Goal: Communication & Community: Answer question/provide support

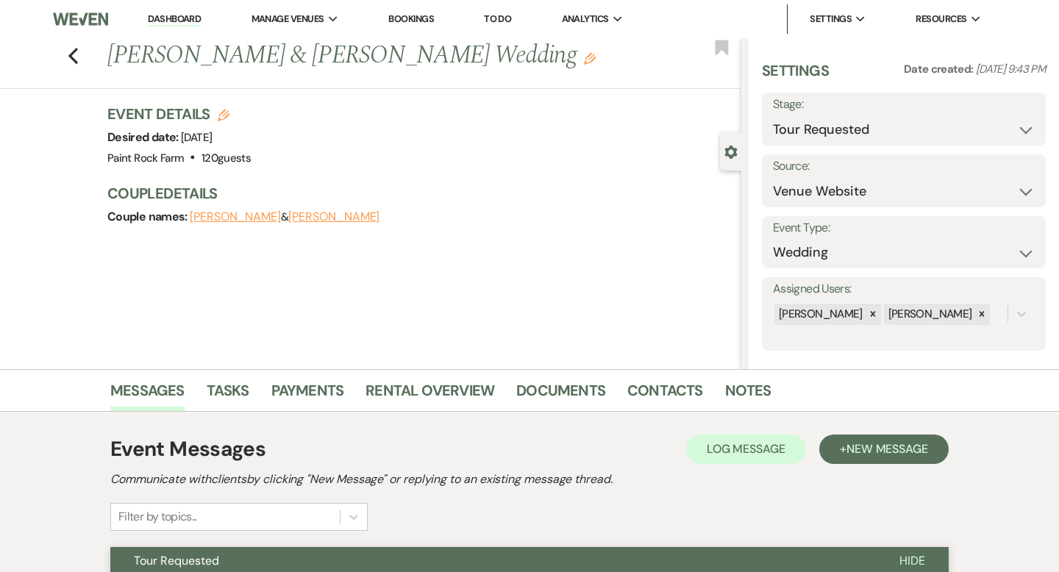
select select "2"
select select "5"
click at [76, 54] on icon "Previous" at bounding box center [73, 56] width 11 height 18
select select "2"
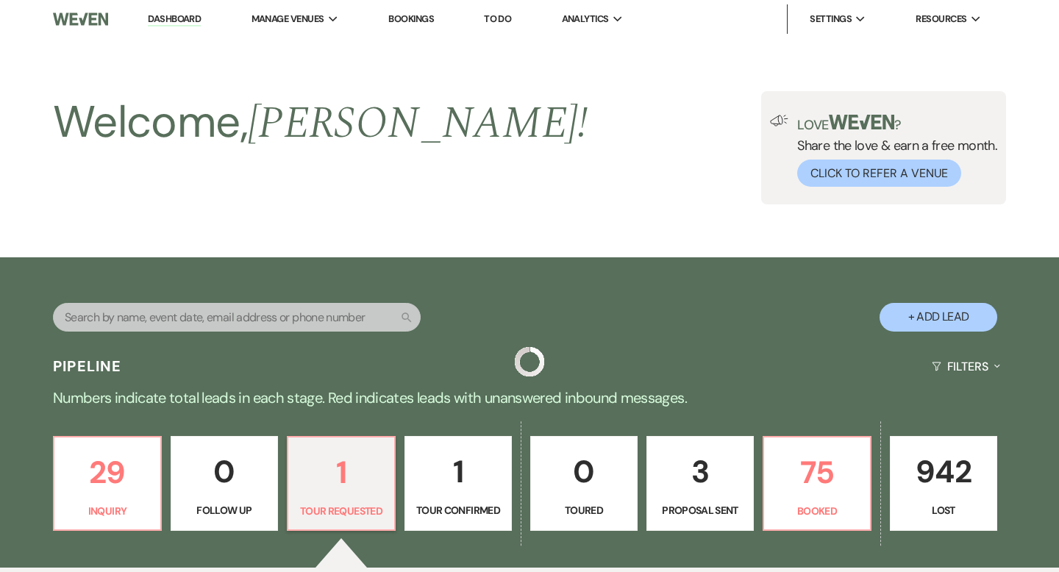
scroll to position [340, 0]
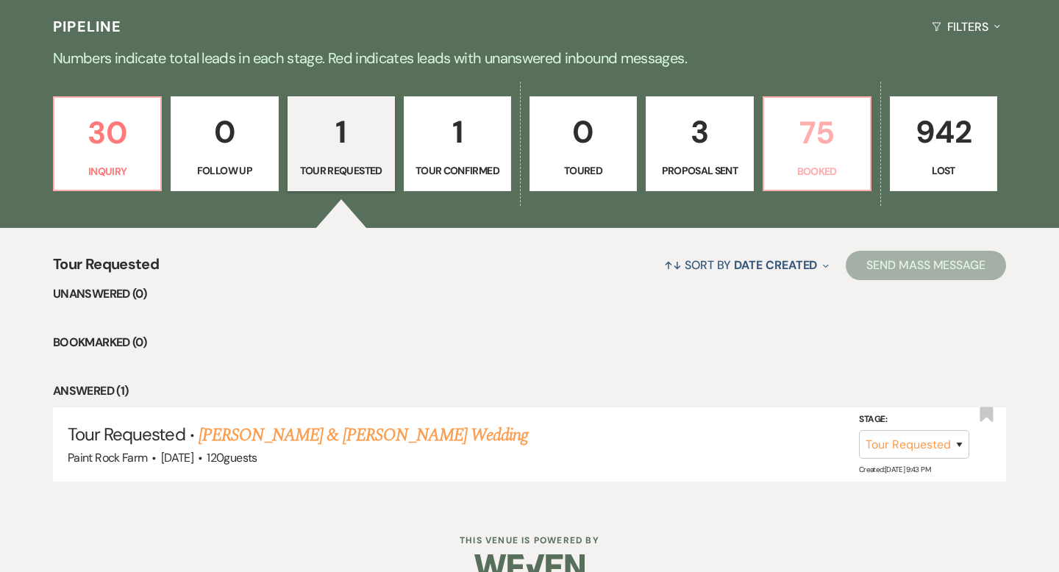
click at [821, 163] on p "Booked" at bounding box center [817, 171] width 88 height 16
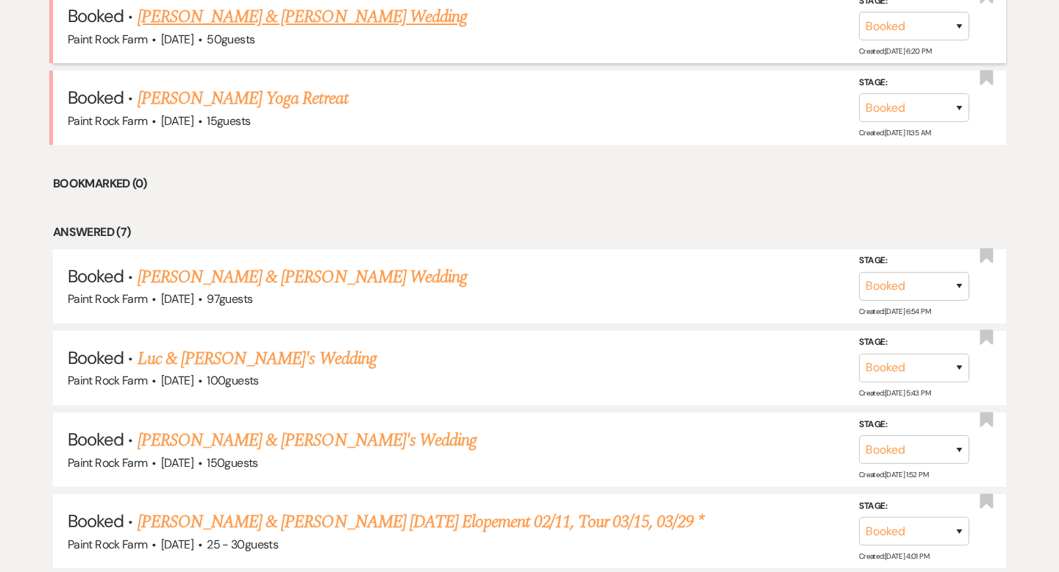
scroll to position [663, 0]
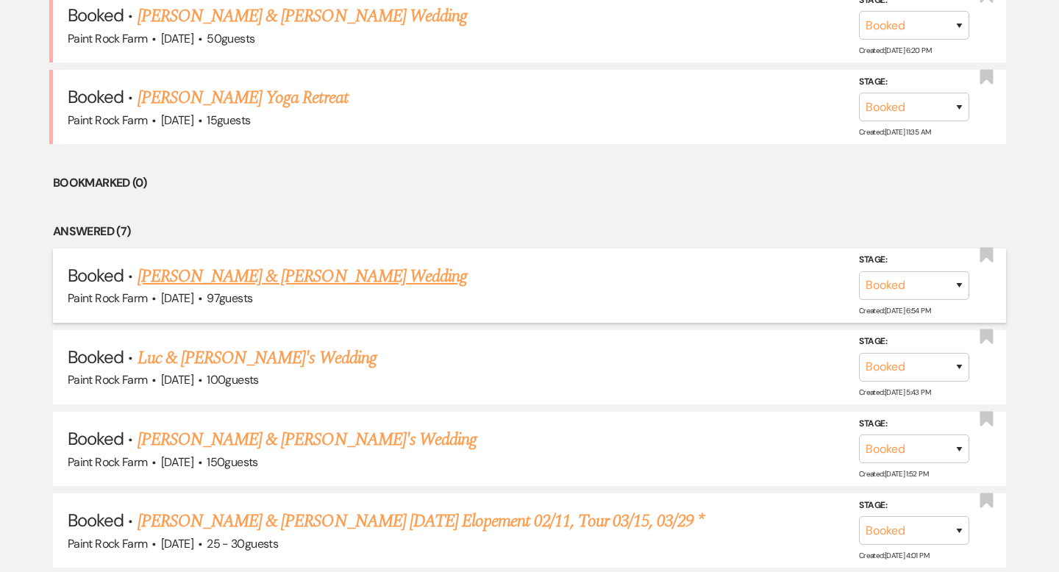
click at [335, 277] on link "Sam Poage & Hanna Tischer's Wedding" at bounding box center [302, 276] width 329 height 26
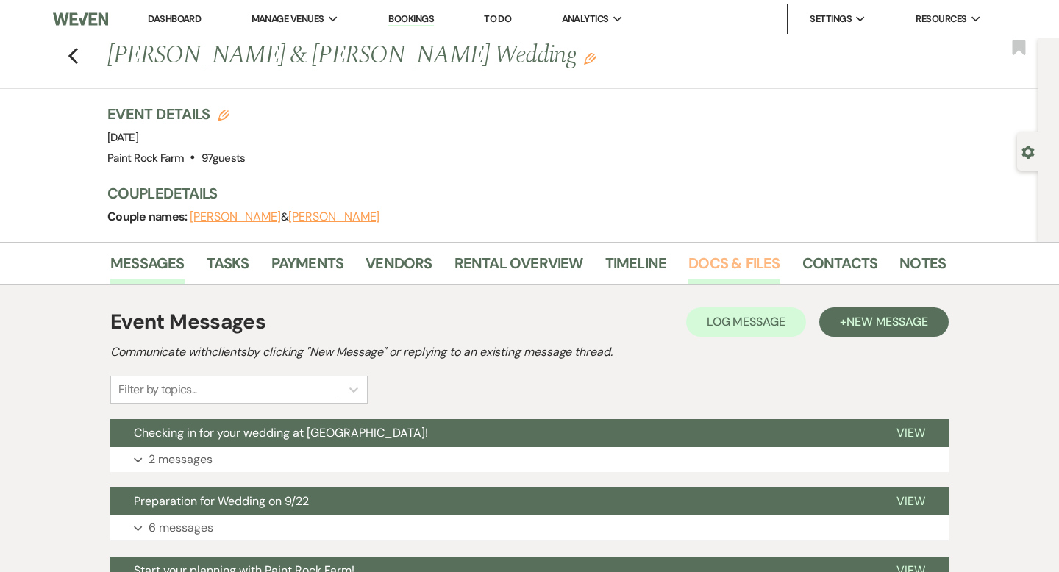
click at [737, 265] on link "Docs & Files" at bounding box center [733, 268] width 91 height 32
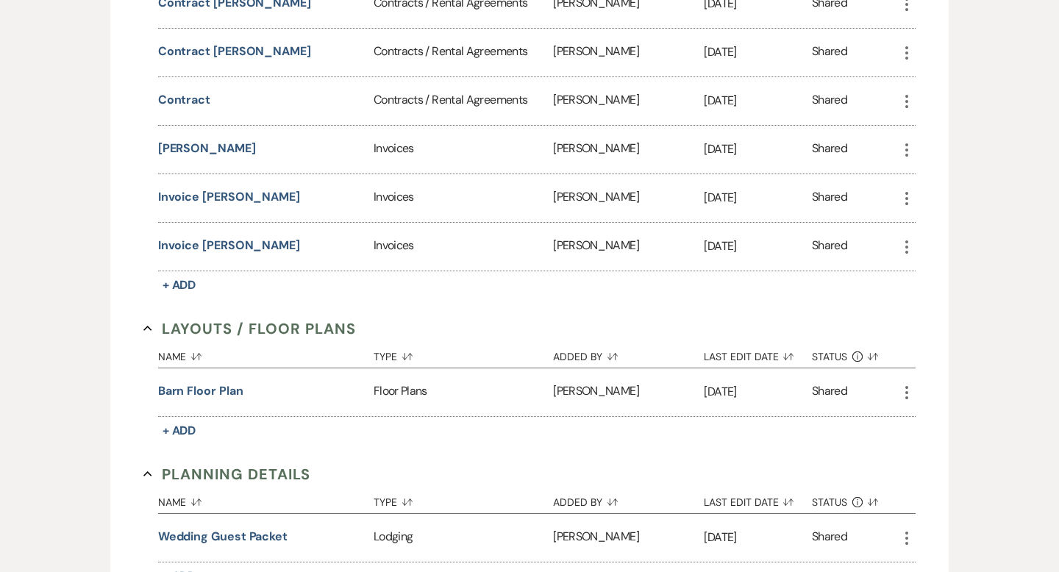
scroll to position [749, 0]
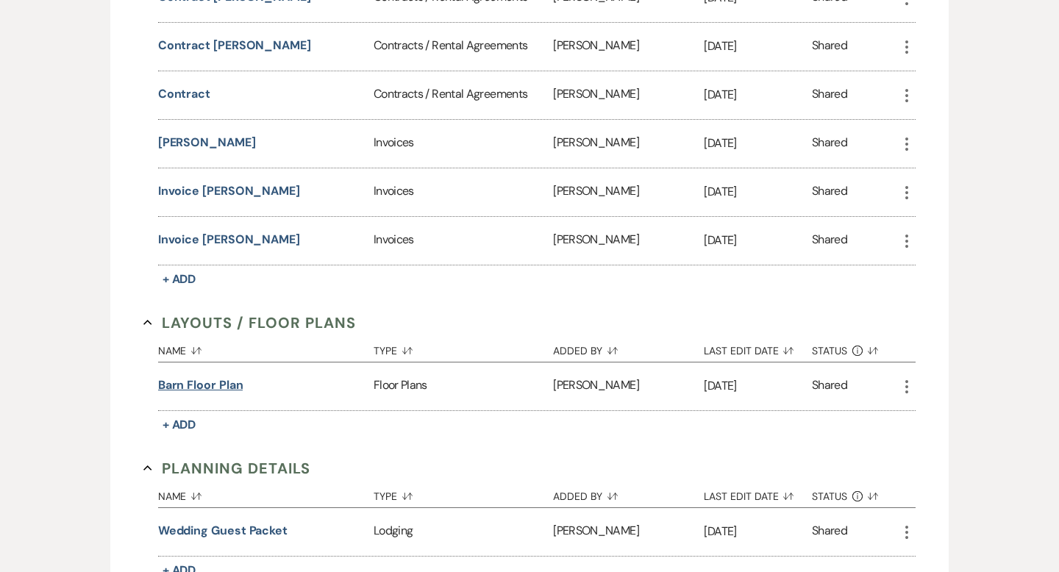
click at [221, 383] on button "Barn Floor plan" at bounding box center [200, 386] width 85 height 18
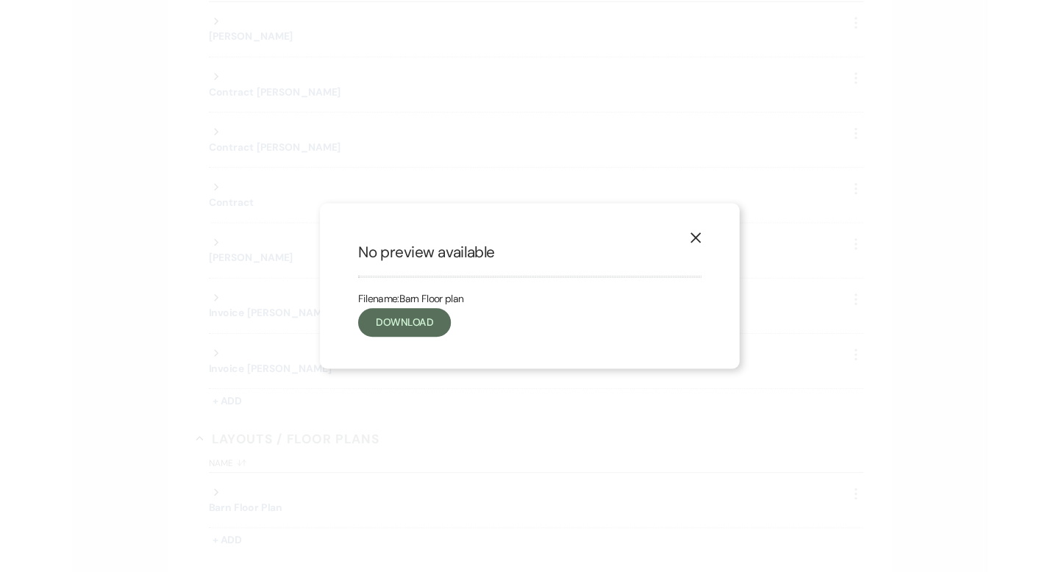
scroll to position [672, 0]
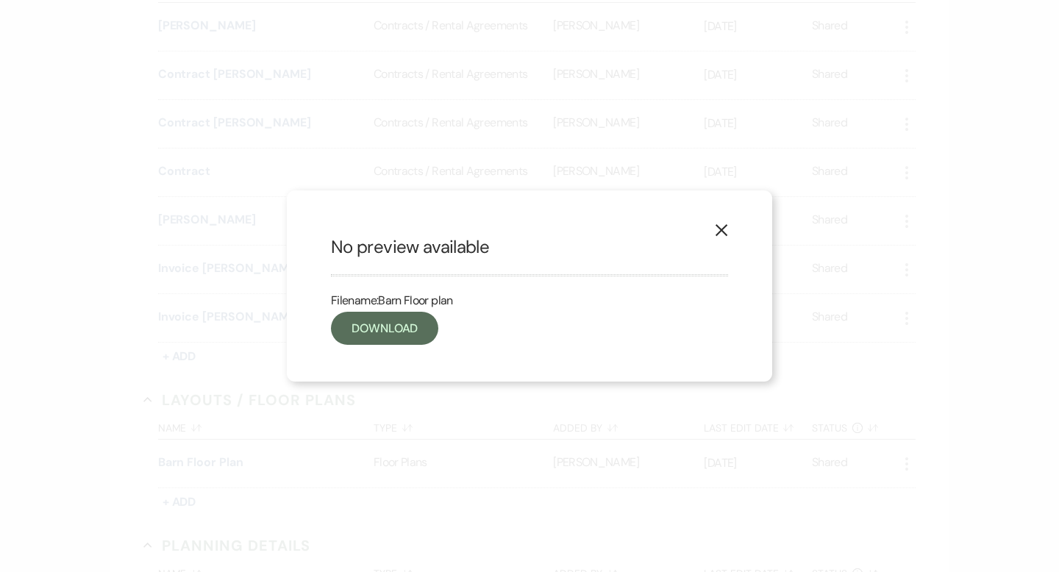
click at [724, 225] on icon "X" at bounding box center [721, 230] width 13 height 13
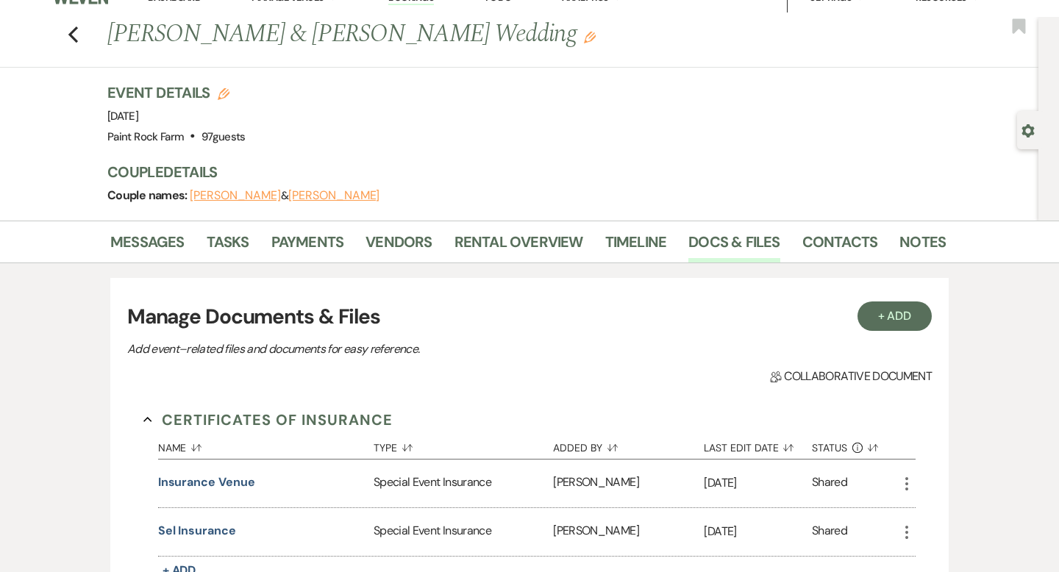
scroll to position [0, 0]
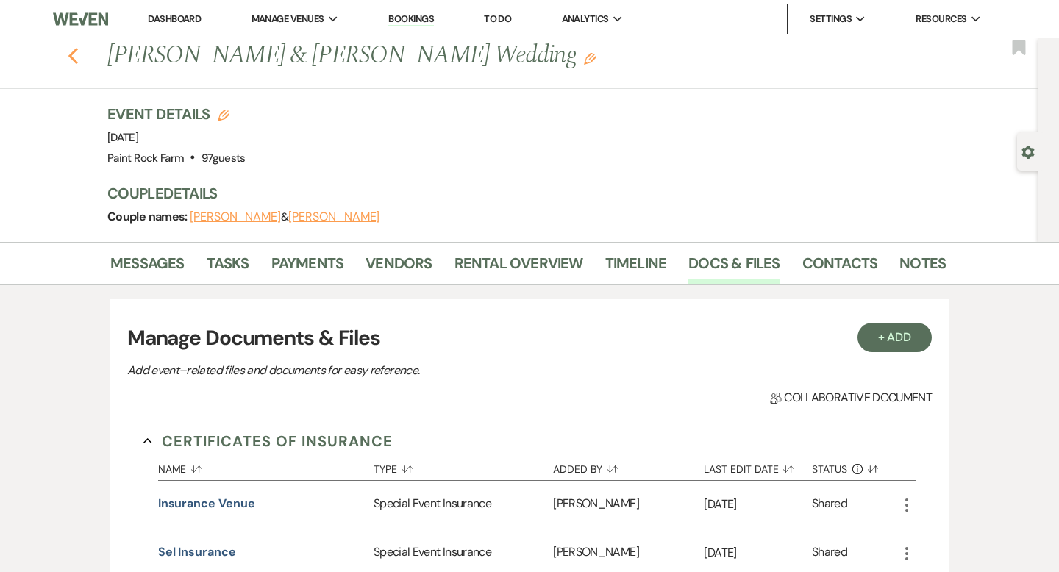
click at [71, 53] on use "button" at bounding box center [73, 56] width 10 height 16
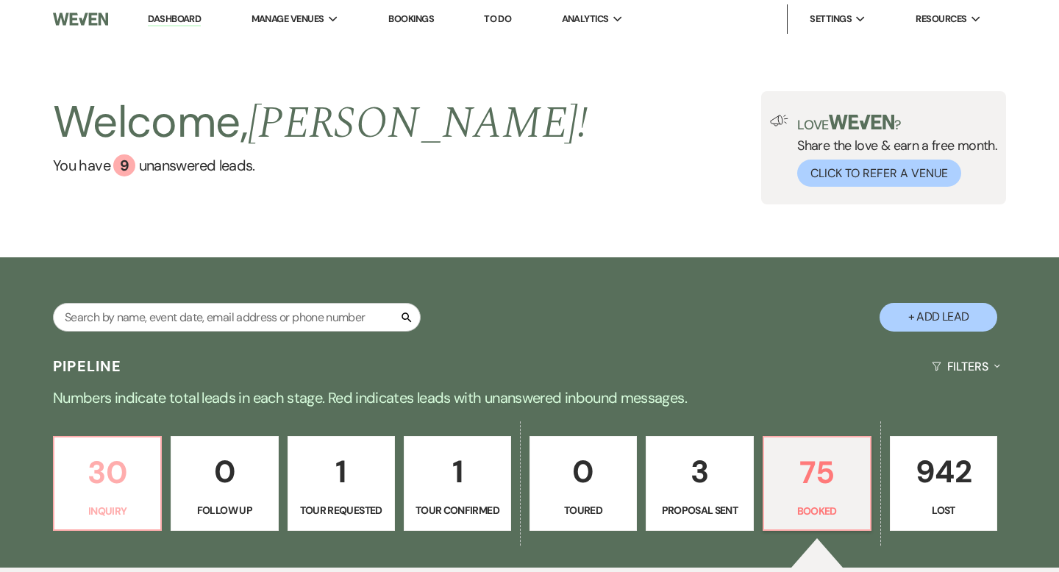
click at [113, 467] on p "30" at bounding box center [107, 472] width 88 height 49
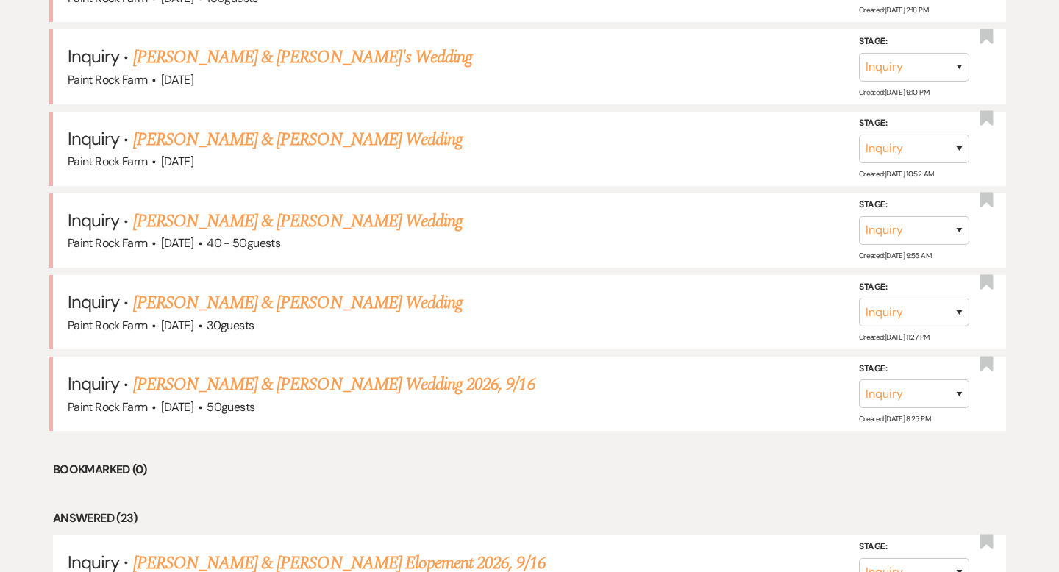
scroll to position [807, 0]
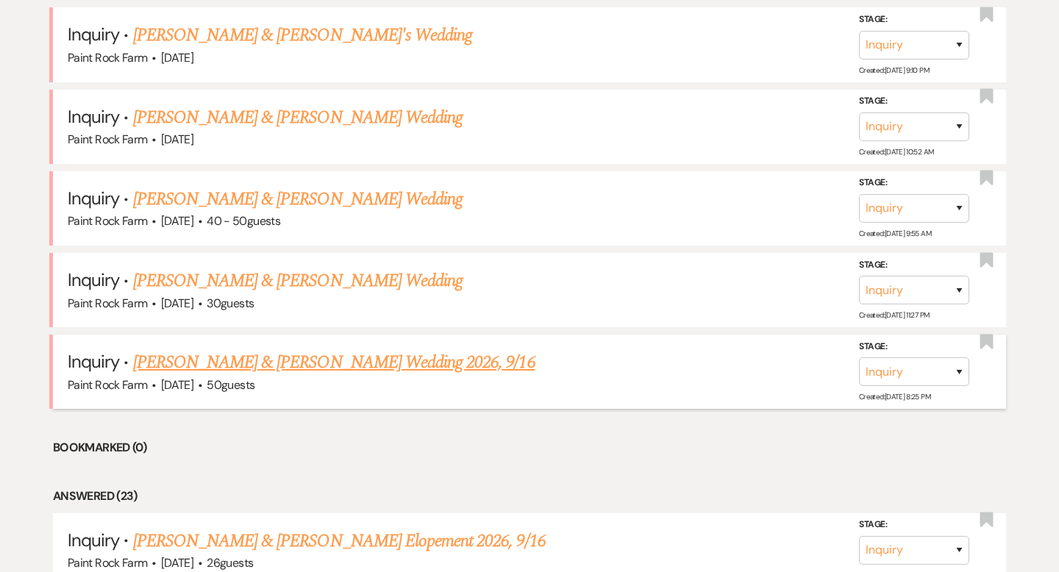
click at [321, 359] on link "Hayley Stayman & Ben Dewhirst's Wedding 2026, 9/16" at bounding box center [334, 362] width 402 height 26
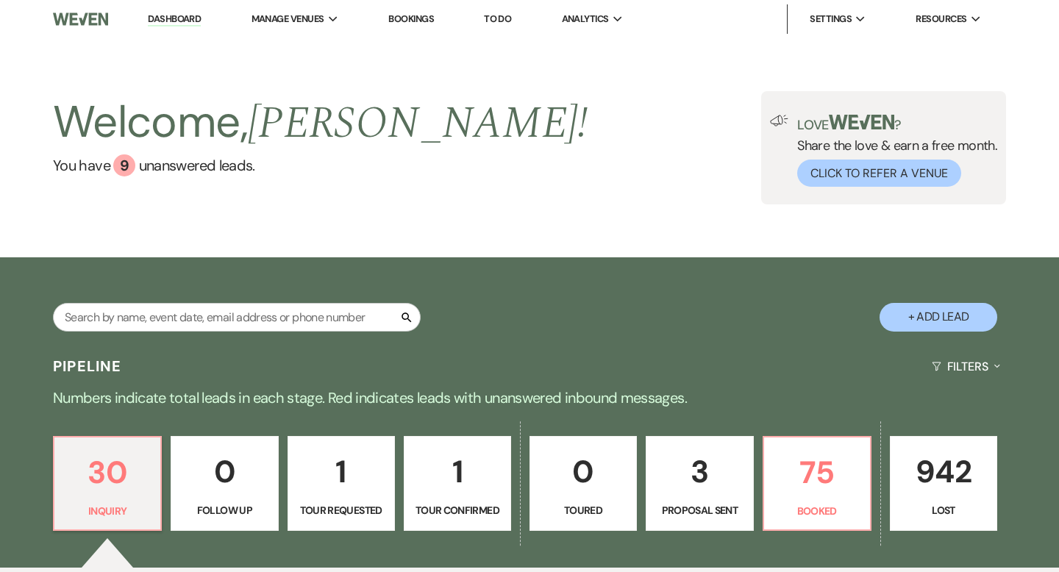
select select "5"
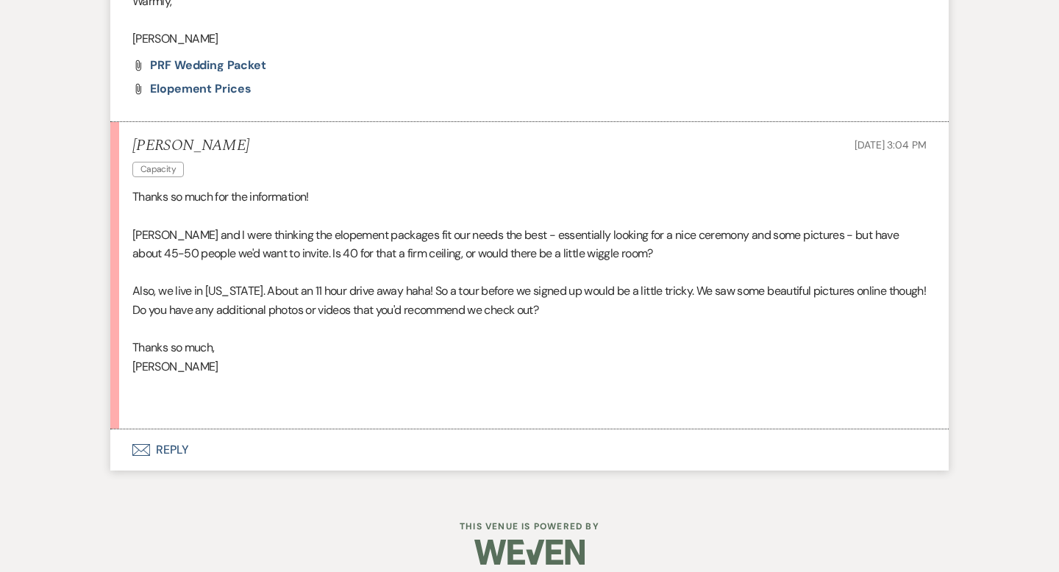
scroll to position [1364, 0]
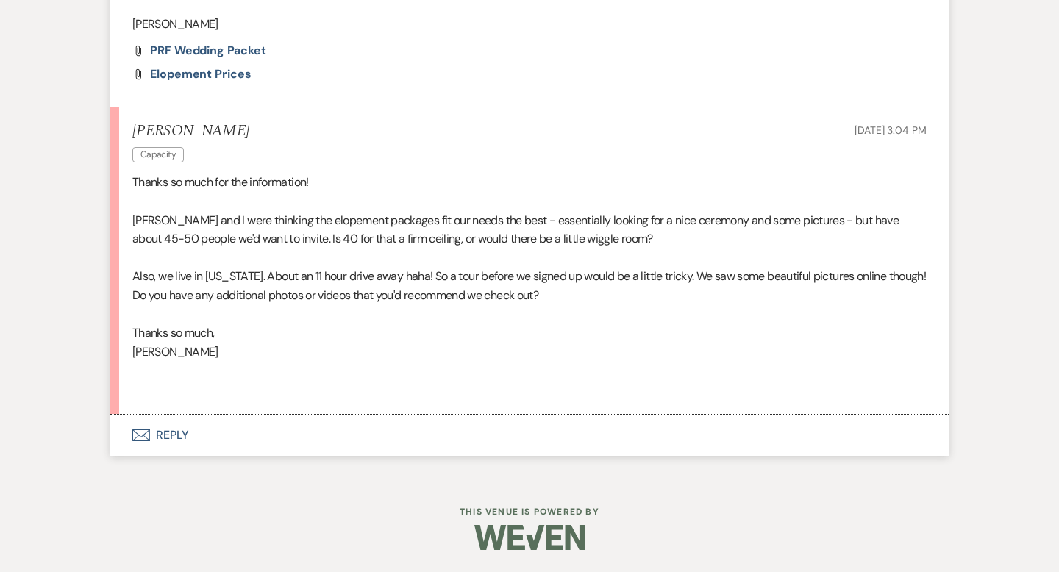
click at [174, 438] on button "Envelope Reply" at bounding box center [529, 435] width 838 height 41
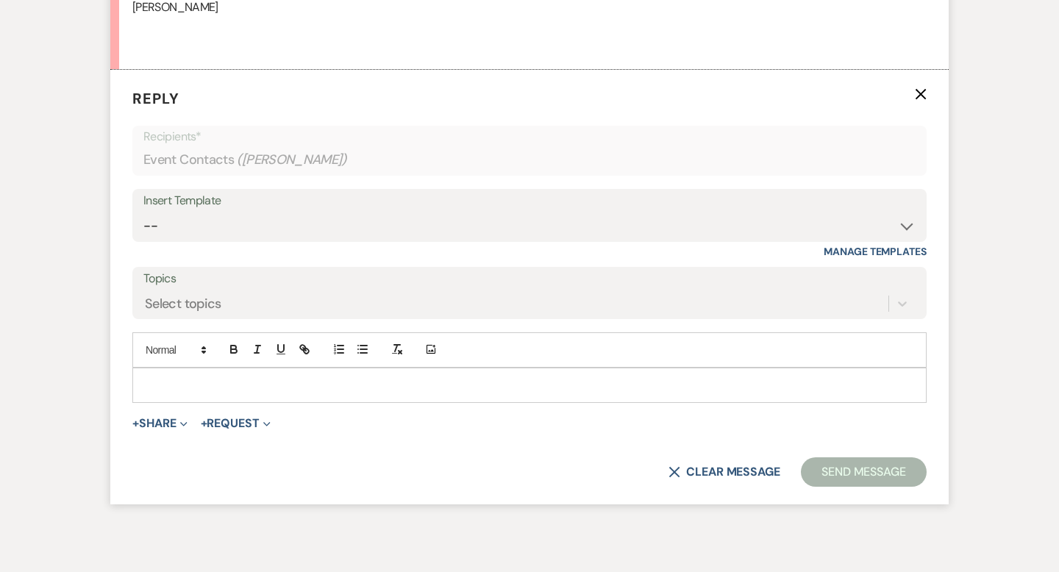
scroll to position [1710, 0]
click at [154, 376] on p at bounding box center [529, 384] width 771 height 16
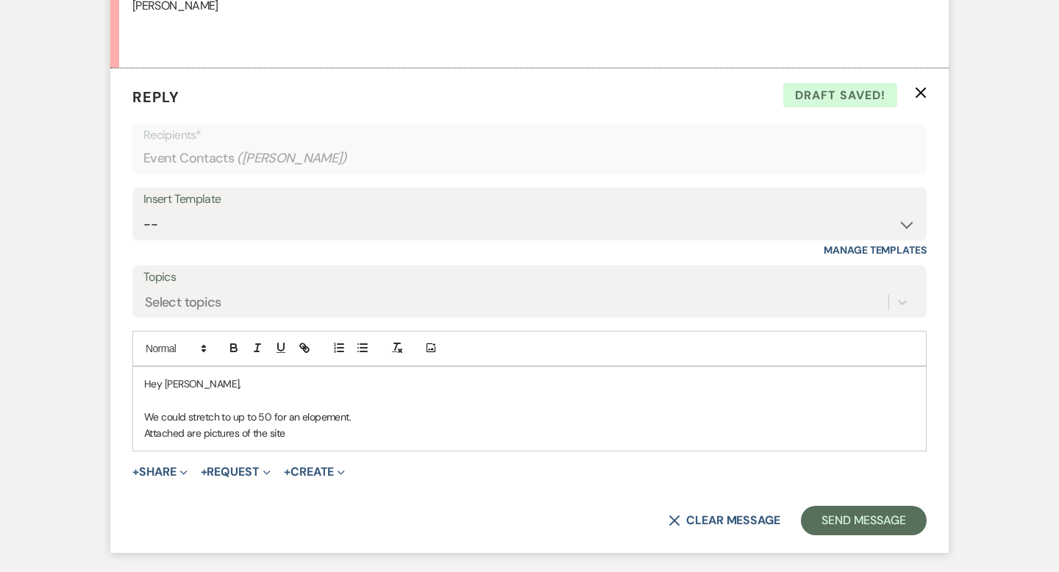
click at [269, 433] on p "Attached are pictures of the site" at bounding box center [529, 433] width 771 height 16
click at [333, 432] on p "Attached are pictures of the ceremony site" at bounding box center [529, 433] width 771 height 16
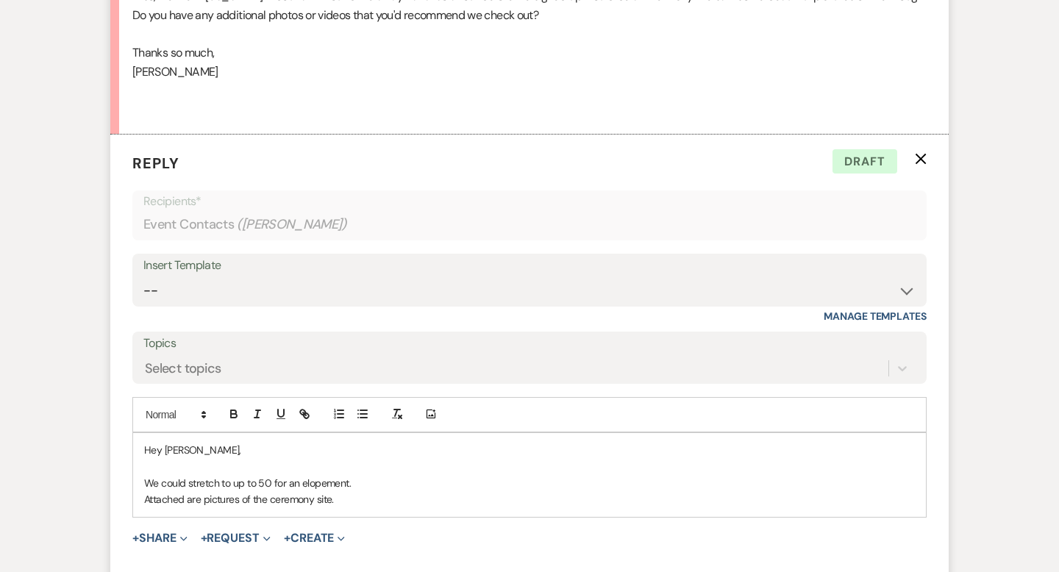
scroll to position [1644, 0]
click at [149, 467] on p at bounding box center [529, 465] width 771 height 16
click at [231, 465] on p "That's great, love to have you celebrate" at bounding box center [529, 465] width 771 height 16
click at [314, 465] on p "That's great, love to for you to have you celebrate" at bounding box center [529, 465] width 771 height 16
click at [367, 465] on p "That's great, love to for you to have your celebrate" at bounding box center [529, 465] width 771 height 16
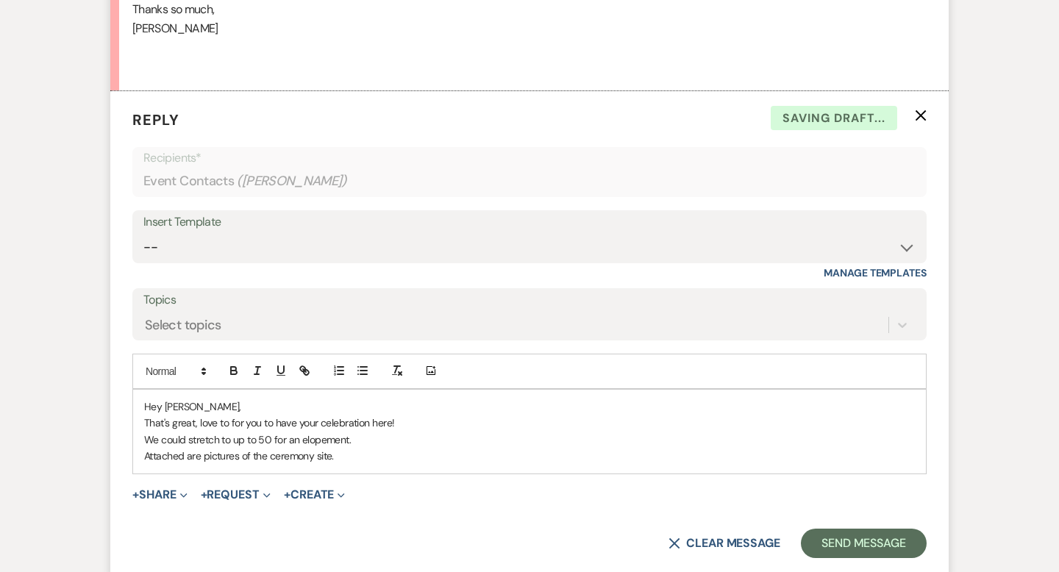
scroll to position [1692, 0]
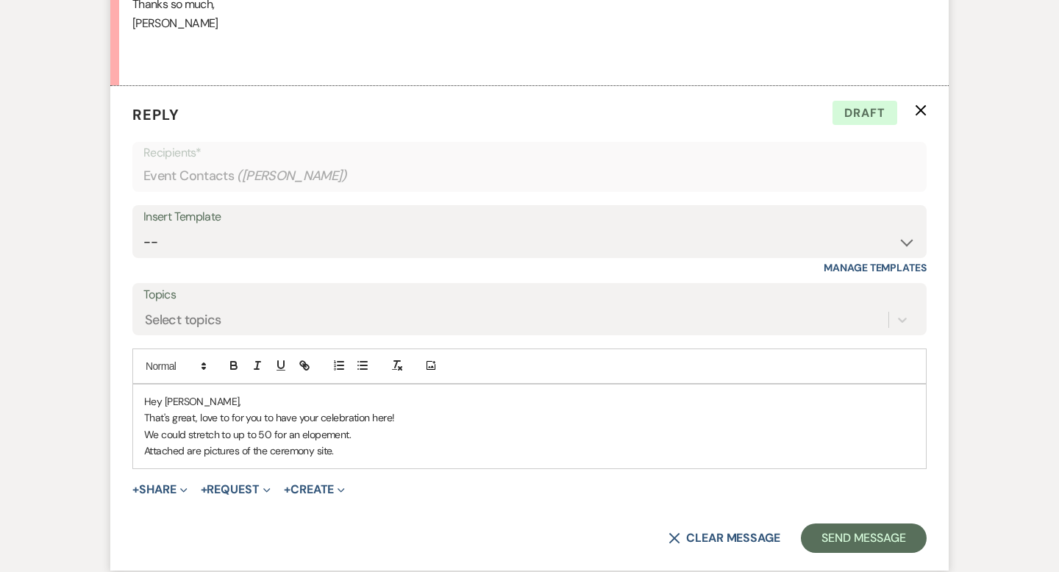
click at [255, 433] on p "We could stretch to up to 50 for an elopement." at bounding box center [529, 435] width 771 height 16
click at [246, 433] on p "We could stretch to 50 for an elopement." at bounding box center [529, 435] width 771 height 16
click at [159, 492] on button "+ Share Expand" at bounding box center [159, 490] width 55 height 12
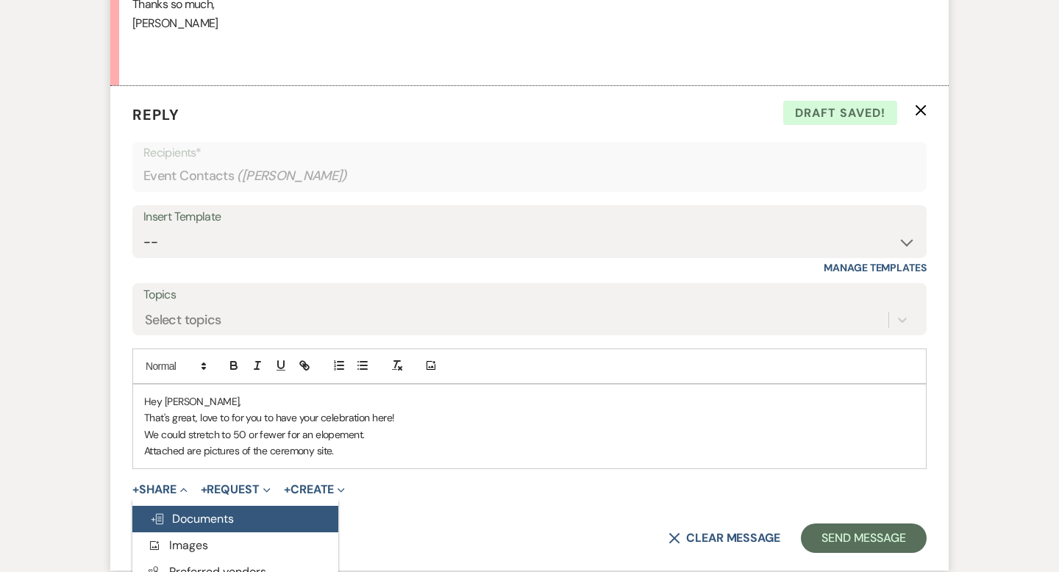
click at [181, 522] on span "Doc Upload Documents" at bounding box center [192, 518] width 84 height 15
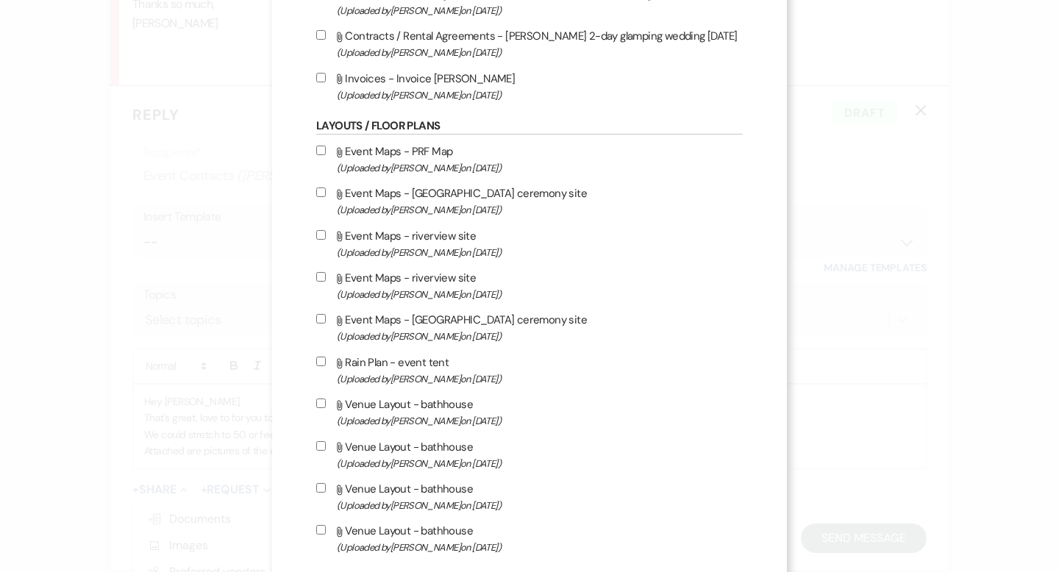
scroll to position [368, 0]
click at [321, 198] on input "Attach File Event Maps - Riverview ceremony site (Uploaded by Chris Nelson on F…" at bounding box center [321, 193] width 10 height 10
checkbox input "true"
click at [321, 239] on input "Attach File Event Maps - riverview site (Uploaded by Chris Nelson on Feb 3rd, 2…" at bounding box center [321, 236] width 10 height 10
checkbox input "true"
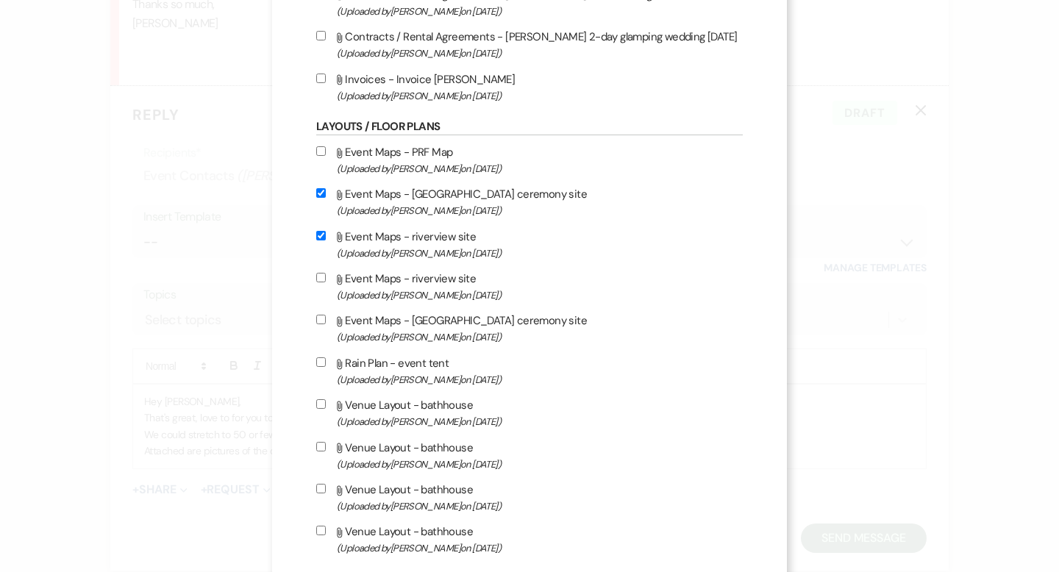
click at [321, 281] on input "Attach File Event Maps - riverview site (Uploaded by Chris Nelson on Feb 3rd, 2…" at bounding box center [321, 278] width 10 height 10
checkbox input "true"
click at [321, 324] on input "Attach File Event Maps - Riverview ceremony site (Uploaded by Chris Nelson on F…" at bounding box center [321, 320] width 10 height 10
checkbox input "true"
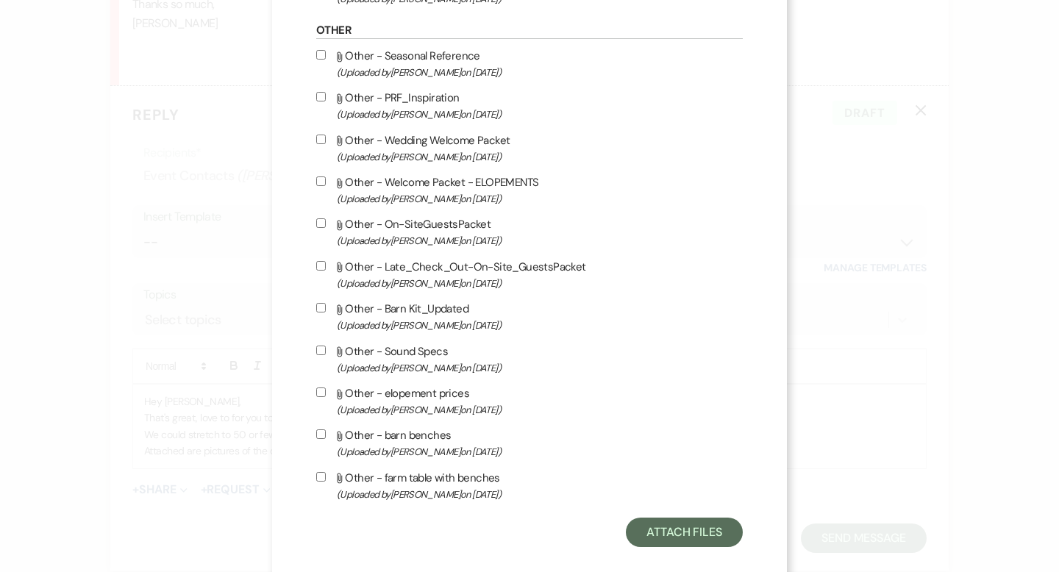
scroll to position [1222, 0]
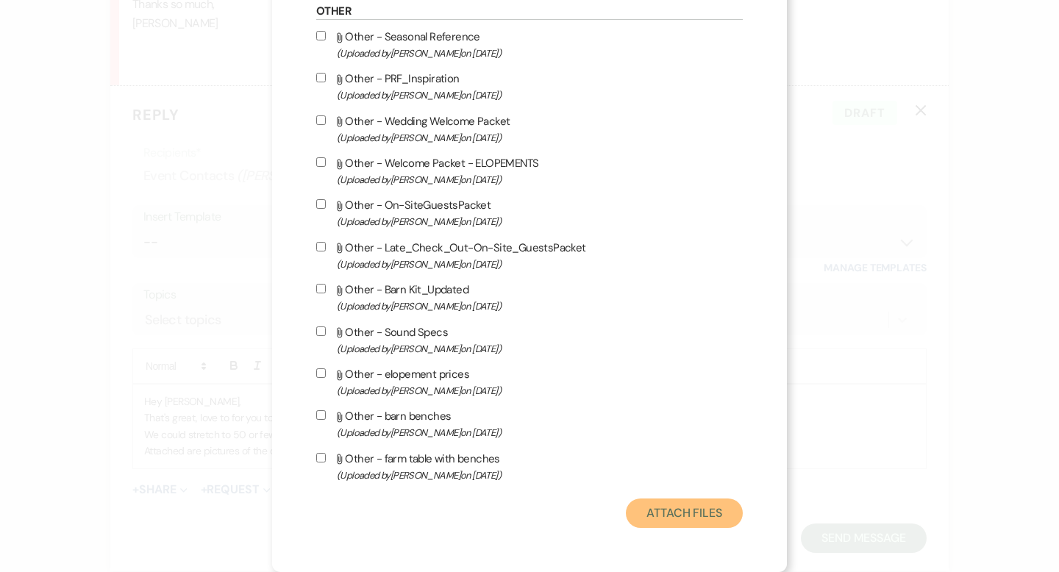
click at [671, 509] on button "Attach Files" at bounding box center [684, 513] width 117 height 29
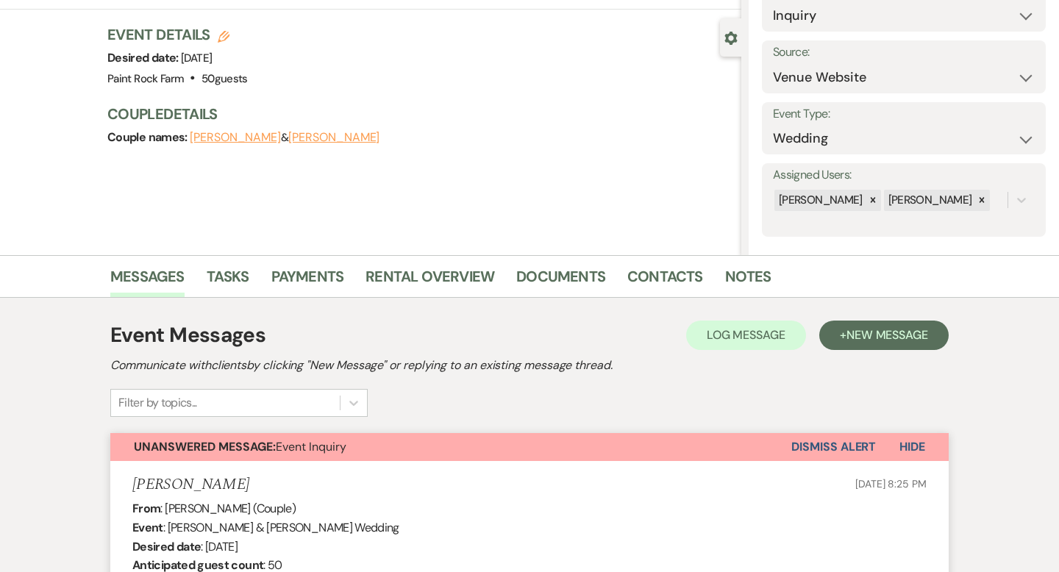
scroll to position [0, 0]
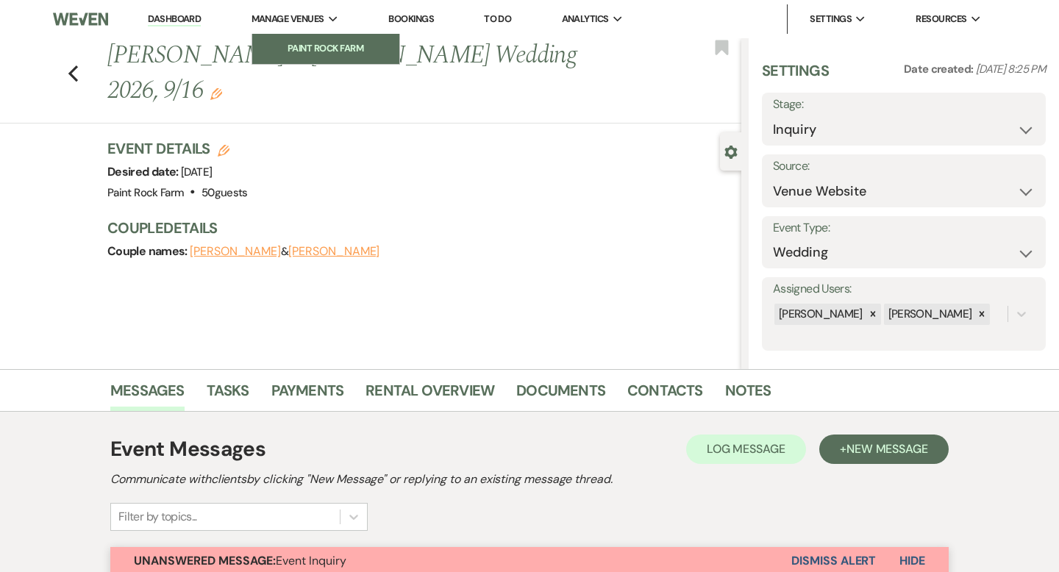
click at [309, 46] on li "Paint Rock Farm" at bounding box center [326, 48] width 132 height 15
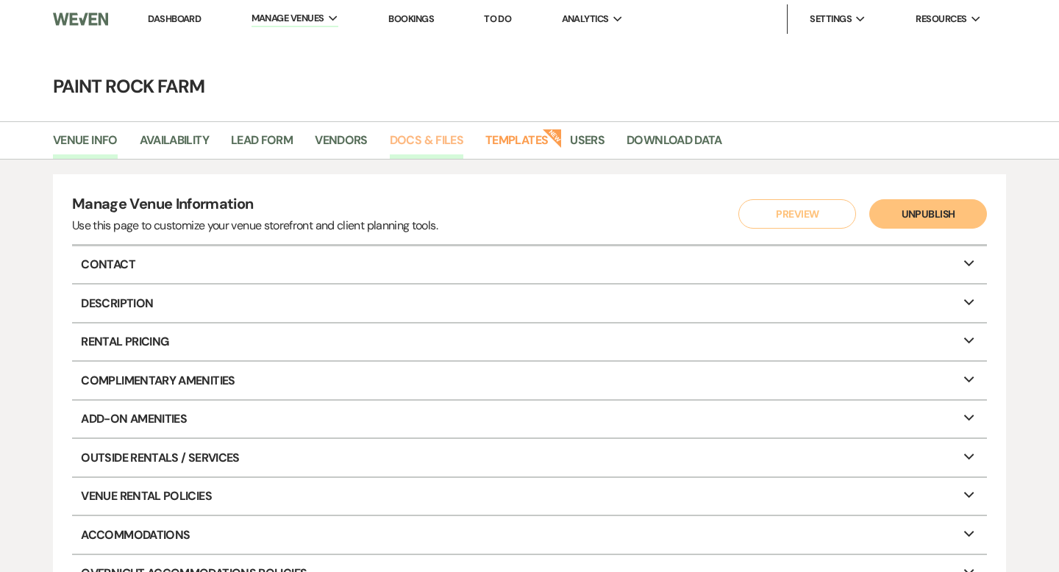
click at [430, 139] on link "Docs & Files" at bounding box center [427, 145] width 74 height 28
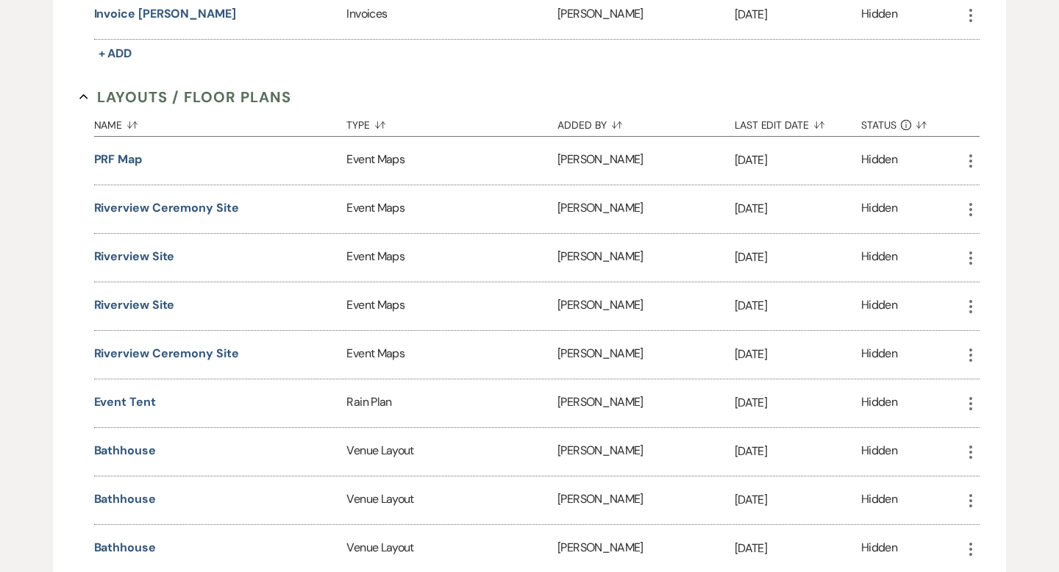
scroll to position [730, 0]
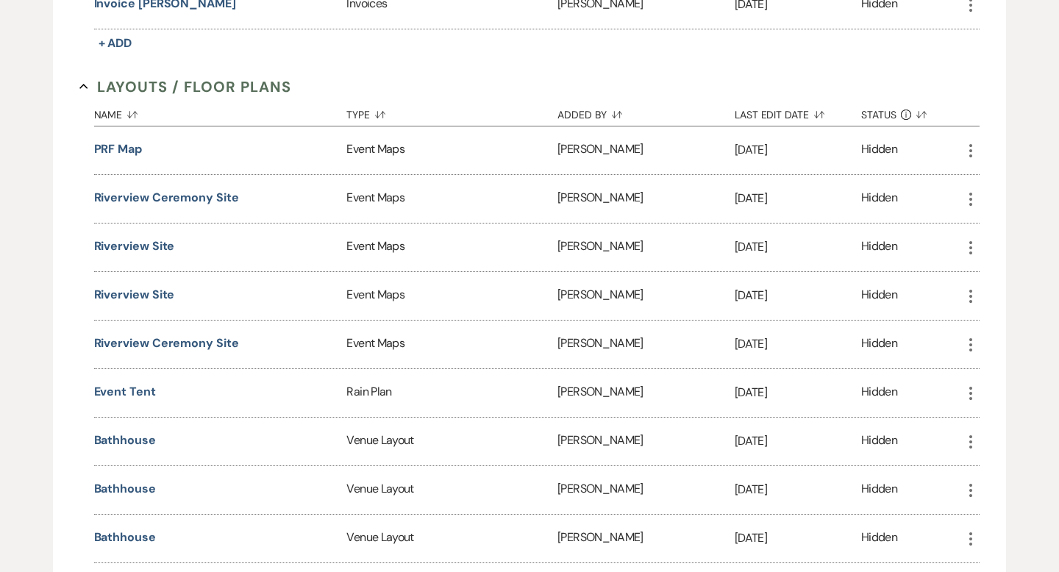
click at [377, 149] on div "Event Maps" at bounding box center [451, 150] width 211 height 48
click at [127, 149] on button "PRF Map" at bounding box center [118, 149] width 48 height 18
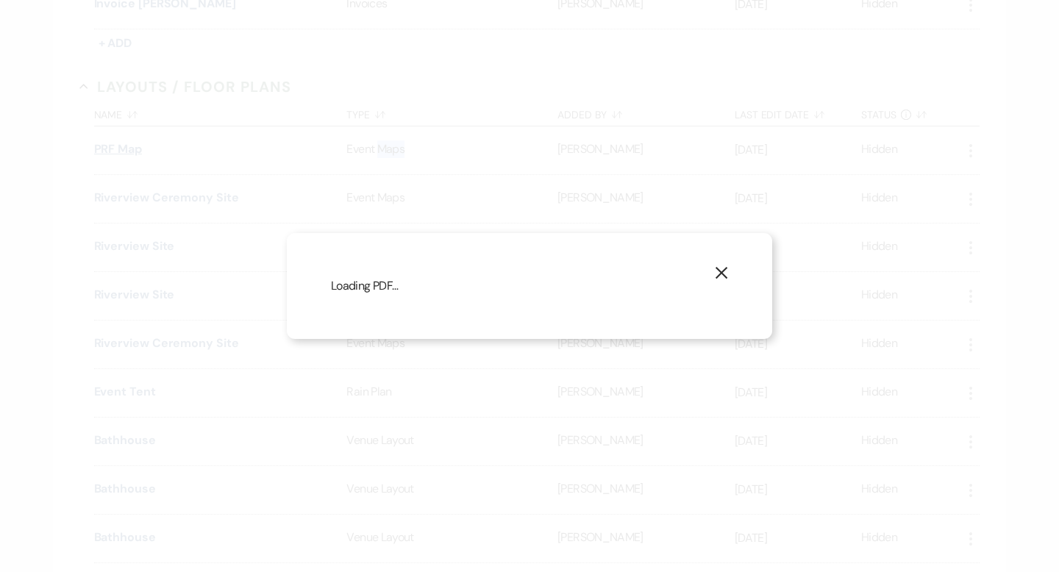
click at [127, 149] on div "X Loading PDF…" at bounding box center [529, 286] width 1059 height 572
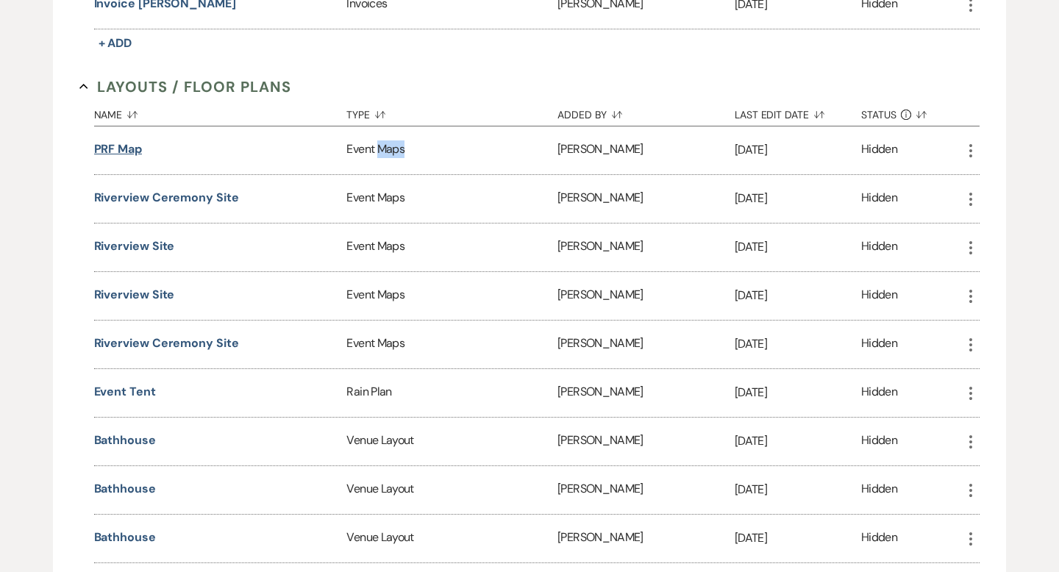
click at [127, 149] on button "PRF Map" at bounding box center [118, 149] width 48 height 18
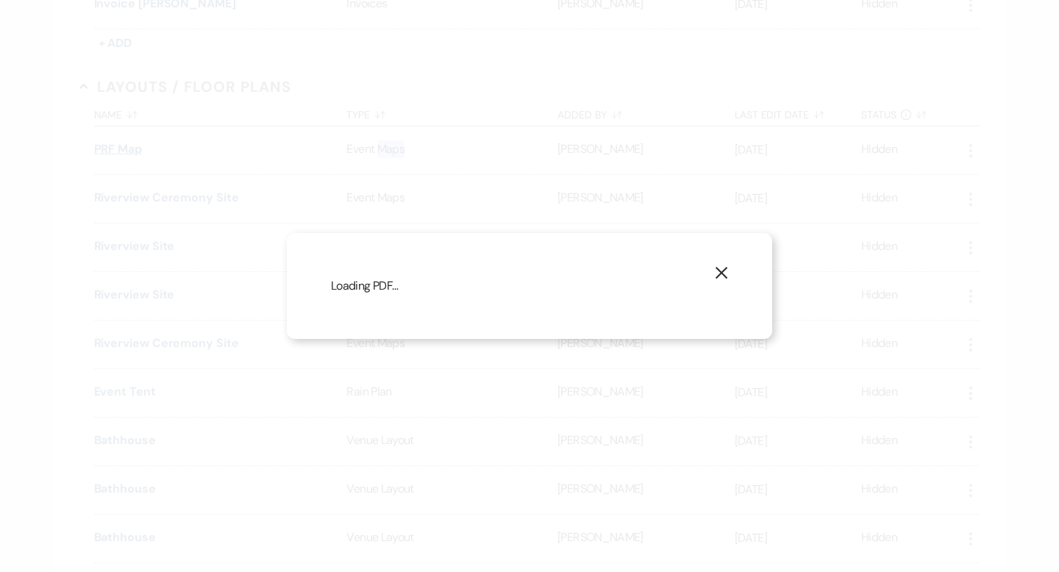
click at [127, 149] on div "X Loading PDF…" at bounding box center [529, 286] width 1059 height 572
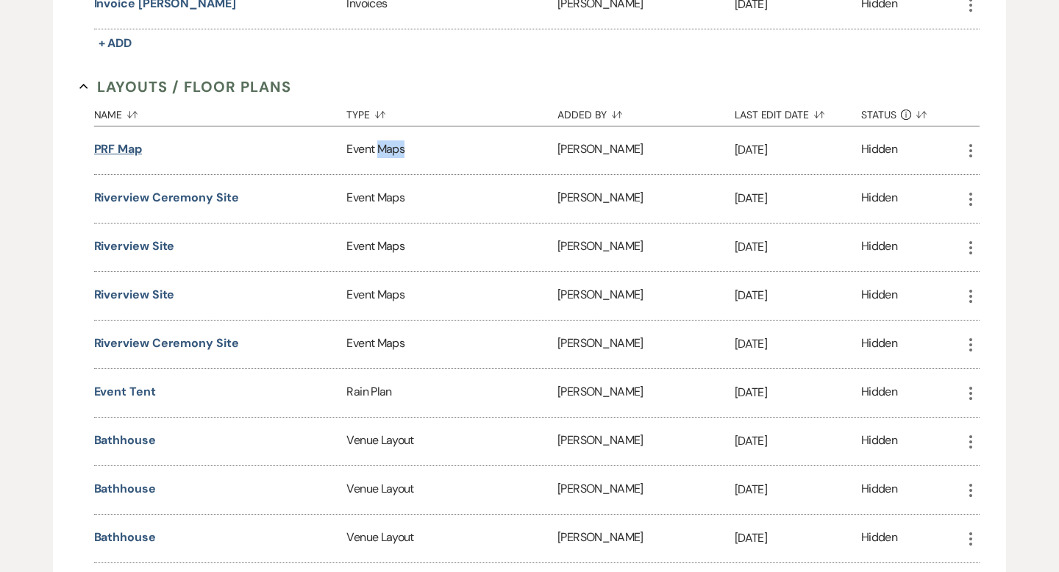
click at [127, 149] on button "PRF Map" at bounding box center [118, 149] width 48 height 18
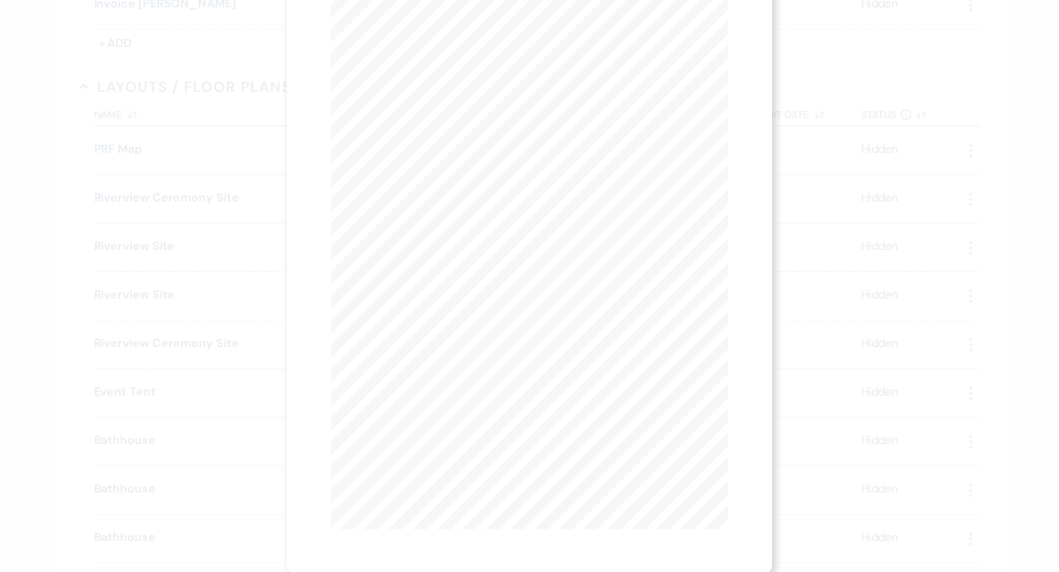
scroll to position [0, 0]
click at [720, 39] on use "button" at bounding box center [722, 40] width 12 height 12
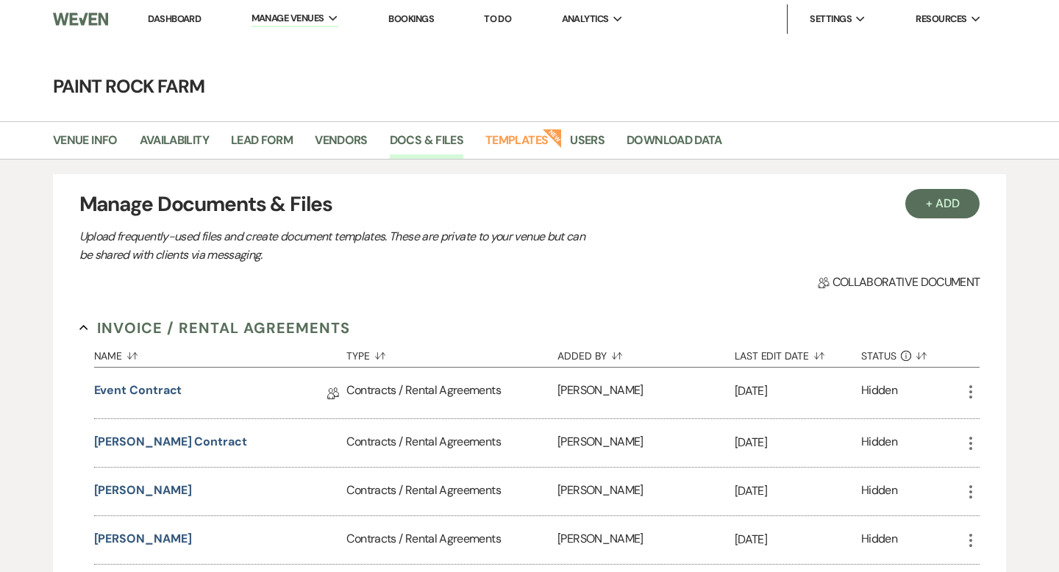
click at [179, 19] on link "Dashboard" at bounding box center [174, 19] width 53 height 13
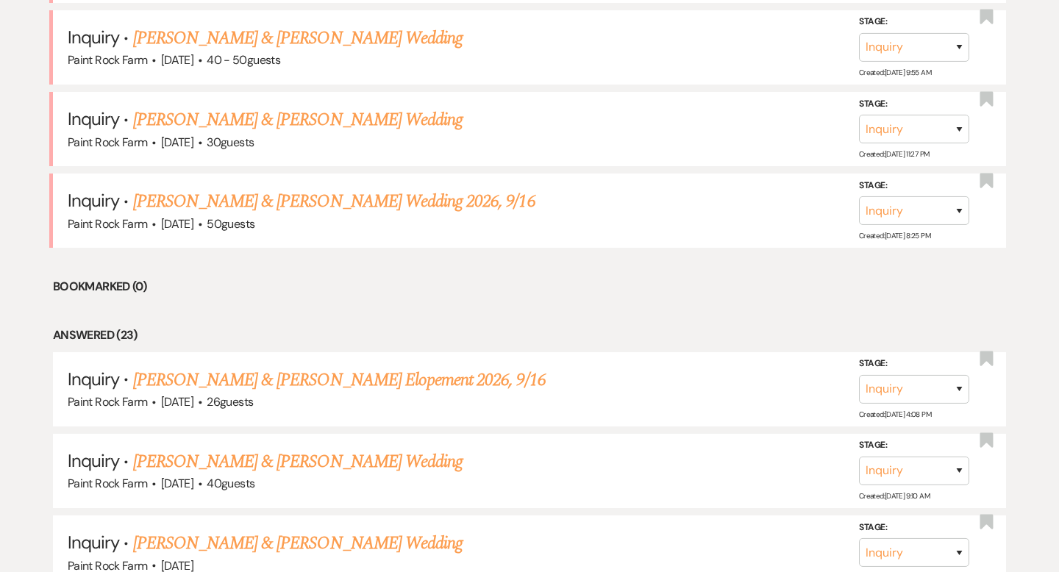
scroll to position [967, 0]
click at [251, 197] on link "Hayley Stayman & Ben Dewhirst's Wedding 2026, 9/16" at bounding box center [334, 202] width 402 height 26
select select "5"
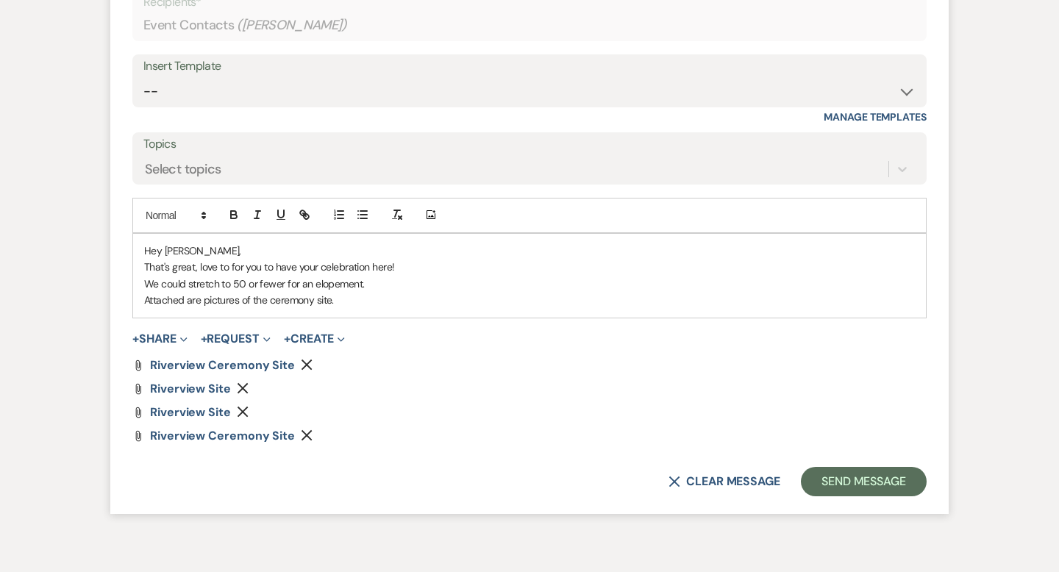
scroll to position [1842, 0]
click at [174, 341] on button "+ Share Expand" at bounding box center [159, 340] width 55 height 12
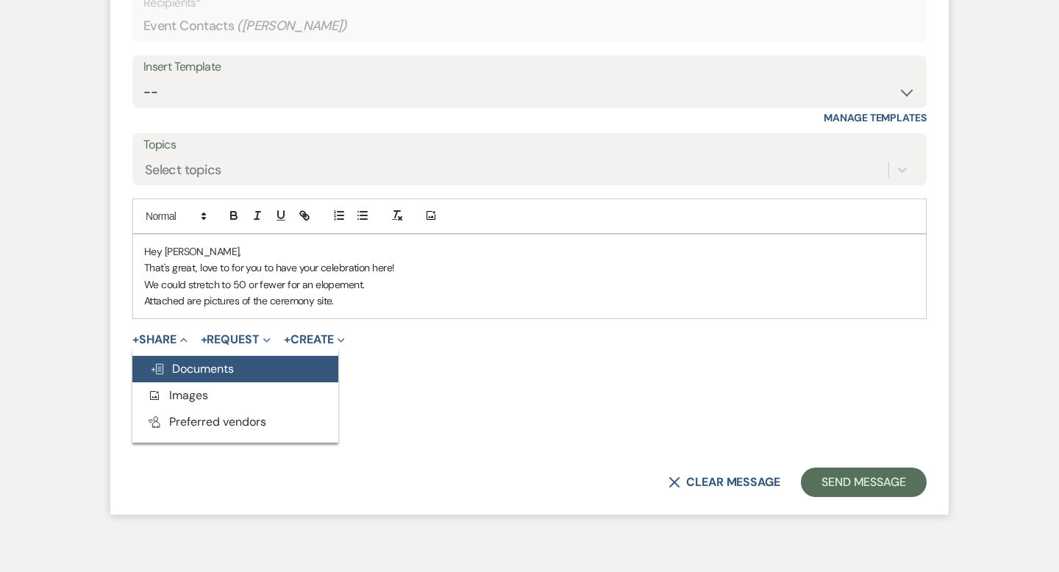
click at [198, 373] on span "Doc Upload Documents" at bounding box center [192, 368] width 84 height 15
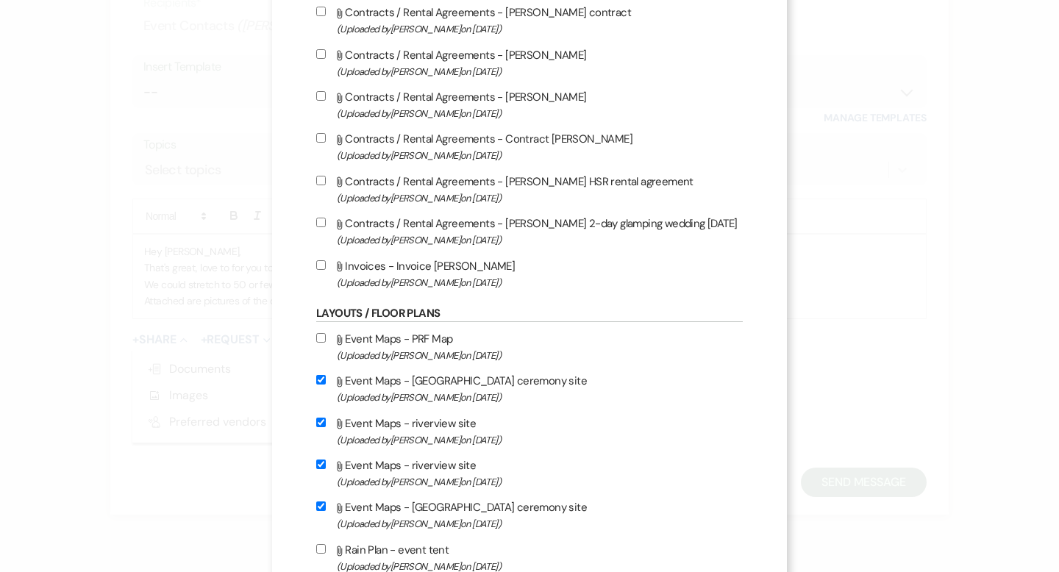
scroll to position [185, 0]
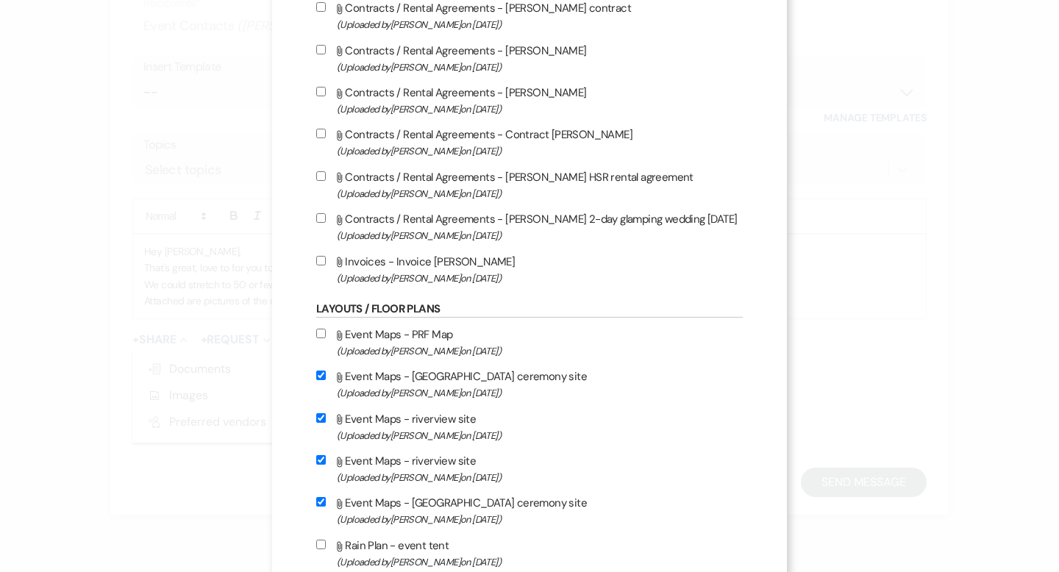
click at [319, 335] on input "Attach File Event Maps - PRF Map (Uploaded by Lindsay Prather on Apr 16th, 2023…" at bounding box center [321, 334] width 10 height 10
checkbox input "true"
click at [318, 378] on input "Attach File Event Maps - Riverview ceremony site (Uploaded by Chris Nelson on F…" at bounding box center [321, 376] width 10 height 10
checkbox input "false"
click at [322, 421] on input "Attach File Event Maps - riverview site (Uploaded by Chris Nelson on Feb 3rd, 2…" at bounding box center [321, 418] width 10 height 10
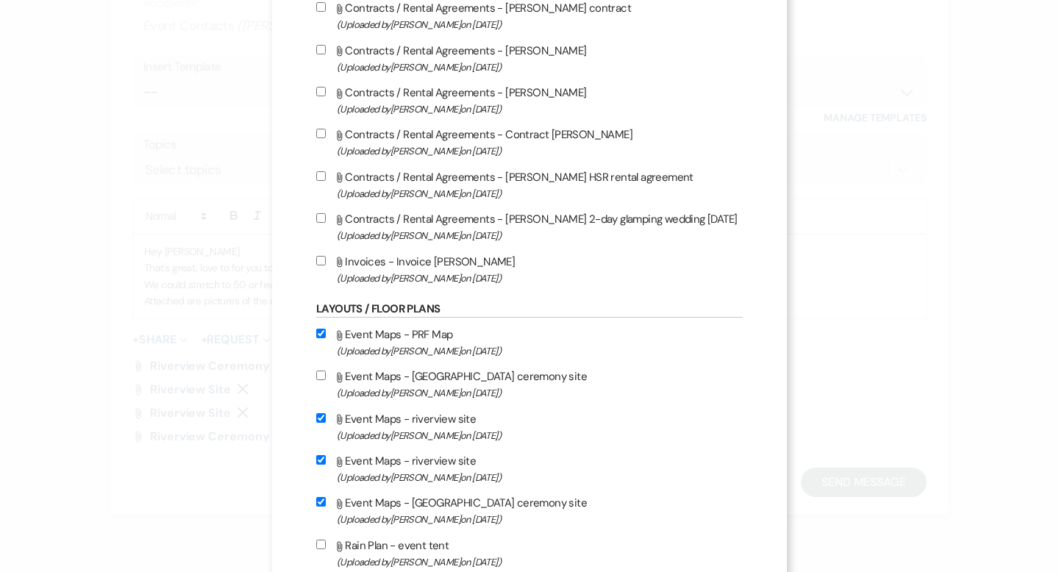
checkbox input "false"
click at [318, 465] on input "Attach File Event Maps - riverview site (Uploaded by Chris Nelson on Feb 3rd, 2…" at bounding box center [321, 460] width 10 height 10
checkbox input "false"
click at [324, 507] on input "Attach File Event Maps - Riverview ceremony site (Uploaded by Chris Nelson on F…" at bounding box center [321, 502] width 10 height 10
checkbox input "false"
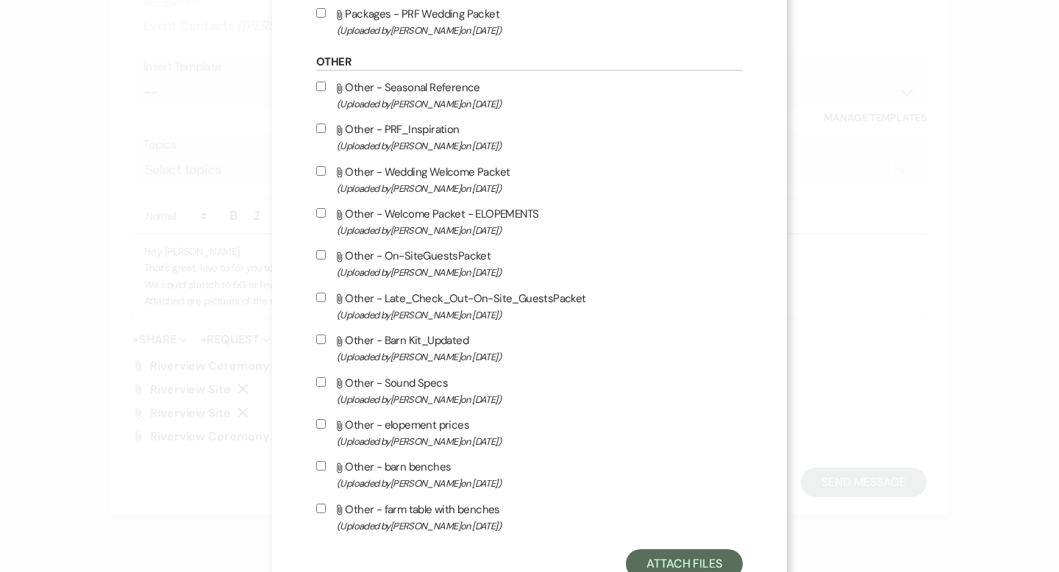
scroll to position [1222, 0]
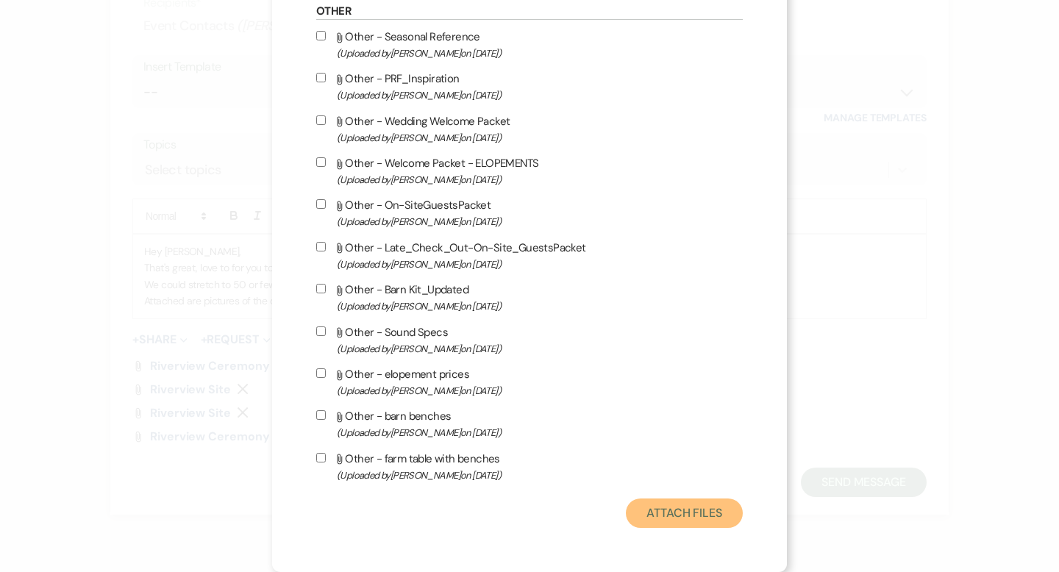
click at [671, 510] on button "Attach Files" at bounding box center [684, 513] width 117 height 29
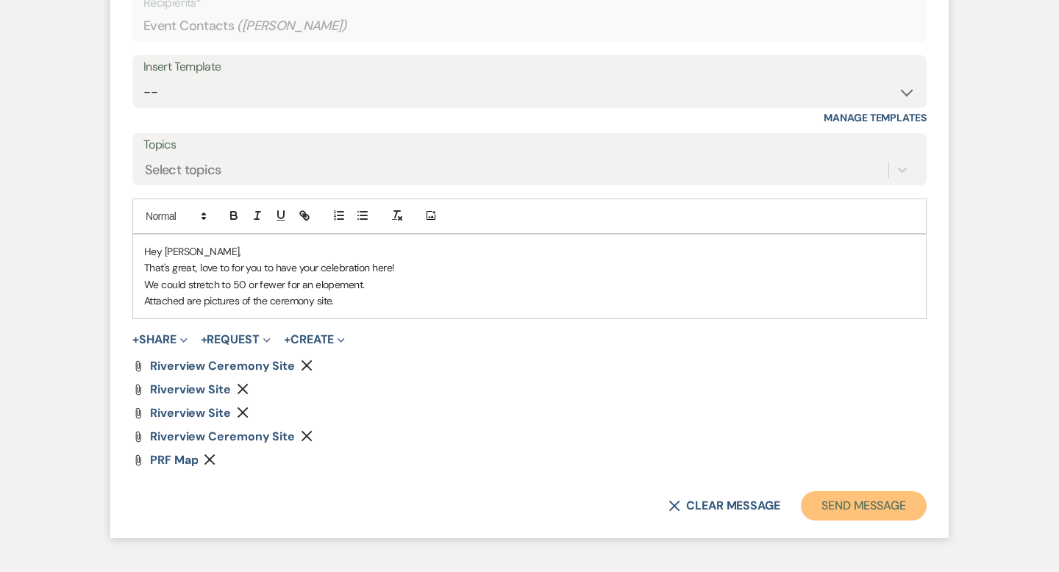
click at [842, 509] on button "Send Message" at bounding box center [864, 505] width 126 height 29
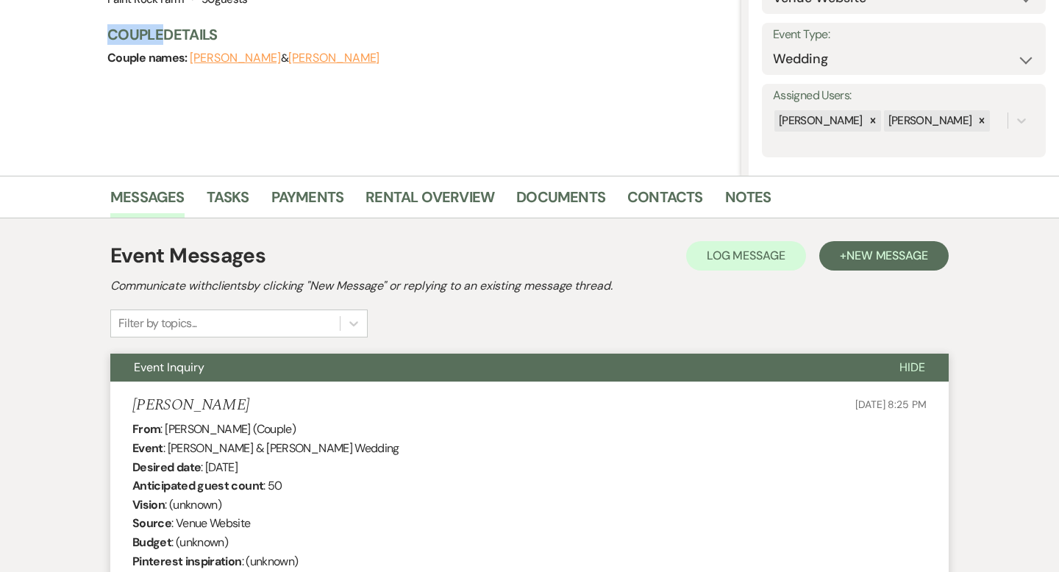
scroll to position [0, 0]
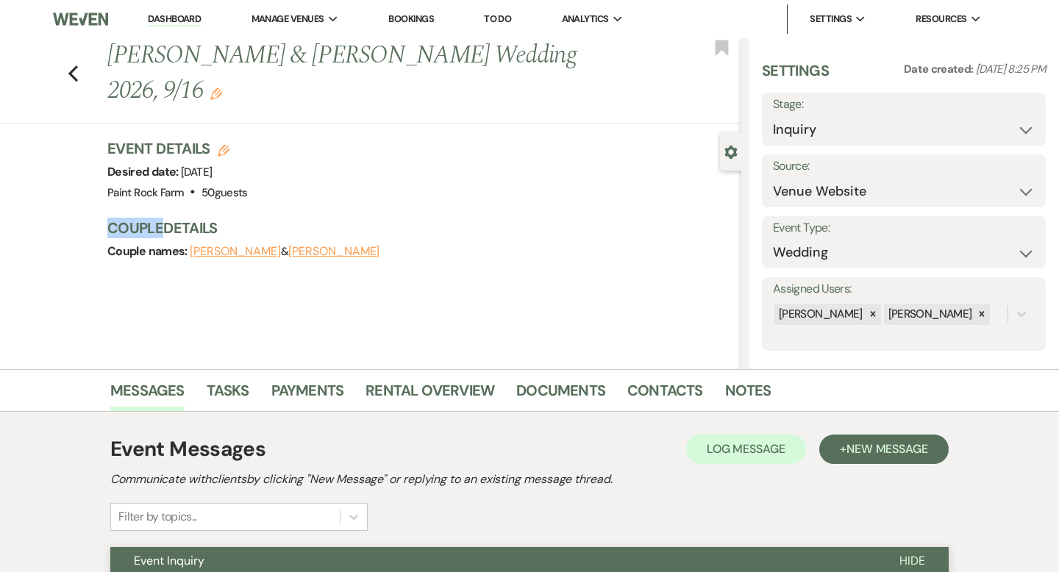
click at [210, 93] on icon "Edit" at bounding box center [216, 94] width 12 height 12
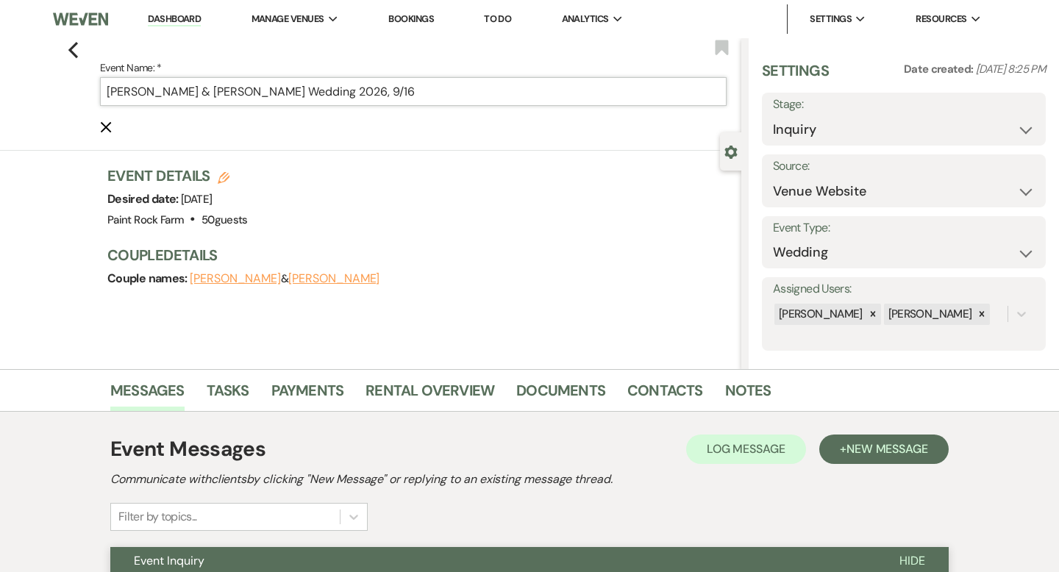
click at [402, 93] on input "Hayley Stayman & Ben Dewhirst's Wedding 2026, 9/16" at bounding box center [413, 91] width 627 height 29
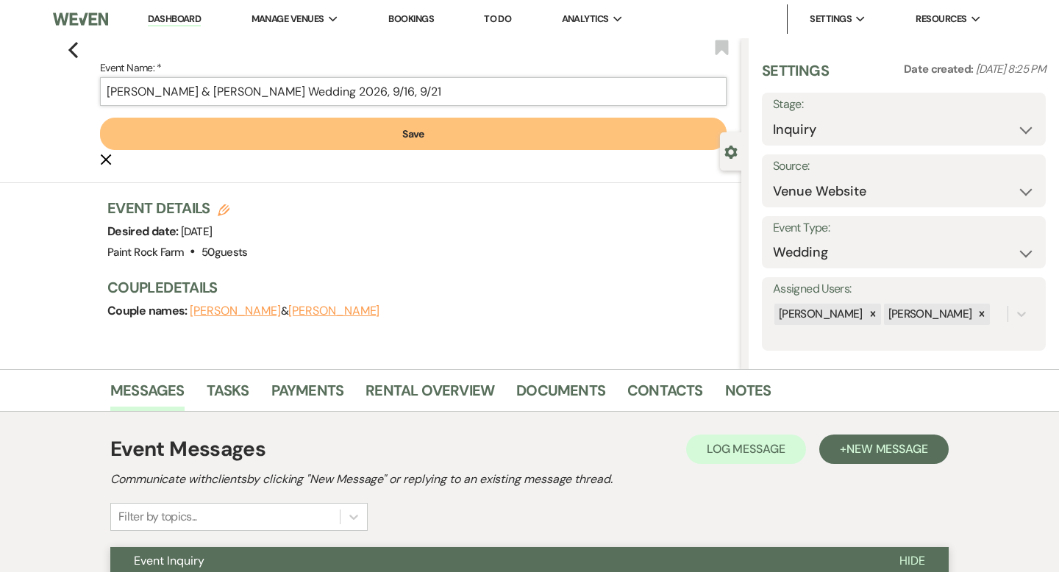
type input "[PERSON_NAME] & [PERSON_NAME] Wedding 2026, 9/16, 9/21"
click at [413, 132] on button "Save" at bounding box center [413, 134] width 627 height 32
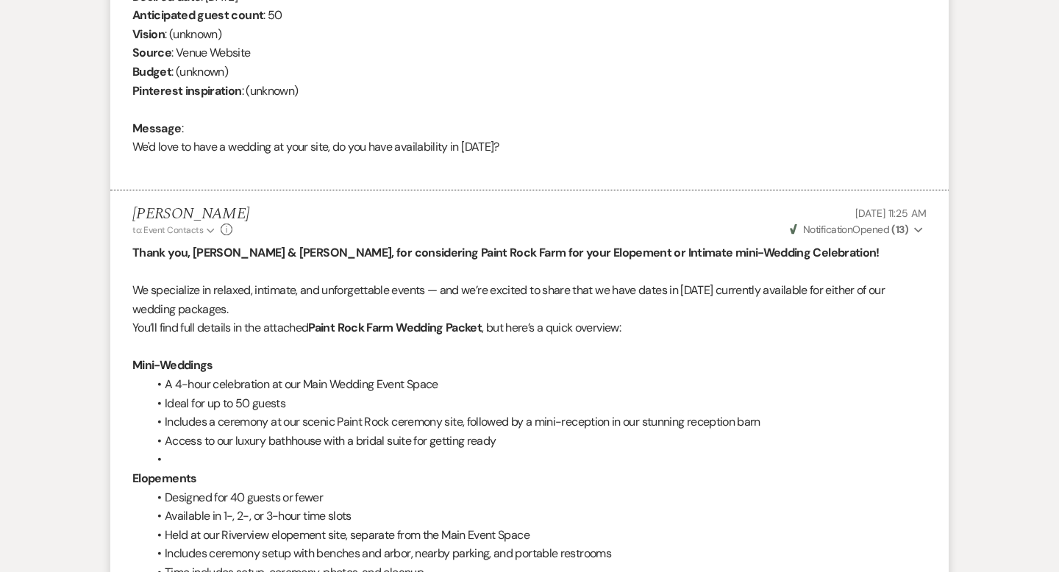
scroll to position [669, 0]
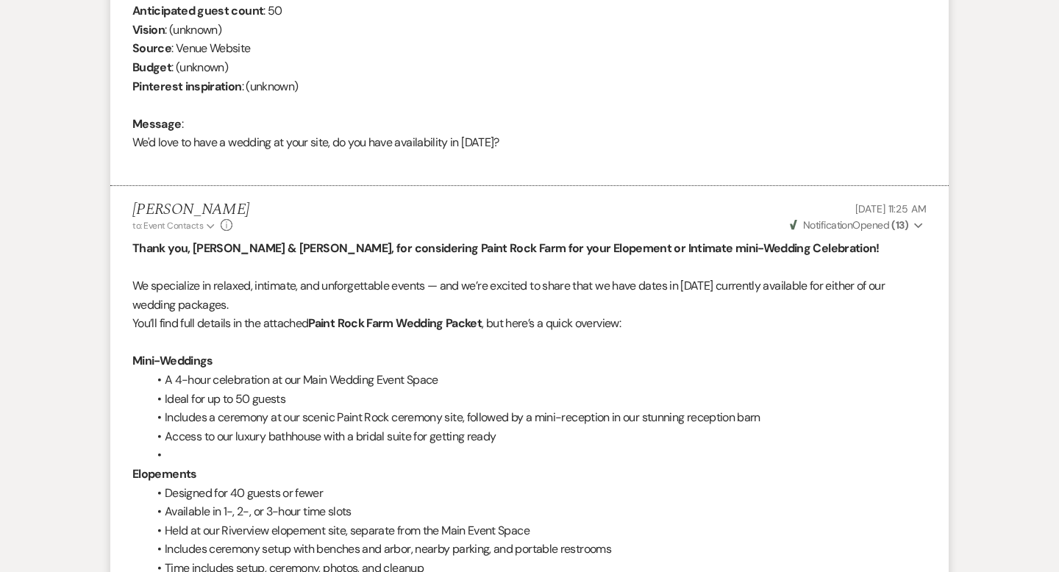
click at [405, 203] on div "Chris Nelson to: Event Contacts Expand Info Sep 16, 2025, 11:25 AM Weven Check …" at bounding box center [529, 217] width 794 height 32
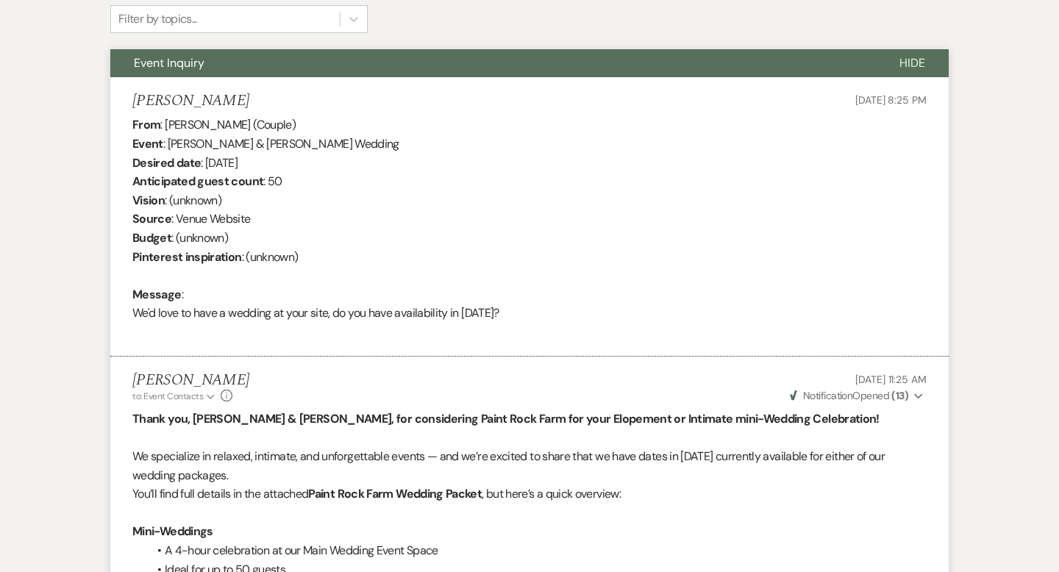
scroll to position [0, 0]
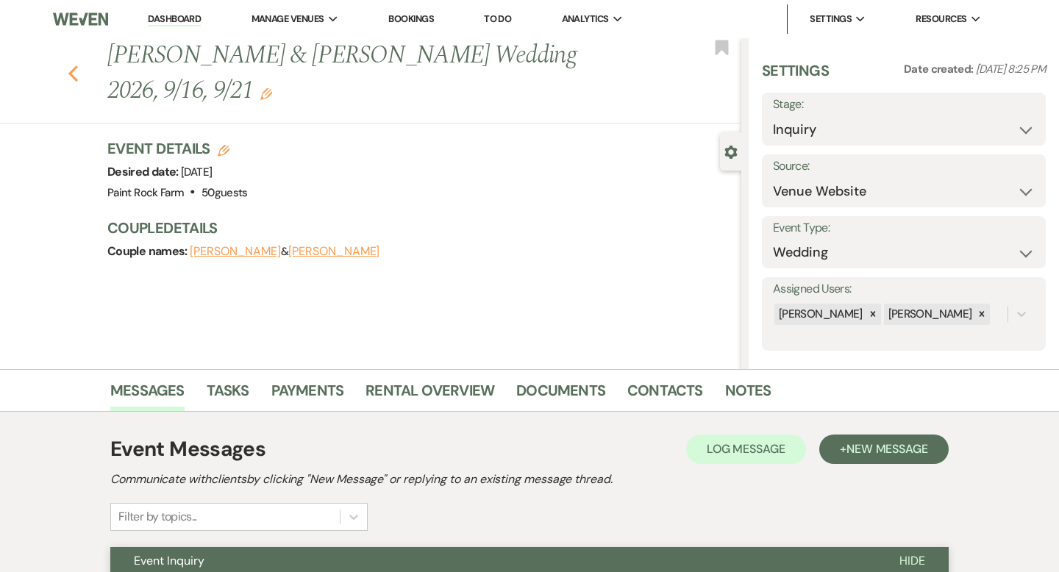
click at [75, 74] on icon "Previous" at bounding box center [73, 74] width 11 height 18
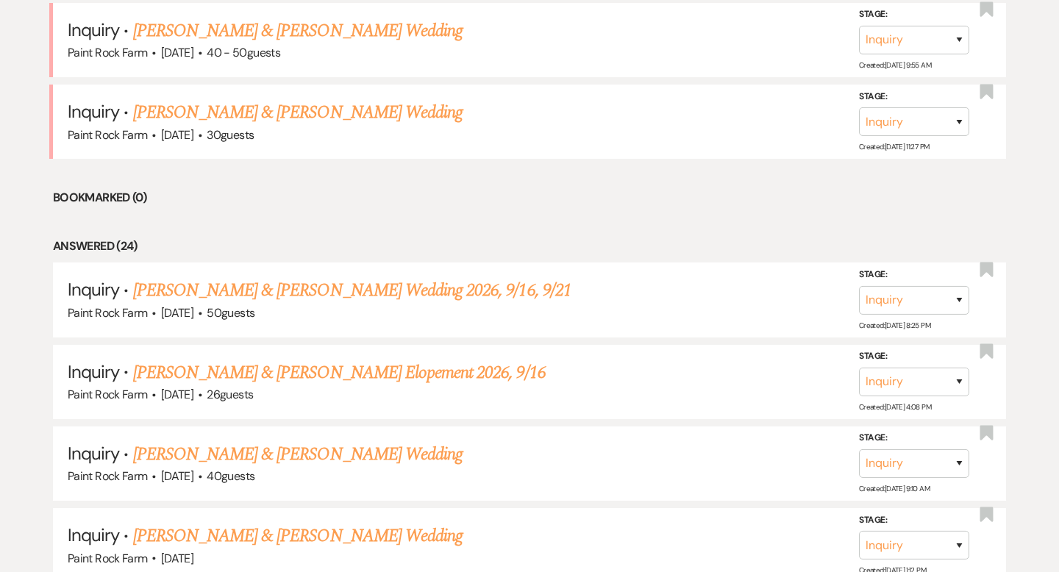
scroll to position [974, 0]
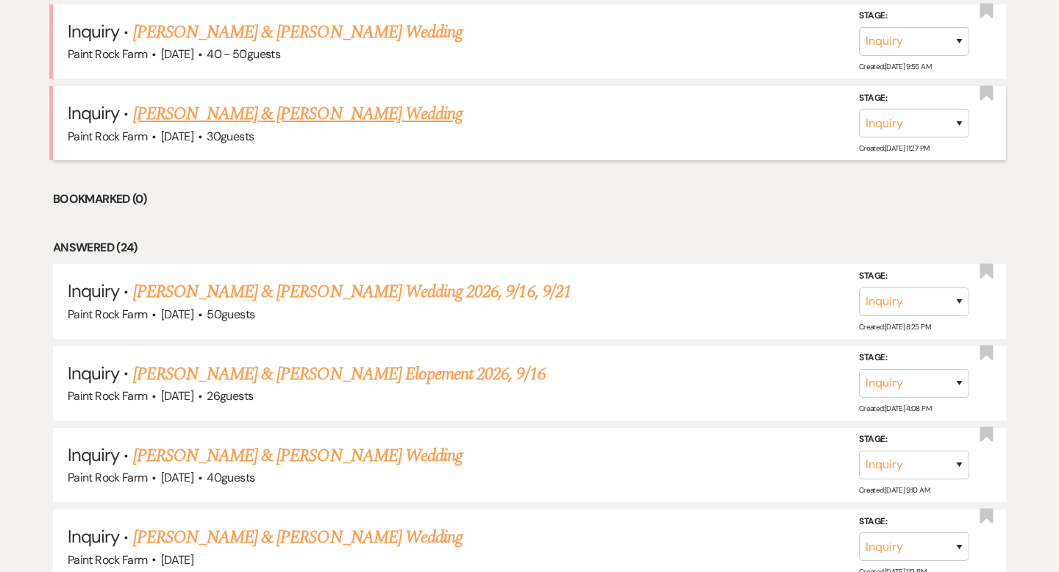
click at [210, 115] on link "David Singleton & Sarah Shepherd's Wedding" at bounding box center [297, 114] width 329 height 26
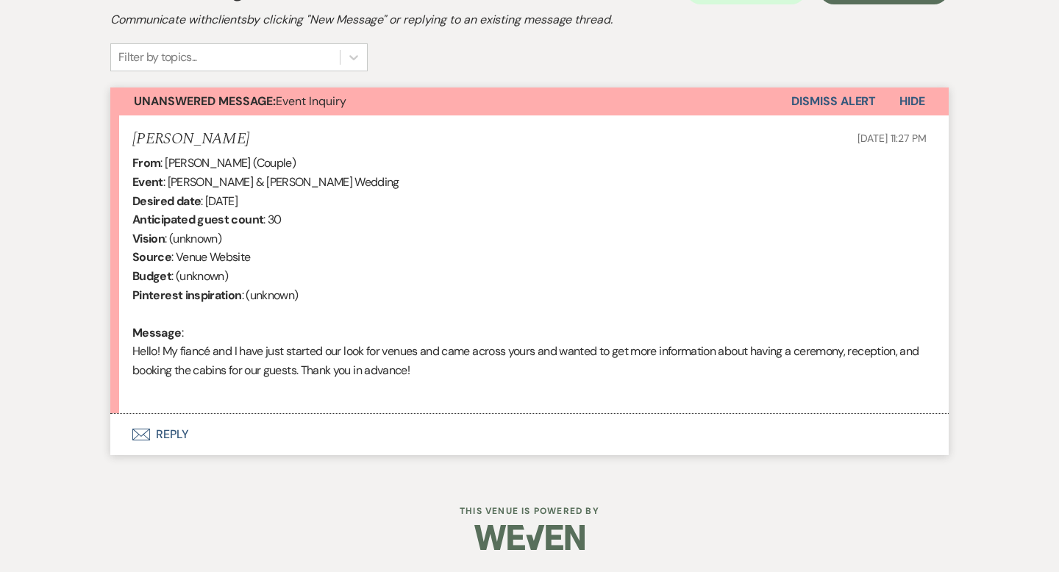
select select "5"
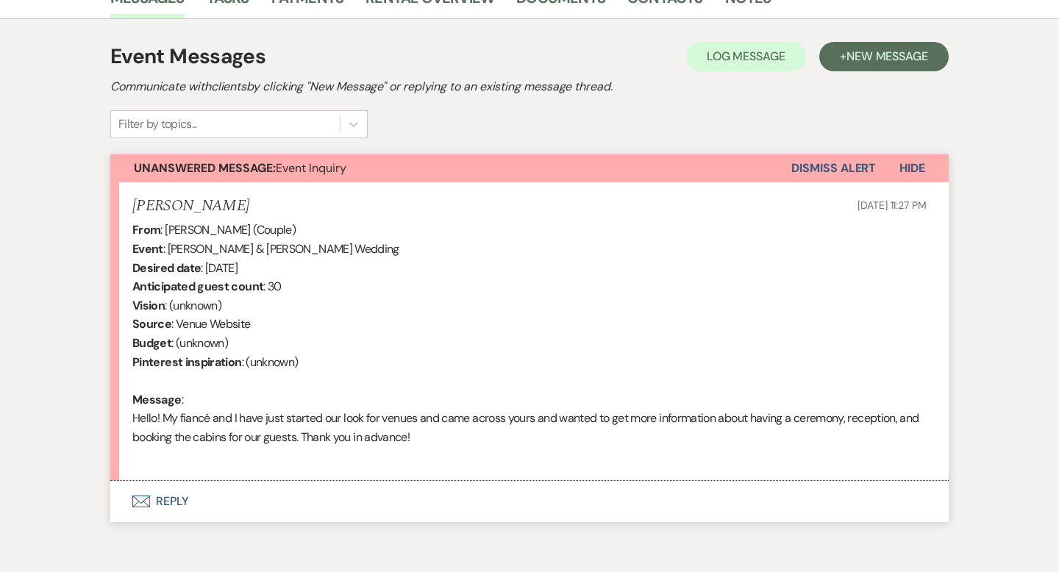
scroll to position [460, 0]
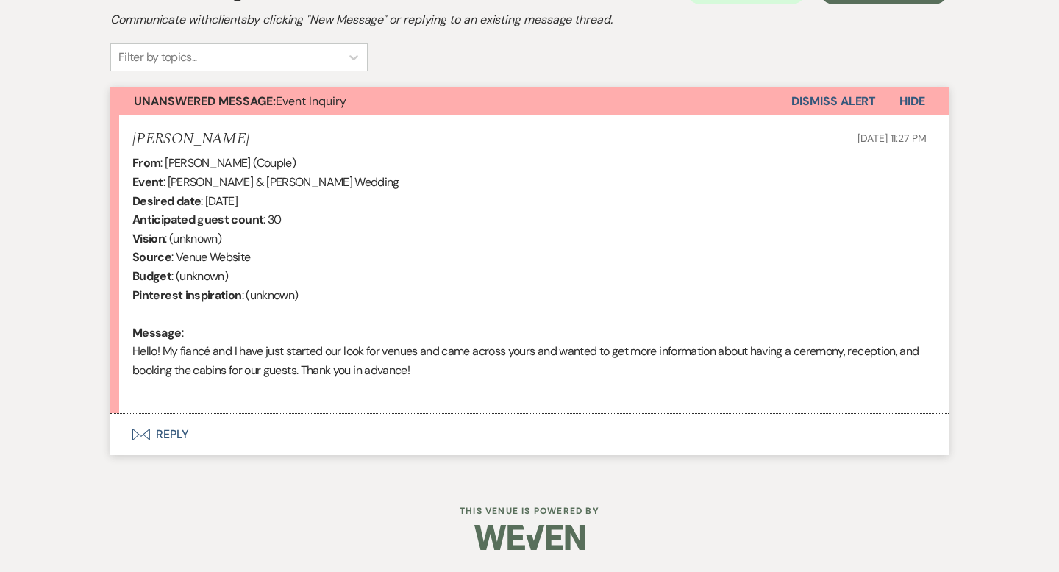
click at [175, 433] on button "Envelope Reply" at bounding box center [529, 434] width 838 height 41
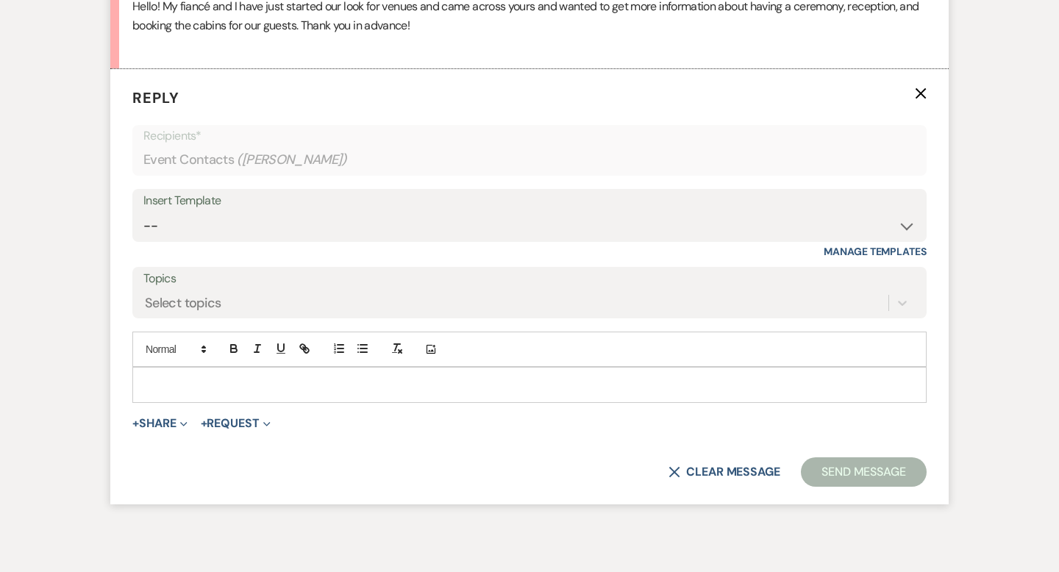
scroll to position [805, 0]
click at [905, 222] on select "-- Tour Request Response Contract (Pre-Booked Leads) Inquiry Follow Up Thank yo…" at bounding box center [529, 225] width 772 height 29
select select "6001"
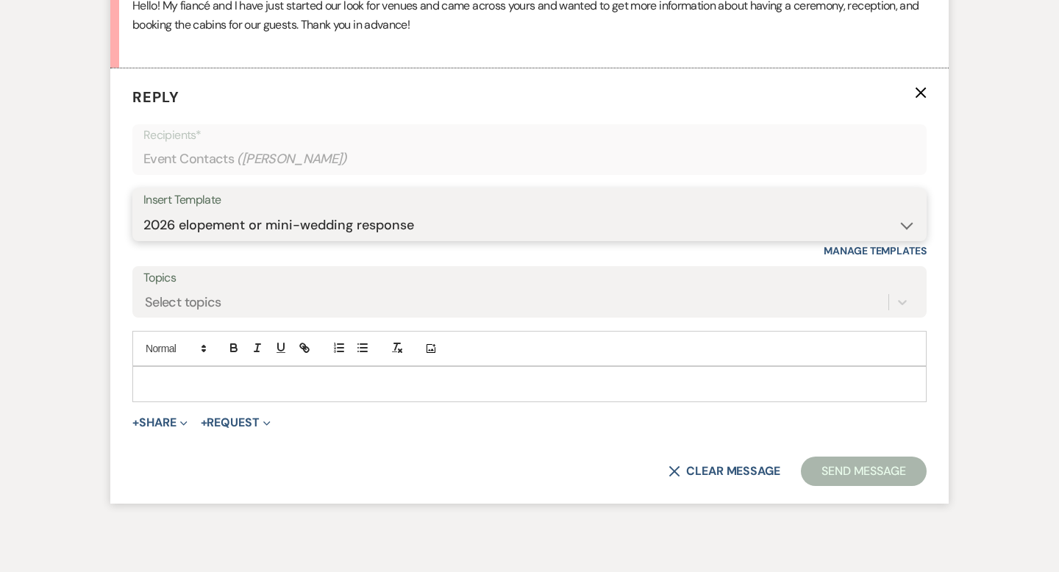
click at [143, 211] on select "-- Tour Request Response Contract (Pre-Booked Leads) Inquiry Follow Up Thank yo…" at bounding box center [529, 225] width 772 height 29
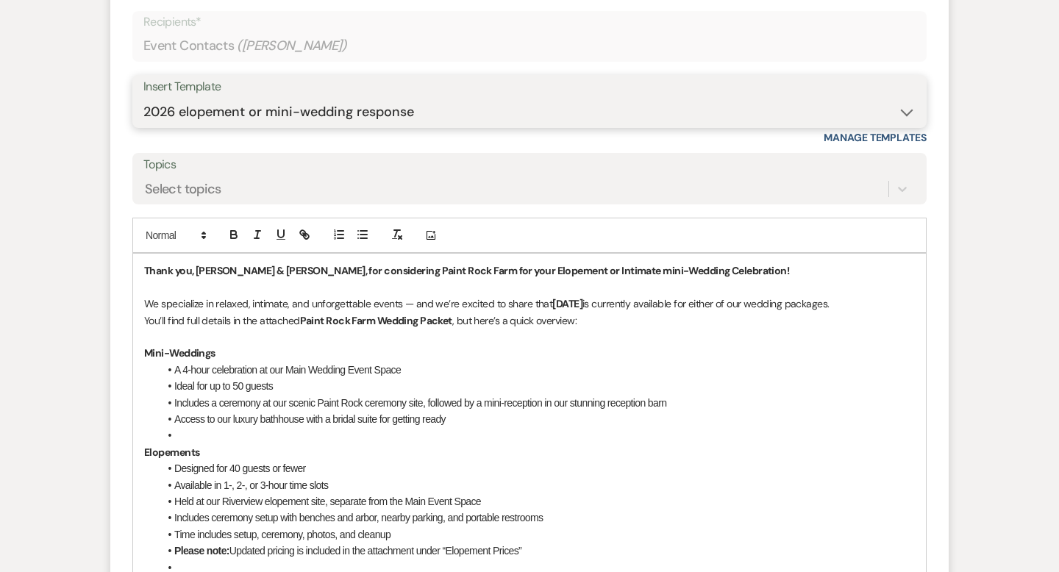
scroll to position [923, 0]
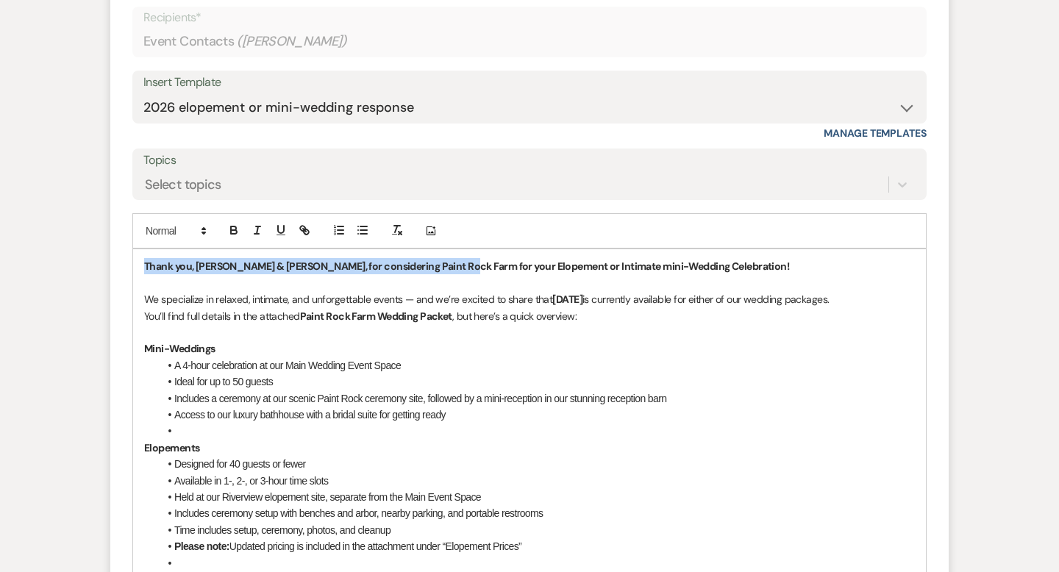
drag, startPoint x: 142, startPoint y: 265, endPoint x: 449, endPoint y: 268, distance: 307.4
click at [449, 268] on div "Thank you, David & Sarah, for considering Paint Rock Farm for your Elopement or…" at bounding box center [529, 463] width 793 height 429
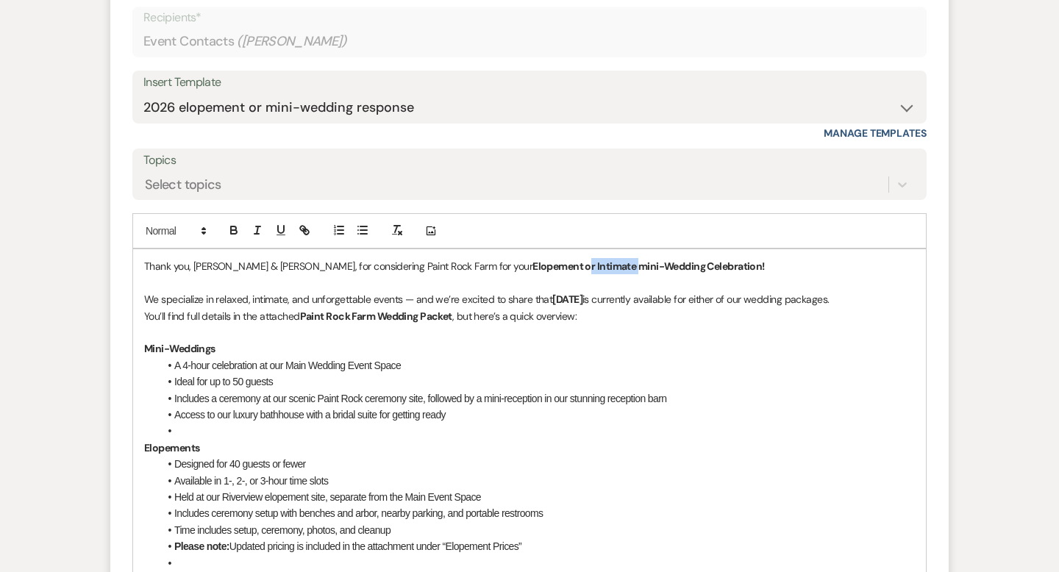
drag, startPoint x: 487, startPoint y: 266, endPoint x: 538, endPoint y: 268, distance: 51.5
click at [538, 268] on strong "Elopement or Intimate mini-Wedding Celebration!" at bounding box center [648, 266] width 232 height 13
click at [502, 265] on p "Thank you, David & Sarah, for considering Paint Rock Farm for your Elopement or…" at bounding box center [529, 266] width 771 height 16
drag, startPoint x: 606, startPoint y: 267, endPoint x: 674, endPoint y: 268, distance: 68.4
click at [674, 268] on p "Thank you, David & Sarah, for considering Paint Rock Farm for your Elopement or…" at bounding box center [529, 266] width 771 height 16
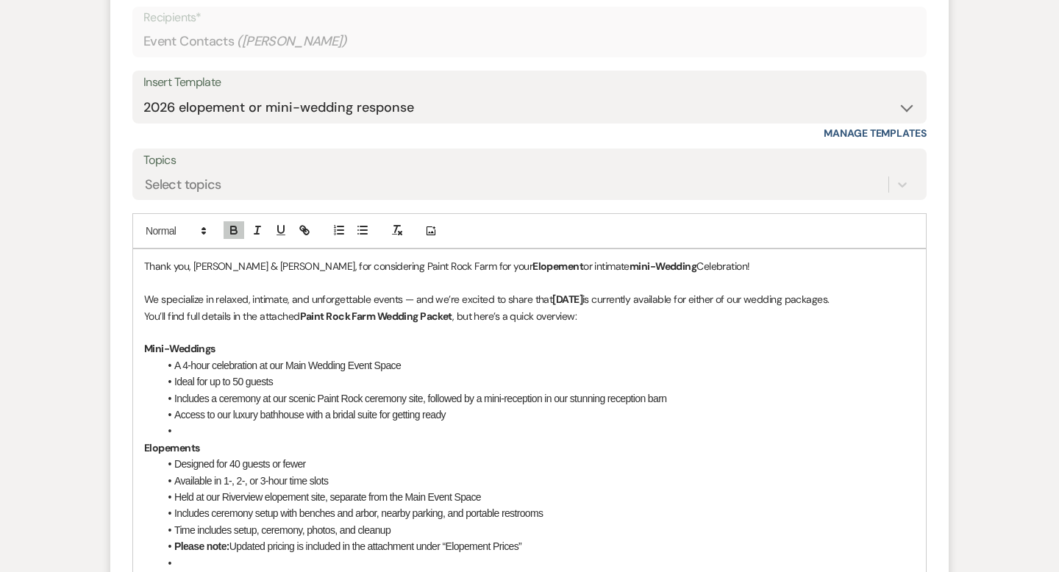
click at [747, 277] on p at bounding box center [529, 283] width 771 height 16
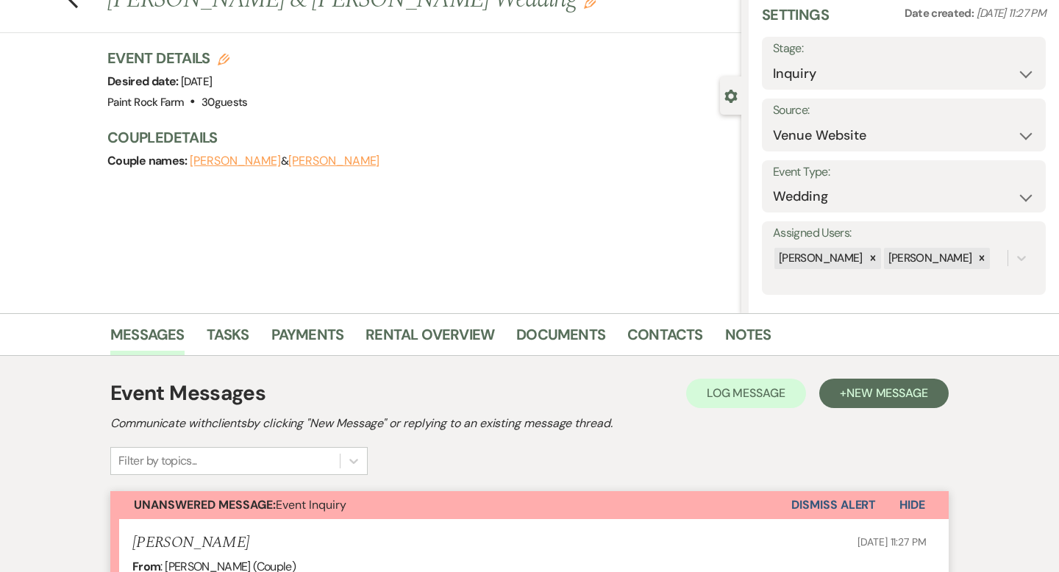
scroll to position [0, 0]
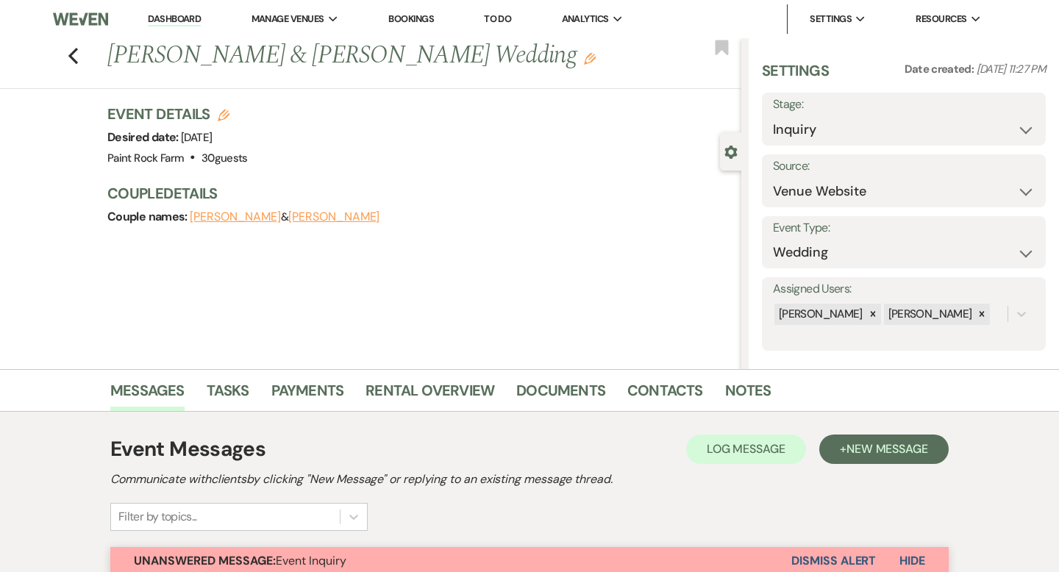
click at [192, 18] on link "Dashboard" at bounding box center [174, 20] width 53 height 14
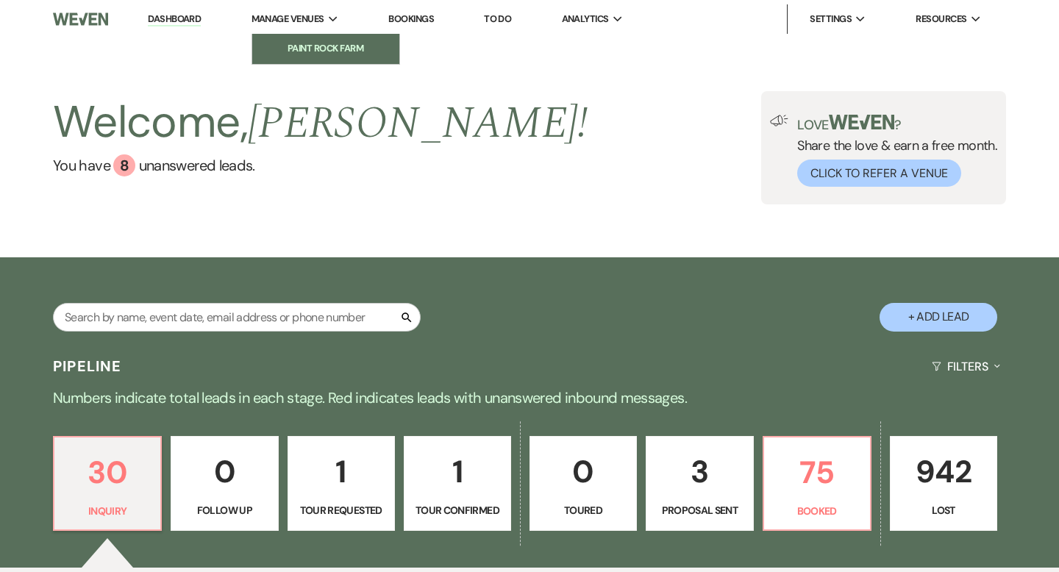
click at [313, 50] on li "Paint Rock Farm" at bounding box center [326, 48] width 132 height 15
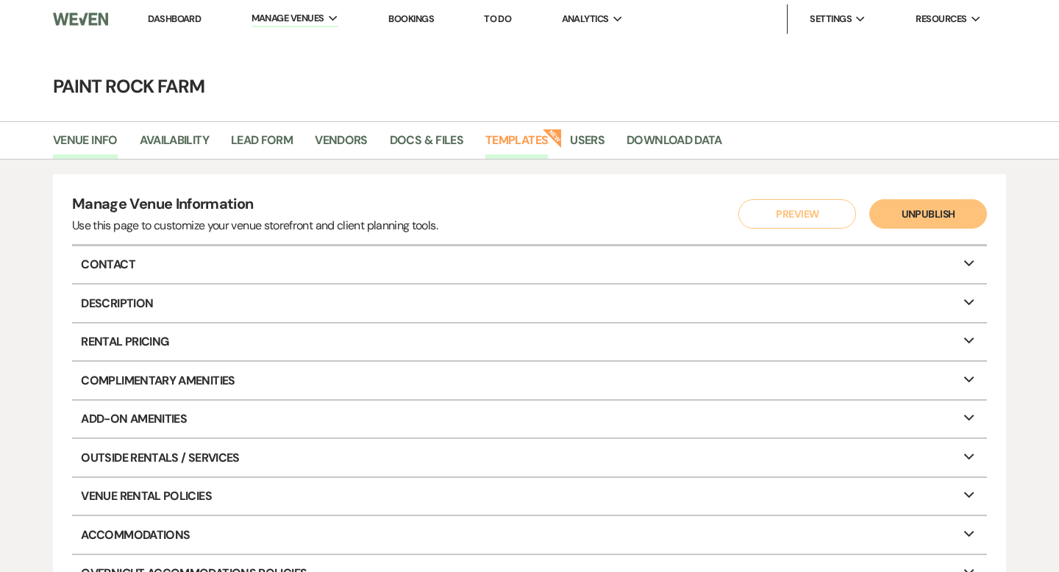
click at [522, 139] on link "Templates" at bounding box center [516, 145] width 63 height 28
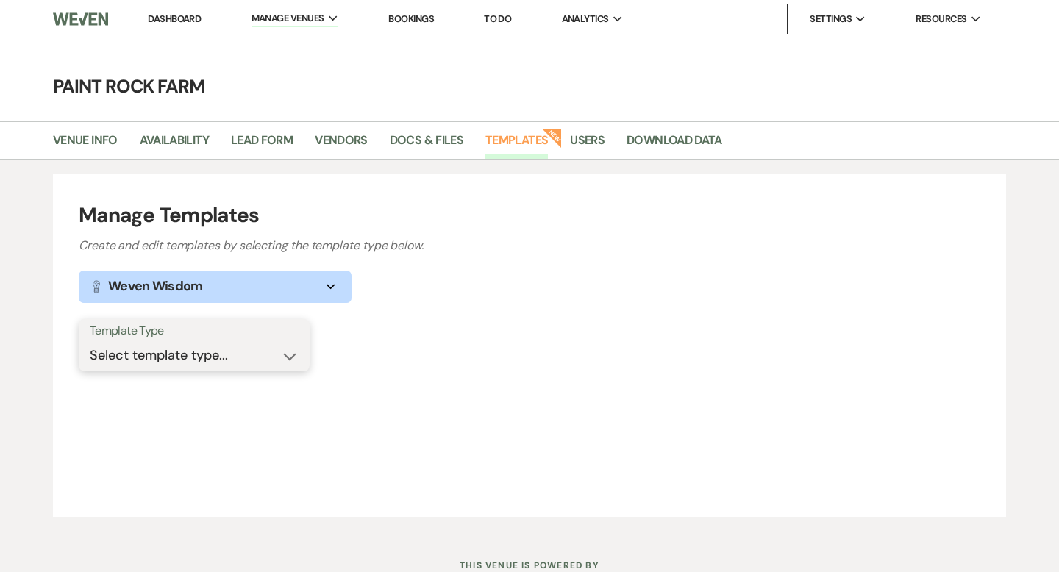
click at [290, 354] on select "Select template type... Task List Message Templates Payment Plan Inventory Item…" at bounding box center [194, 355] width 209 height 29
select select "Message Templates"
click at [90, 341] on select "Select template type... Task List Message Templates Payment Plan Inventory Item…" at bounding box center [194, 355] width 209 height 29
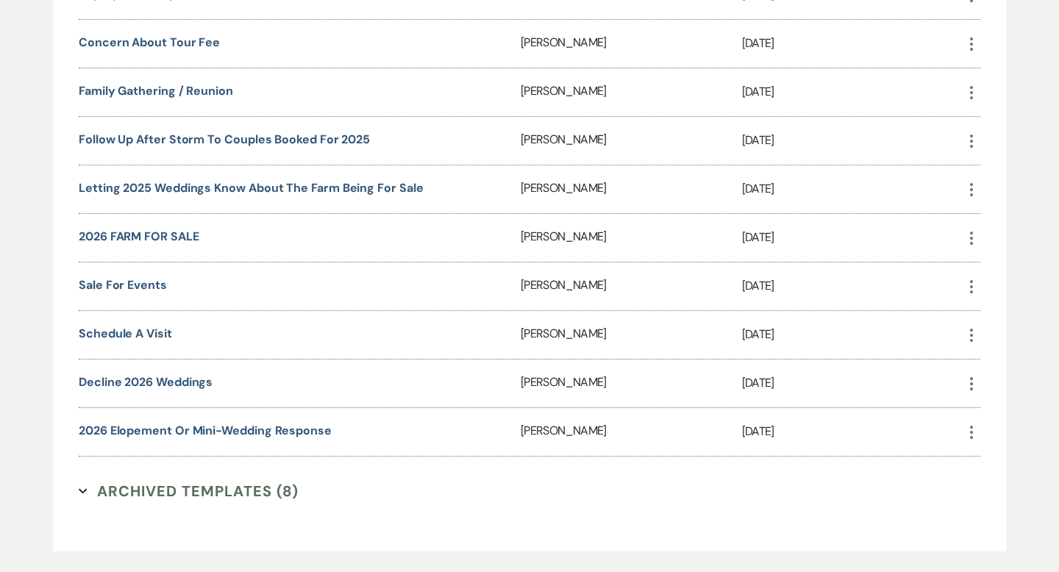
scroll to position [1793, 0]
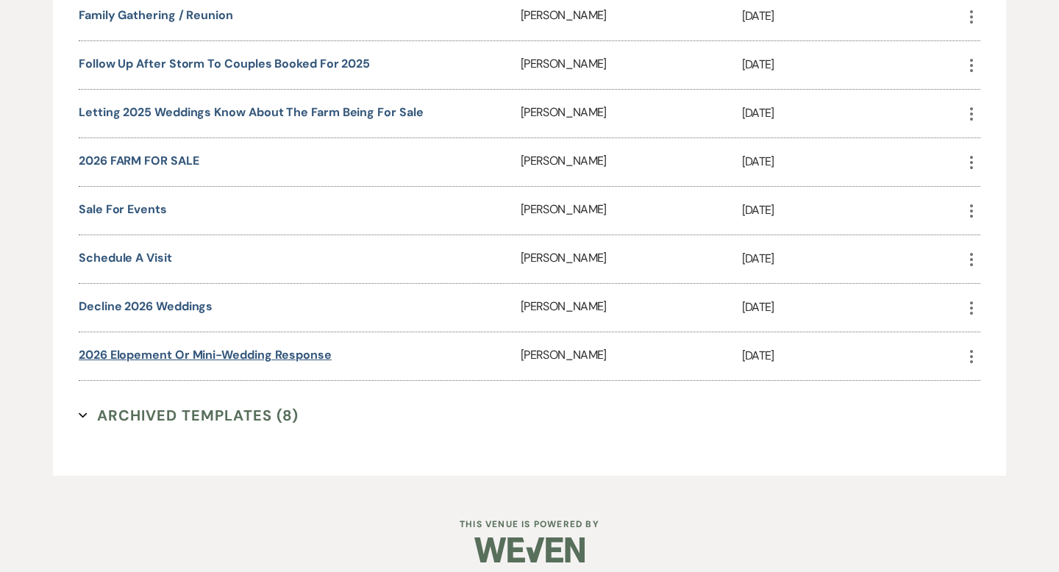
click at [297, 347] on link "2026 elopement or mini-wedding response" at bounding box center [205, 354] width 253 height 15
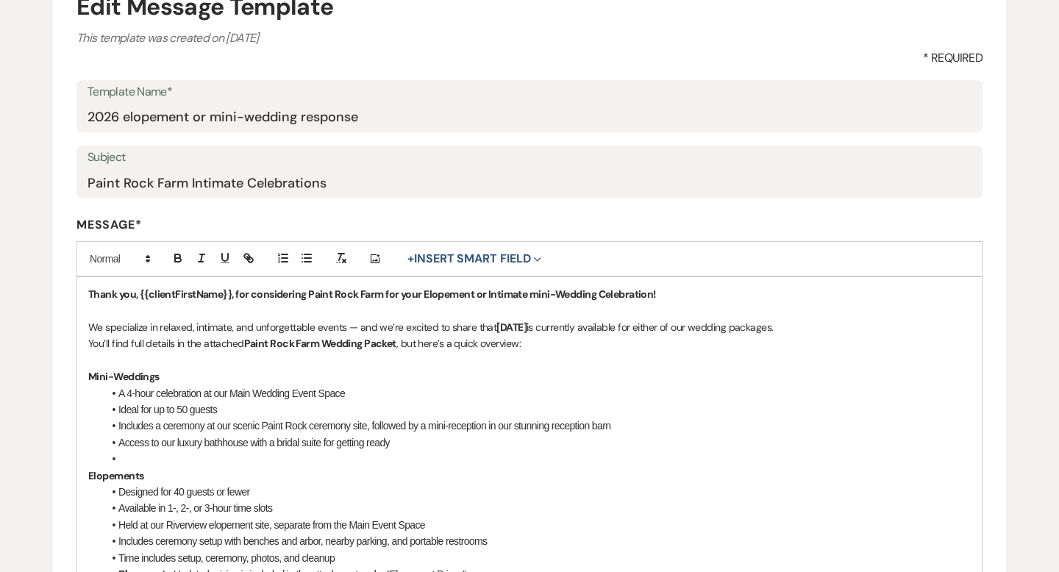
scroll to position [181, 0]
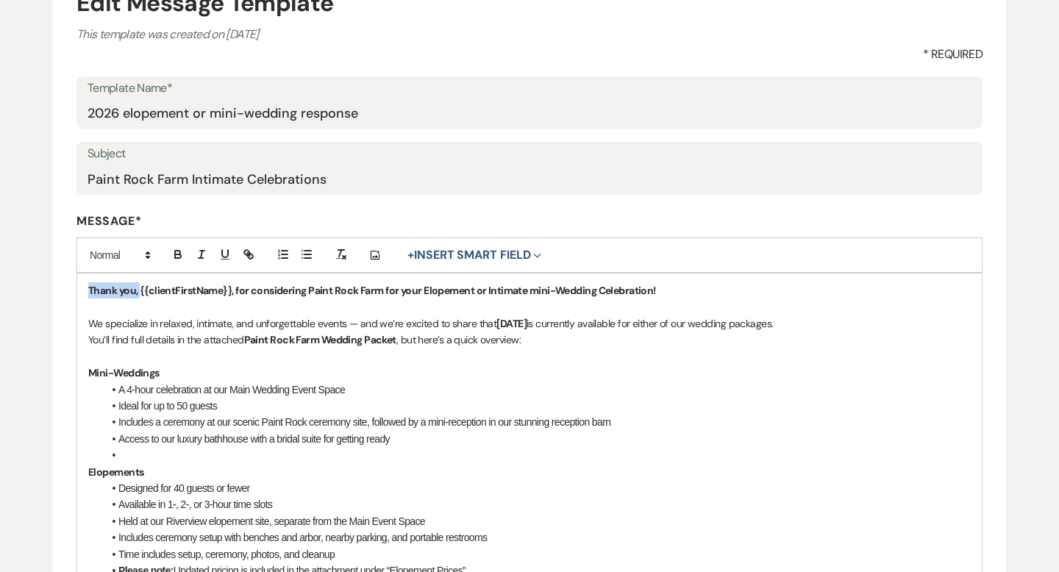
drag, startPoint x: 89, startPoint y: 290, endPoint x: 140, endPoint y: 290, distance: 50.7
click at [140, 290] on strong "Thank you, {{clientFirstName}}, for considering Paint Rock Farm for your Elopem…" at bounding box center [372, 290] width 568 height 13
drag, startPoint x: 234, startPoint y: 290, endPoint x: 416, endPoint y: 288, distance: 182.4
click at [416, 288] on strong "{{clientFirstName}}, for considering Paint Rock Farm for your Elopement or Inti…" at bounding box center [393, 290] width 516 height 13
drag, startPoint x: 463, startPoint y: 290, endPoint x: 513, endPoint y: 296, distance: 50.3
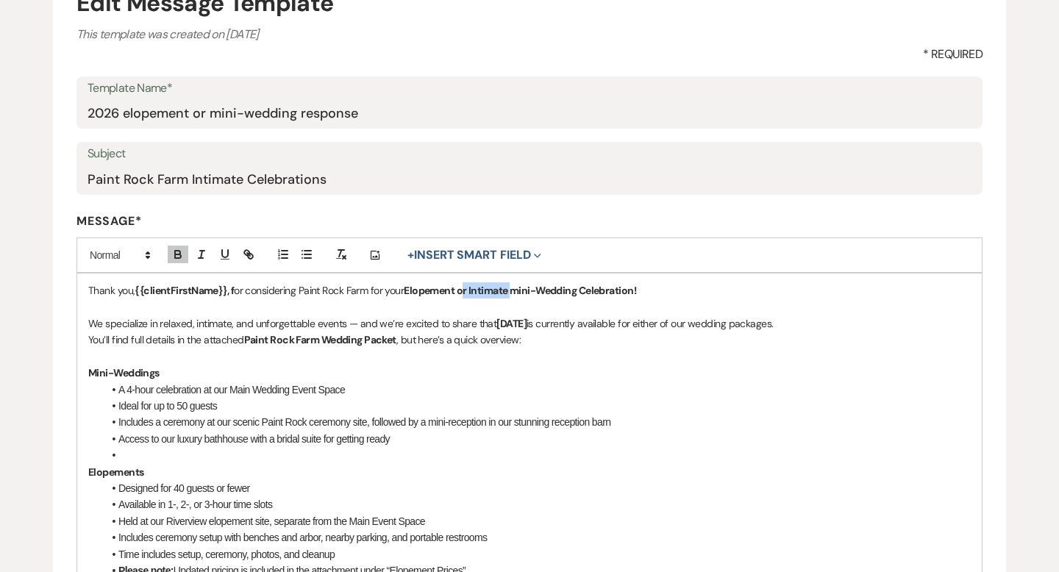
click at [513, 296] on strong "Elopement or Intimate mini-Wedding Celebration!" at bounding box center [520, 290] width 232 height 13
click at [476, 292] on p "Thank you, {{clientFirstName}}, f or considering Paint Rock Farm for your Elope…" at bounding box center [529, 290] width 883 height 16
drag, startPoint x: 580, startPoint y: 288, endPoint x: 646, endPoint y: 293, distance: 67.1
click at [646, 293] on p "Thank you, {{clientFirstName}}, f or considering Paint Rock Farm for your Elope…" at bounding box center [529, 290] width 883 height 16
click at [586, 291] on p "Thank you, {{clientFirstName}}, f or considering Paint Rock Farm for your Elope…" at bounding box center [529, 290] width 883 height 16
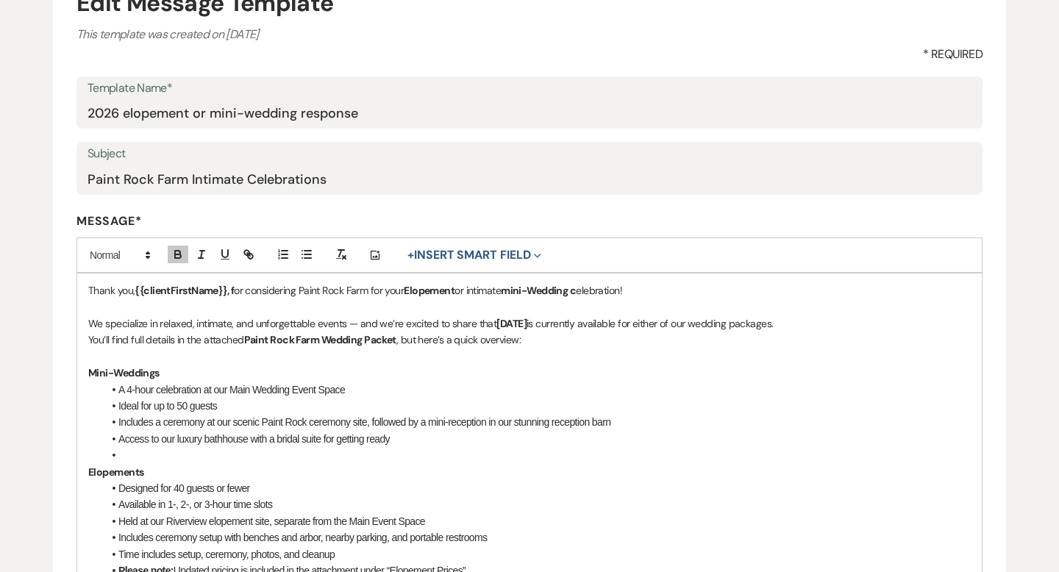
click at [90, 340] on p "You’ll find full details in the attached Paint Rock Farm Wedding Packet , but h…" at bounding box center [529, 340] width 883 height 16
click at [177, 339] on p "You’ll find full details in the attached Paint Rock Farm Wedding Packet , but h…" at bounding box center [529, 340] width 883 height 16
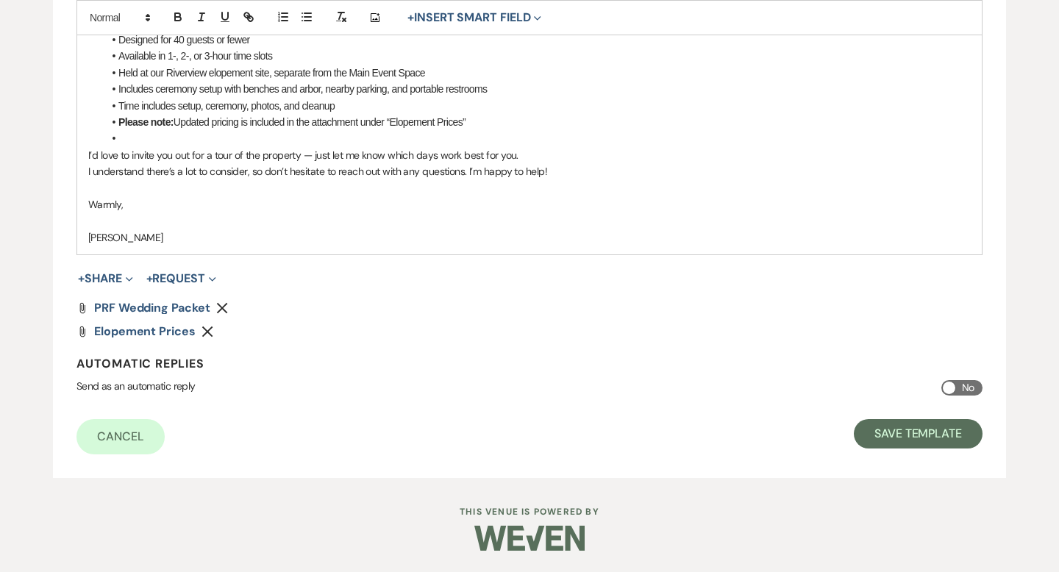
scroll to position [629, 0]
click at [894, 433] on button "Save Template" at bounding box center [918, 434] width 129 height 29
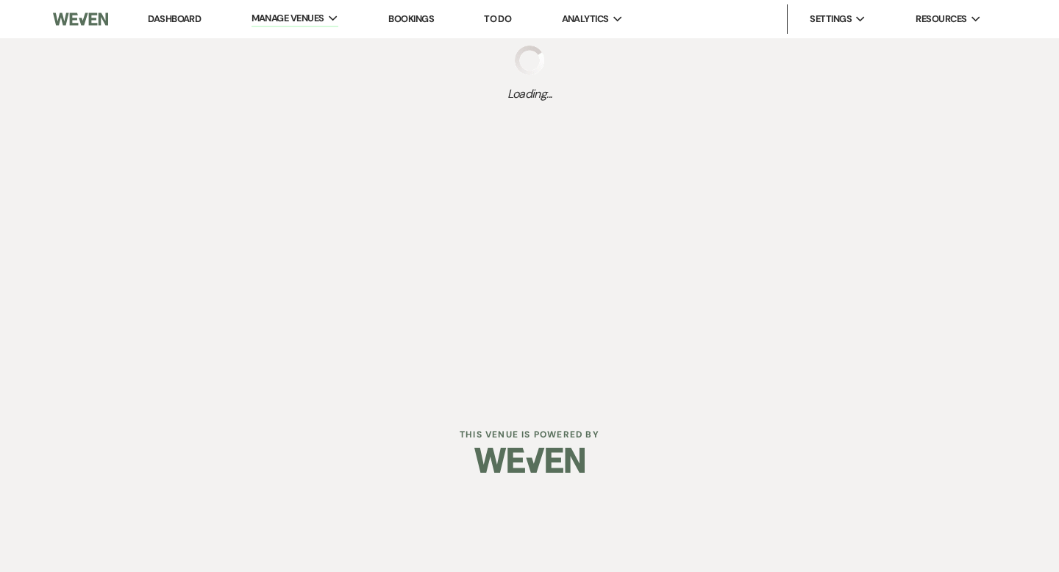
select select "Message Templates"
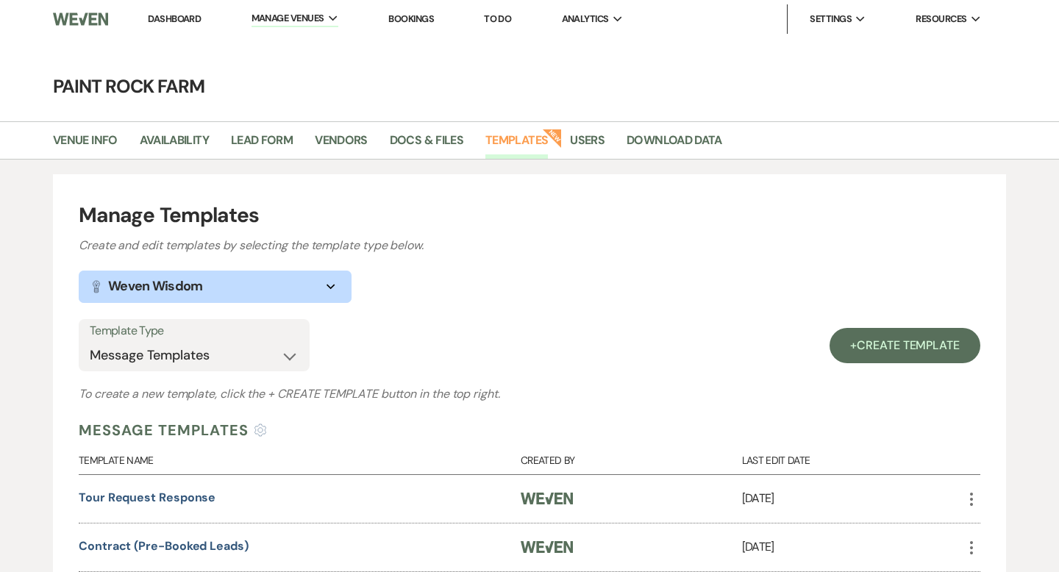
click at [175, 18] on link "Dashboard" at bounding box center [174, 19] width 53 height 13
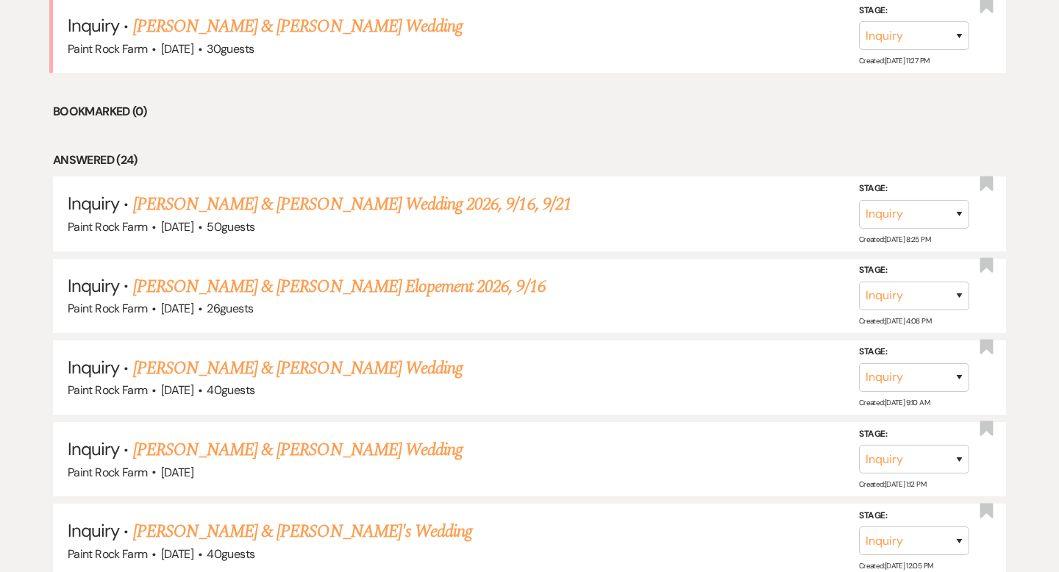
scroll to position [1056, 0]
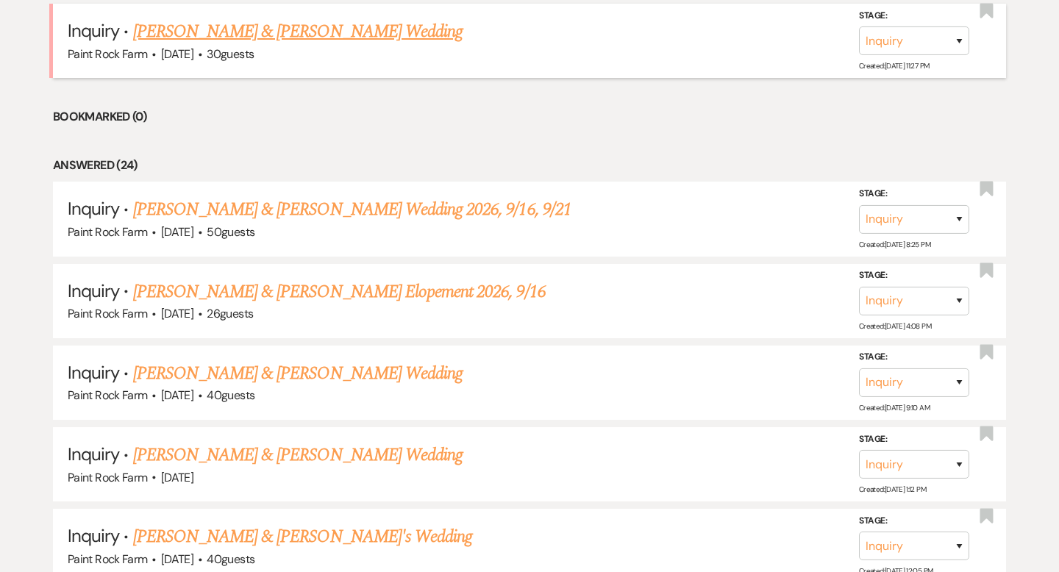
click at [267, 34] on link "David Singleton & Sarah Shepherd's Wedding" at bounding box center [297, 31] width 329 height 26
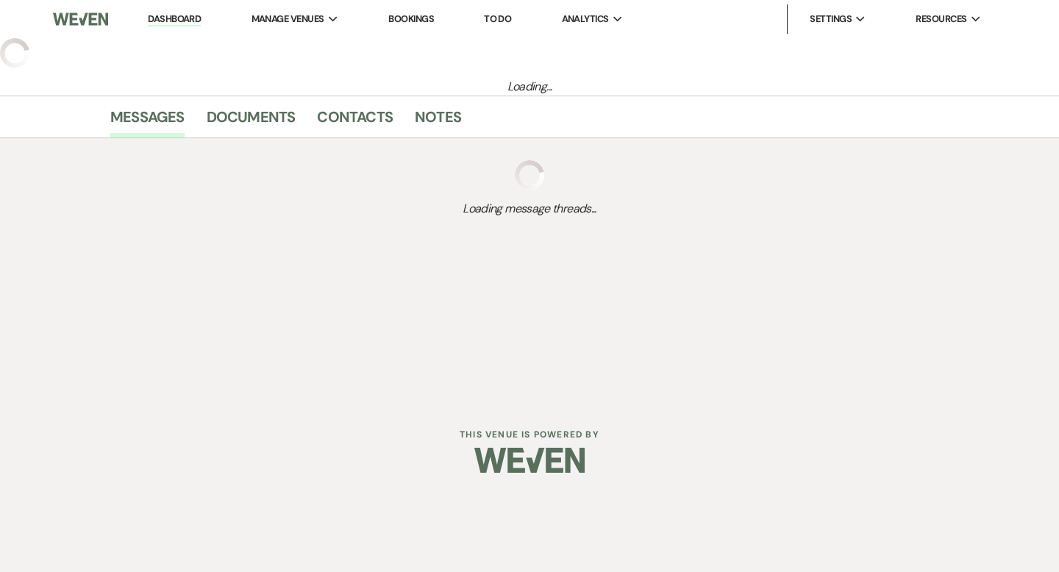
select select "5"
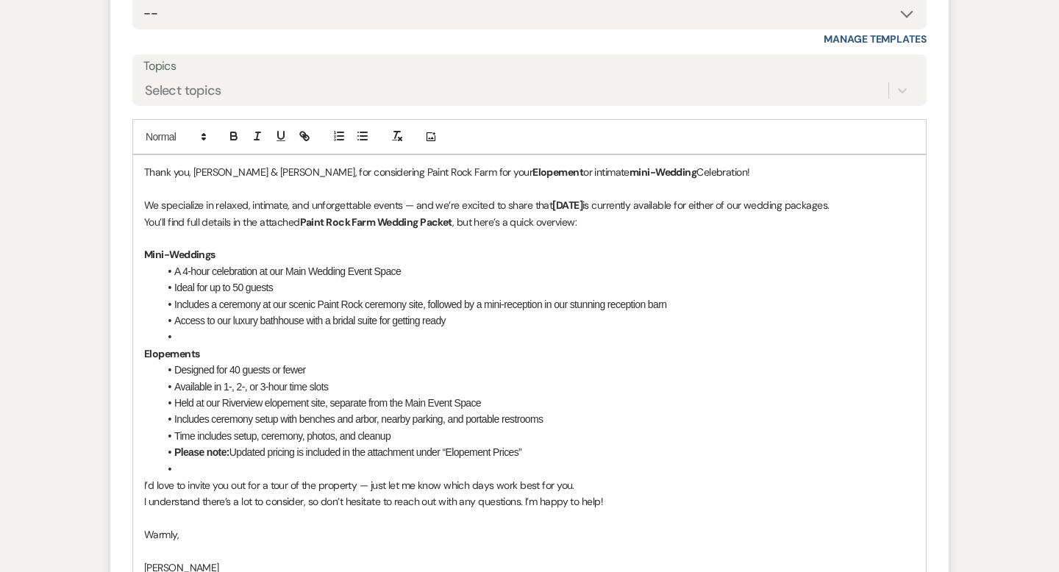
scroll to position [1023, 0]
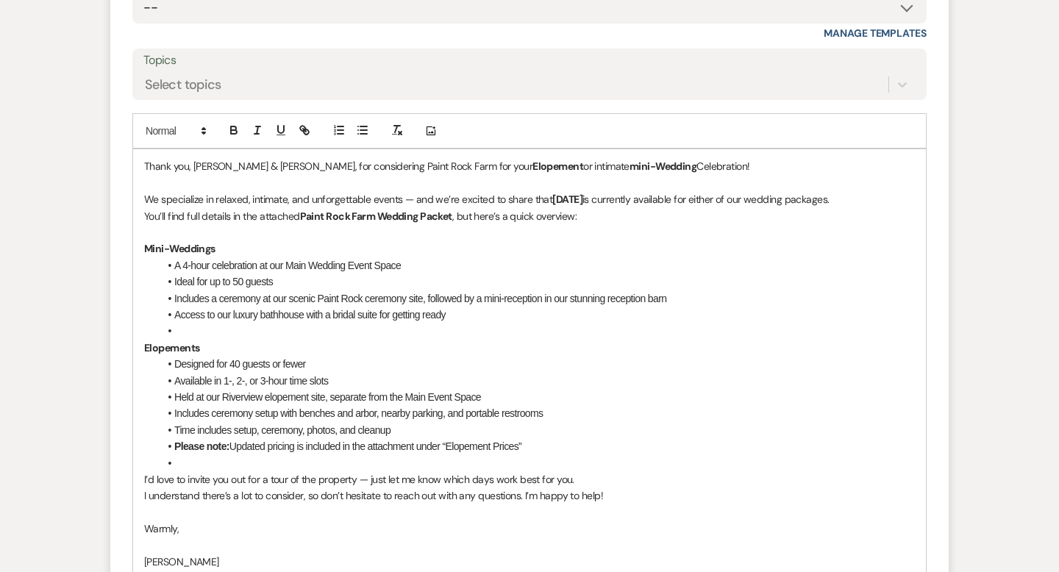
click at [613, 165] on p "Thank you, David & Sarah, for considering Paint Rock Farm for your Elopement or…" at bounding box center [529, 166] width 771 height 16
click at [699, 307] on li "Access to our luxury bathhouse with a bridal suite for getting ready" at bounding box center [537, 315] width 756 height 16
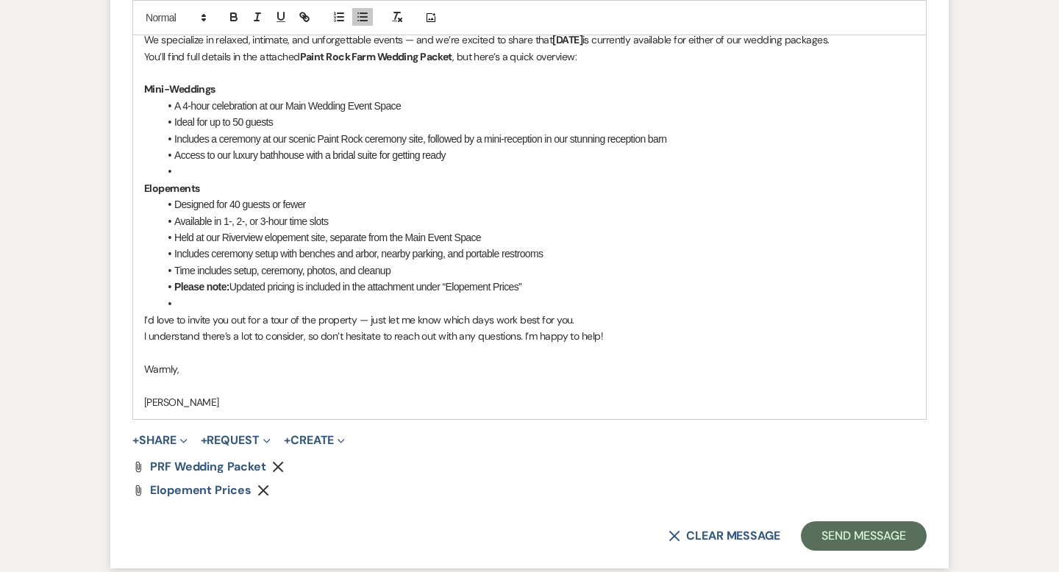
scroll to position [1188, 0]
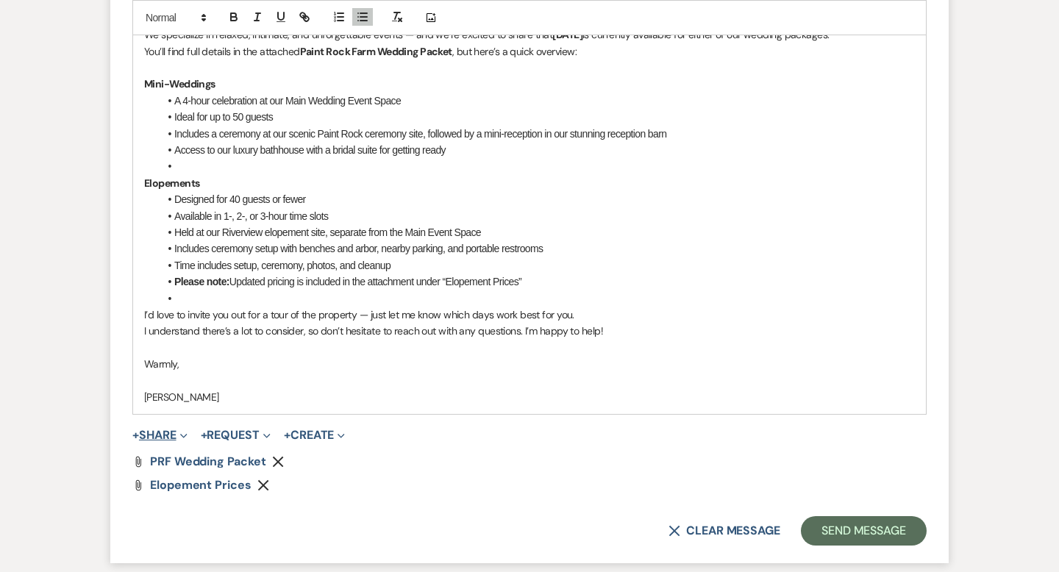
click at [156, 438] on button "+ Share Expand" at bounding box center [159, 435] width 55 height 12
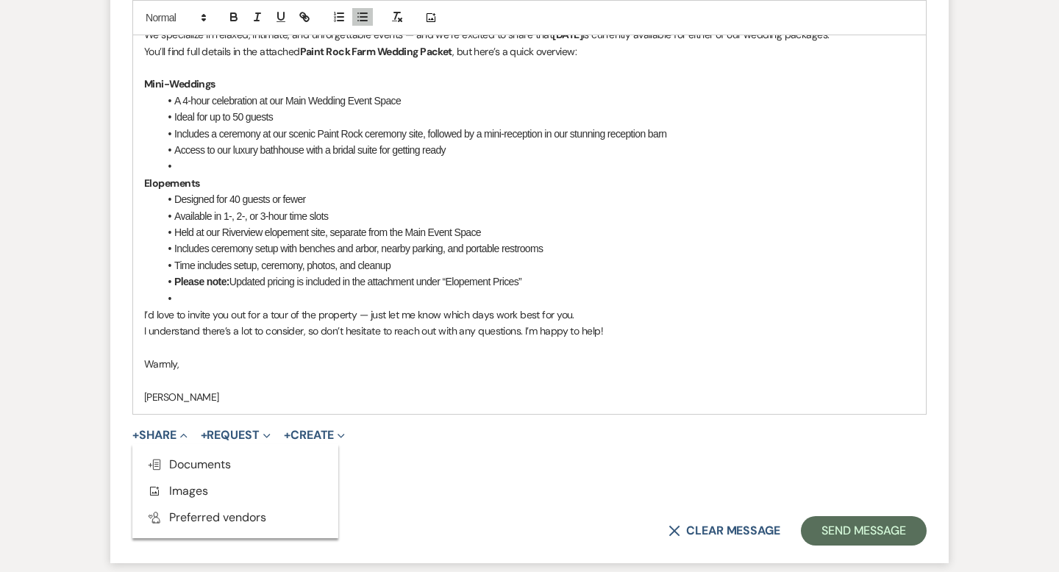
click at [429, 387] on p at bounding box center [529, 380] width 771 height 16
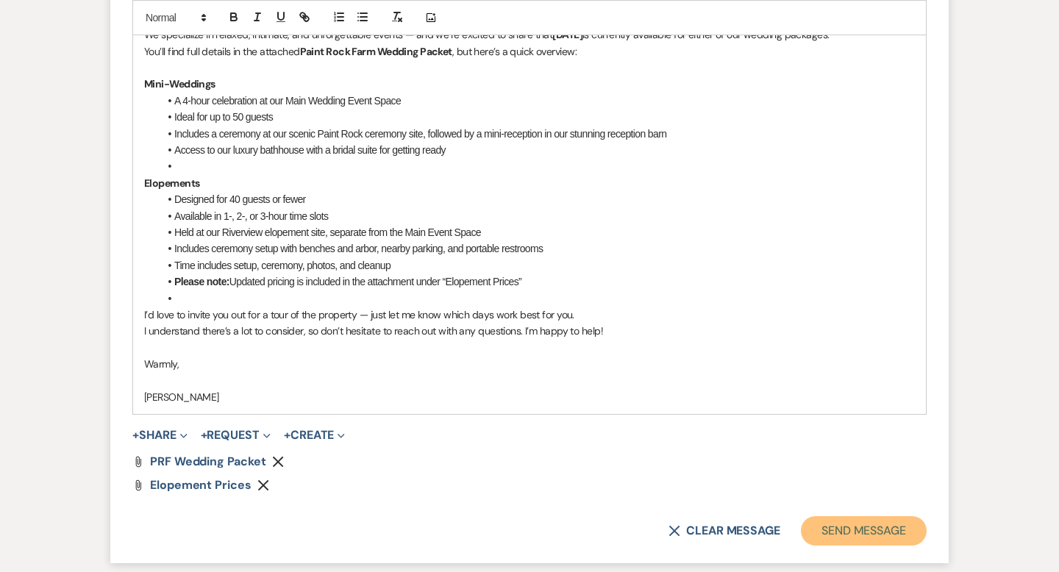
click at [849, 530] on button "Send Message" at bounding box center [864, 530] width 126 height 29
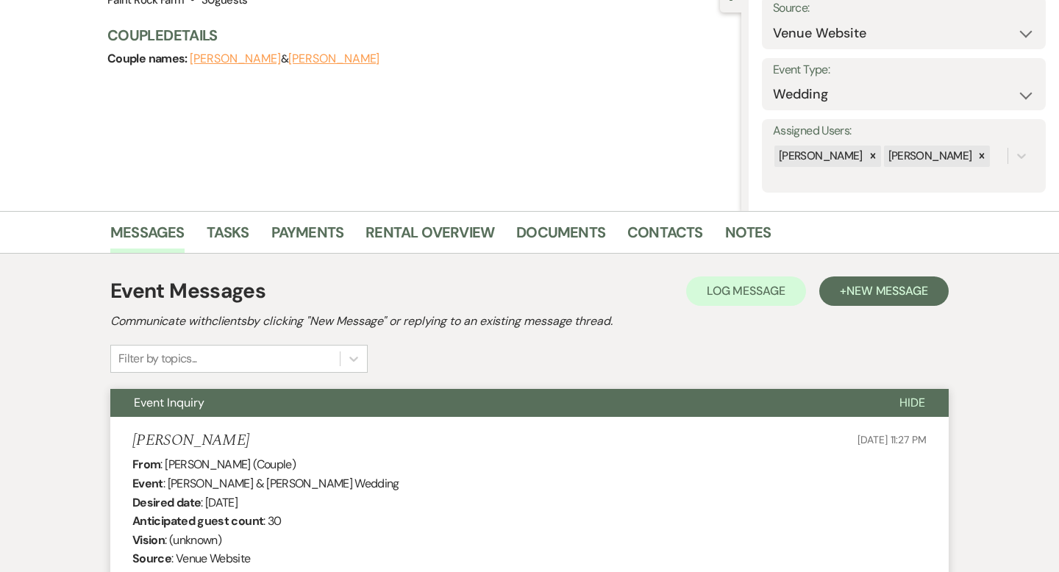
scroll to position [0, 0]
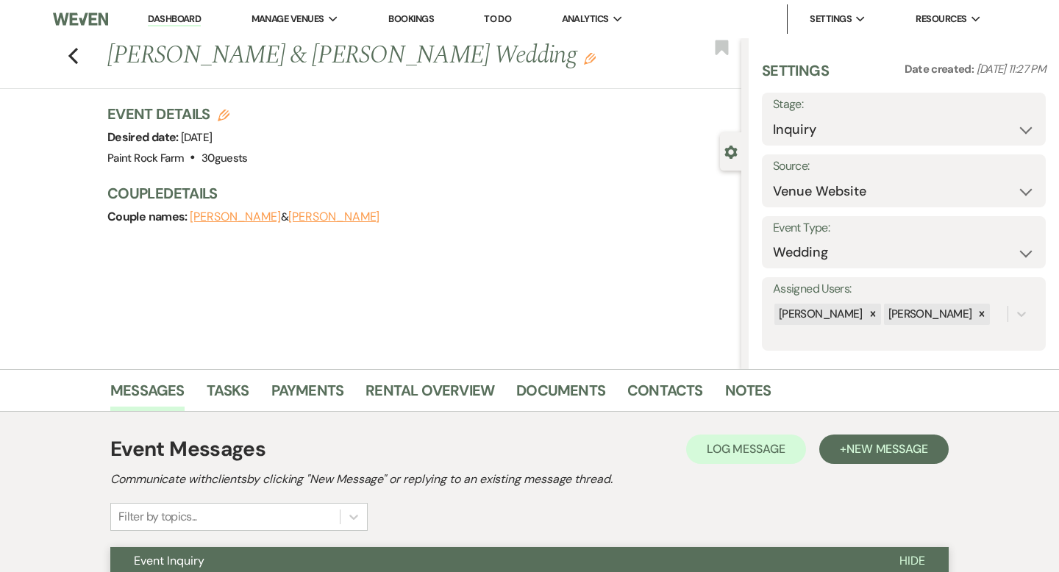
click at [584, 62] on use "button" at bounding box center [590, 59] width 12 height 12
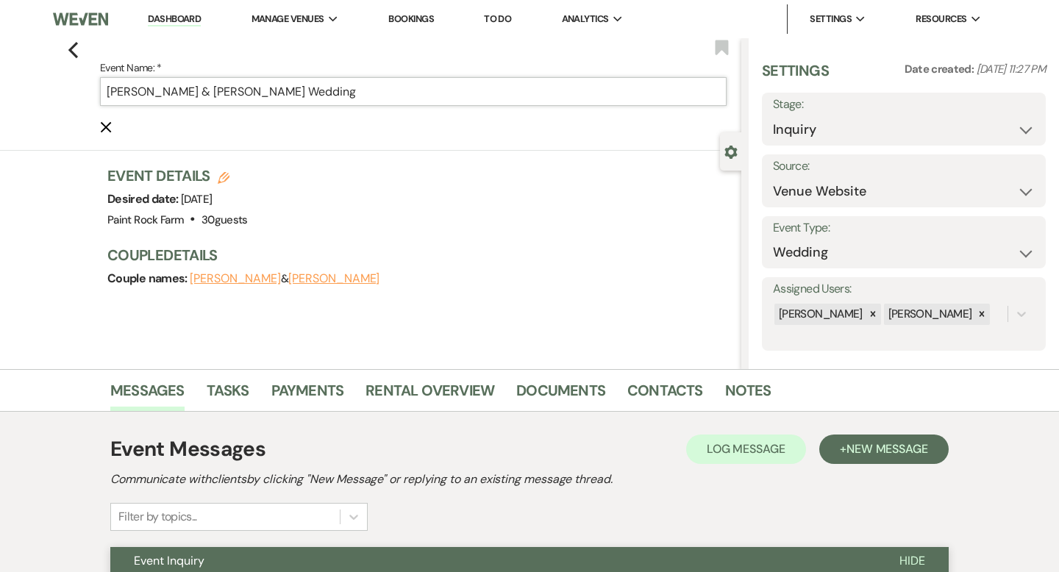
click at [361, 96] on input "David Singleton & Sarah Shepherd's Wedding" at bounding box center [413, 91] width 627 height 29
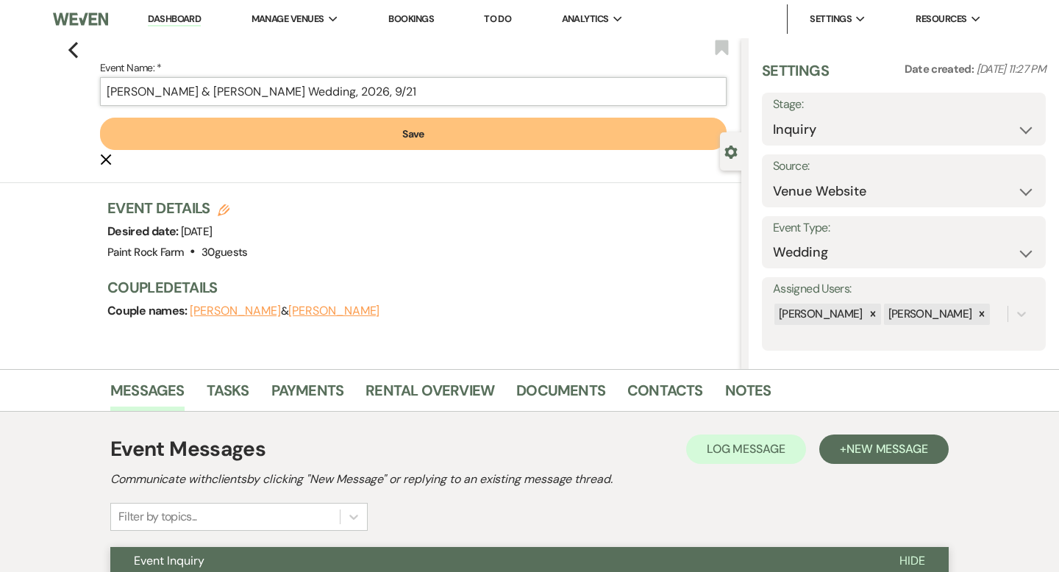
type input "[PERSON_NAME] & [PERSON_NAME] Wedding, 2026, 9/21"
click at [411, 129] on button "Save" at bounding box center [413, 134] width 627 height 32
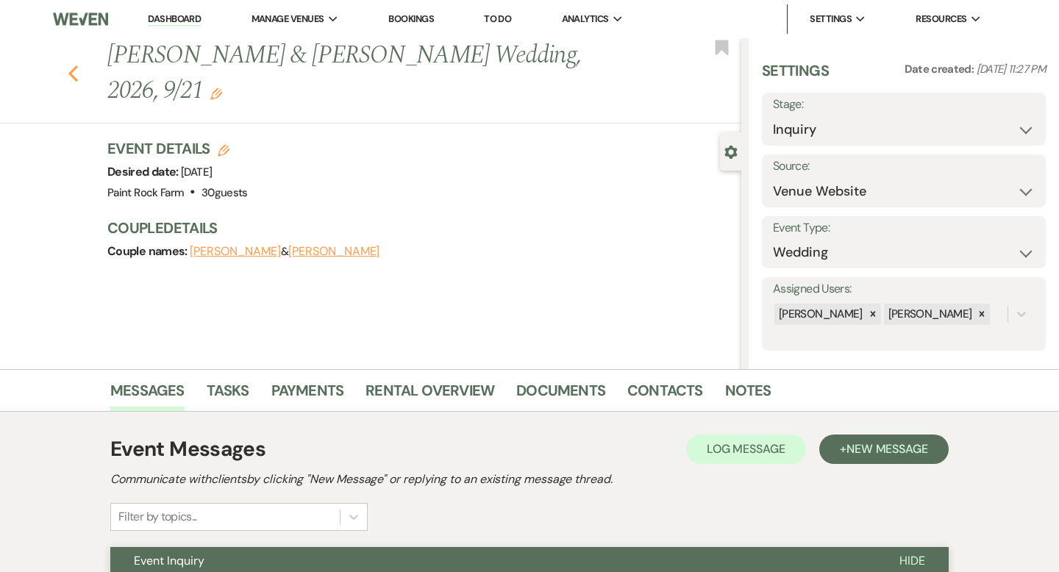
click at [71, 70] on use "button" at bounding box center [73, 73] width 10 height 16
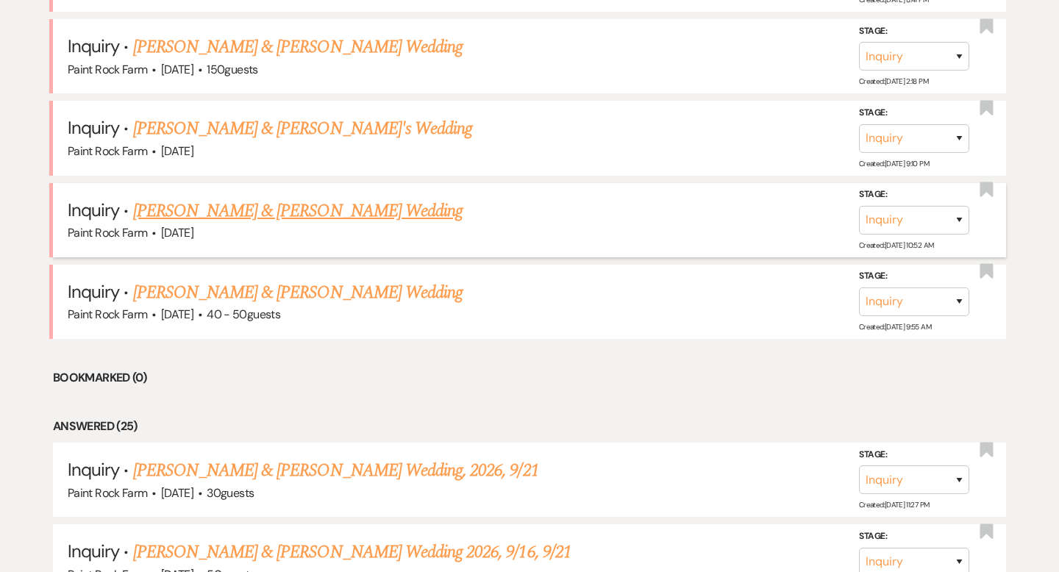
scroll to position [712, 0]
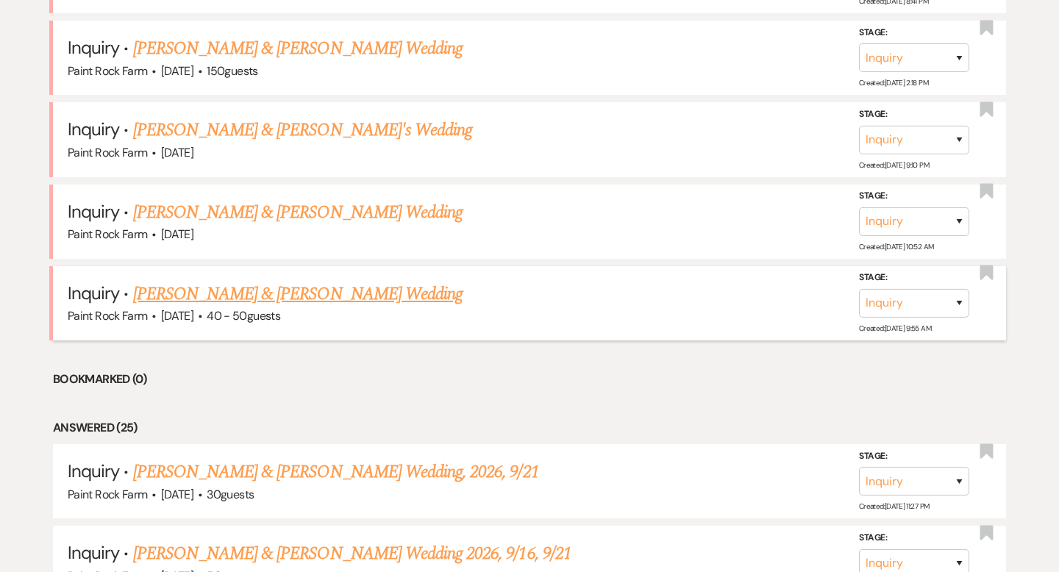
click at [221, 289] on link "[PERSON_NAME] & [PERSON_NAME] Wedding" at bounding box center [297, 294] width 329 height 26
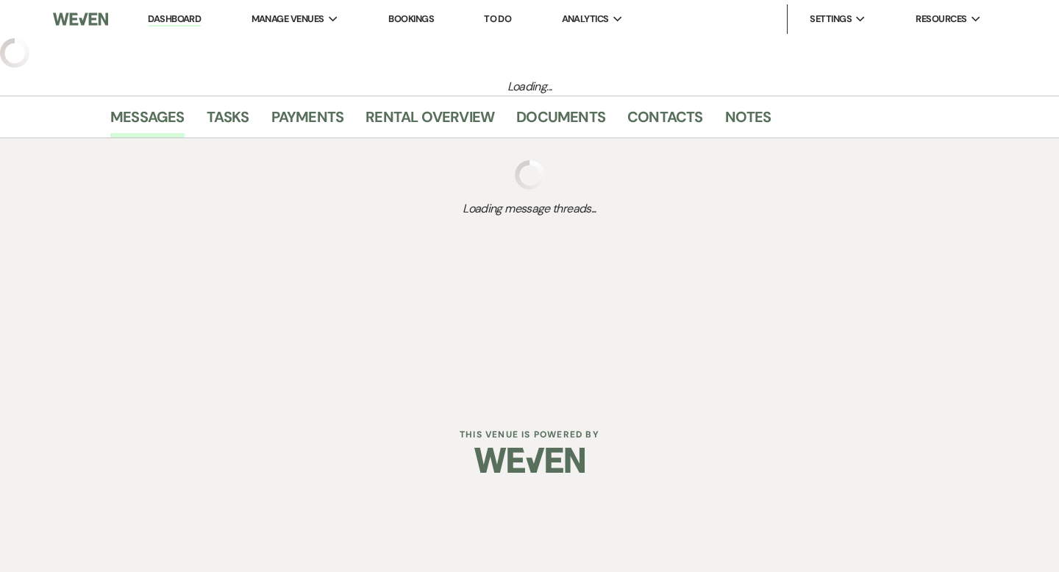
select select "5"
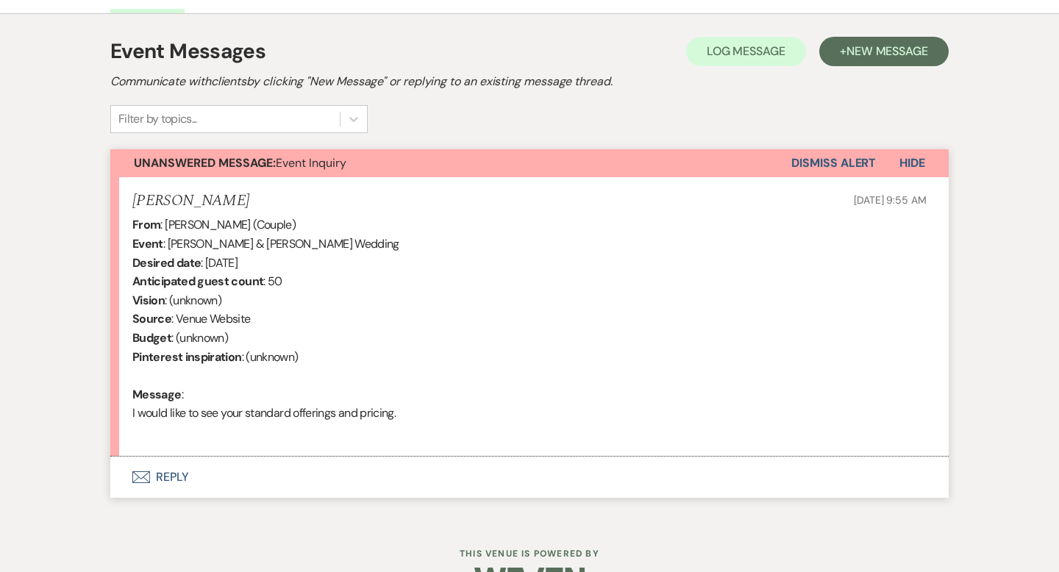
scroll to position [441, 0]
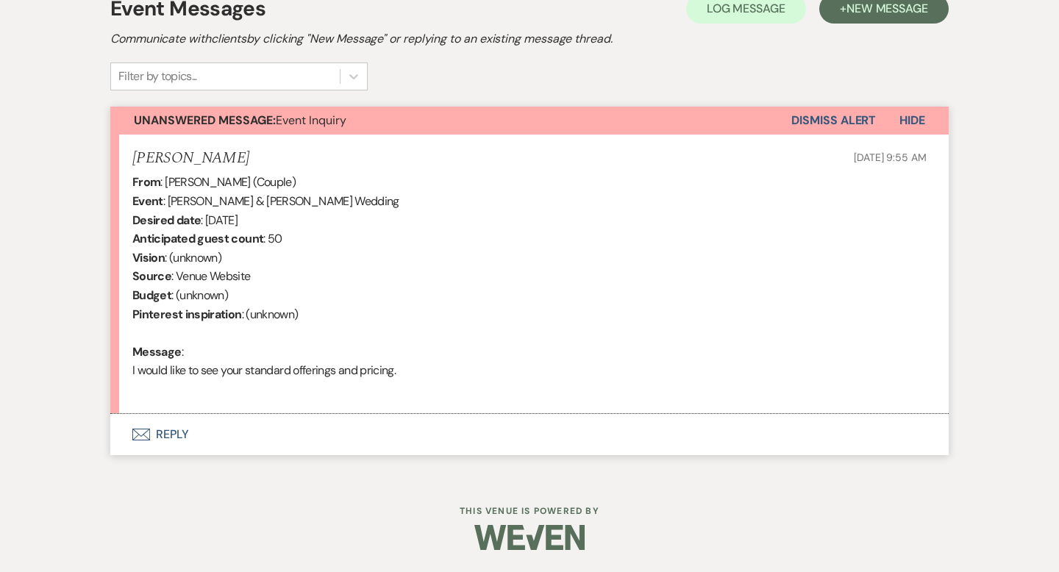
click at [167, 435] on button "Envelope Reply" at bounding box center [529, 434] width 838 height 41
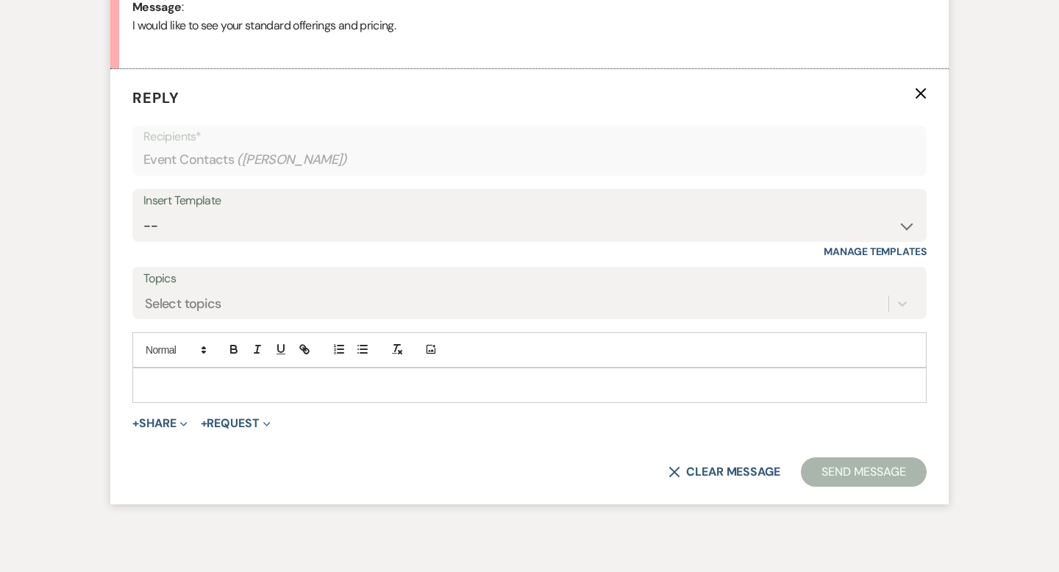
scroll to position [786, 0]
click at [905, 227] on select "-- Tour Request Response Contract (Pre-Booked Leads) Inquiry Follow Up Thank yo…" at bounding box center [529, 225] width 772 height 29
select select "6001"
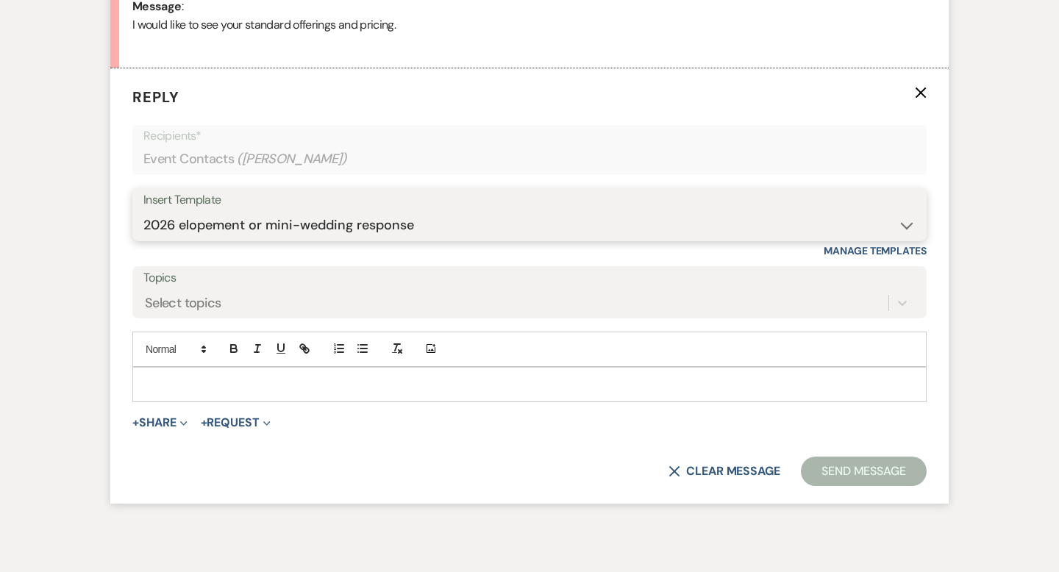
click at [143, 211] on select "-- Tour Request Response Contract (Pre-Booked Leads) Inquiry Follow Up Thank yo…" at bounding box center [529, 225] width 772 height 29
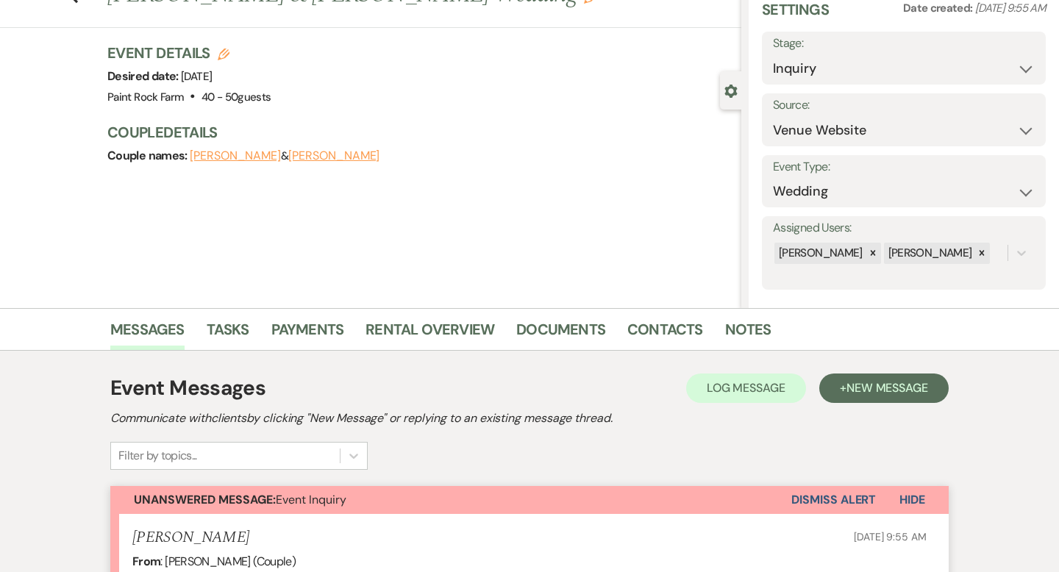
scroll to position [0, 0]
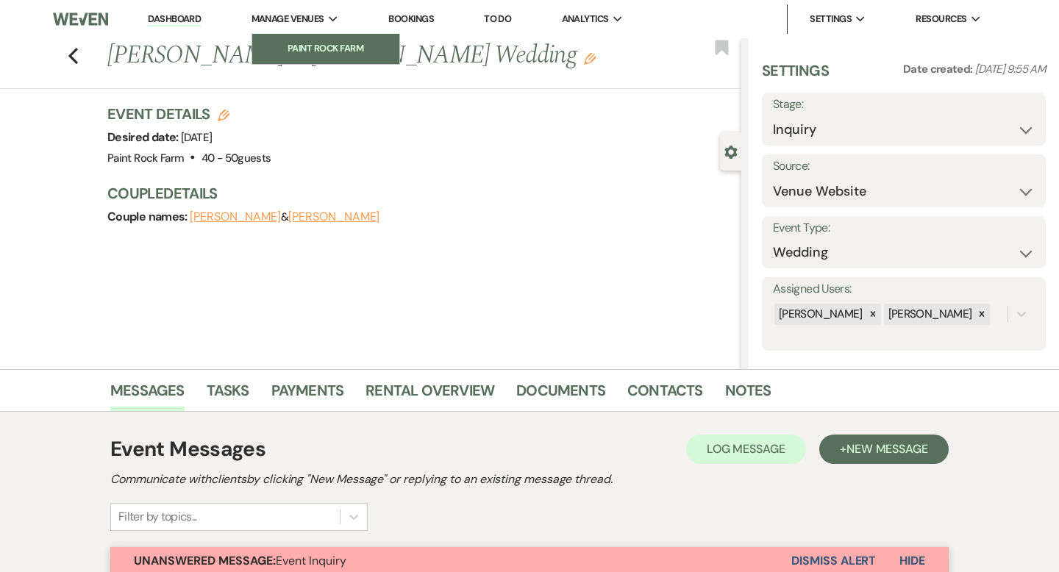
click at [316, 48] on li "Paint Rock Farm" at bounding box center [326, 48] width 132 height 15
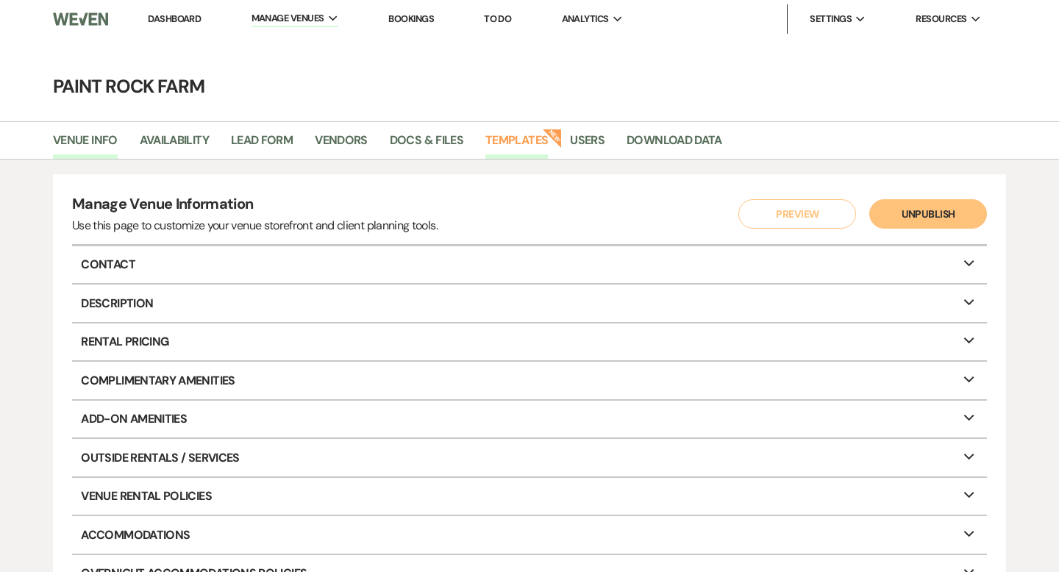
click at [521, 140] on link "Templates" at bounding box center [516, 145] width 63 height 28
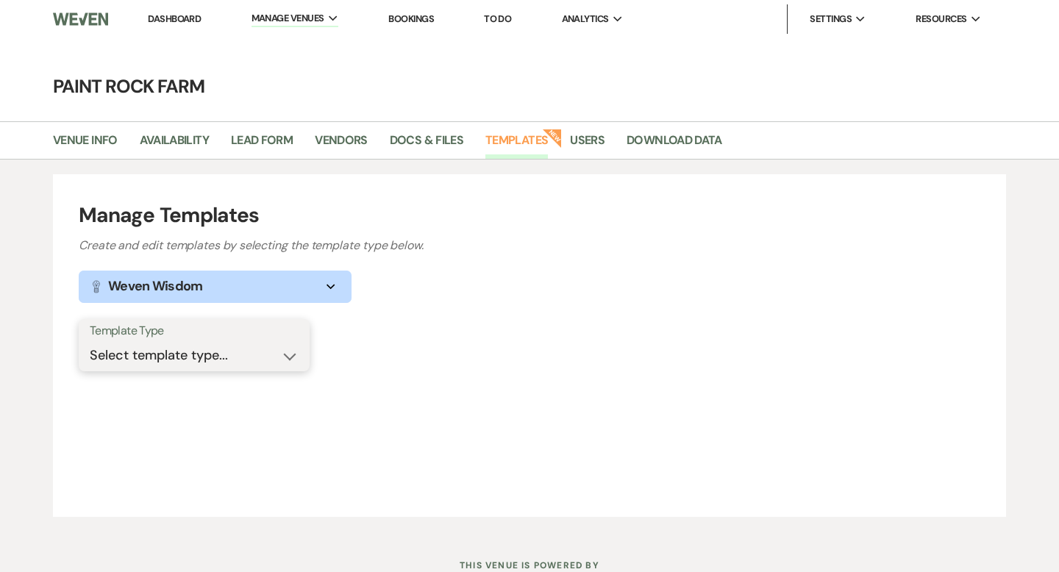
click at [293, 351] on select "Select template type... Task List Message Templates Payment Plan Inventory Item…" at bounding box center [194, 355] width 209 height 29
select select "Message Templates"
click at [90, 341] on select "Select template type... Task List Message Templates Payment Plan Inventory Item…" at bounding box center [194, 355] width 209 height 29
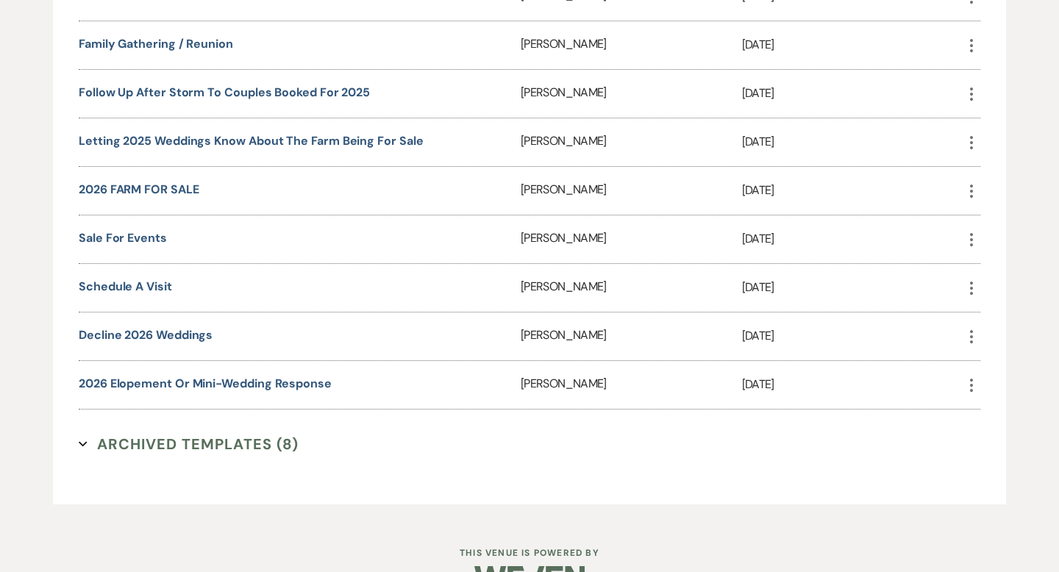
scroll to position [1793, 0]
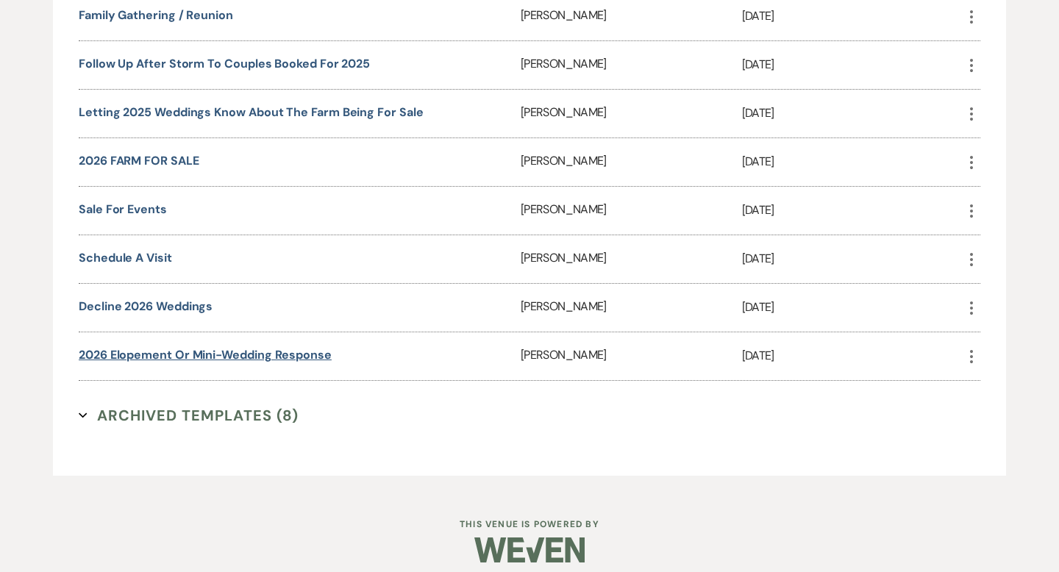
click at [262, 347] on link "2026 elopement or mini-wedding response" at bounding box center [205, 354] width 253 height 15
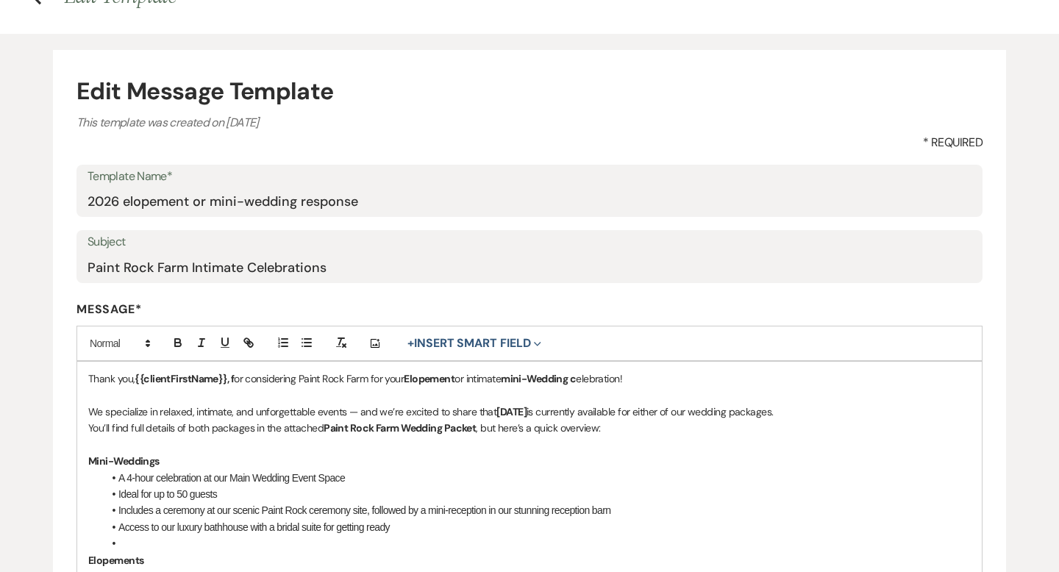
scroll to position [104, 0]
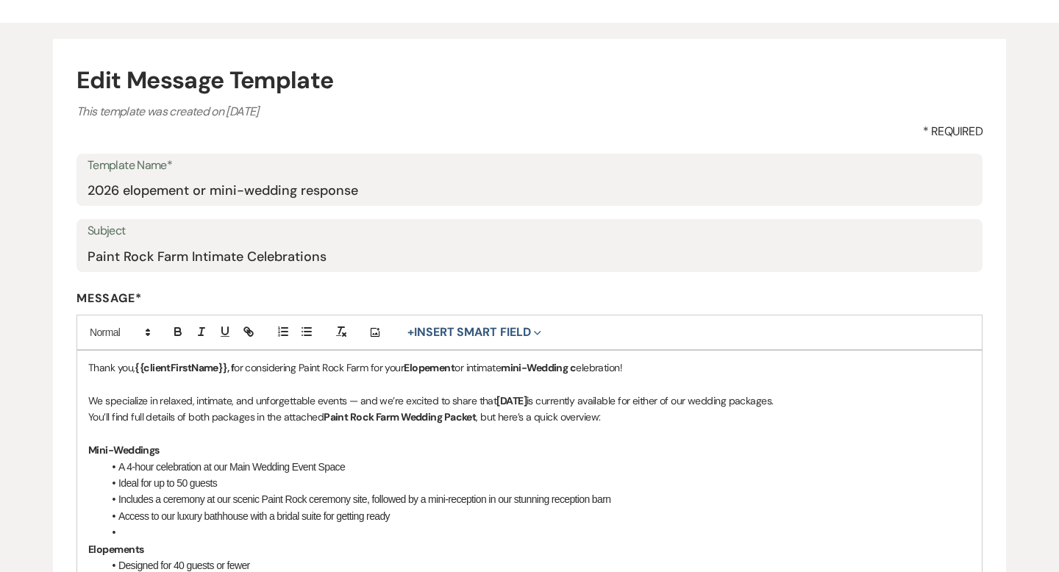
drag, startPoint x: 497, startPoint y: 400, endPoint x: 574, endPoint y: 402, distance: 77.2
click at [574, 402] on p "We specialize in relaxed, intimate, and unforgettable events — and we’re excite…" at bounding box center [529, 401] width 883 height 16
click at [488, 330] on button "+ Insert Smart Field Expand" at bounding box center [474, 333] width 144 height 18
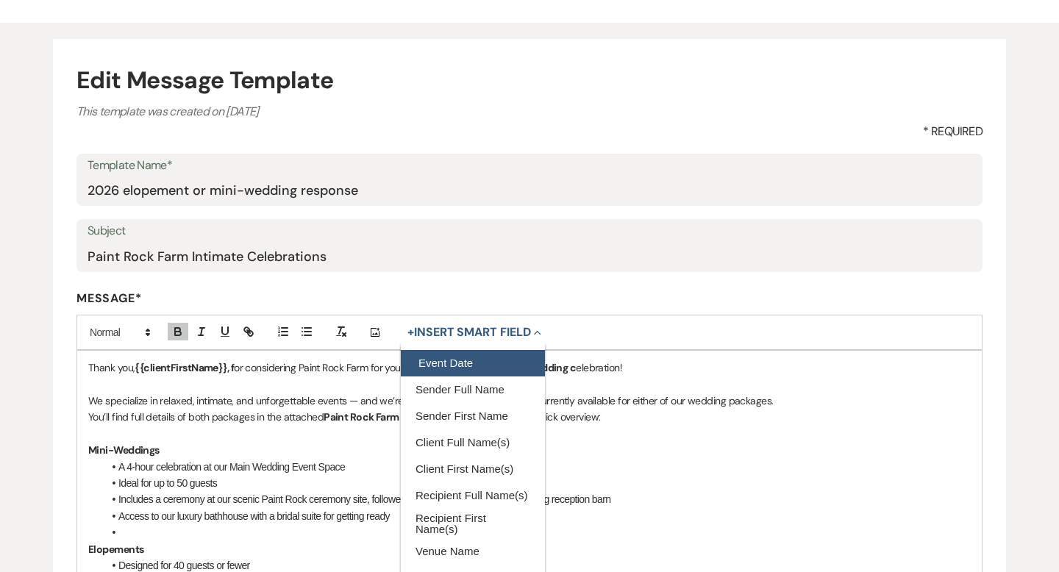
click at [460, 363] on button "Event Date" at bounding box center [473, 363] width 144 height 26
click at [641, 399] on p "We specialize in relaxed, intimate, and unforgettable events — and we’re excite…" at bounding box center [529, 401] width 883 height 16
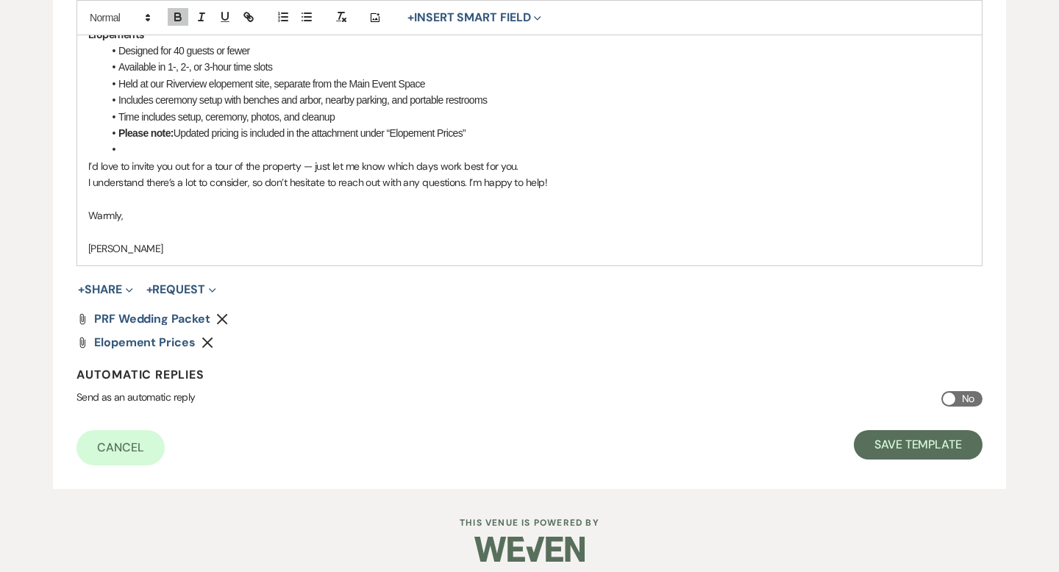
scroll to position [630, 0]
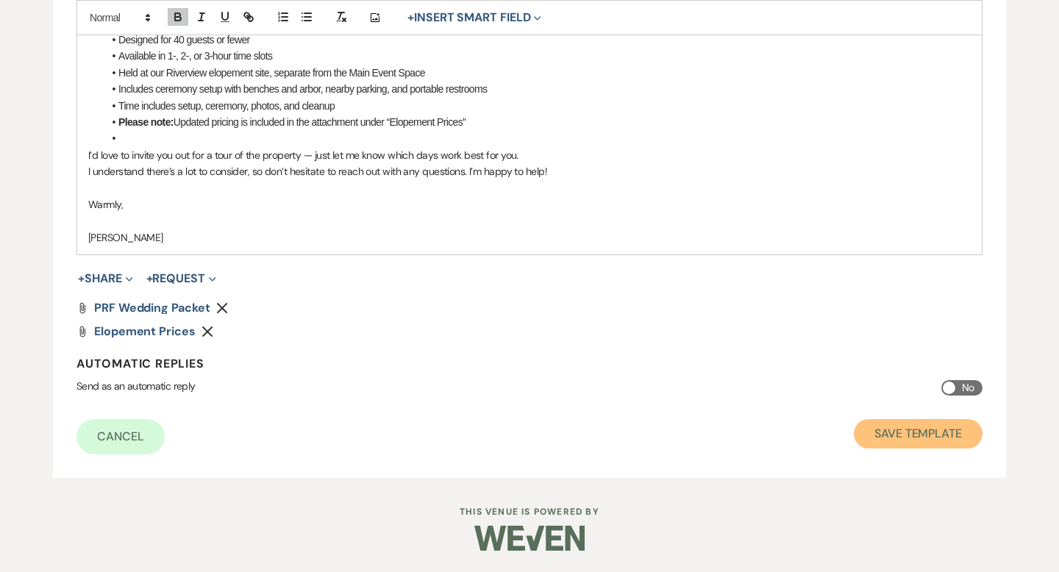
click at [909, 436] on button "Save Template" at bounding box center [918, 433] width 129 height 29
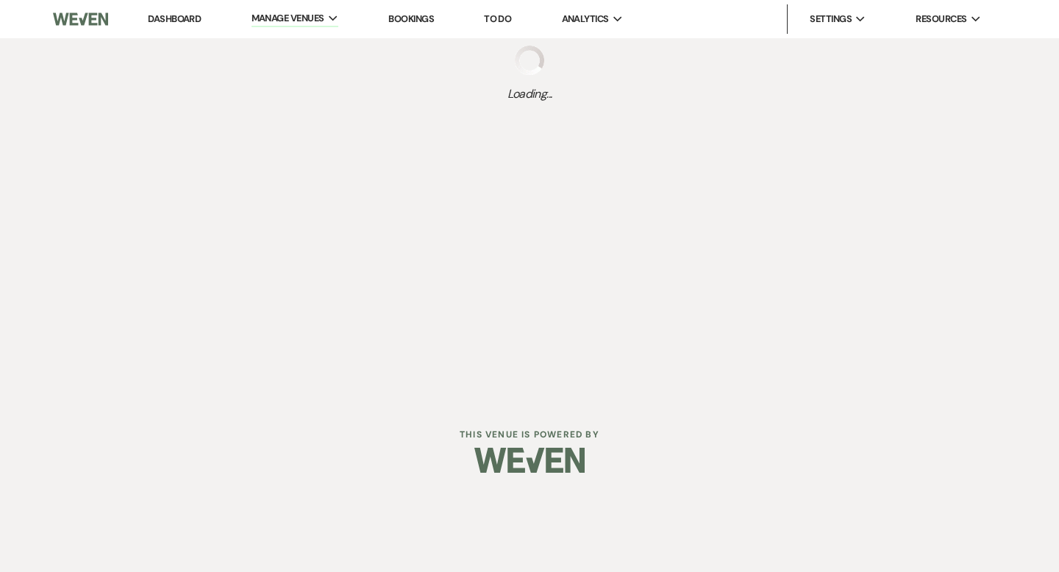
select select "Message Templates"
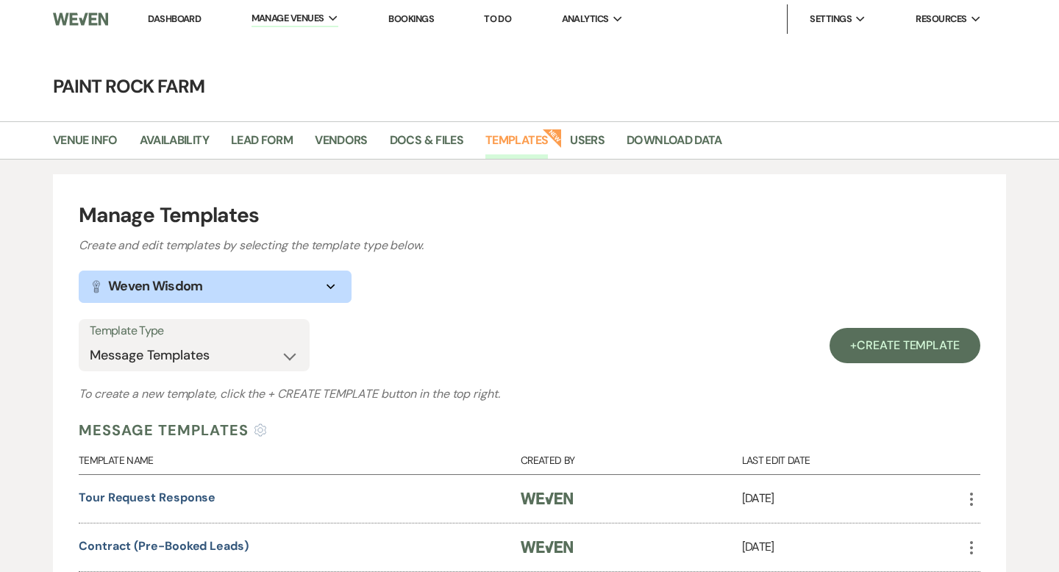
click at [168, 18] on link "Dashboard" at bounding box center [174, 19] width 53 height 13
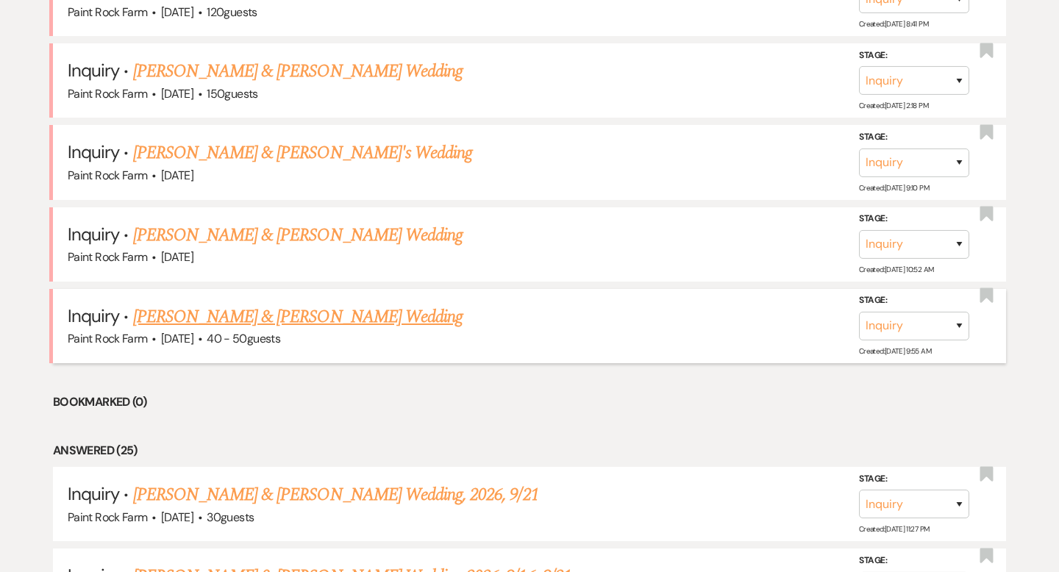
scroll to position [690, 0]
click at [237, 314] on link "[PERSON_NAME] & [PERSON_NAME] Wedding" at bounding box center [297, 316] width 329 height 26
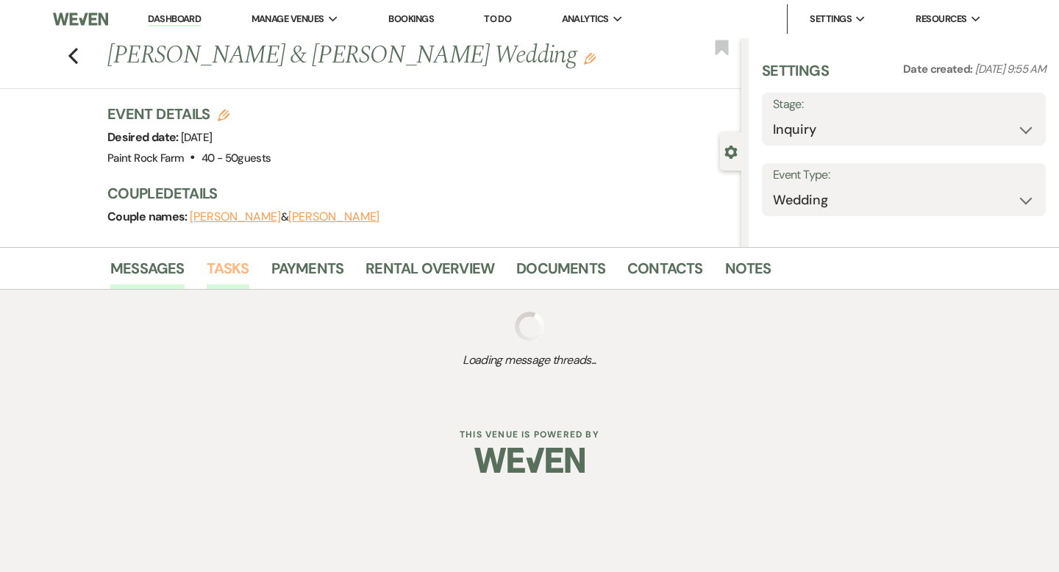
select select "5"
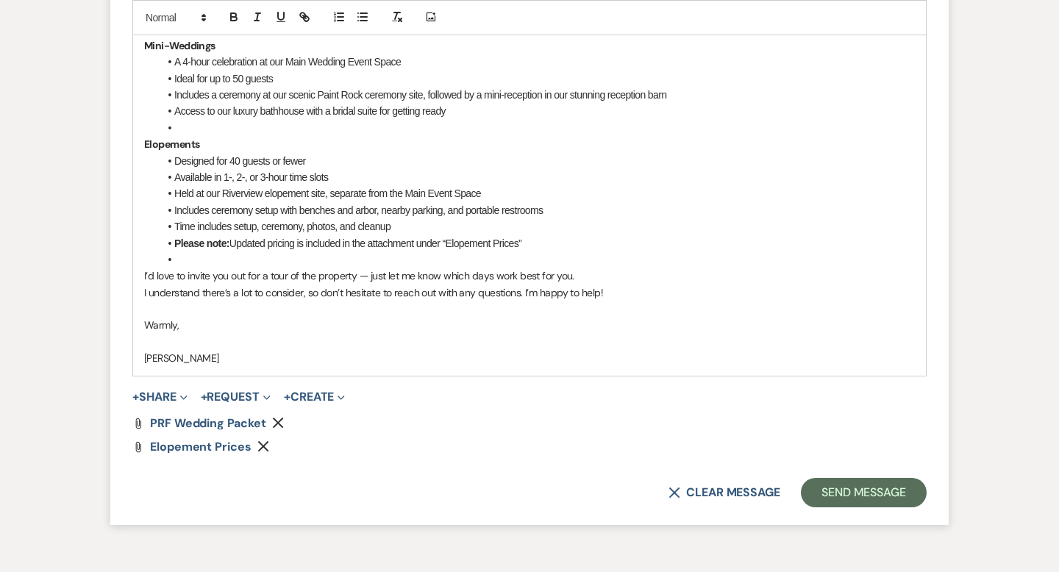
scroll to position [1219, 0]
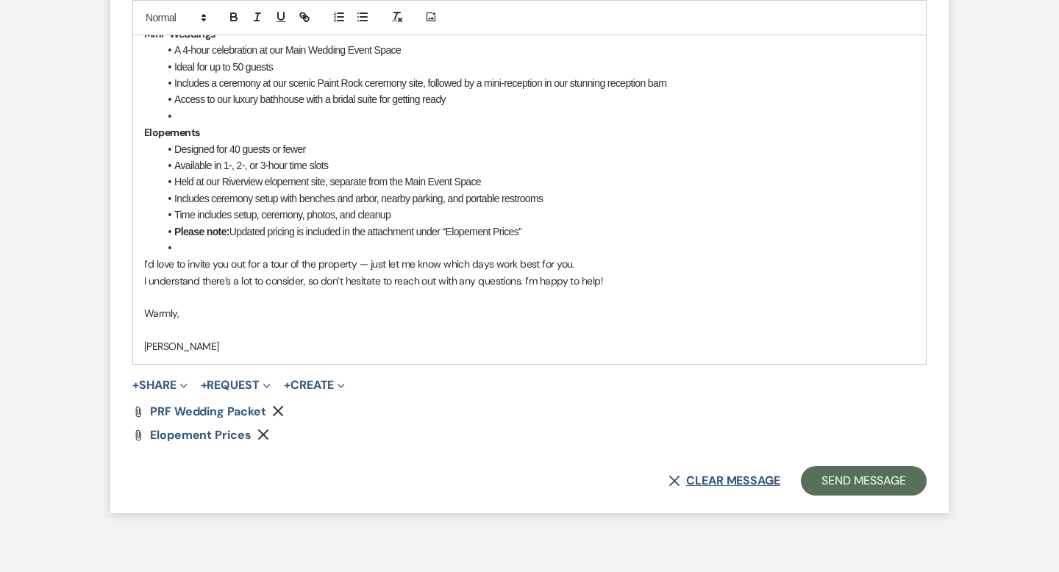
click at [716, 480] on button "X Clear message" at bounding box center [725, 481] width 112 height 12
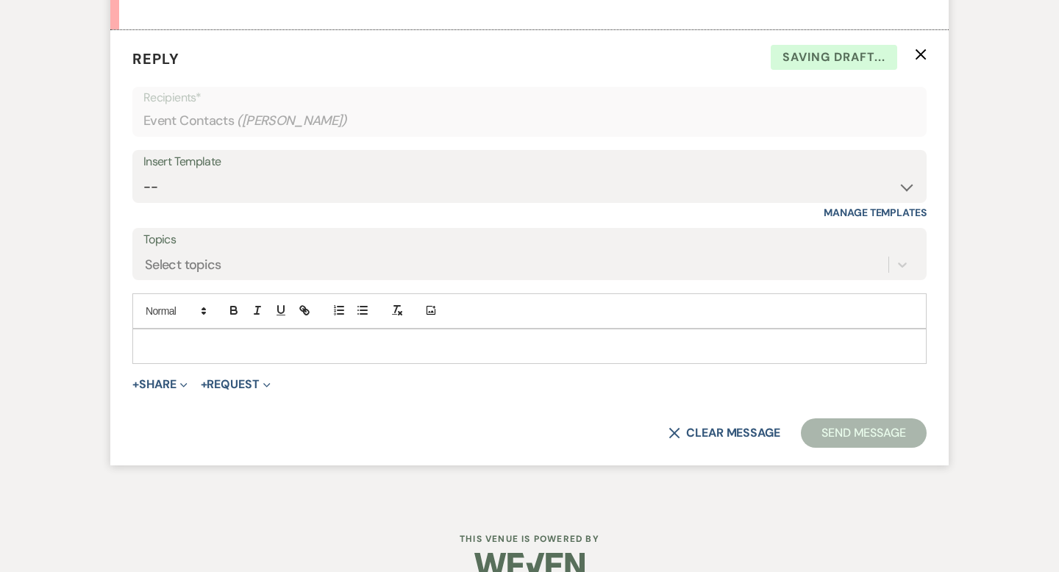
scroll to position [830, 0]
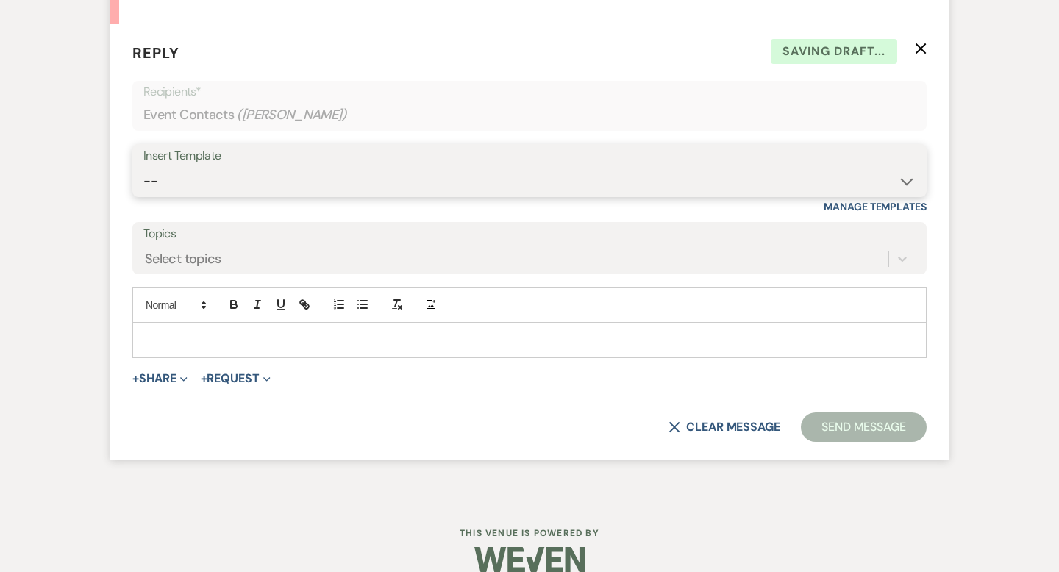
click at [906, 179] on select "-- Tour Request Response Contract (Pre-Booked Leads) Inquiry Follow Up Thank yo…" at bounding box center [529, 181] width 772 height 29
select select "6001"
click at [143, 167] on select "-- Tour Request Response Contract (Pre-Booked Leads) Inquiry Follow Up Thank yo…" at bounding box center [529, 181] width 772 height 29
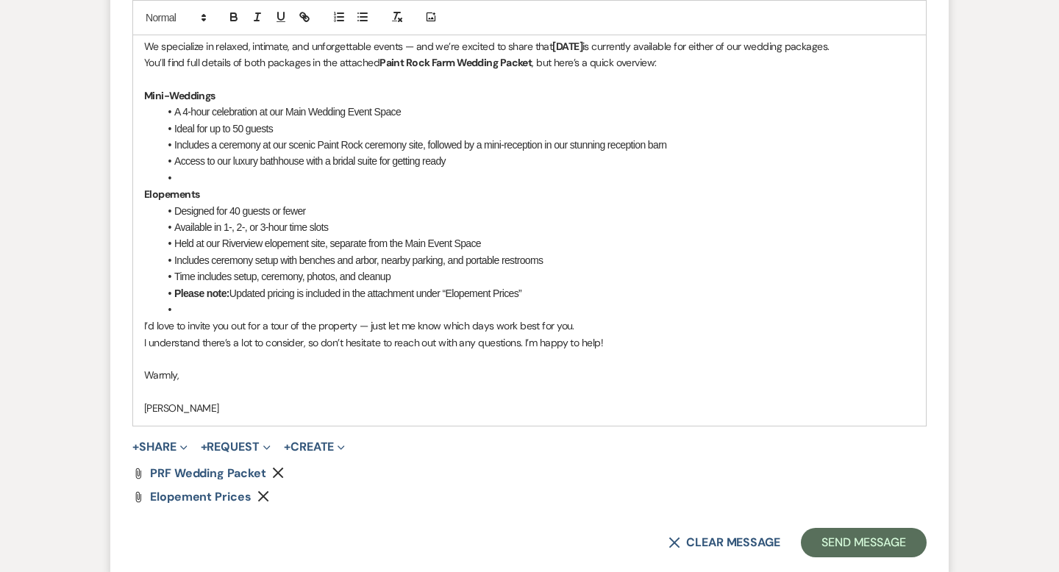
scroll to position [1158, 0]
click at [836, 537] on button "Send Message" at bounding box center [864, 541] width 126 height 29
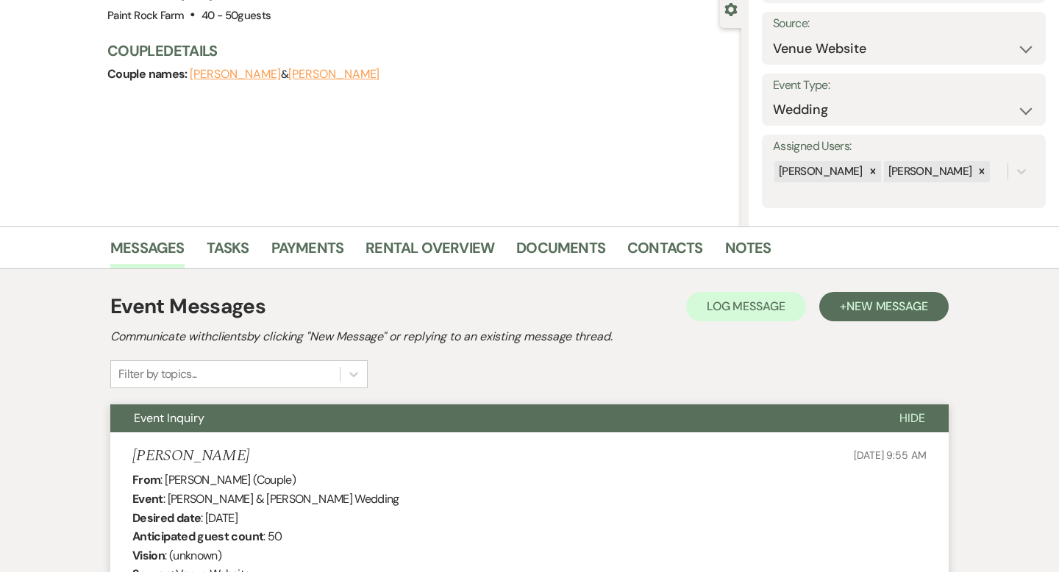
scroll to position [0, 0]
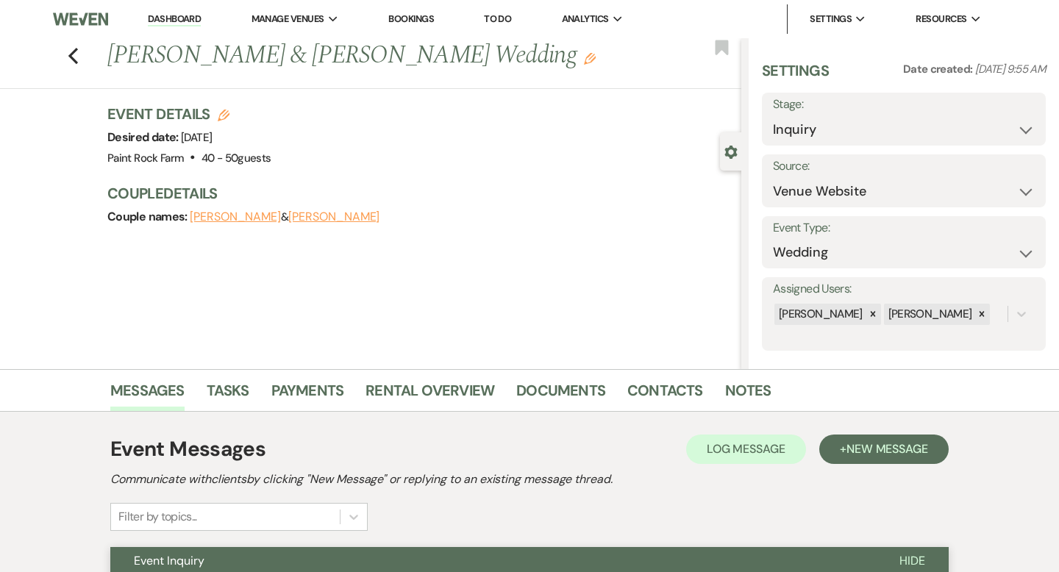
click at [584, 54] on icon "Edit" at bounding box center [590, 59] width 12 height 12
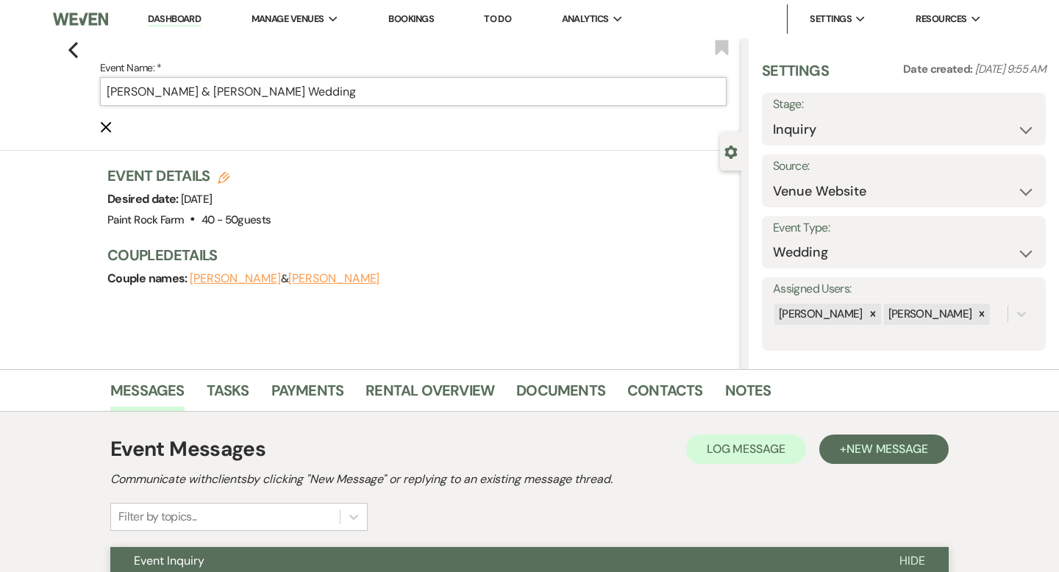
click at [339, 88] on input "[PERSON_NAME] & [PERSON_NAME] Wedding" at bounding box center [413, 91] width 627 height 29
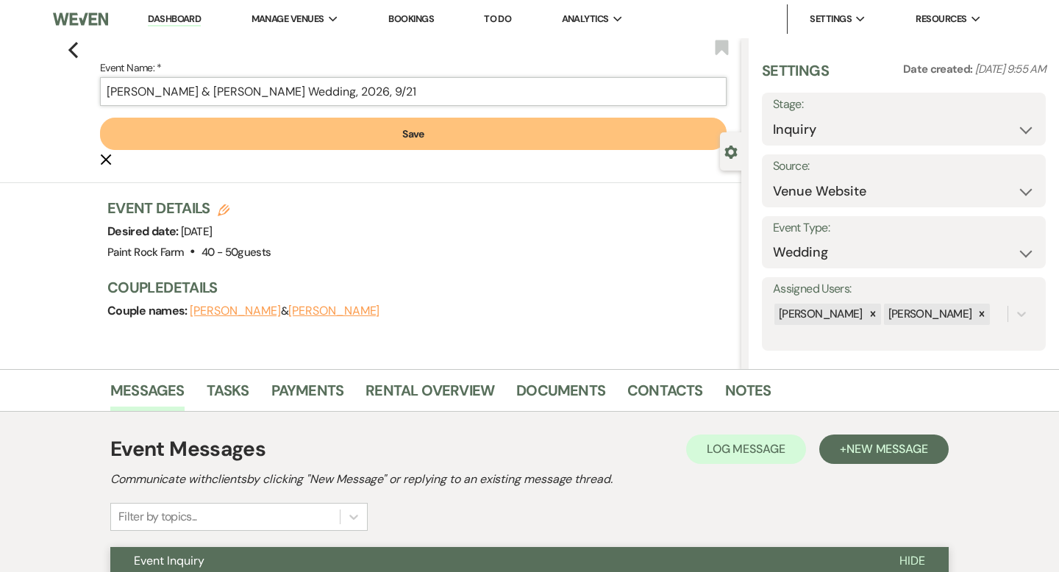
type input "[PERSON_NAME] & [PERSON_NAME] Wedding, 2026, 9/21"
click at [421, 136] on button "Save" at bounding box center [413, 134] width 627 height 32
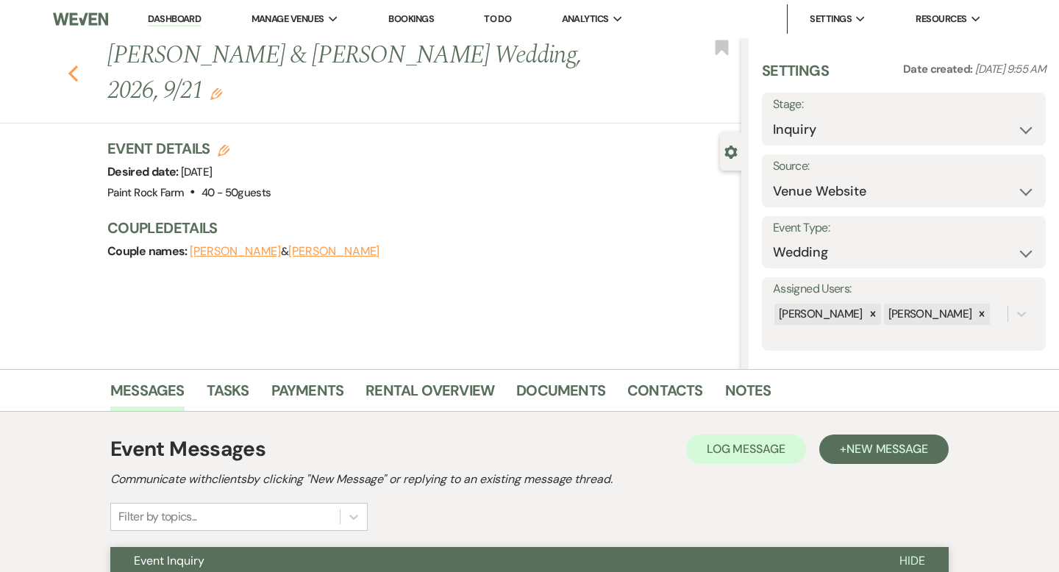
click at [76, 65] on icon "Previous" at bounding box center [73, 74] width 11 height 18
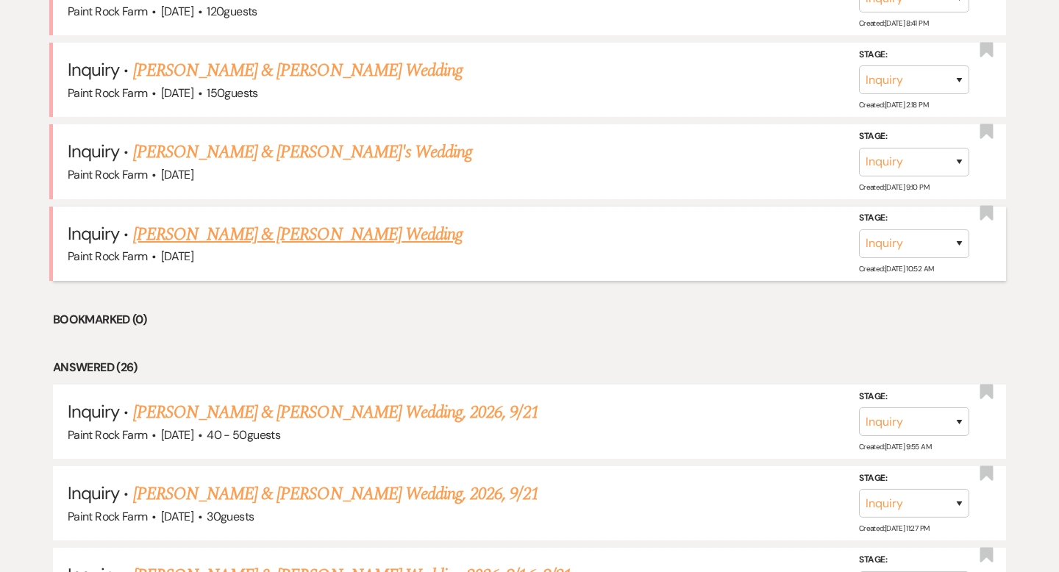
click at [260, 233] on link "[PERSON_NAME] & [PERSON_NAME] Wedding" at bounding box center [297, 234] width 329 height 26
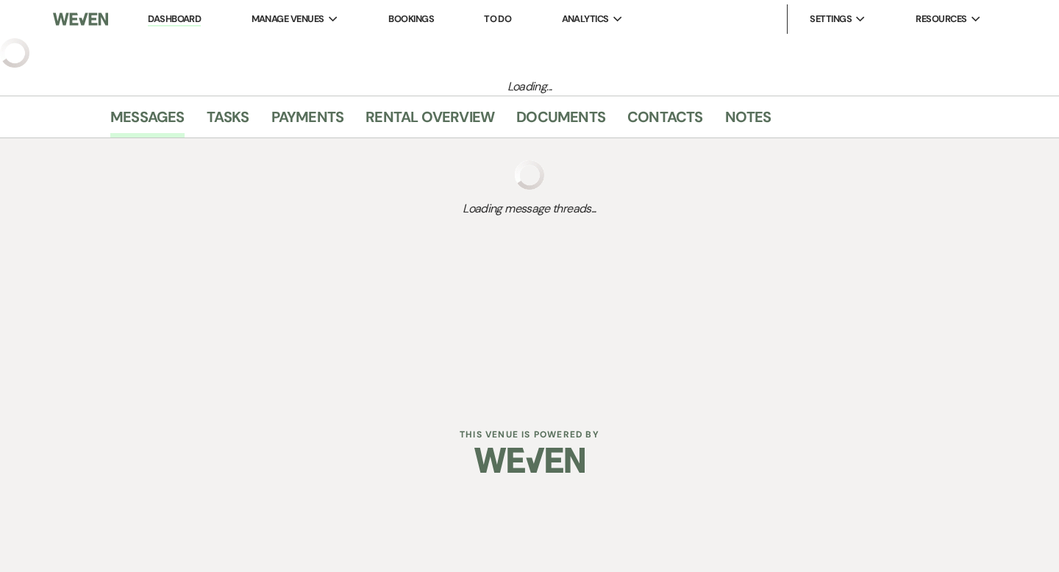
select select "5"
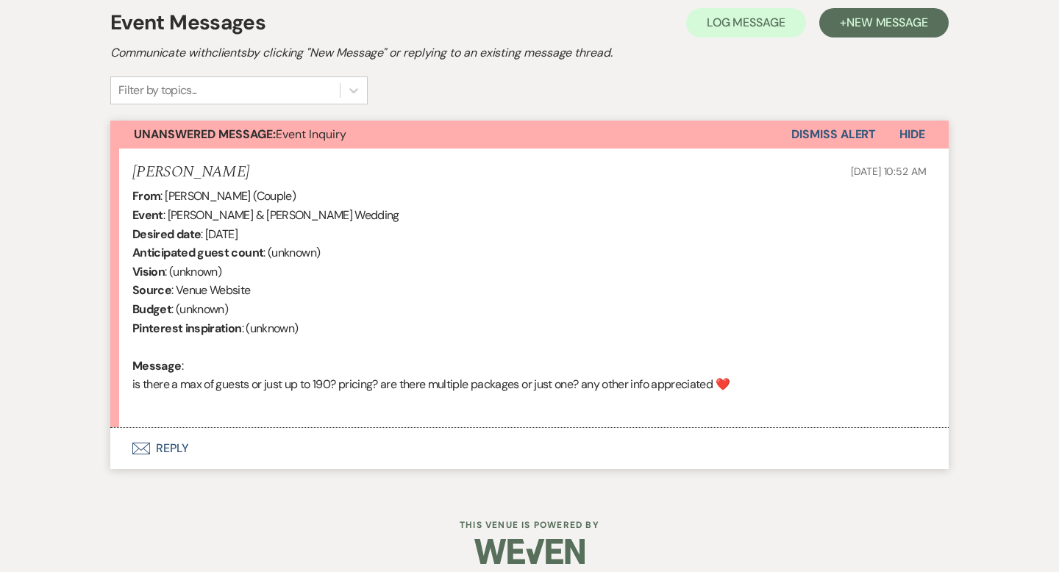
scroll to position [429, 0]
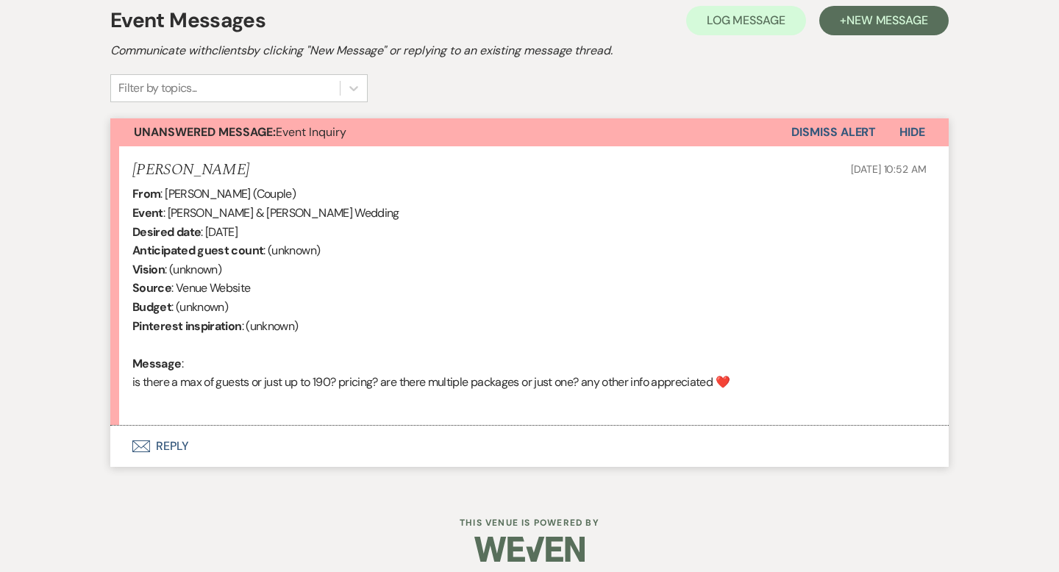
click at [182, 446] on button "Envelope Reply" at bounding box center [529, 446] width 838 height 41
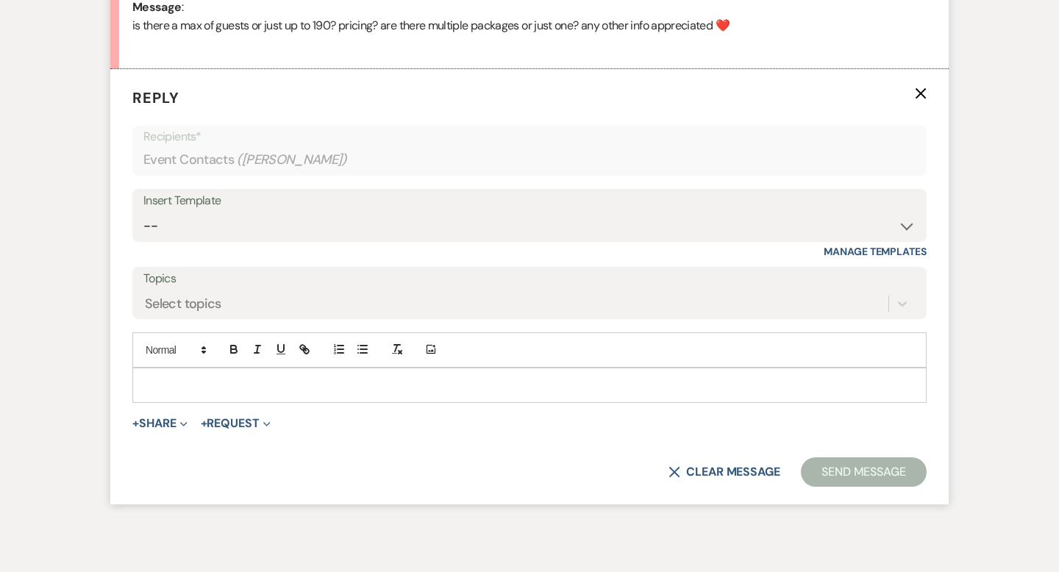
scroll to position [786, 0]
click at [908, 222] on select "-- Tour Request Response Contract (Pre-Booked Leads) Inquiry Follow Up Thank yo…" at bounding box center [529, 225] width 772 height 29
select select "5657"
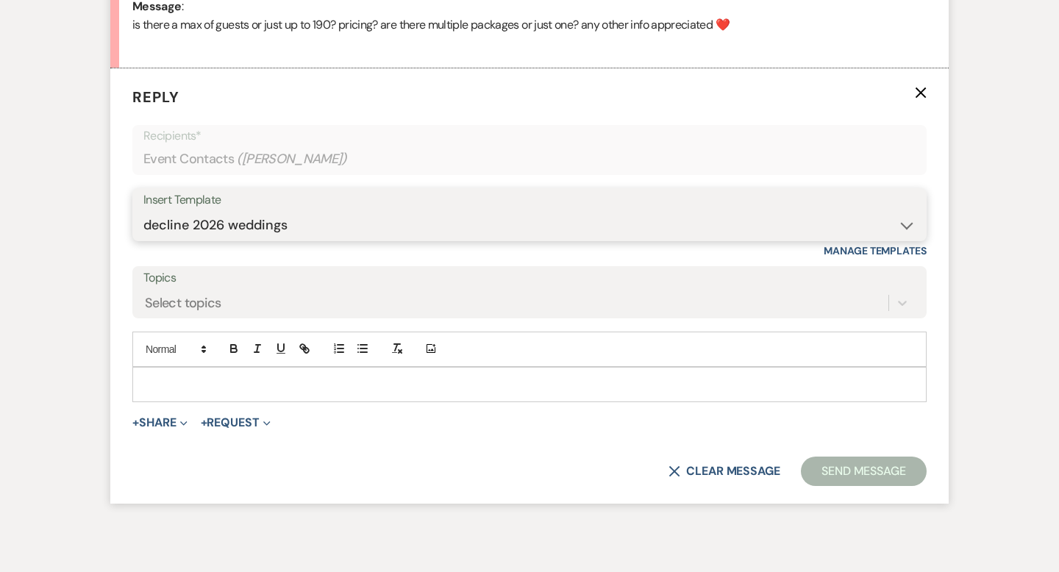
click at [143, 211] on select "-- Tour Request Response Contract (Pre-Booked Leads) Inquiry Follow Up Thank yo…" at bounding box center [529, 225] width 772 height 29
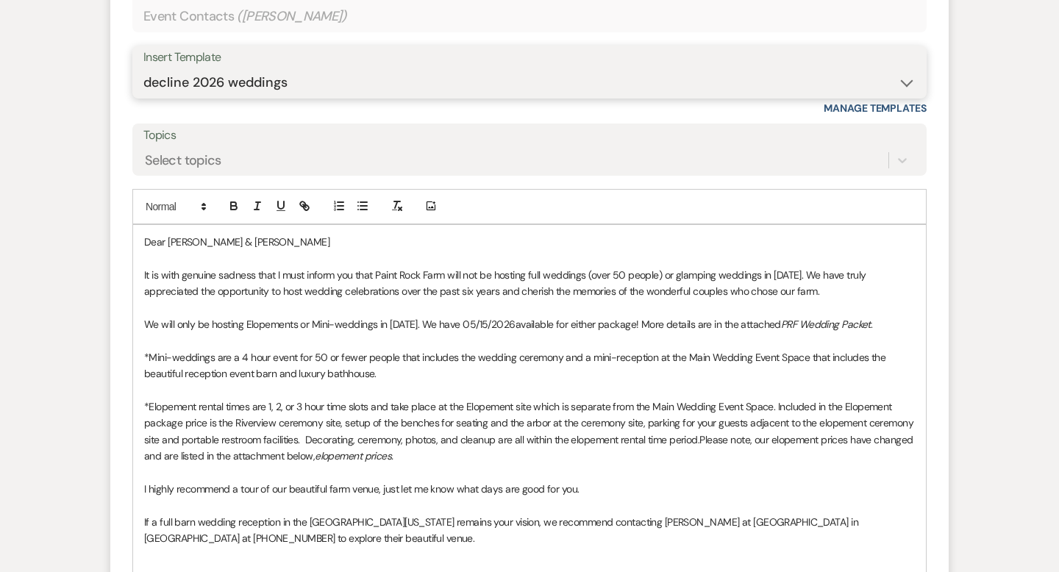
scroll to position [927, 0]
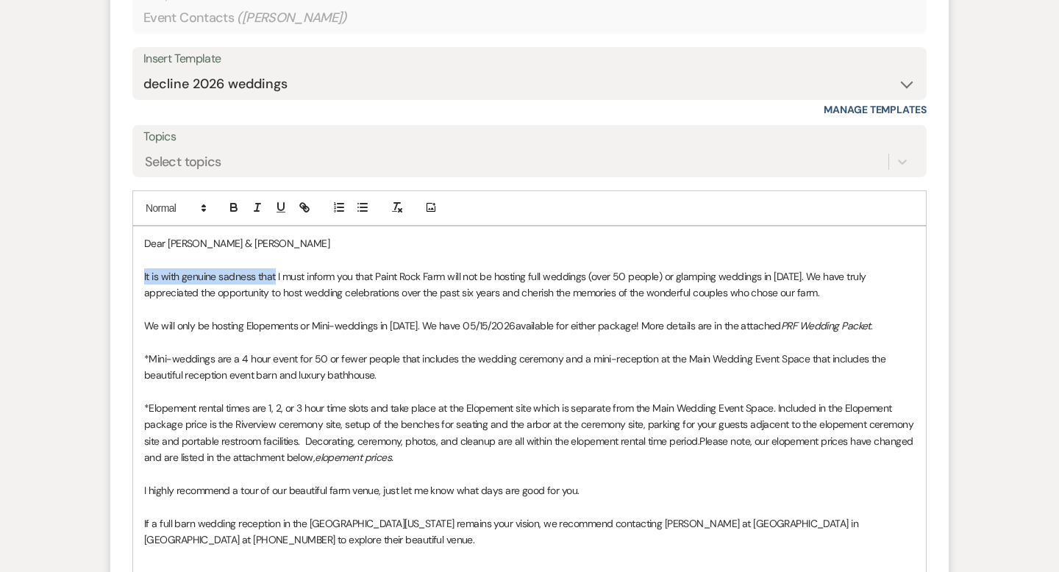
drag, startPoint x: 143, startPoint y: 273, endPoint x: 276, endPoint y: 279, distance: 132.5
click at [276, 279] on div "Dear [PERSON_NAME] & [PERSON_NAME] It is with genuine sadness that I must infor…" at bounding box center [529, 433] width 793 height 413
click at [146, 277] on p "I must inform you that [GEOGRAPHIC_DATA] will not be hosting full weddings (ove…" at bounding box center [529, 284] width 771 height 33
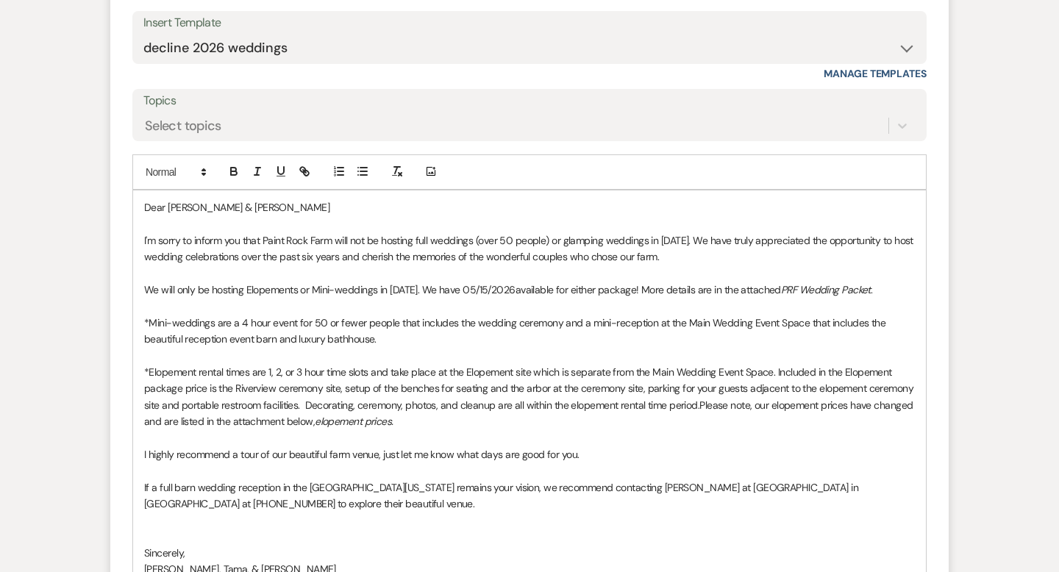
scroll to position [962, 0]
click at [480, 240] on p "I'm sorry to inform you that Paint Rock Farm will not be hosting full weddings …" at bounding box center [529, 250] width 771 height 33
click at [546, 243] on p "I'm sorry to inform you that Paint Rock Farm will not be hosting full weddings …" at bounding box center [529, 250] width 771 height 33
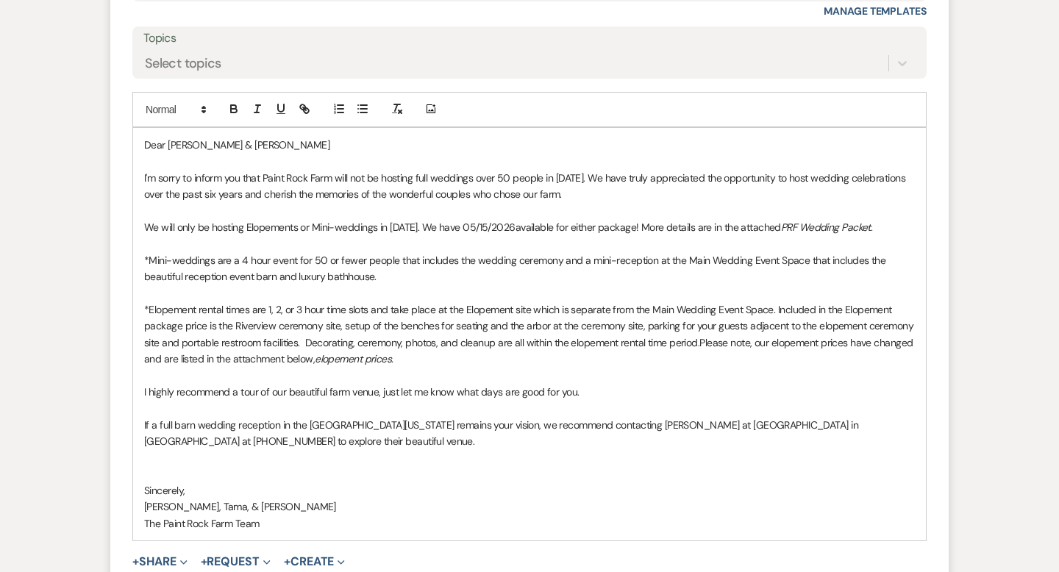
scroll to position [1023, 0]
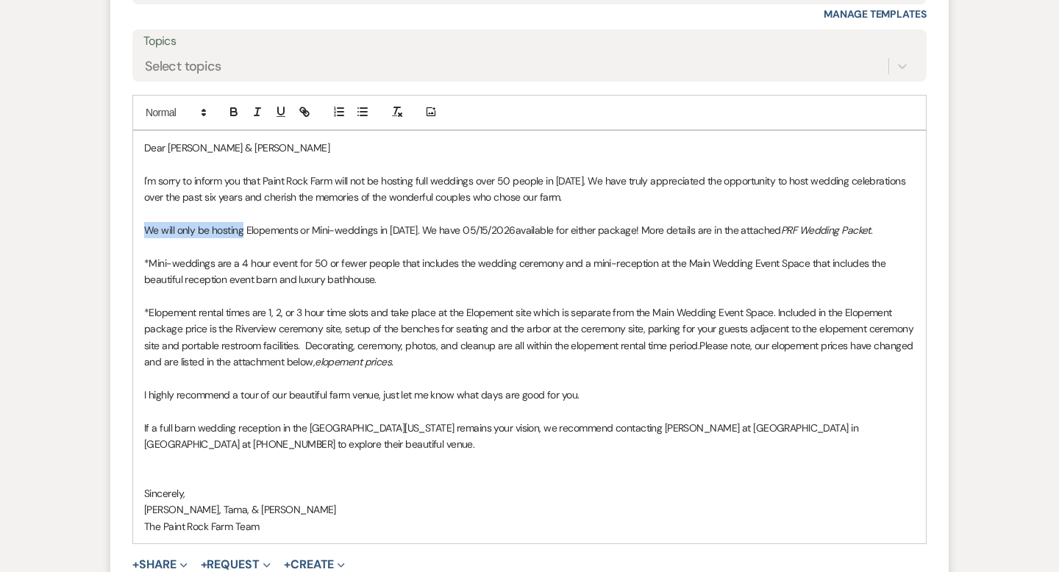
drag, startPoint x: 146, startPoint y: 228, endPoint x: 243, endPoint y: 232, distance: 97.1
click at [243, 232] on p "We will only be hosting Elopements or Mini-weddings in [DATE]. We have 05/15/20…" at bounding box center [529, 230] width 771 height 16
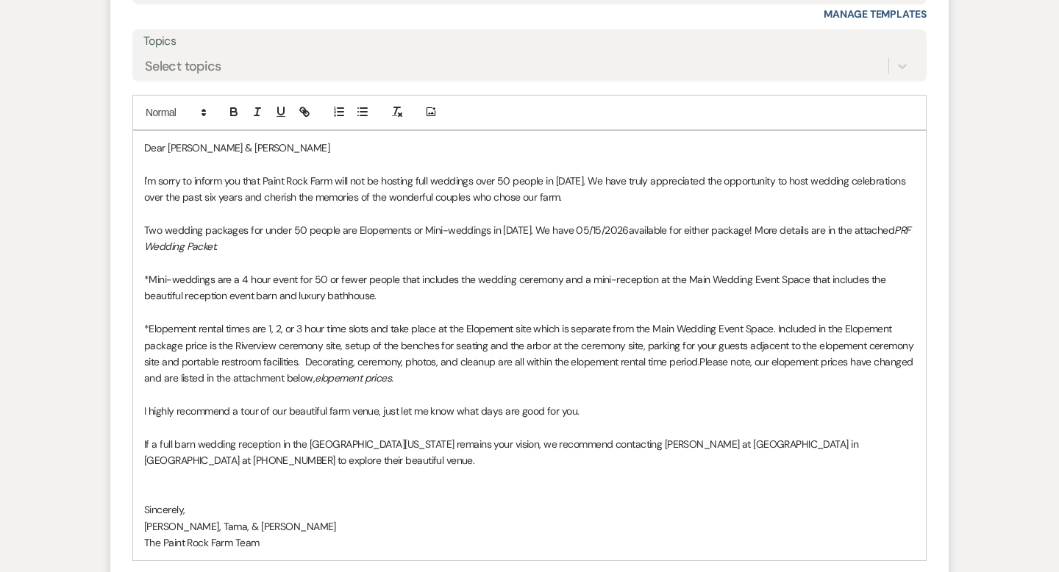
click at [486, 231] on p "Two wedding packages for under 50 people are Elopements or Mini-weddings in [DA…" at bounding box center [529, 238] width 771 height 33
click at [582, 229] on p "Two wedding packages for under 50 people are Elopements or Mini-weddings. We ha…" at bounding box center [529, 238] width 771 height 33
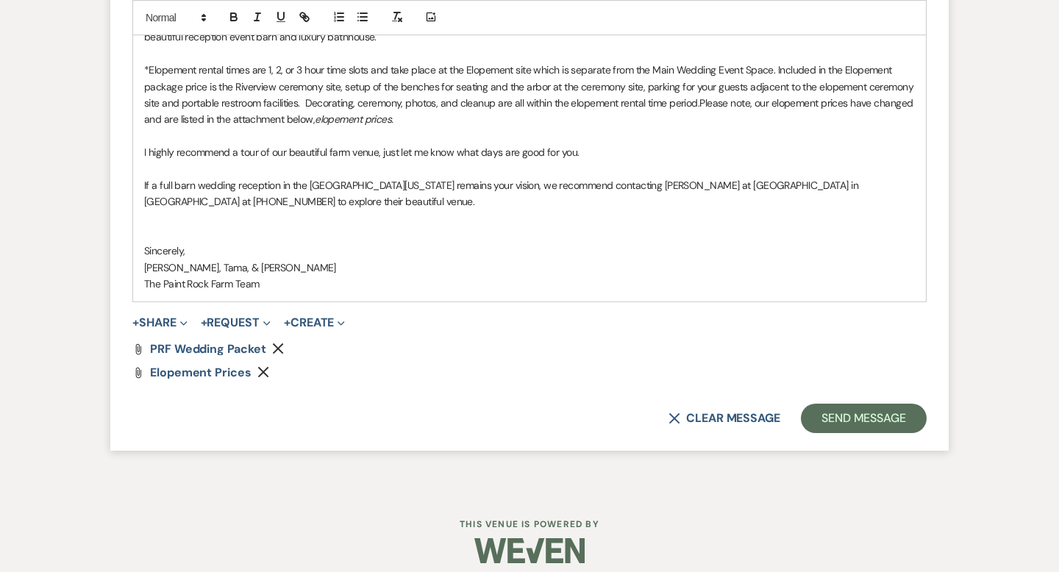
scroll to position [1294, 0]
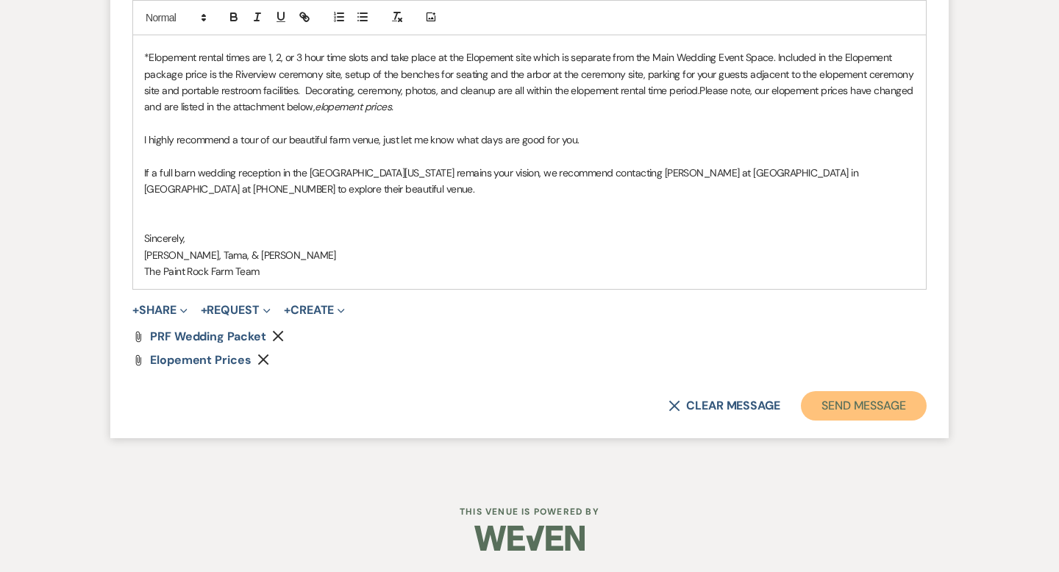
click at [839, 402] on button "Send Message" at bounding box center [864, 405] width 126 height 29
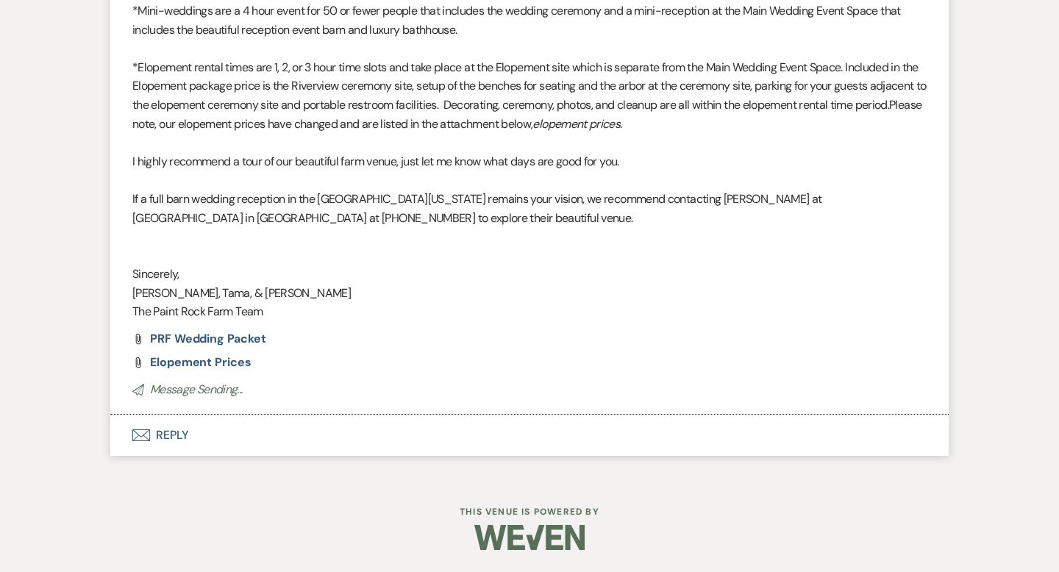
scroll to position [0, 0]
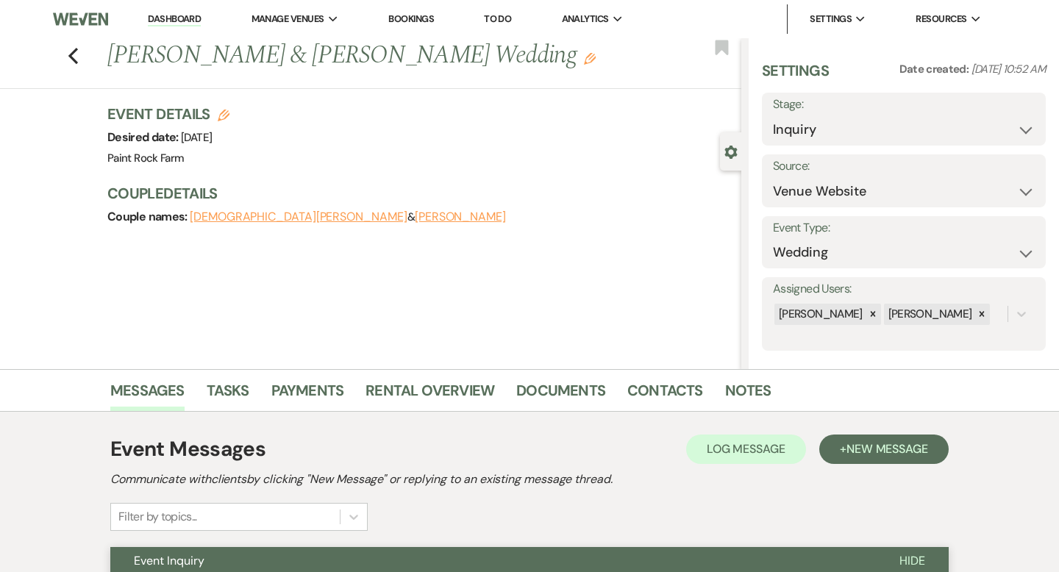
click at [584, 58] on use "button" at bounding box center [590, 59] width 12 height 12
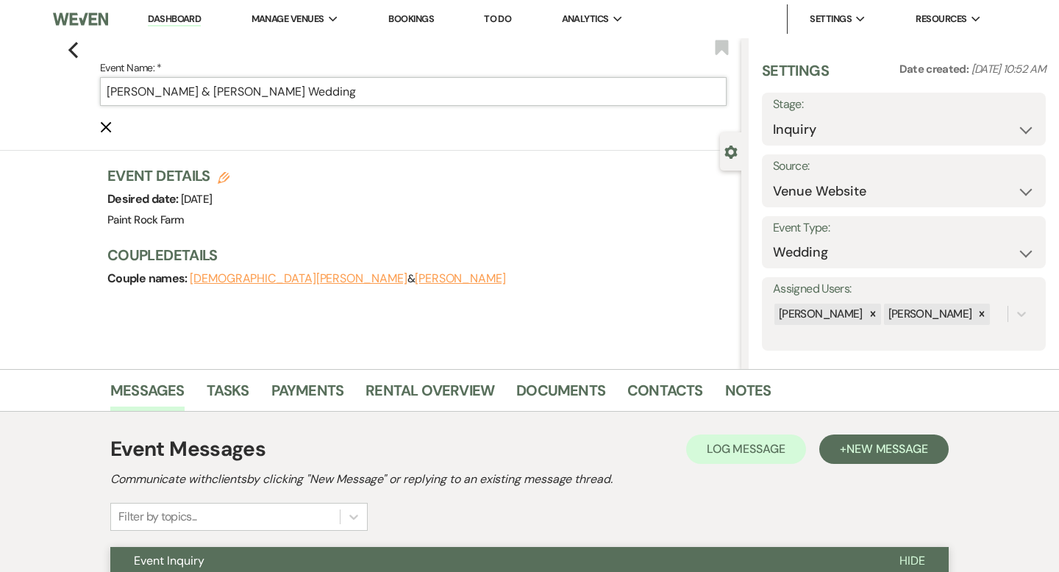
click at [341, 94] on input "[PERSON_NAME] & [PERSON_NAME] Wedding" at bounding box center [413, 91] width 627 height 29
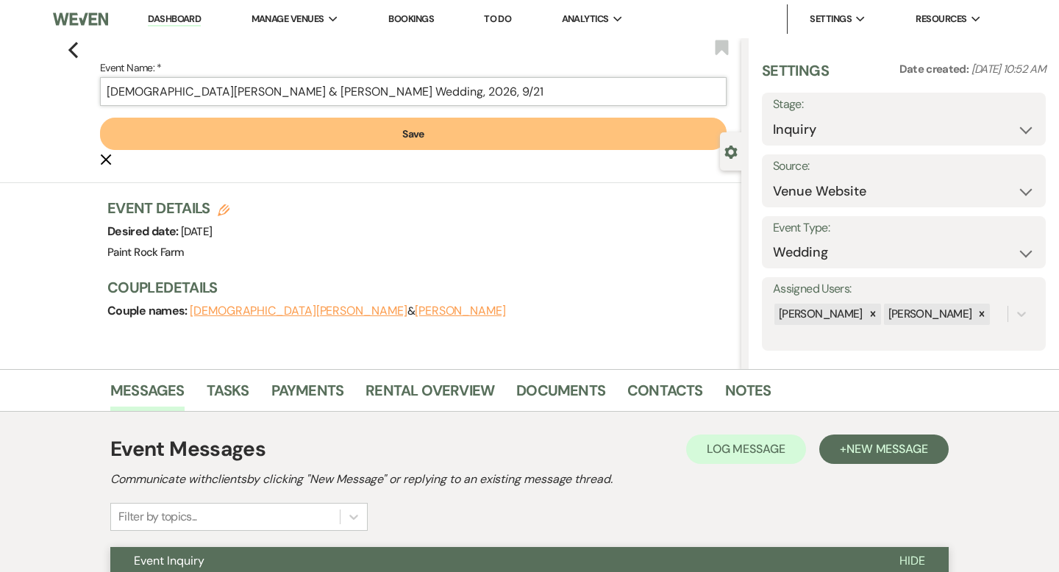
type input "[DEMOGRAPHIC_DATA][PERSON_NAME] & [PERSON_NAME] Wedding, 2026, 9/21"
click at [409, 133] on button "Save" at bounding box center [413, 134] width 627 height 32
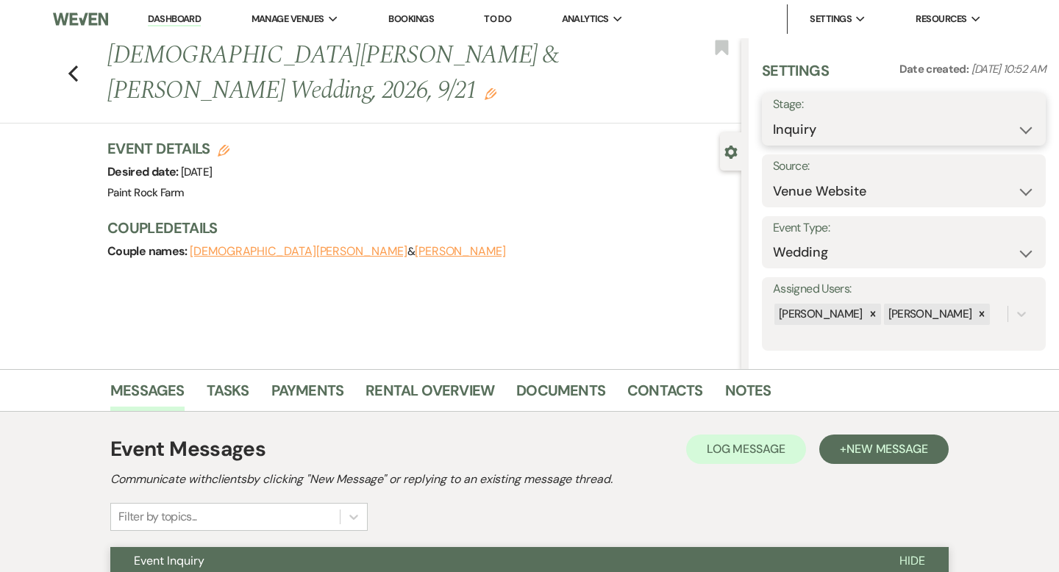
click at [1030, 131] on select "Inquiry Follow Up Tour Requested Tour Confirmed Toured Proposal Sent Booked Lost" at bounding box center [904, 129] width 262 height 29
select select "8"
click at [773, 115] on select "Inquiry Follow Up Tour Requested Tour Confirmed Toured Proposal Sent Booked Lost" at bounding box center [904, 129] width 262 height 29
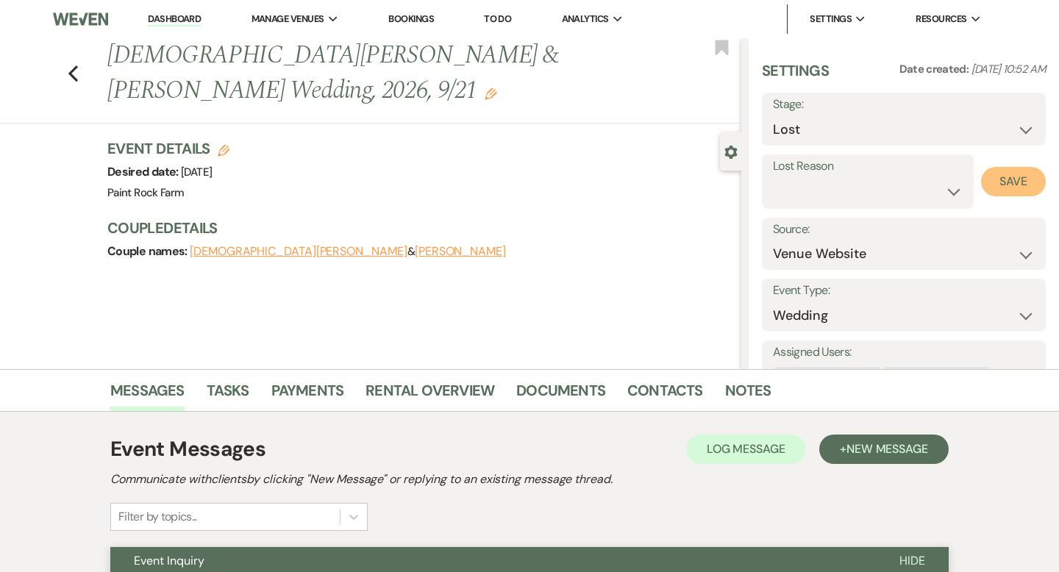
click at [1007, 181] on button "Save" at bounding box center [1013, 181] width 65 height 29
click at [72, 65] on use "button" at bounding box center [73, 73] width 10 height 16
select select "8"
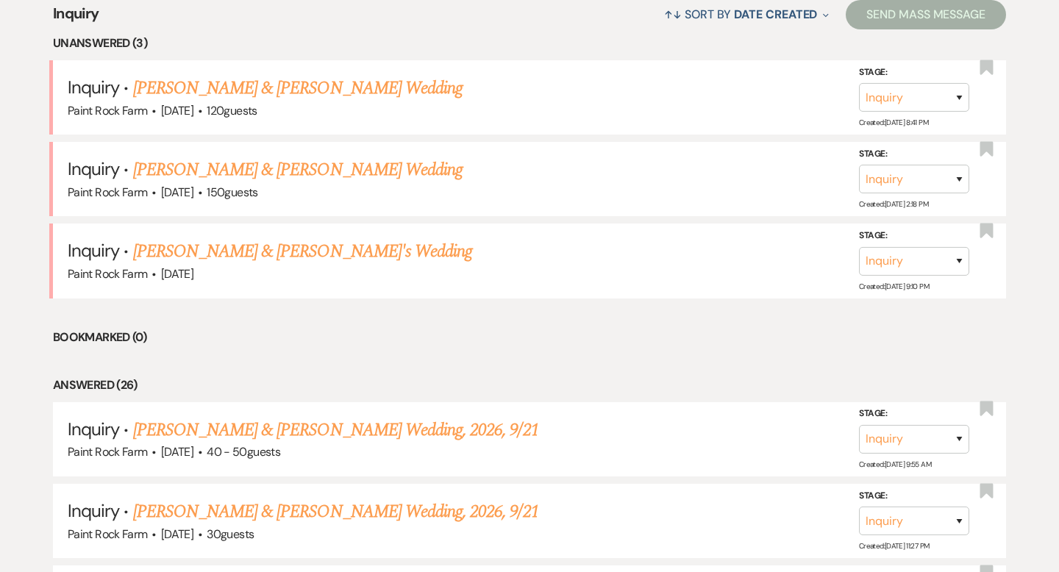
scroll to position [591, 0]
click at [251, 253] on link "[PERSON_NAME] & [PERSON_NAME]'s Wedding" at bounding box center [303, 251] width 340 height 26
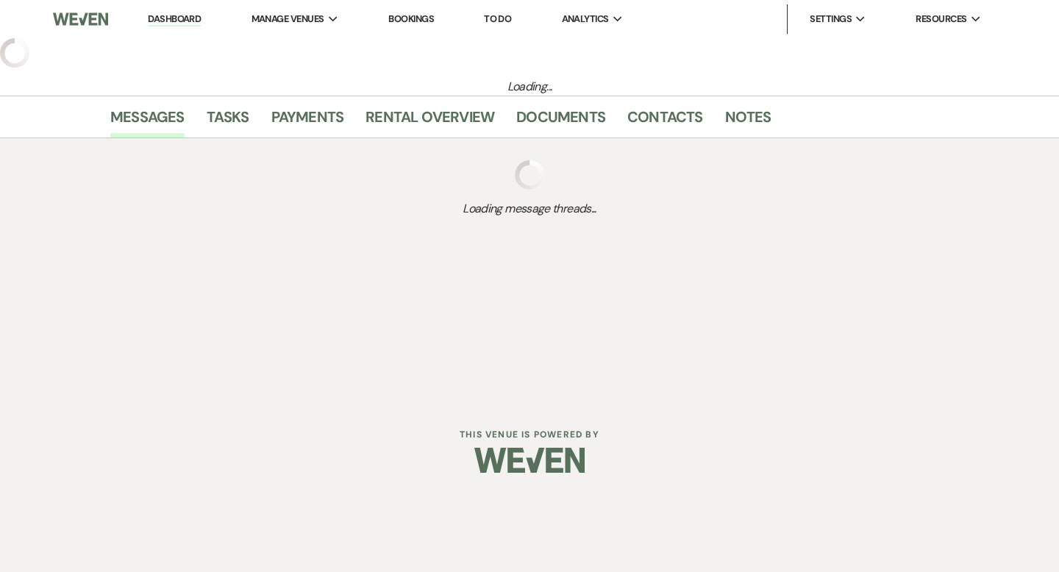
select select "5"
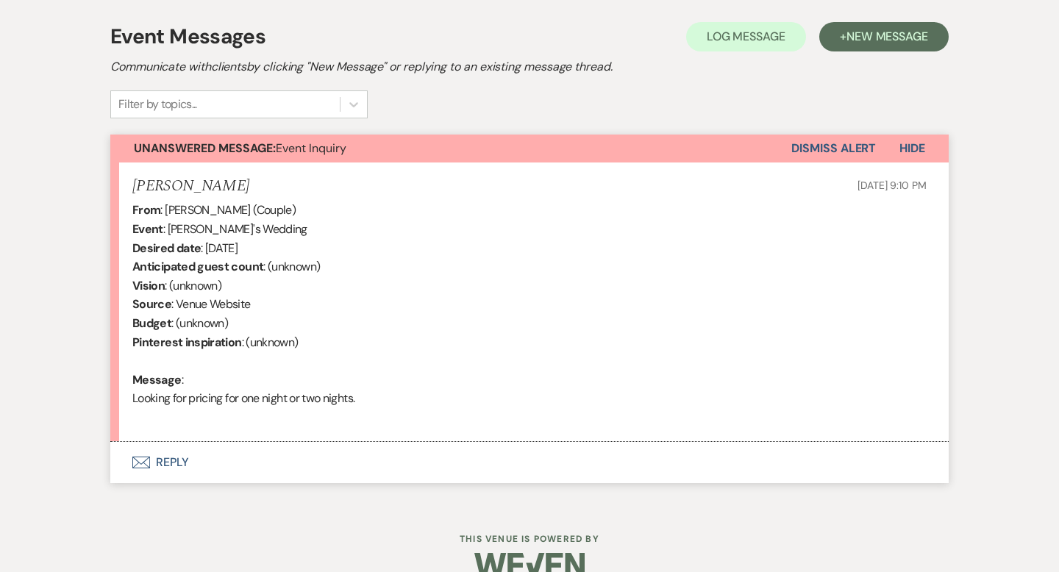
scroll to position [414, 0]
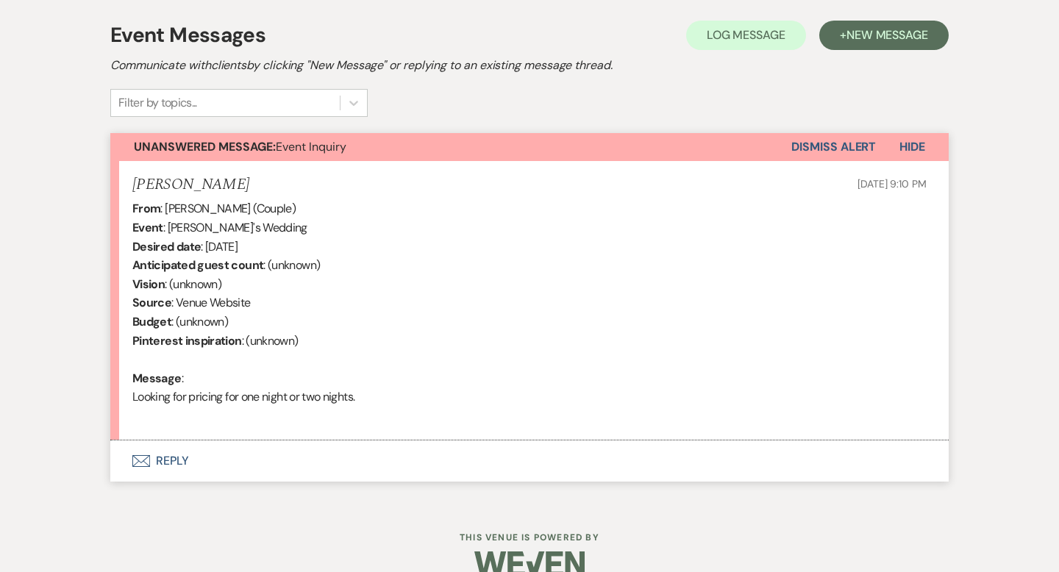
click at [170, 463] on button "Envelope Reply" at bounding box center [529, 461] width 838 height 41
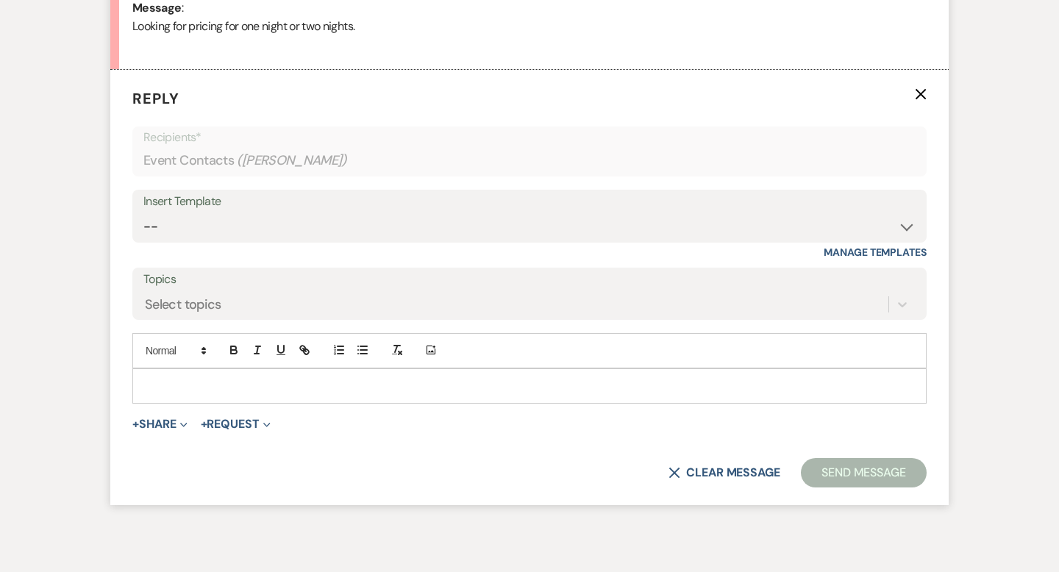
scroll to position [786, 0]
click at [905, 228] on select "-- Tour Request Response Contract (Pre-Booked Leads) Inquiry Follow Up Thank yo…" at bounding box center [529, 225] width 772 height 29
click at [143, 211] on select "-- Tour Request Response Contract (Pre-Booked Leads) Inquiry Follow Up Thank yo…" at bounding box center [529, 225] width 772 height 29
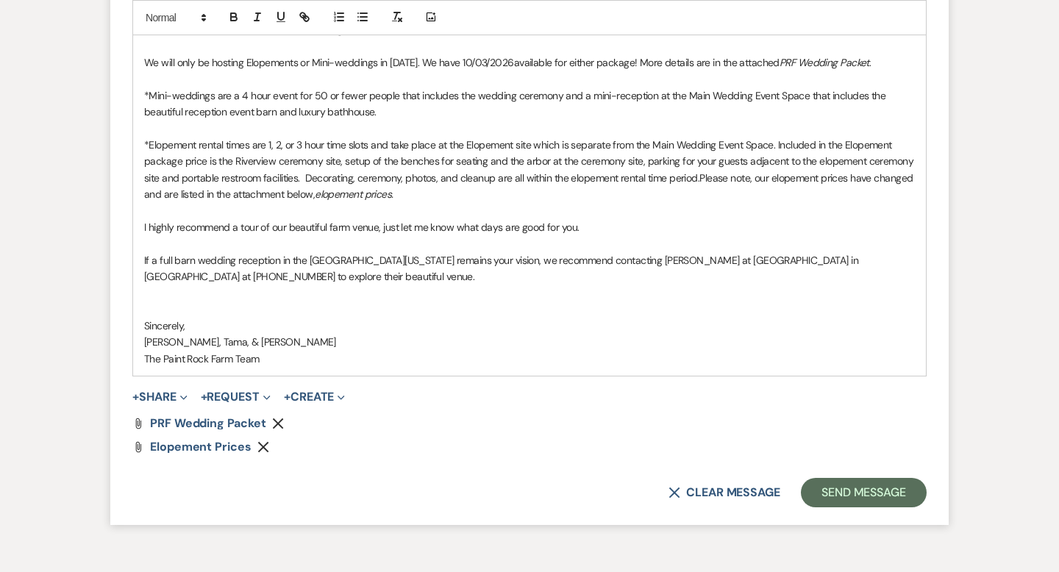
scroll to position [1198, 0]
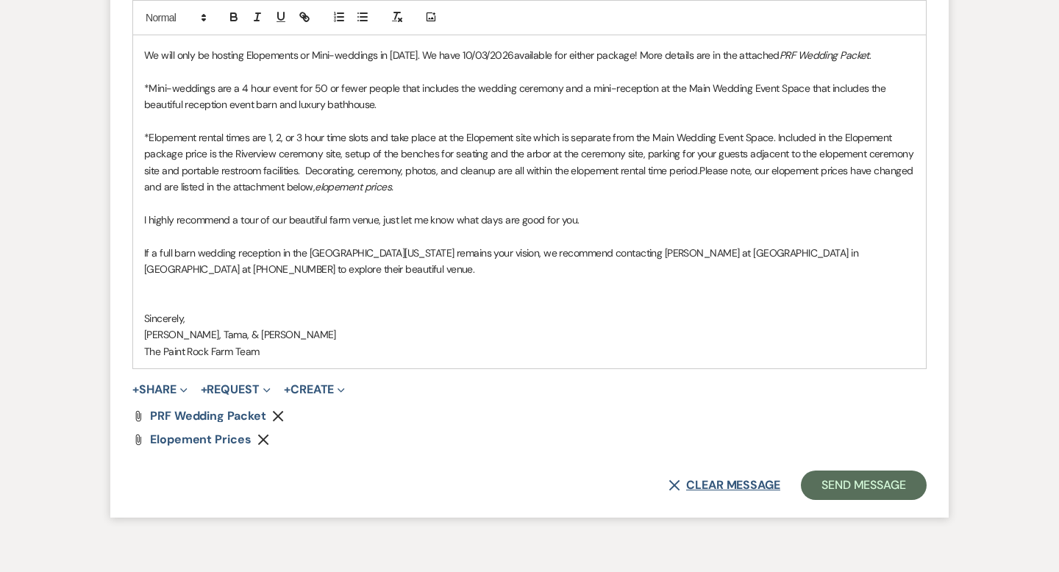
click at [728, 484] on button "X Clear message" at bounding box center [725, 486] width 112 height 12
select select "0"
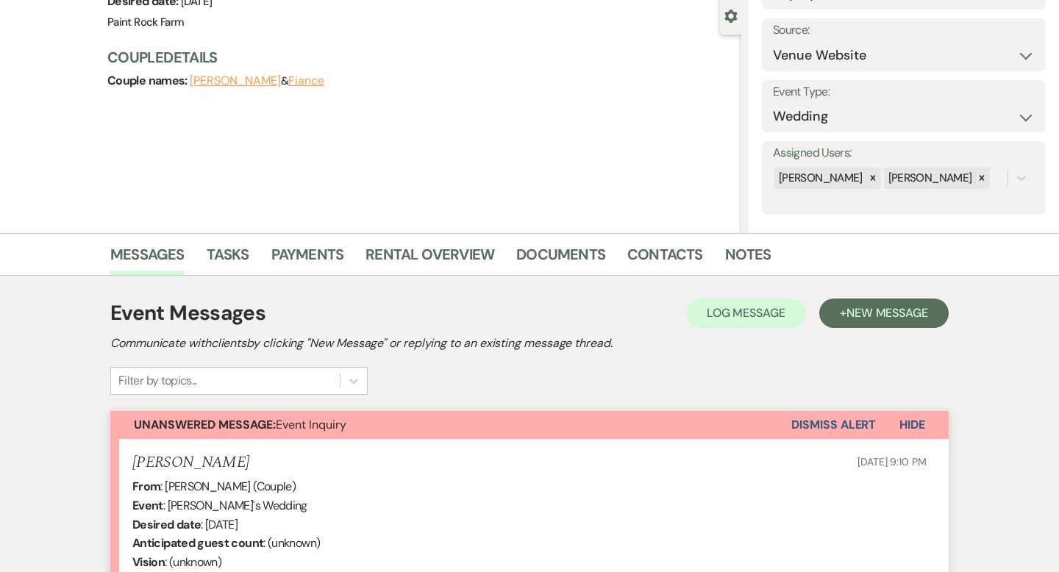
scroll to position [0, 0]
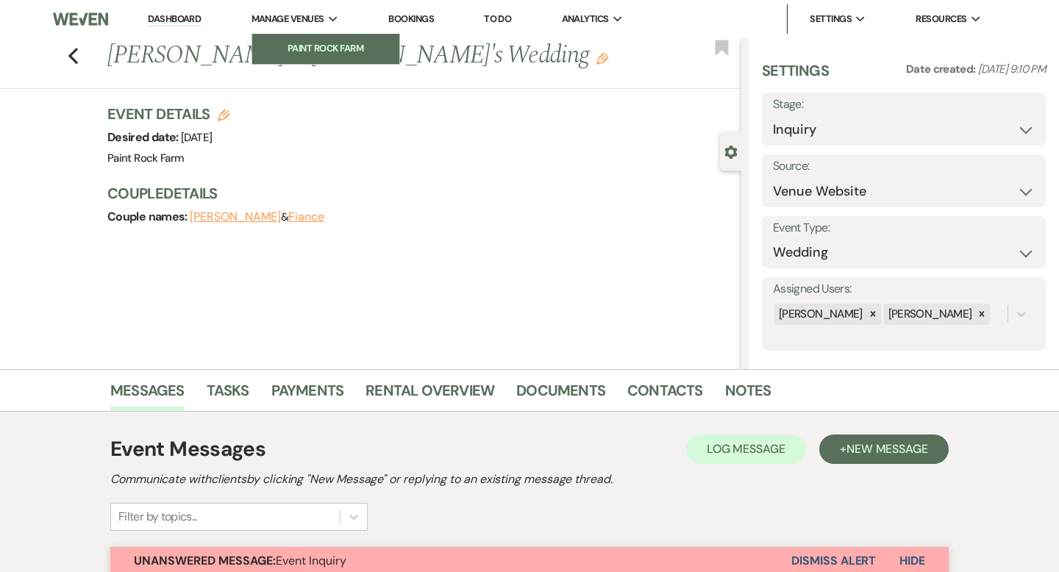
click at [317, 56] on li "Paint Rock Farm" at bounding box center [326, 48] width 132 height 15
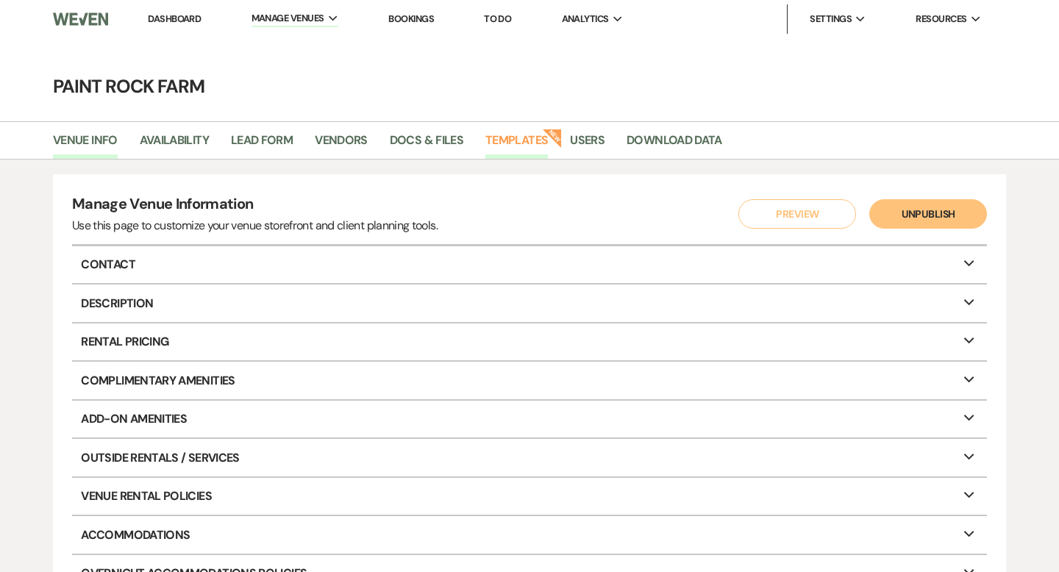
click at [512, 144] on link "Templates" at bounding box center [516, 145] width 63 height 28
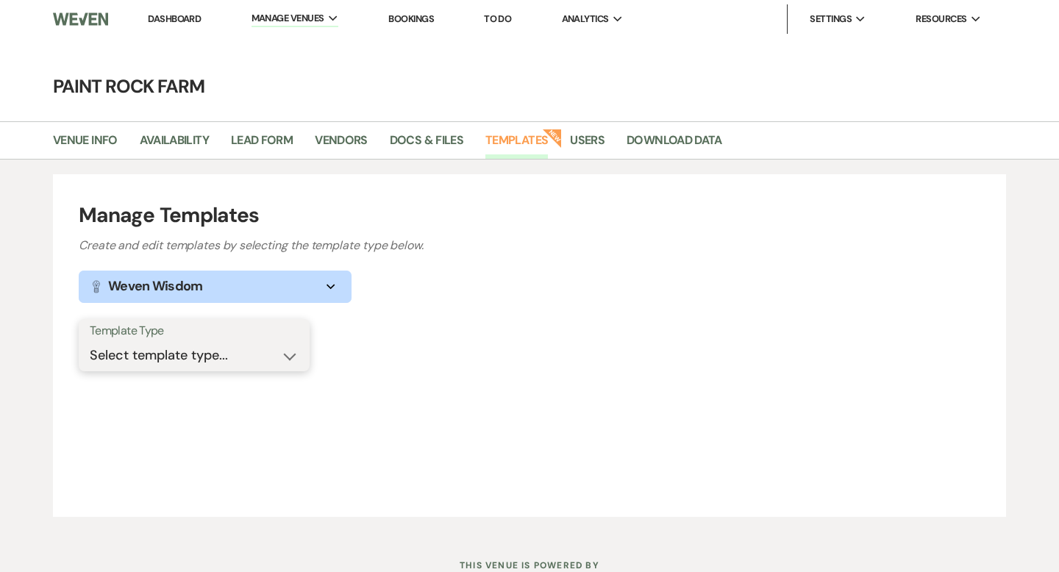
click at [288, 359] on select "Select template type... Task List Message Templates Payment Plan Inventory Item…" at bounding box center [194, 355] width 209 height 29
select select "Message Templates"
click at [90, 341] on select "Select template type... Task List Message Templates Payment Plan Inventory Item…" at bounding box center [194, 355] width 209 height 29
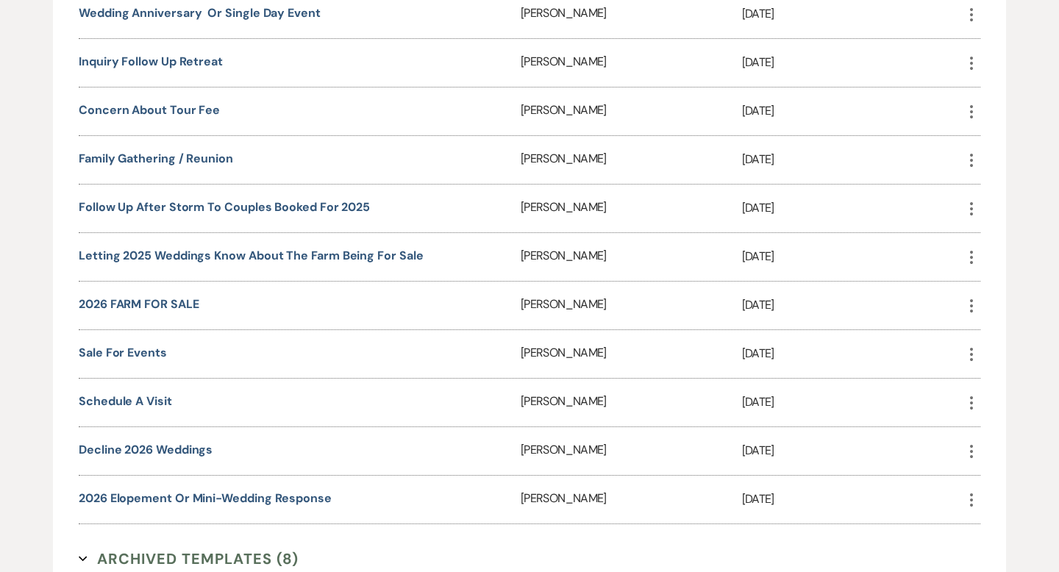
scroll to position [1793, 0]
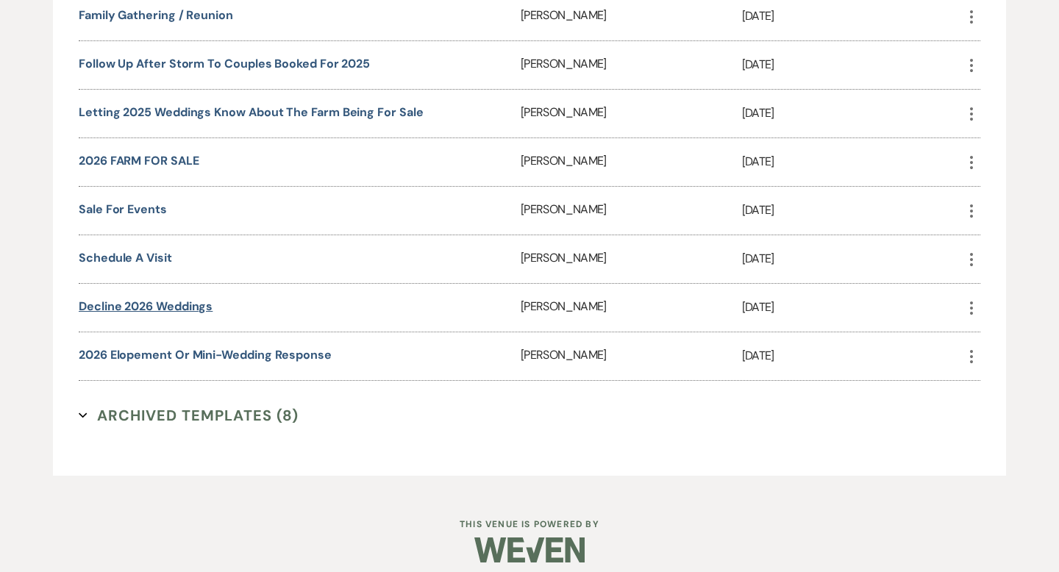
click at [207, 299] on link "decline 2026 weddings" at bounding box center [146, 306] width 134 height 15
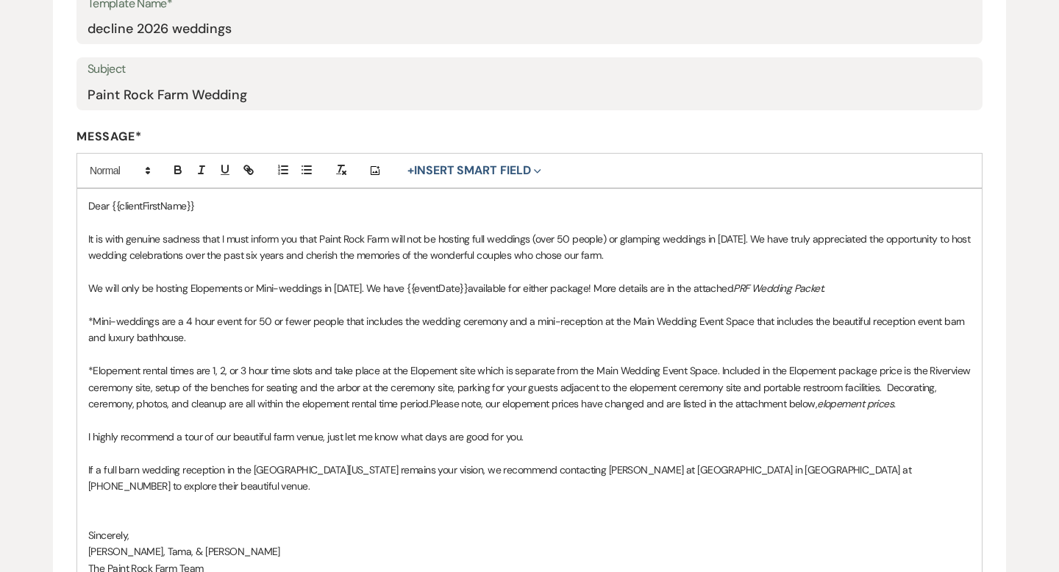
scroll to position [308, 0]
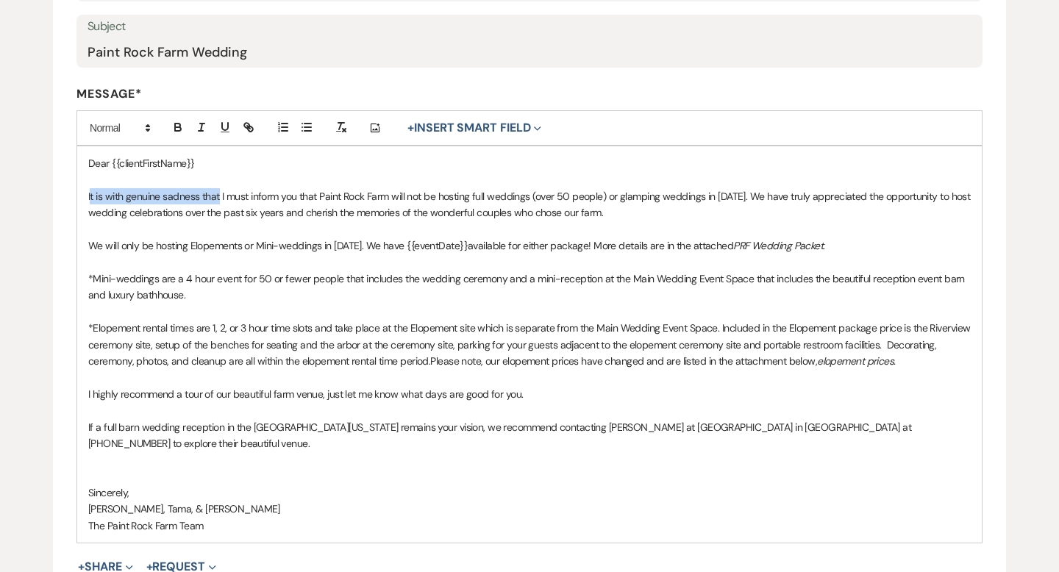
drag, startPoint x: 91, startPoint y: 194, endPoint x: 221, endPoint y: 202, distance: 129.6
click at [221, 202] on p "It is with genuine sadness that I must inform you that Paint Rock Farm will not…" at bounding box center [529, 204] width 883 height 33
drag, startPoint x: 154, startPoint y: 194, endPoint x: 250, endPoint y: 196, distance: 96.4
click at [250, 196] on p "I am sorry that I must inform you that Paint Rock Farm will not be hosting full…" at bounding box center [529, 204] width 883 height 33
click at [246, 170] on p "Dear {{clientFirstName}}" at bounding box center [529, 163] width 883 height 16
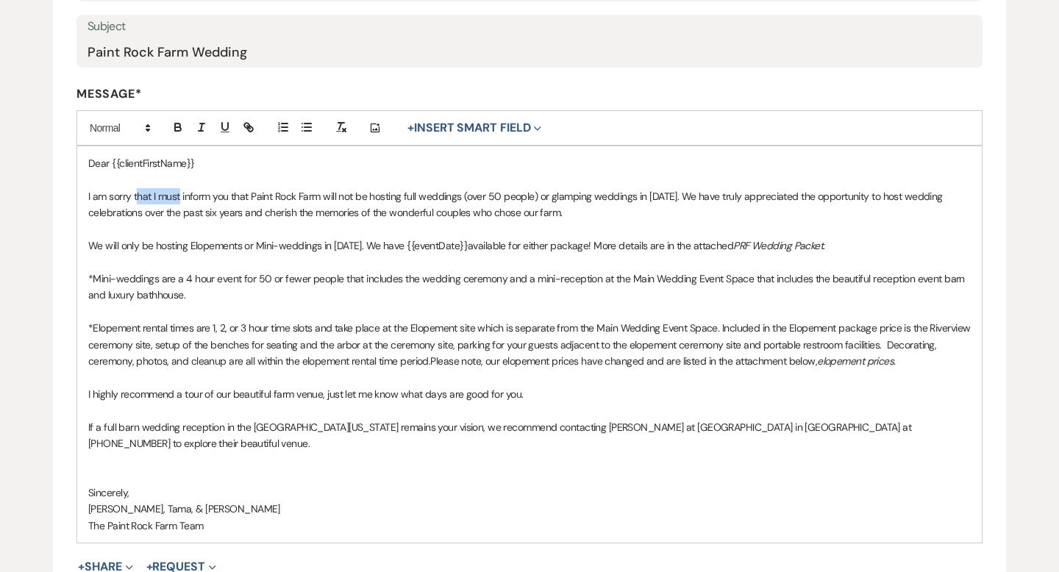
drag, startPoint x: 181, startPoint y: 193, endPoint x: 138, endPoint y: 192, distance: 43.4
click at [138, 192] on p "I am sorry that I must inform you that Paint Rock Farm will not be hosting full…" at bounding box center [529, 204] width 883 height 33
click at [430, 197] on p "I am sorry to inform you that Paint Rock Farm will not be hosting full weddings…" at bounding box center [529, 204] width 883 height 33
drag, startPoint x: 596, startPoint y: 197, endPoint x: 493, endPoint y: 191, distance: 102.4
click at [493, 191] on p "I am sorry to inform you that Paint Rock Farm will not be hosting full weddings…" at bounding box center [529, 204] width 883 height 33
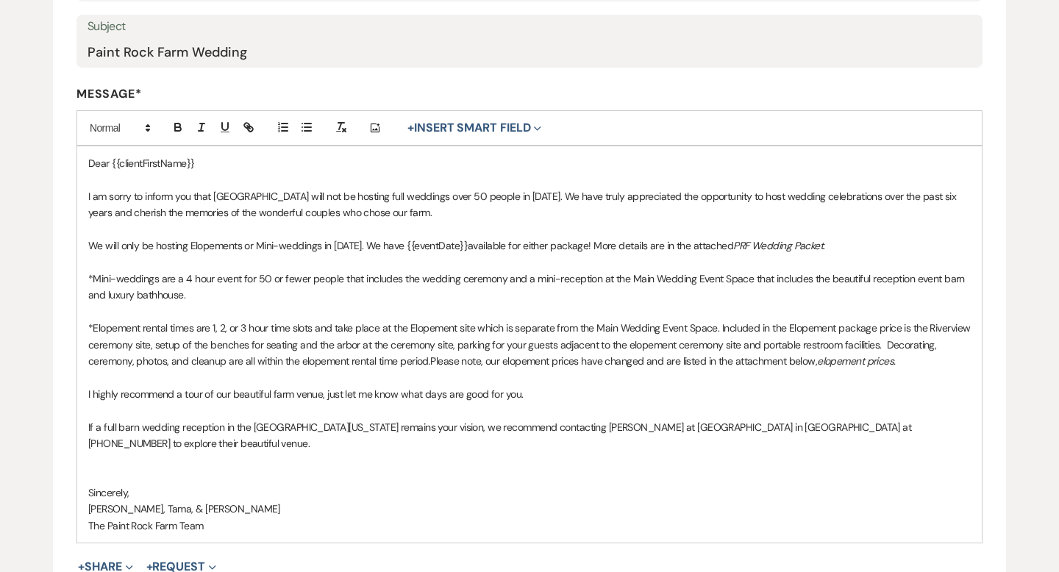
click at [757, 196] on p "I am sorry to inform you that Paint Rock Farm will not be hosting full weddings…" at bounding box center [529, 204] width 883 height 33
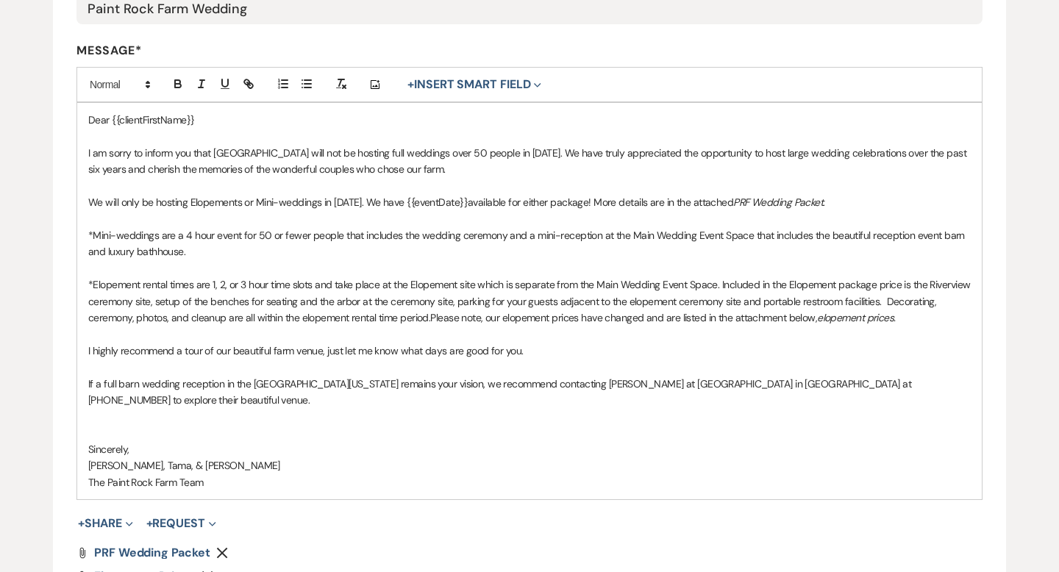
scroll to position [353, 0]
drag, startPoint x: 89, startPoint y: 198, endPoint x: 187, endPoint y: 204, distance: 98.0
click at [187, 204] on p "We will only be hosting Elopements or Mini-weddings in 2026. We have {{eventDat…" at bounding box center [529, 201] width 883 height 16
click at [353, 201] on p "We are offering two packages, Elopements or Mini-weddings in 2026. We have {{ev…" at bounding box center [529, 201] width 883 height 16
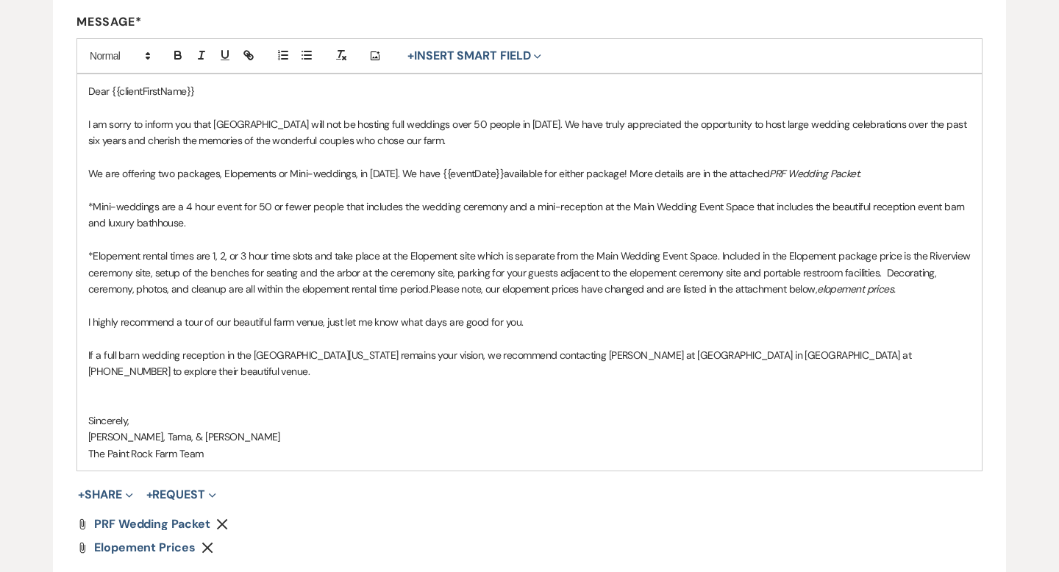
scroll to position [382, 0]
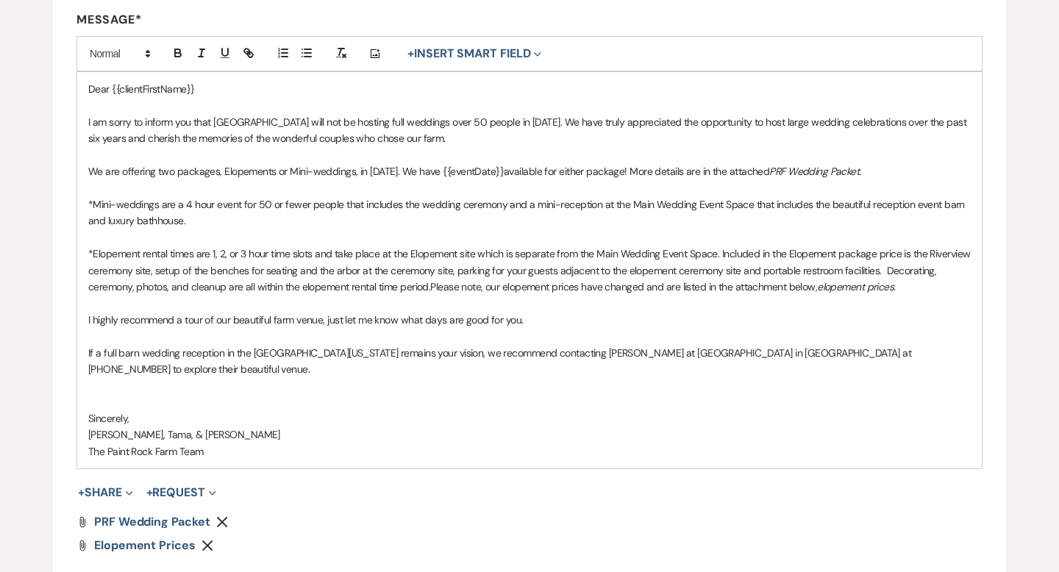
click at [493, 171] on p "We are offering two packages, Elopements or Mini-weddings, in 2026. We have {{e…" at bounding box center [529, 171] width 883 height 16
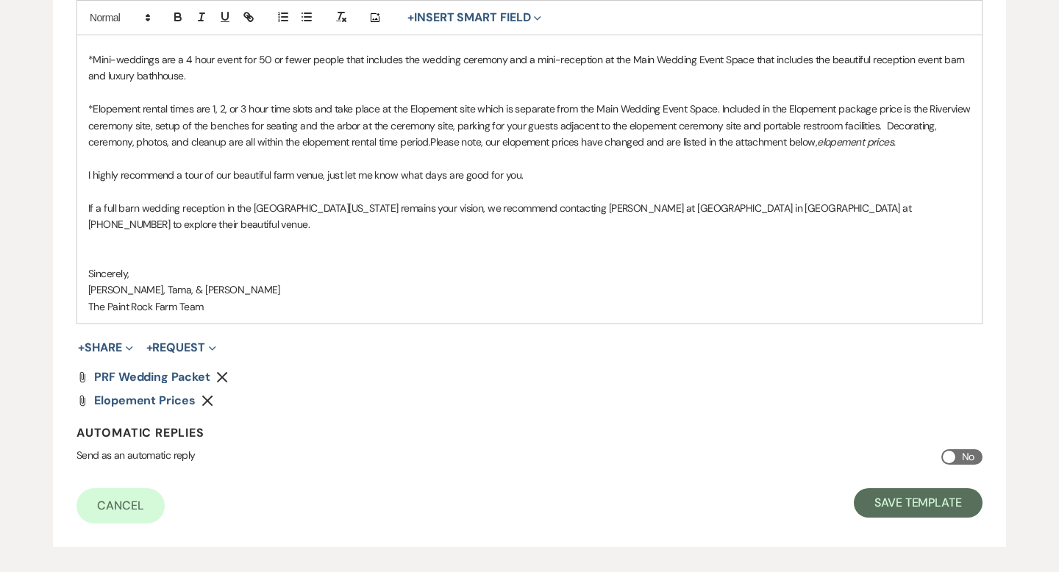
scroll to position [532, 0]
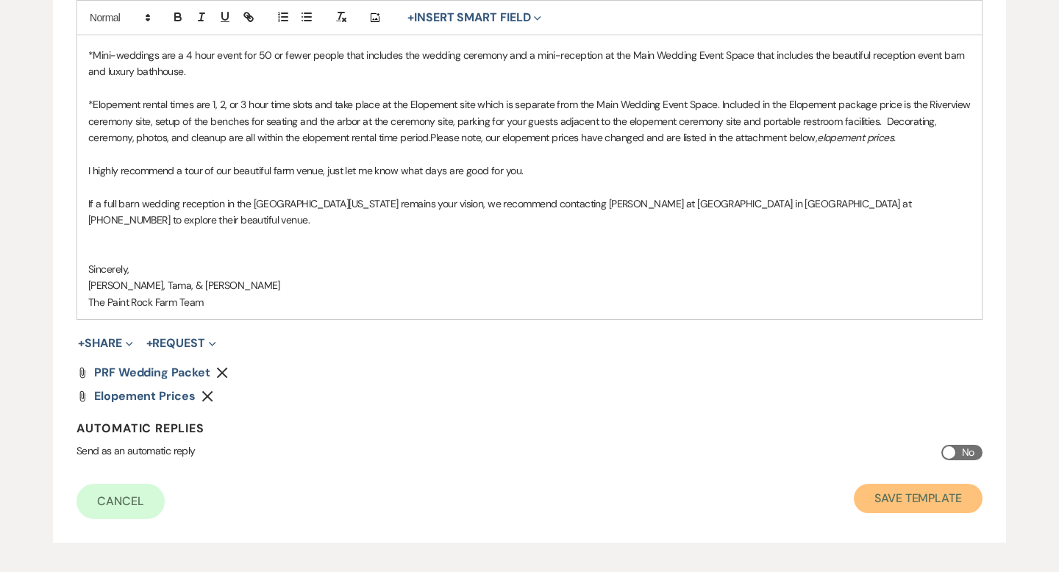
click at [884, 496] on button "Save Template" at bounding box center [918, 498] width 129 height 29
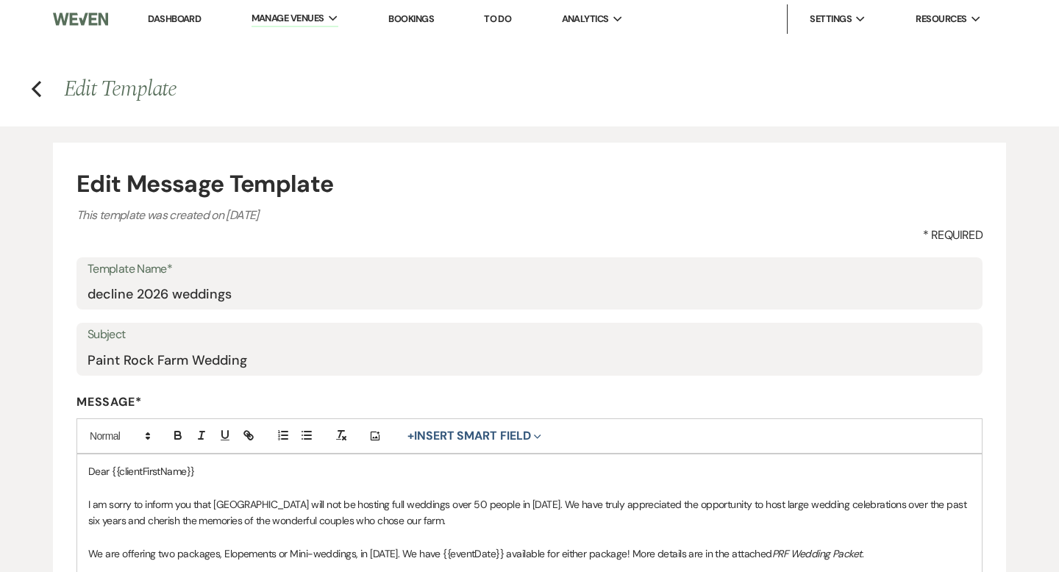
select select "Message Templates"
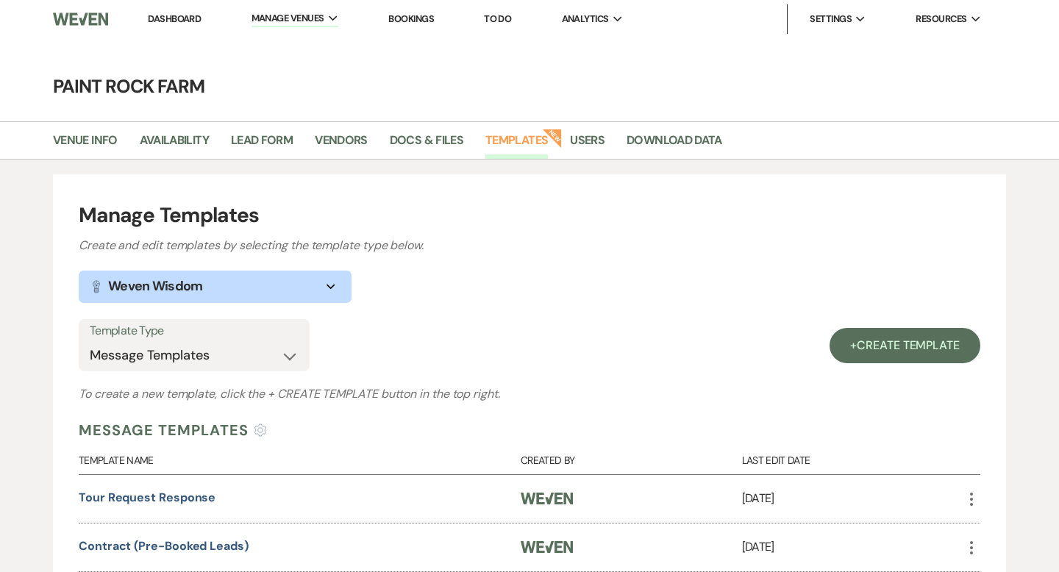
click at [184, 20] on link "Dashboard" at bounding box center [174, 19] width 53 height 13
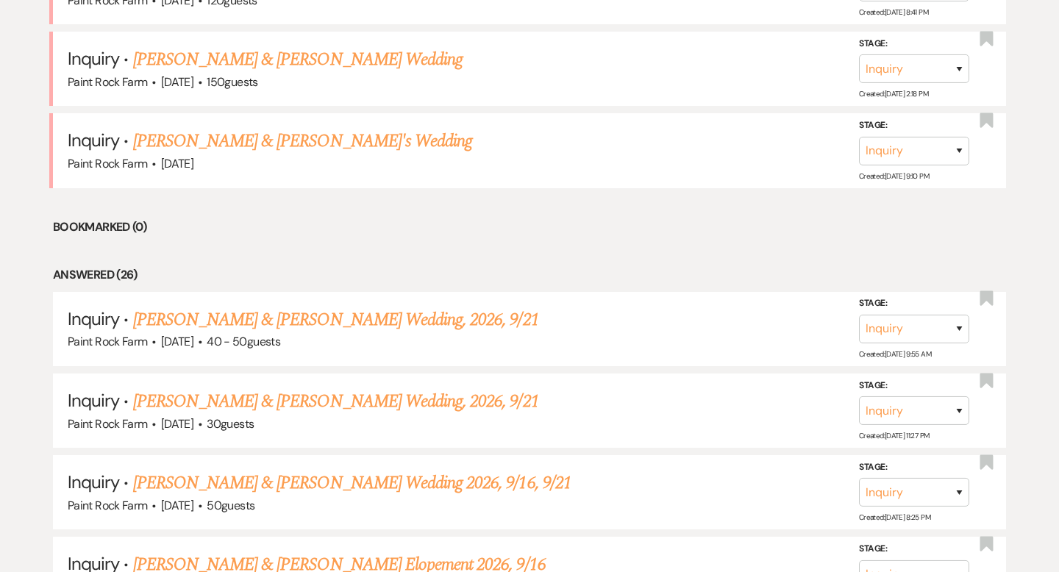
scroll to position [705, 0]
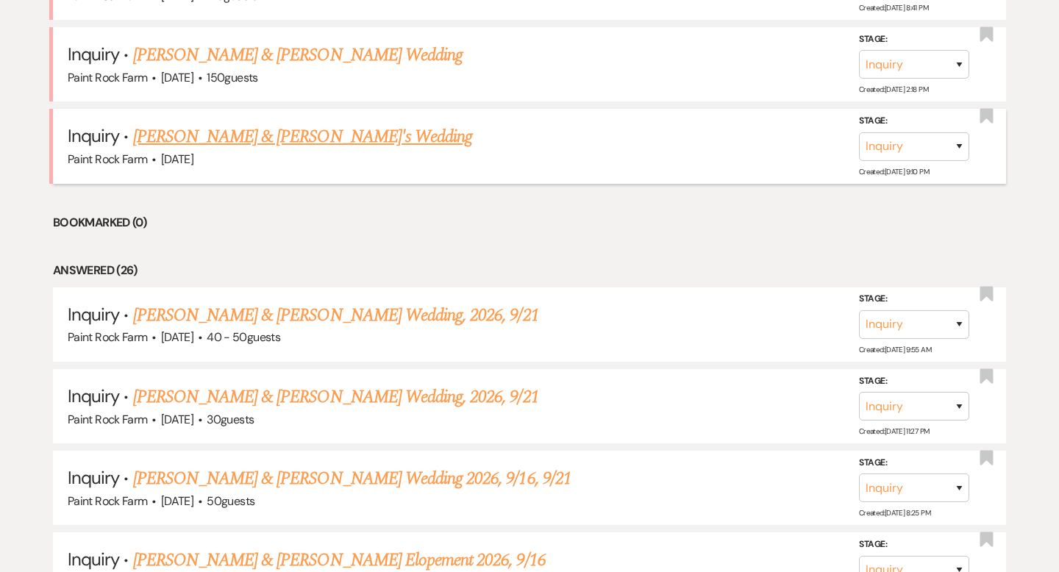
click at [243, 138] on link "[PERSON_NAME] & [PERSON_NAME]'s Wedding" at bounding box center [303, 137] width 340 height 26
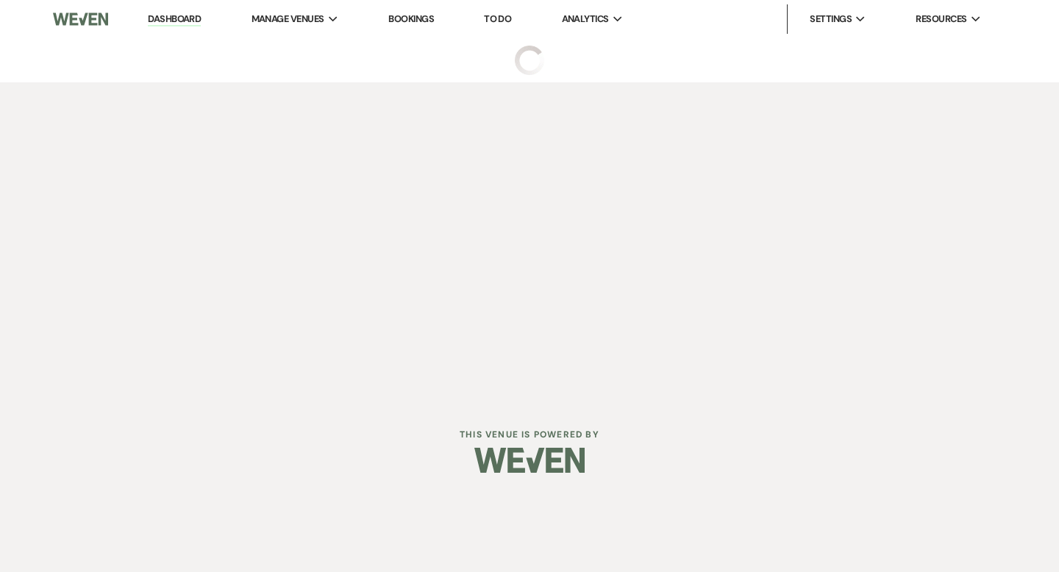
select select "5"
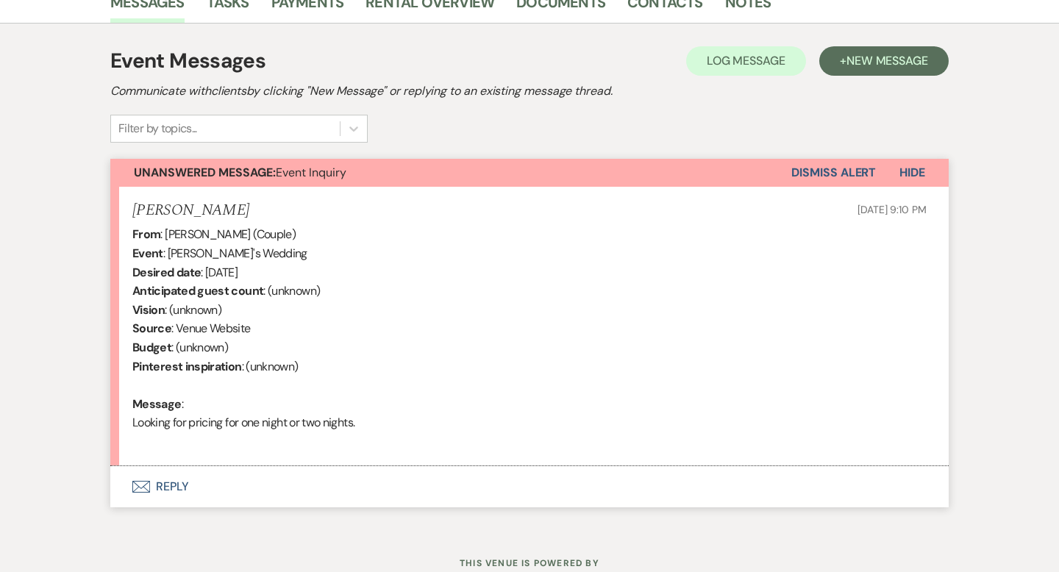
scroll to position [441, 0]
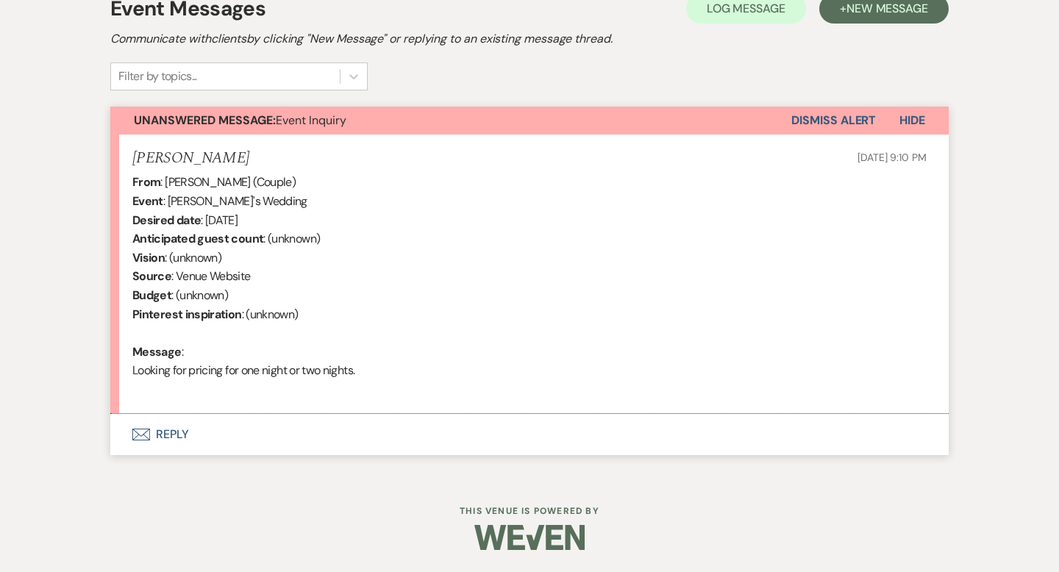
click at [168, 435] on button "Envelope Reply" at bounding box center [529, 434] width 838 height 41
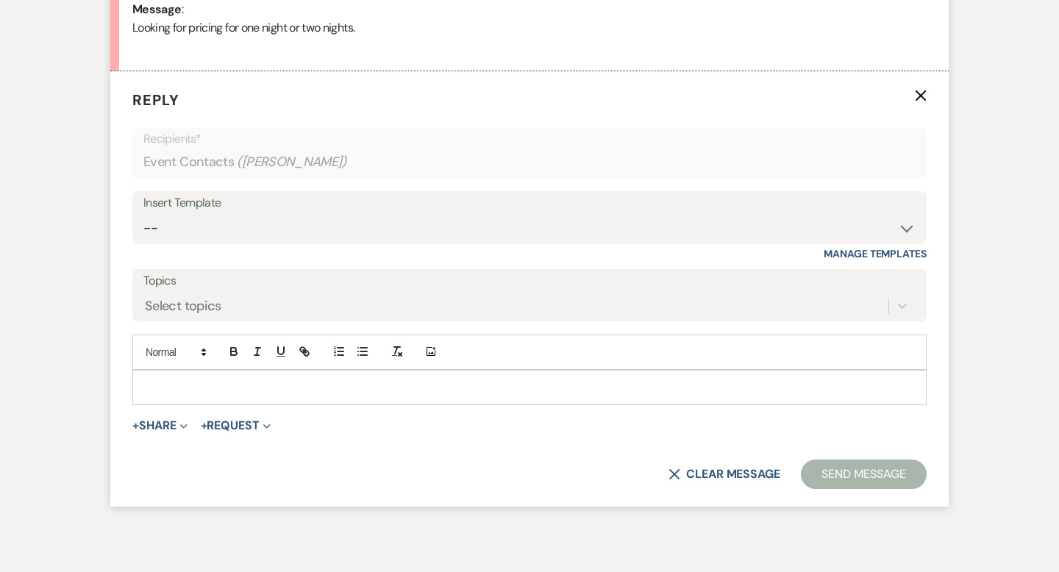
scroll to position [786, 0]
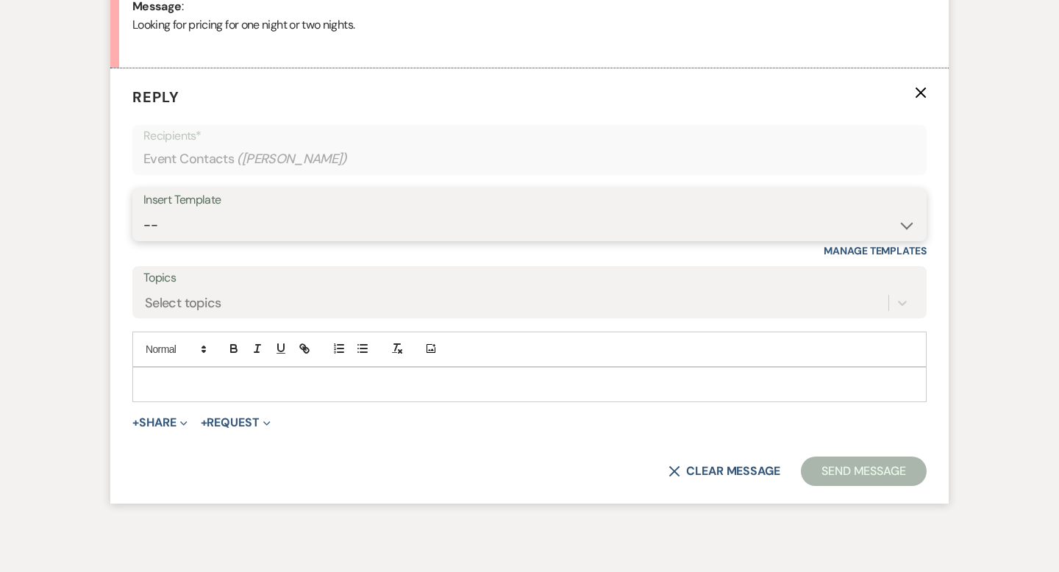
click at [908, 227] on select "-- Tour Request Response Contract (Pre-Booked Leads) Inquiry Follow Up Thank yo…" at bounding box center [529, 225] width 772 height 29
select select "6001"
click at [143, 211] on select "-- Tour Request Response Contract (Pre-Booked Leads) Inquiry Follow Up Thank yo…" at bounding box center [529, 225] width 772 height 29
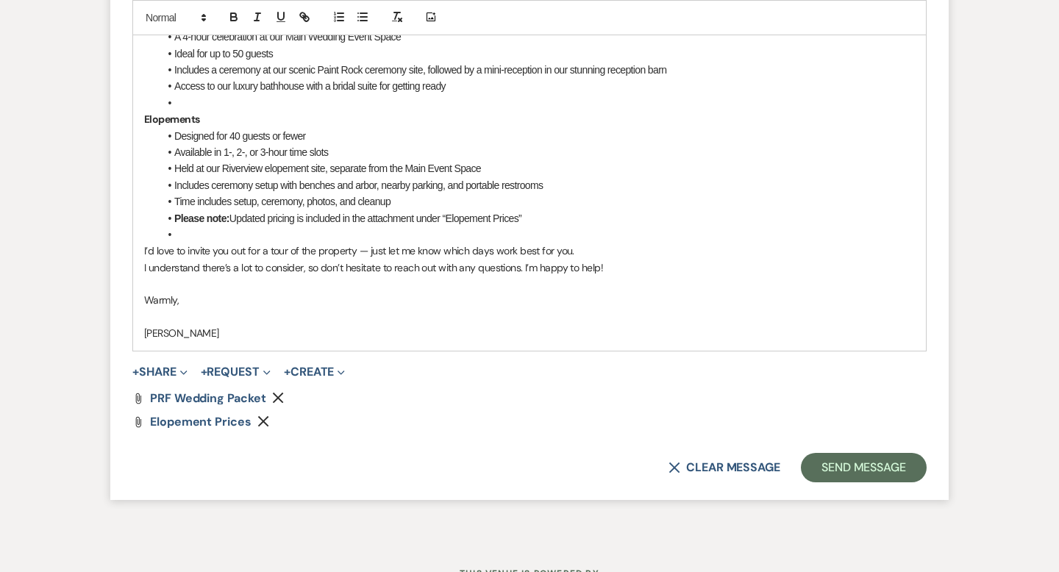
scroll to position [1237, 0]
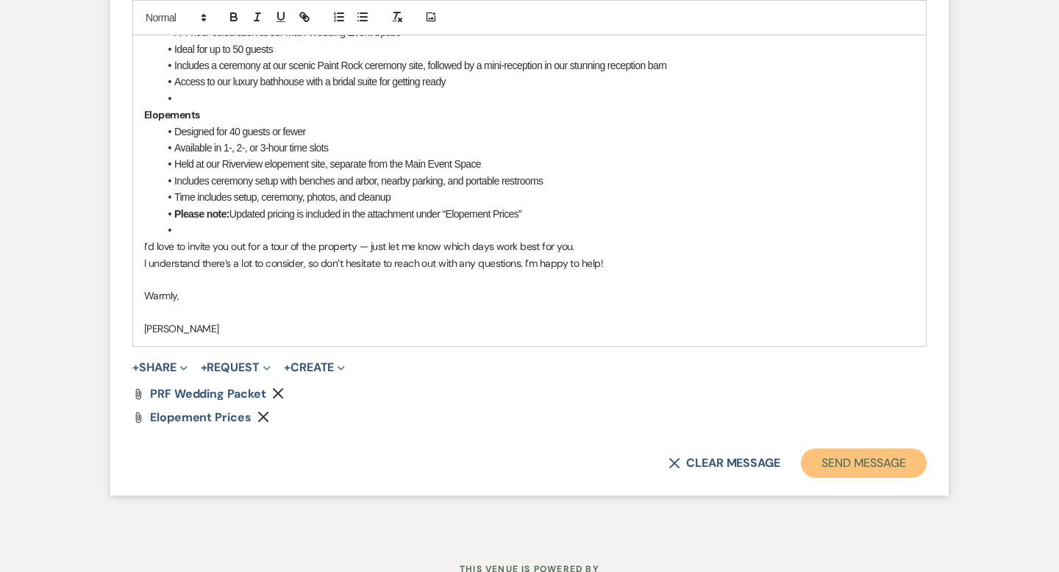
click at [839, 466] on button "Send Message" at bounding box center [864, 463] width 126 height 29
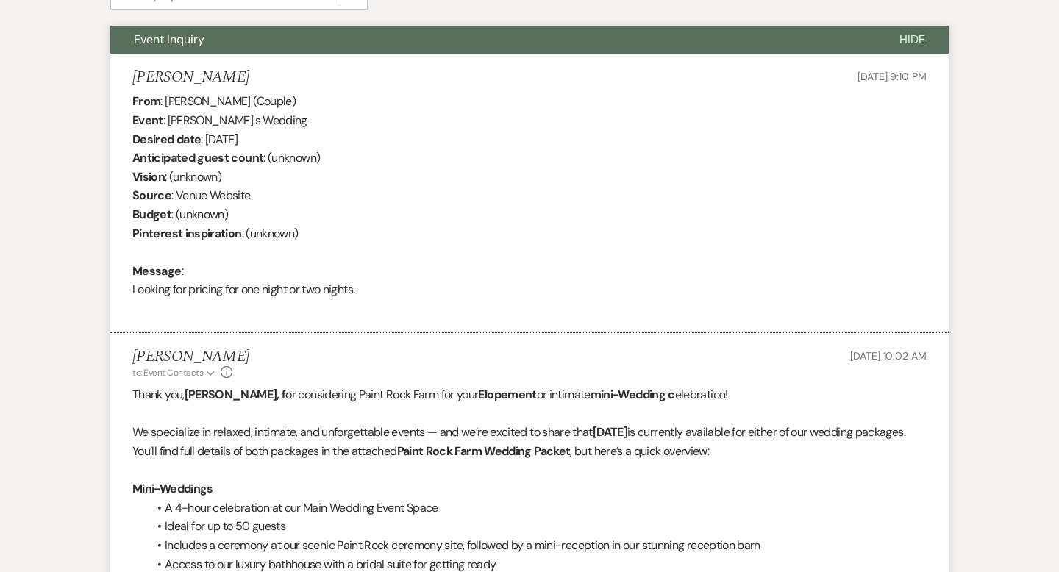
scroll to position [0, 0]
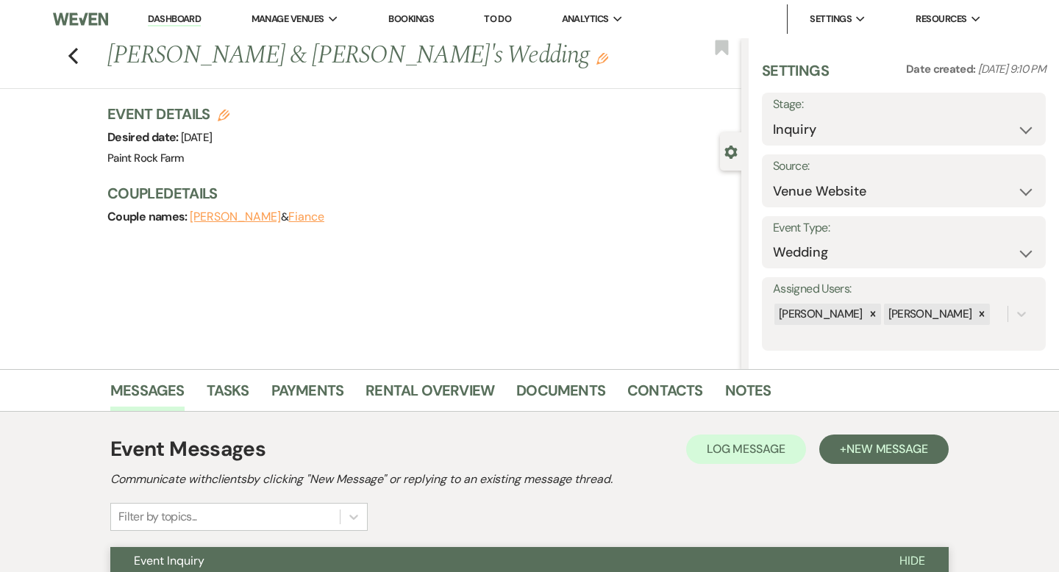
click at [596, 58] on icon "Edit" at bounding box center [602, 59] width 12 height 12
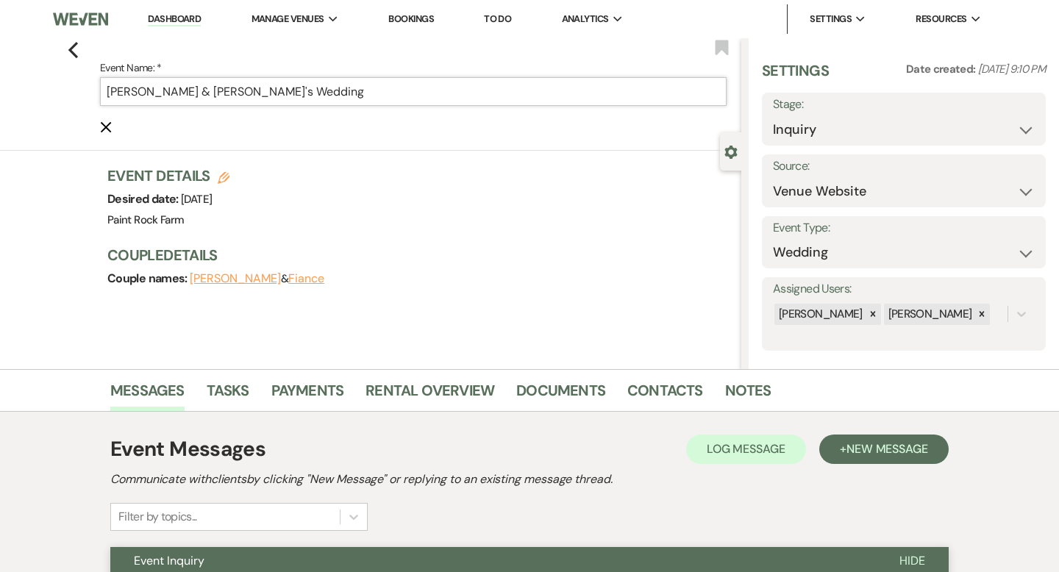
click at [302, 94] on input "[PERSON_NAME] & [PERSON_NAME]'s Wedding" at bounding box center [413, 91] width 627 height 29
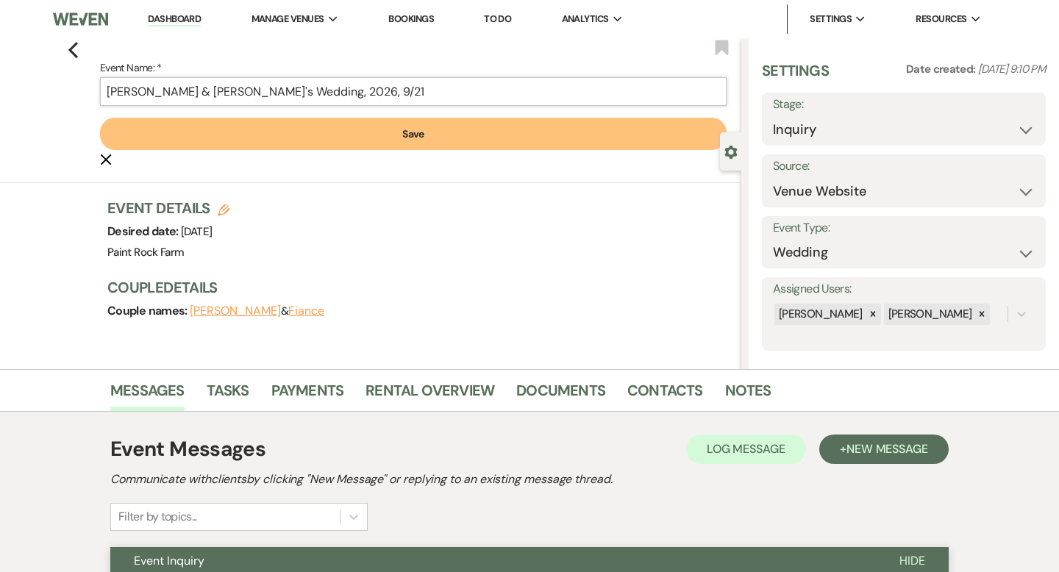
type input "Brianne & Fiance's Wedding, 2026, 9/21"
click at [418, 137] on button "Save" at bounding box center [413, 134] width 627 height 32
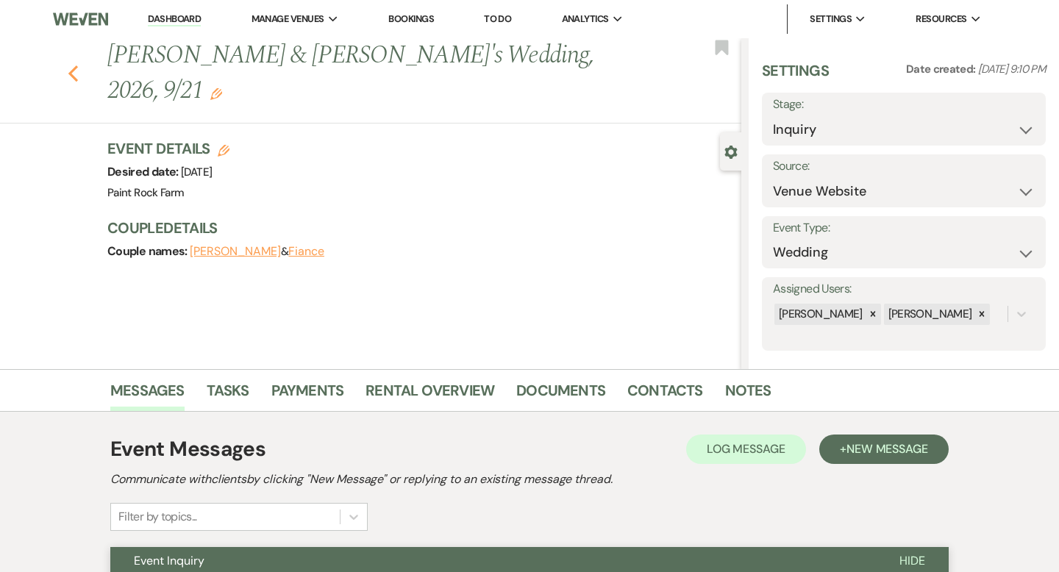
click at [74, 65] on icon "Previous" at bounding box center [73, 74] width 11 height 18
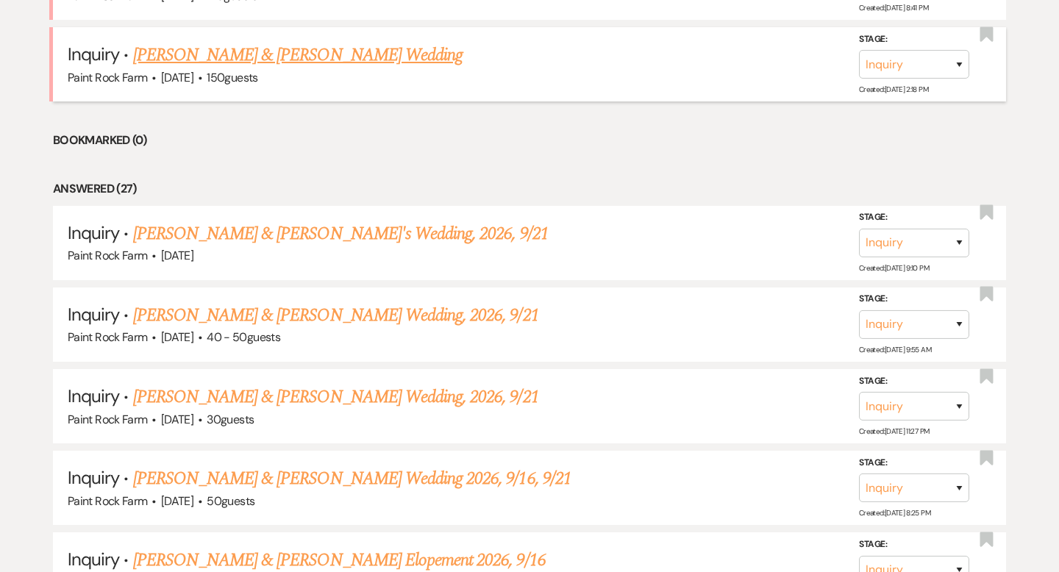
click at [250, 57] on link "[PERSON_NAME] & [PERSON_NAME] Wedding" at bounding box center [297, 55] width 329 height 26
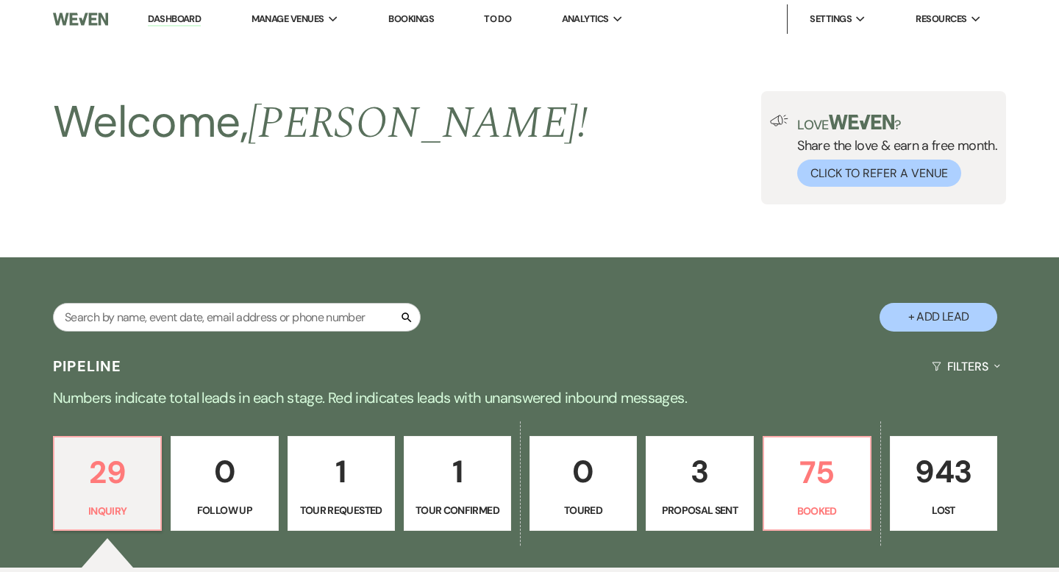
select select "5"
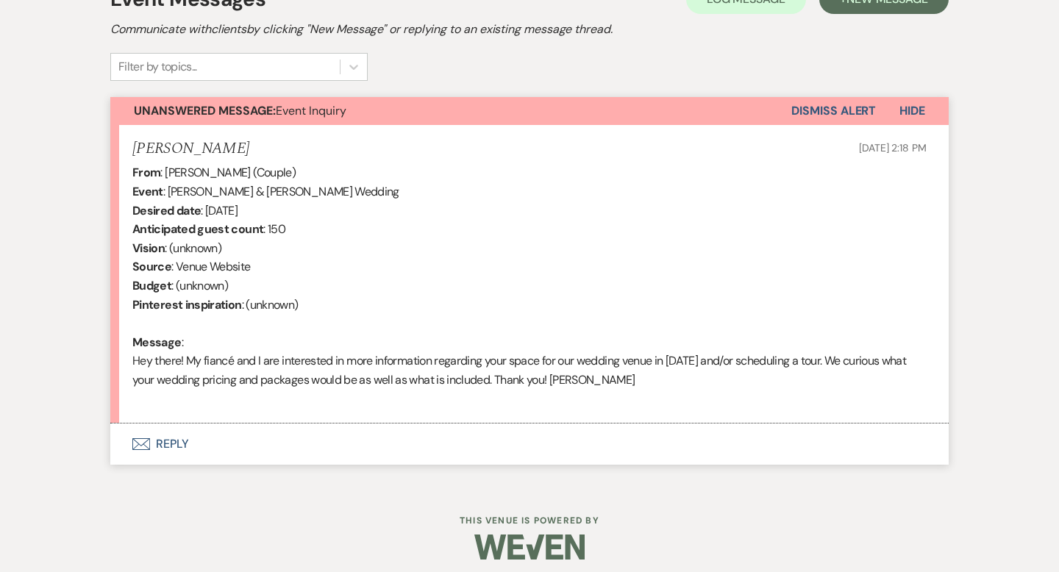
scroll to position [460, 0]
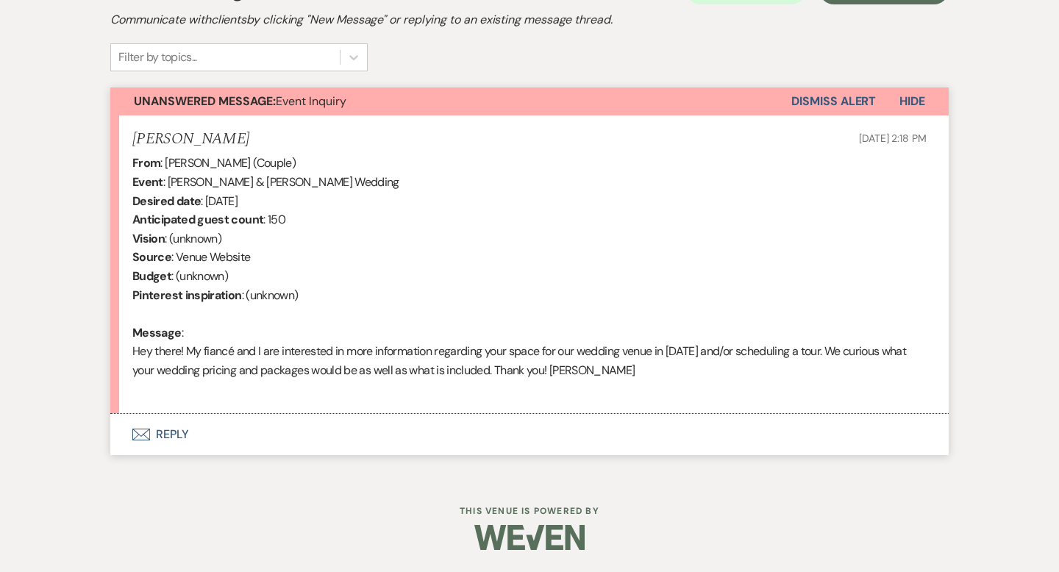
click at [179, 436] on button "Envelope Reply" at bounding box center [529, 434] width 838 height 41
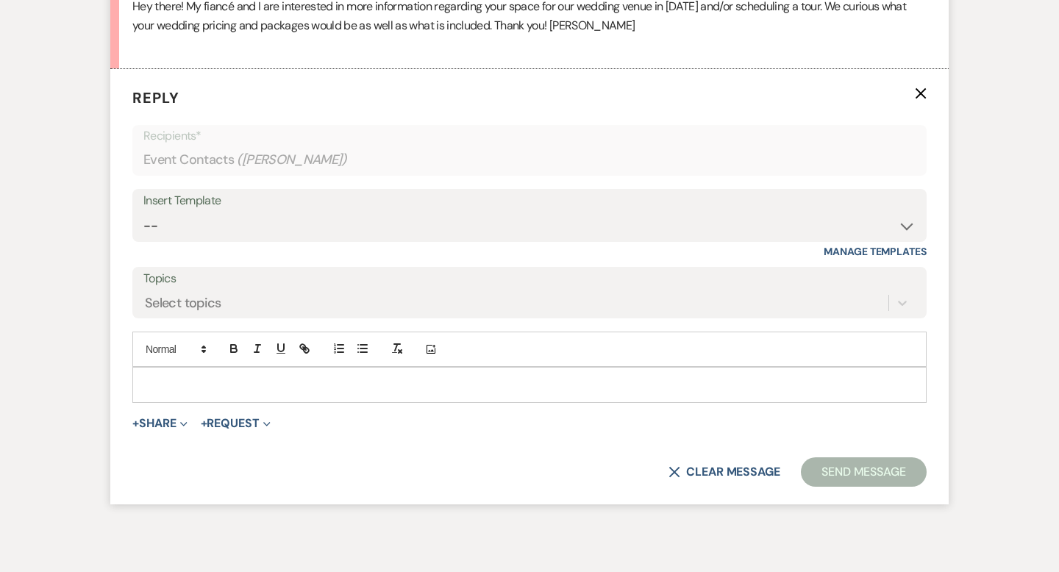
scroll to position [805, 0]
click at [905, 229] on select "-- Tour Request Response Contract (Pre-Booked Leads) Inquiry Follow Up Thank yo…" at bounding box center [529, 225] width 772 height 29
select select "5657"
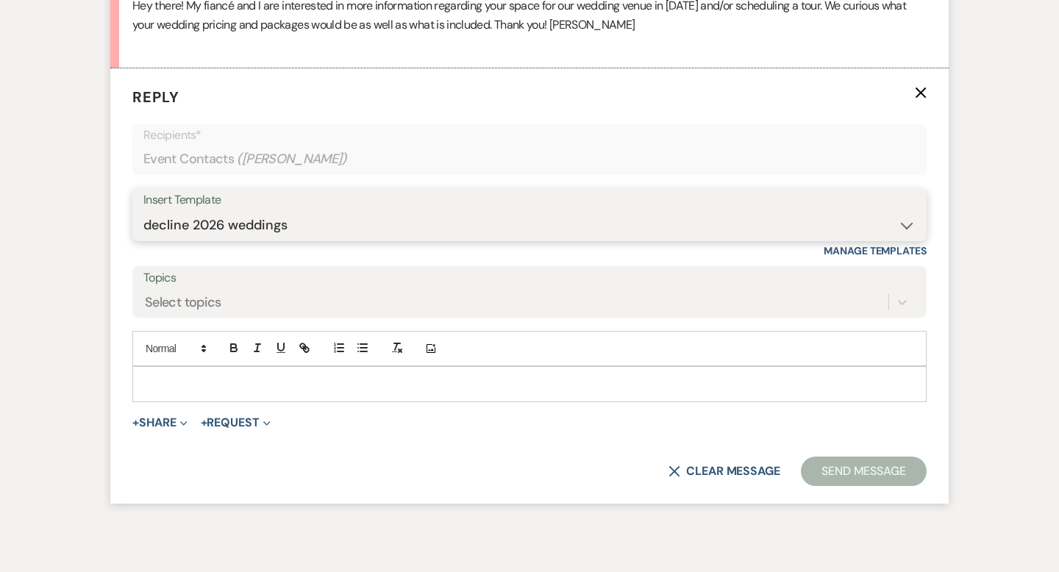
click at [143, 211] on select "-- Tour Request Response Contract (Pre-Booked Leads) Inquiry Follow Up Thank yo…" at bounding box center [529, 225] width 772 height 29
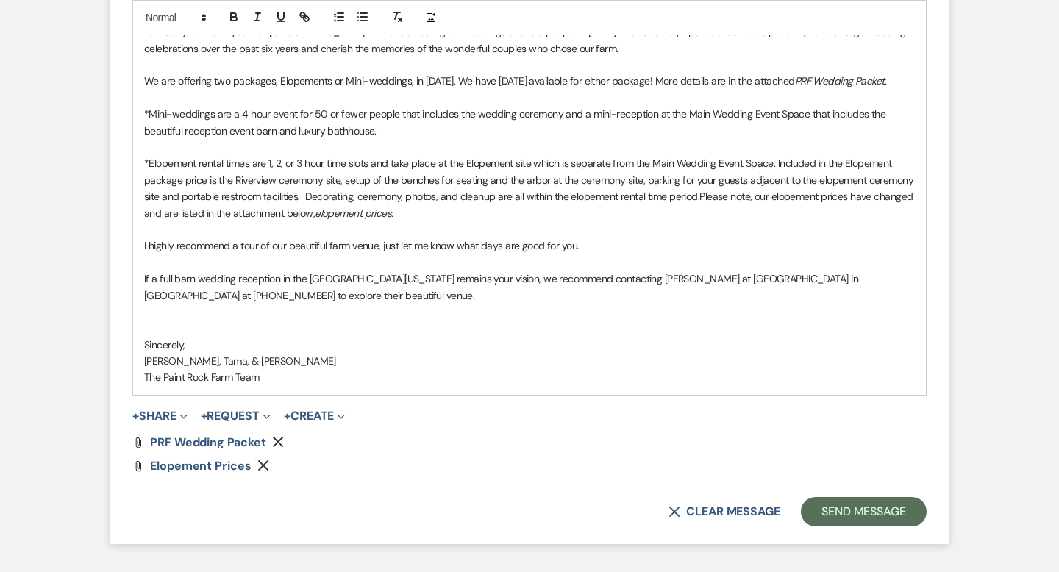
scroll to position [1208, 0]
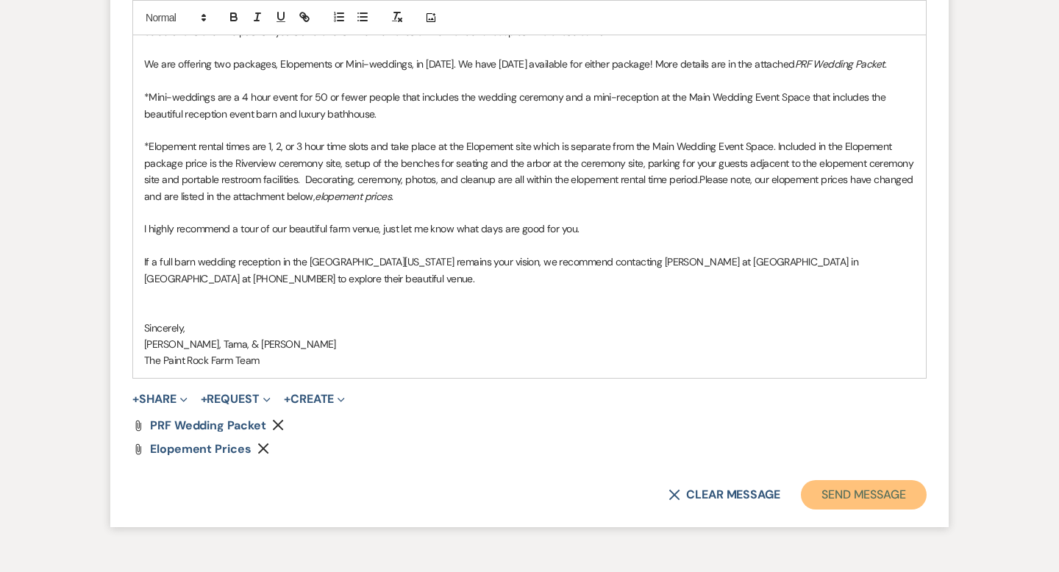
click at [841, 490] on button "Send Message" at bounding box center [864, 494] width 126 height 29
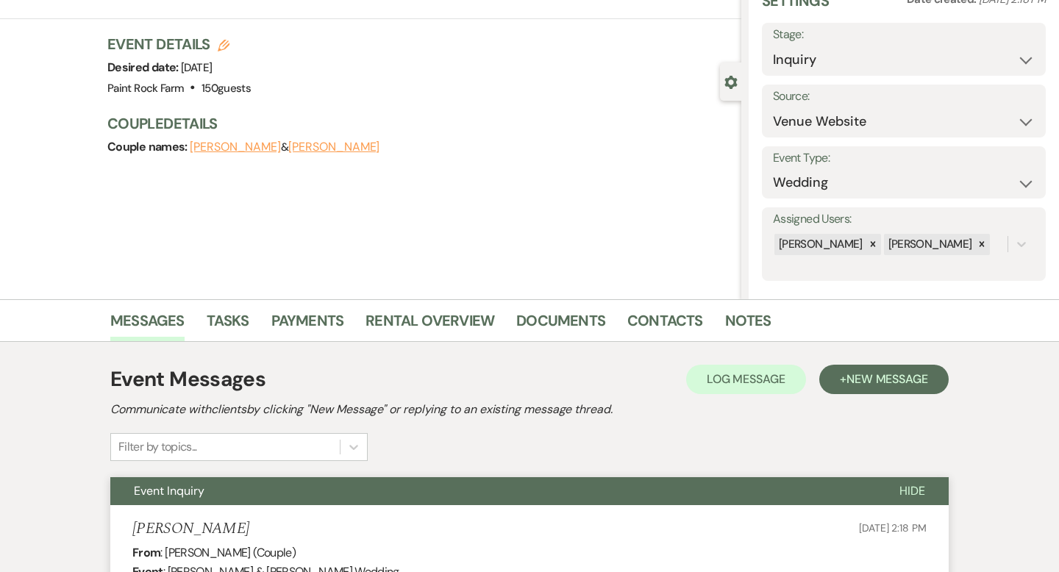
scroll to position [0, 0]
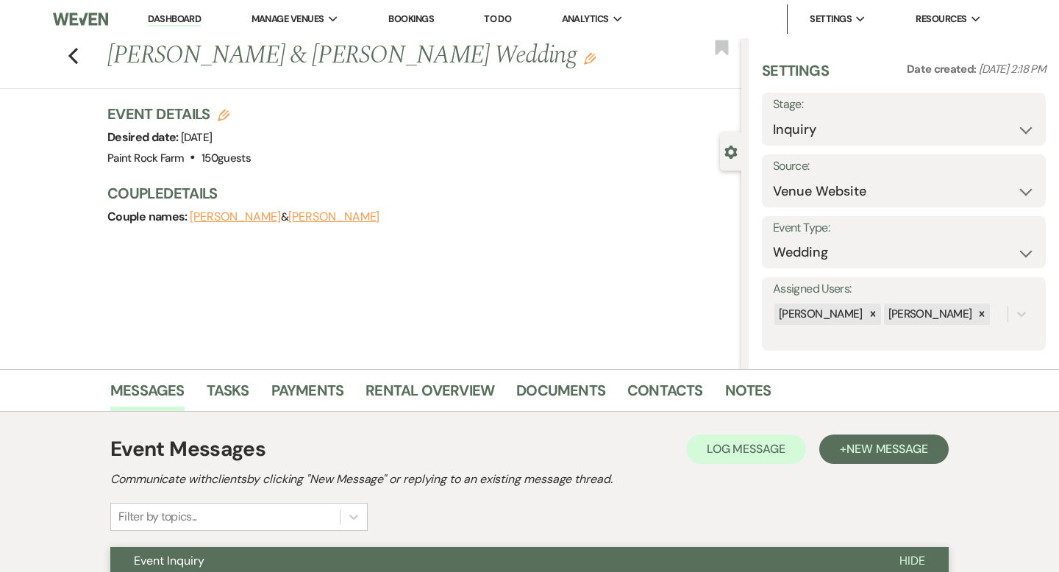
click at [584, 59] on icon "Edit" at bounding box center [590, 59] width 12 height 12
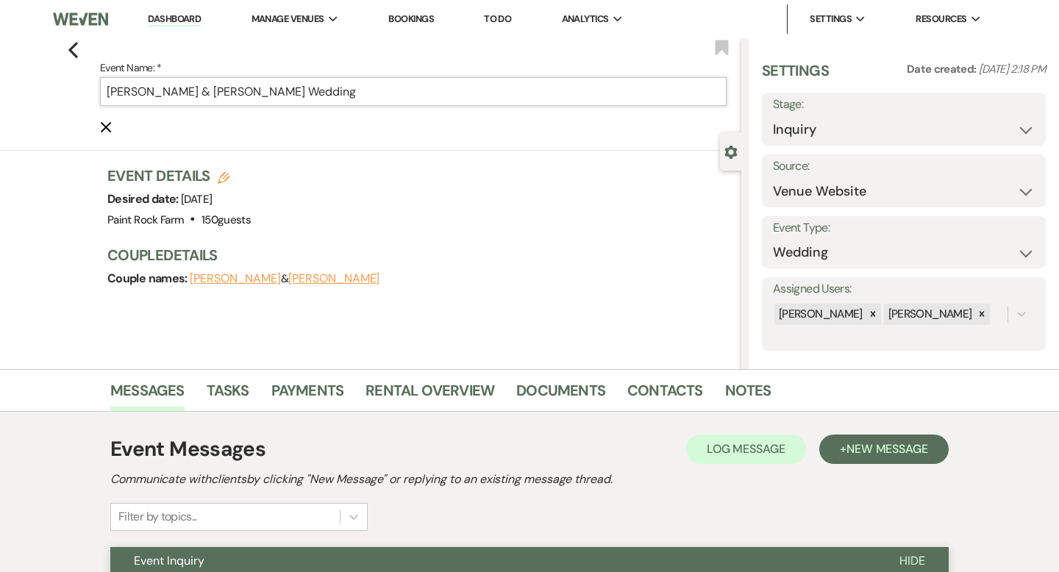
click at [348, 90] on input "[PERSON_NAME] & [PERSON_NAME] Wedding" at bounding box center [413, 91] width 627 height 29
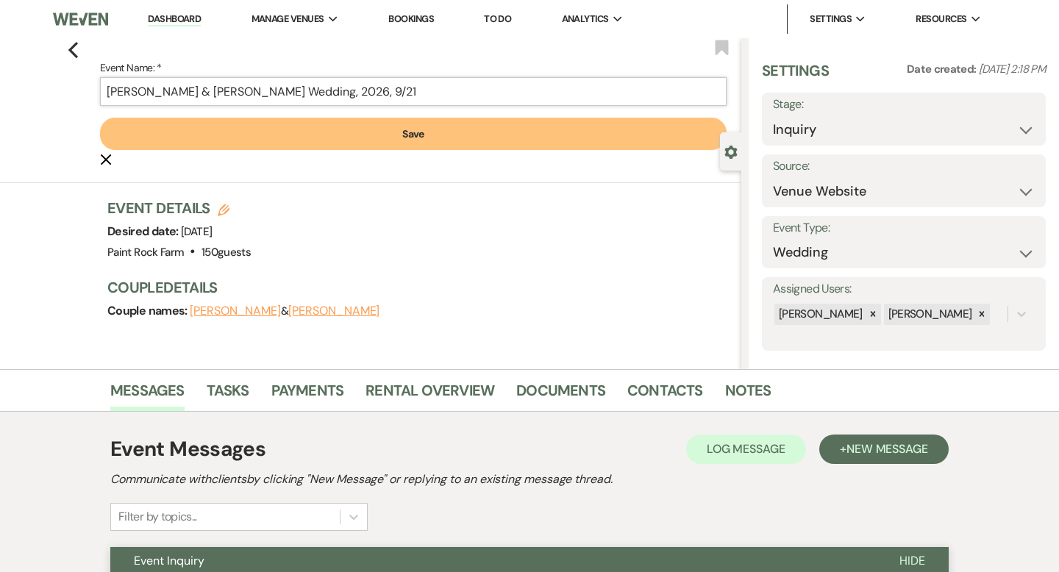
type input "Grady & Taylor Kunselman's Wedding, 2026, 9/21"
click at [412, 132] on button "Save" at bounding box center [413, 134] width 627 height 32
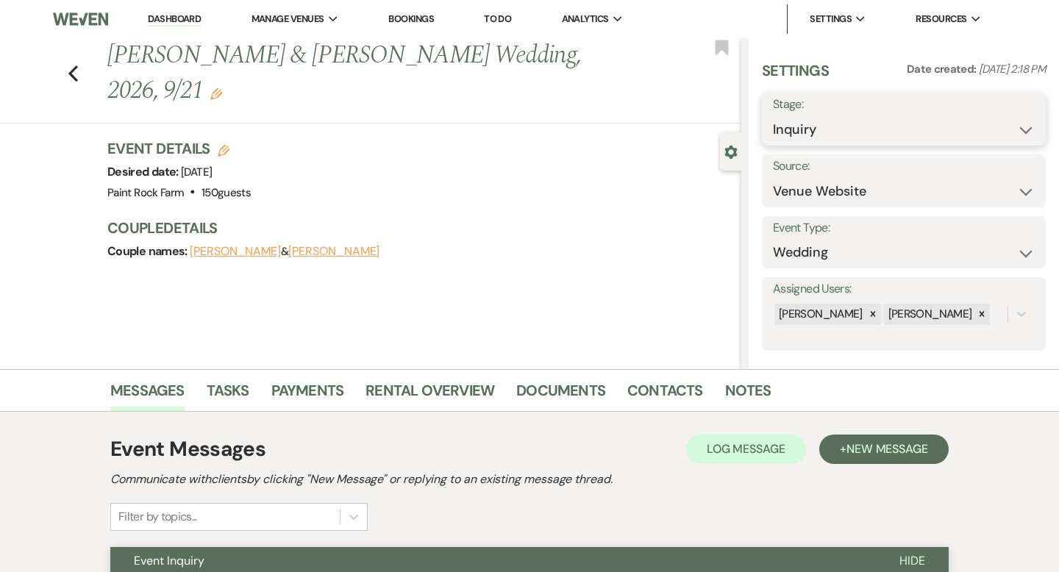
click at [1024, 132] on select "Inquiry Follow Up Tour Requested Tour Confirmed Toured Proposal Sent Booked Lost" at bounding box center [904, 129] width 262 height 29
select select "8"
click at [773, 115] on select "Inquiry Follow Up Tour Requested Tour Confirmed Toured Proposal Sent Booked Lost" at bounding box center [904, 129] width 262 height 29
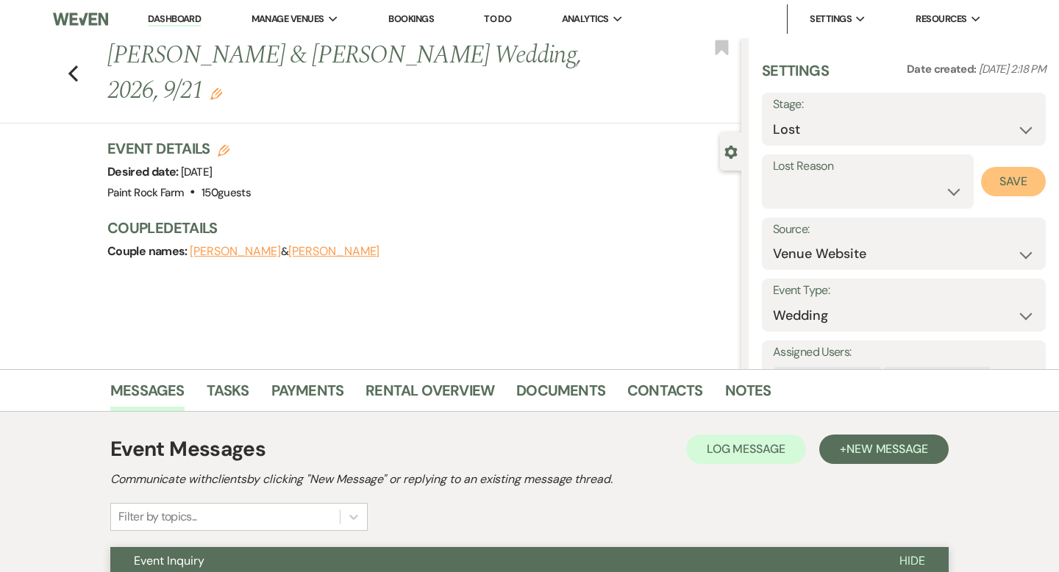
click at [1020, 182] on button "Save" at bounding box center [1013, 181] width 65 height 29
click at [70, 65] on icon "Previous" at bounding box center [73, 74] width 11 height 18
select select "8"
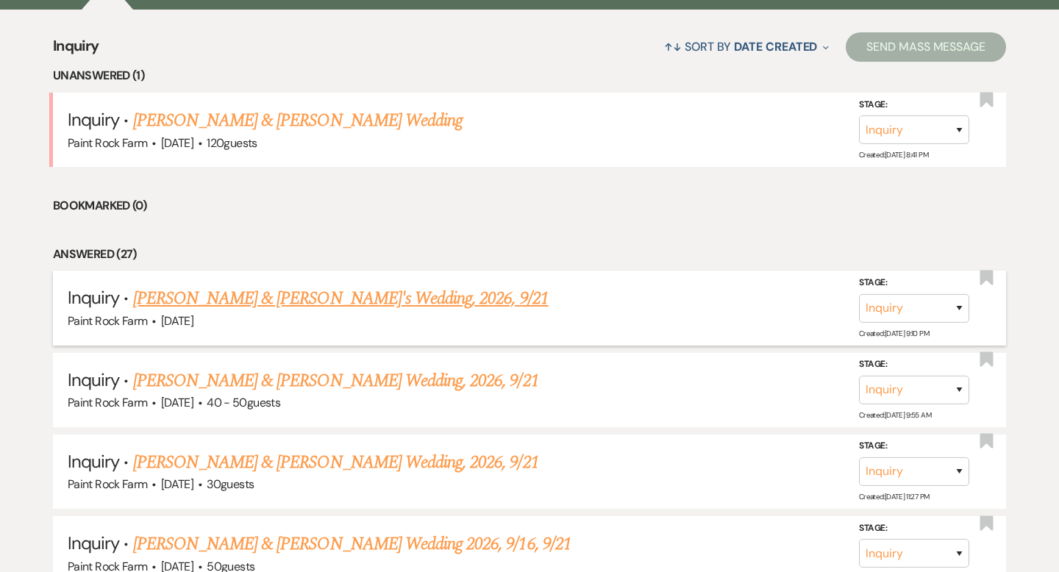
scroll to position [557, 0]
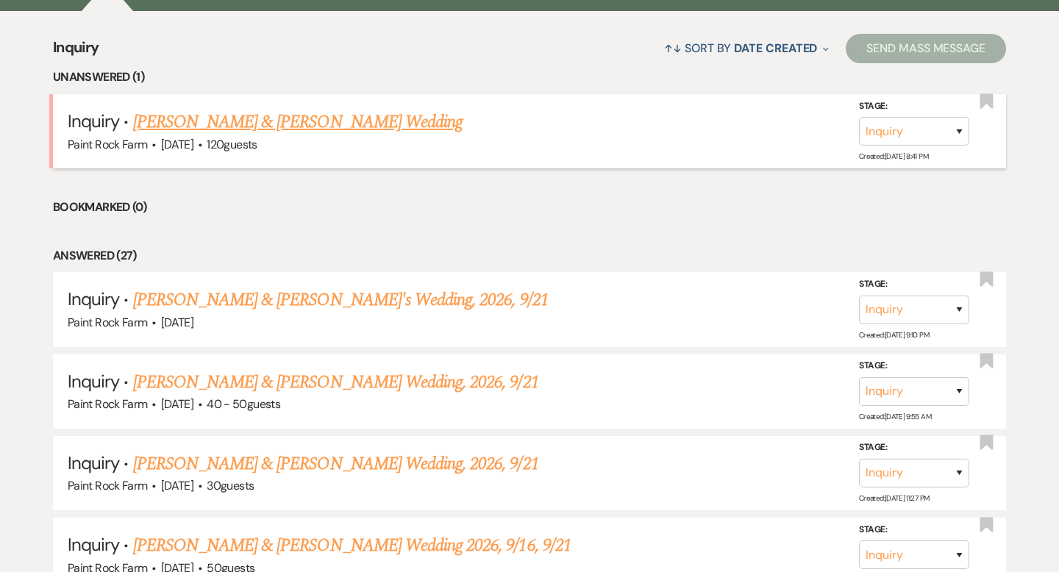
click at [368, 126] on link "[PERSON_NAME] & [PERSON_NAME] Wedding" at bounding box center [297, 122] width 329 height 26
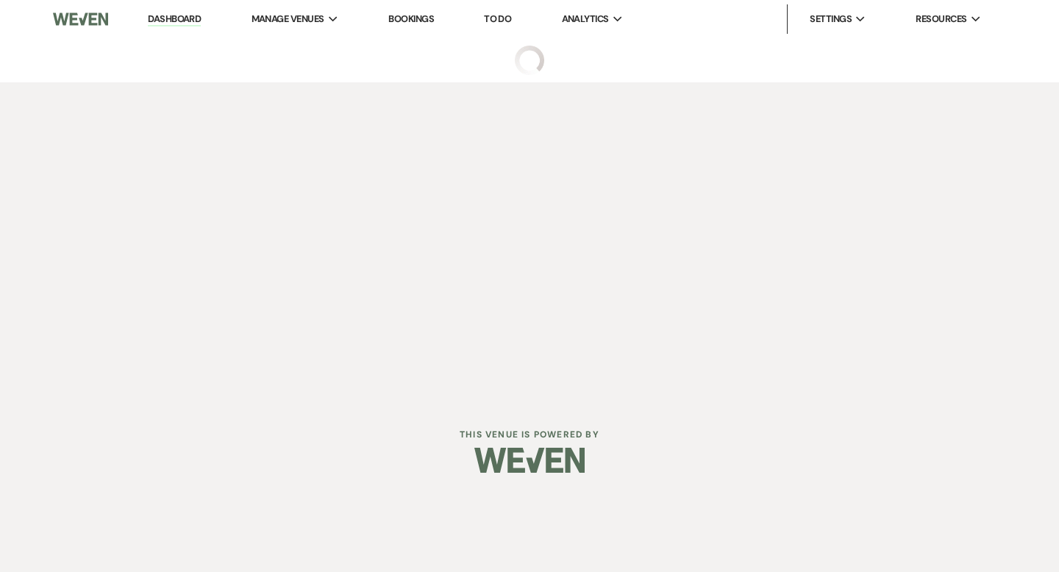
select select "5"
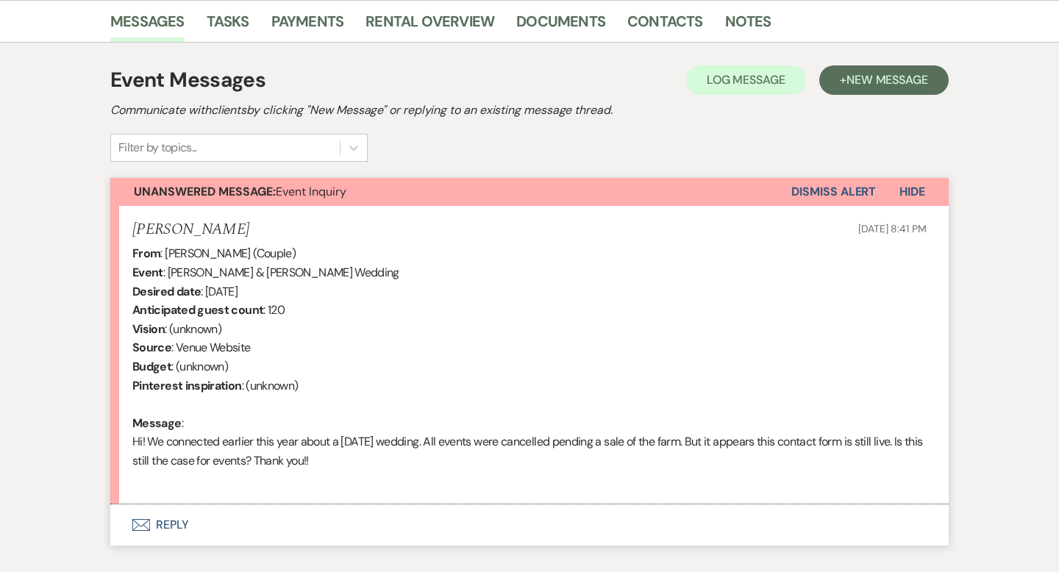
scroll to position [460, 0]
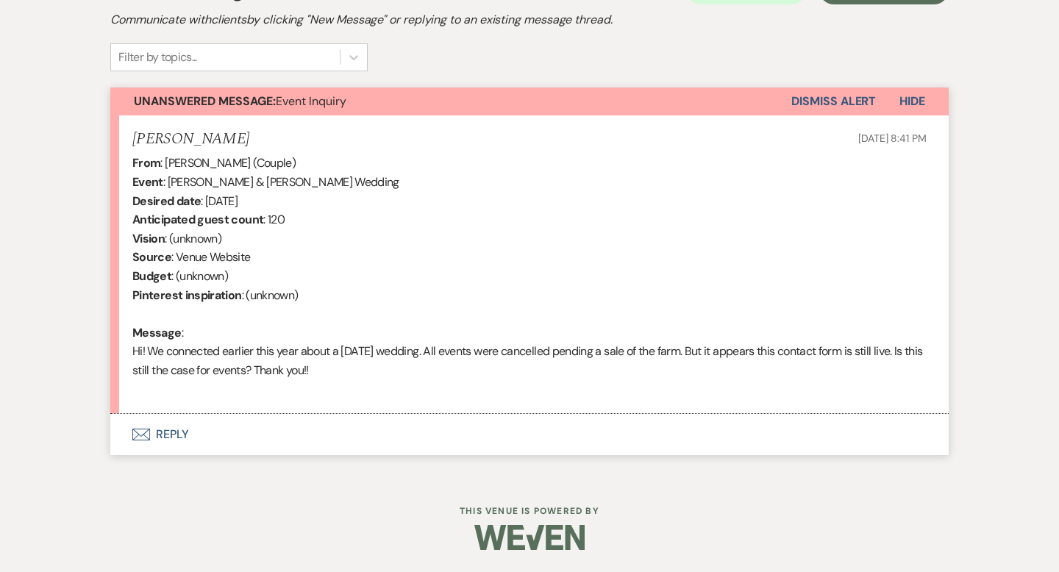
click at [179, 435] on button "Envelope Reply" at bounding box center [529, 434] width 838 height 41
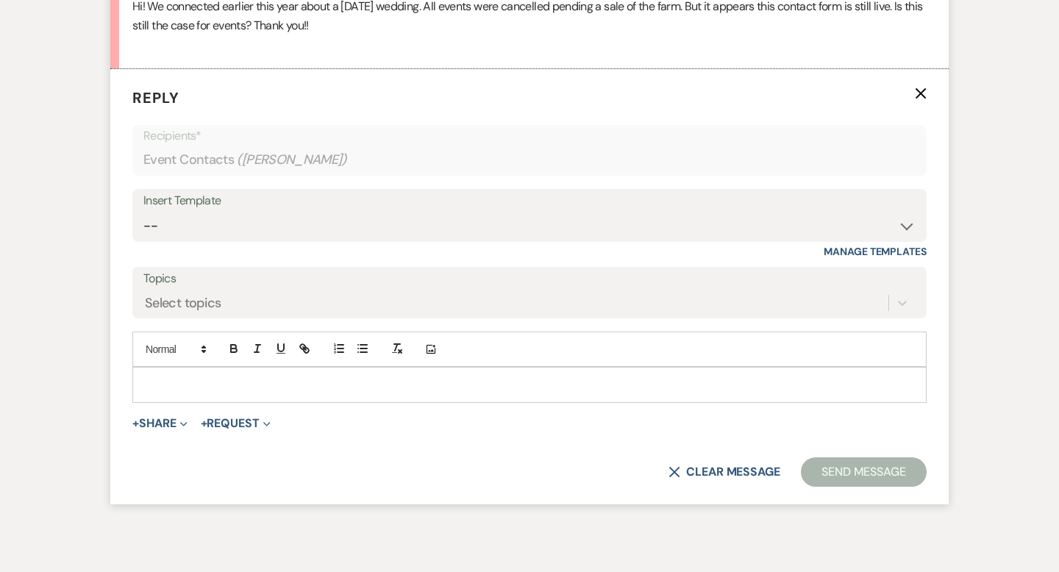
scroll to position [805, 0]
click at [905, 227] on select "-- Tour Request Response Contract (Pre-Booked Leads) Inquiry Follow Up Thank yo…" at bounding box center [529, 225] width 772 height 29
select select "6001"
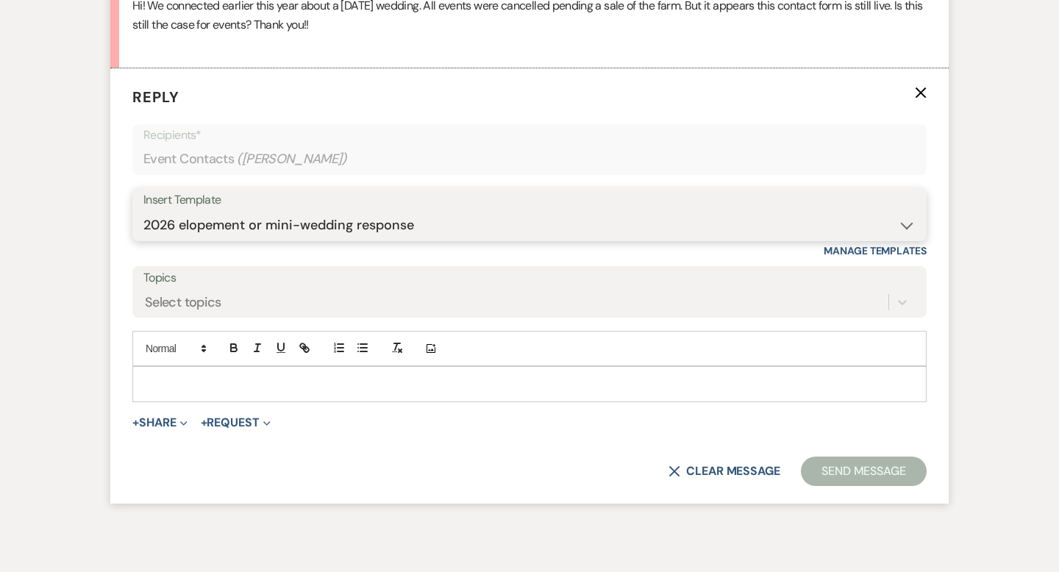
click at [143, 211] on select "-- Tour Request Response Contract (Pre-Booked Leads) Inquiry Follow Up Thank yo…" at bounding box center [529, 225] width 772 height 29
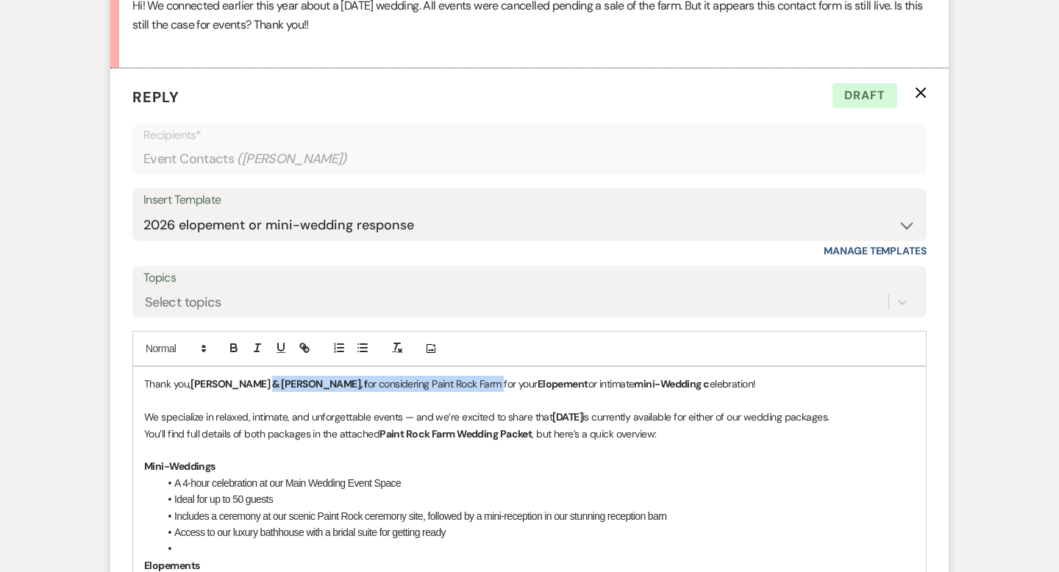
drag, startPoint x: 255, startPoint y: 382, endPoint x: 398, endPoint y: 391, distance: 142.9
click at [398, 391] on p "Thank you, Chris & Mary, f or considering Paint Rock Farm for your Elopement or…" at bounding box center [529, 384] width 771 height 16
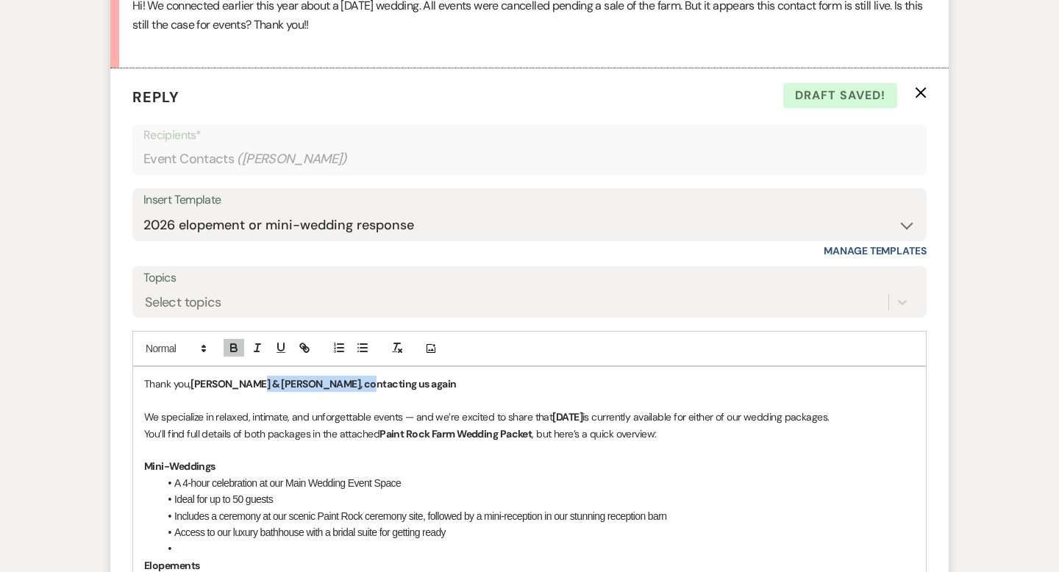
drag, startPoint x: 252, startPoint y: 383, endPoint x: 408, endPoint y: 386, distance: 155.9
click at [408, 386] on p "Thank you, Chris & Mary, contacting us again" at bounding box center [529, 384] width 771 height 16
click at [343, 389] on p "Thank you, Chris & Mary , contacting us again" at bounding box center [529, 384] width 771 height 16
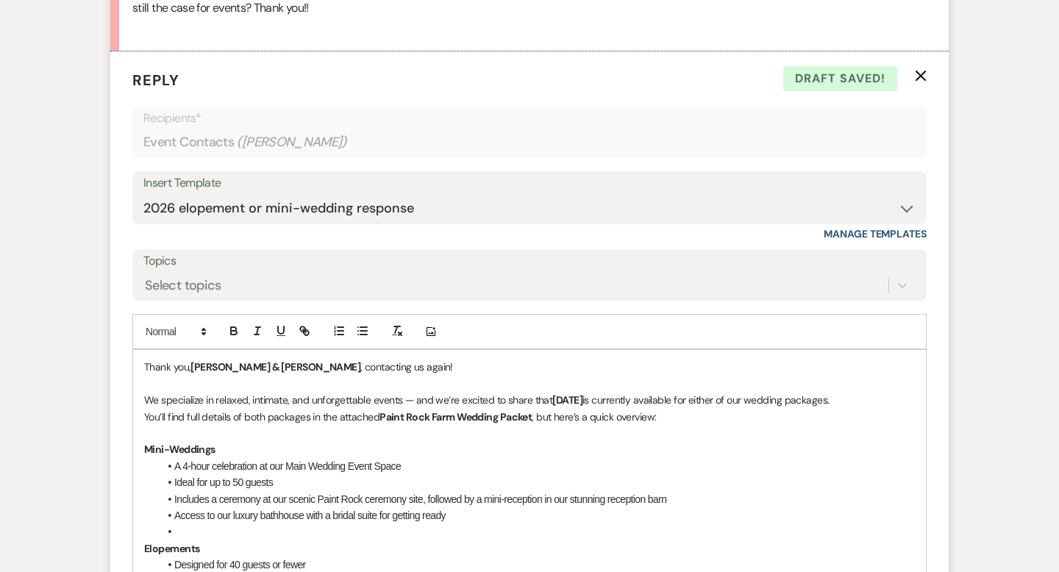
scroll to position [825, 0]
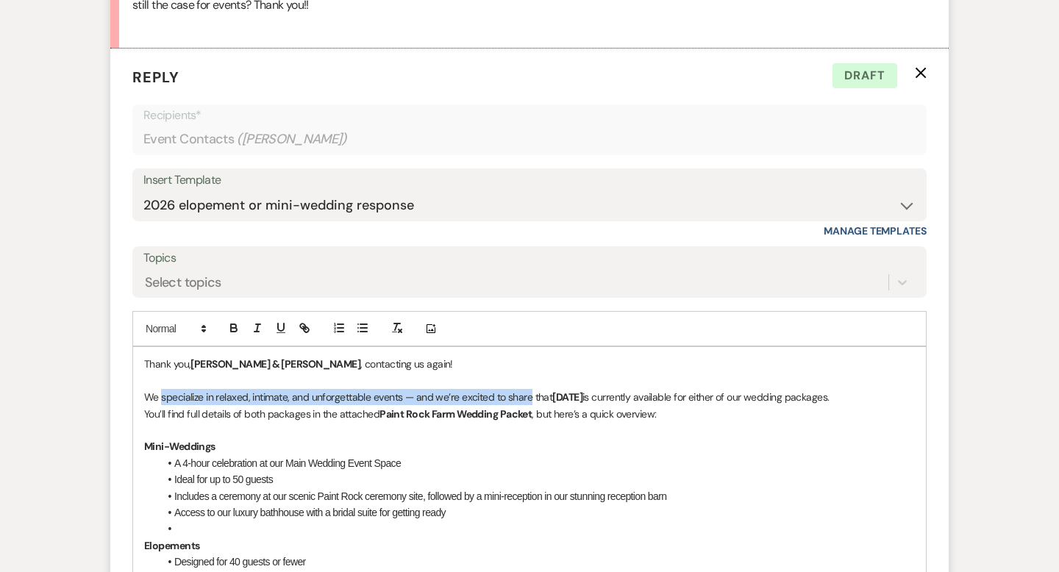
drag, startPoint x: 160, startPoint y: 396, endPoint x: 527, endPoint y: 391, distance: 367.0
click at [527, 391] on p "We specialize in relaxed, intimate, and unforgettable events — and we’re excite…" at bounding box center [529, 397] width 771 height 16
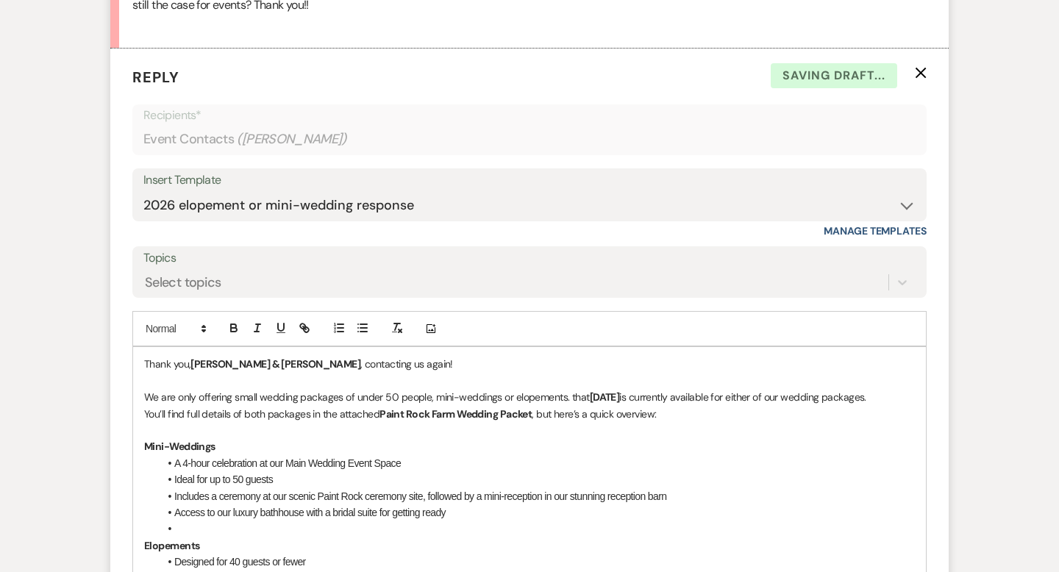
click at [585, 395] on p "We are only offering small wedding packages of under 50 people, mini-weddings o…" at bounding box center [529, 397] width 771 height 16
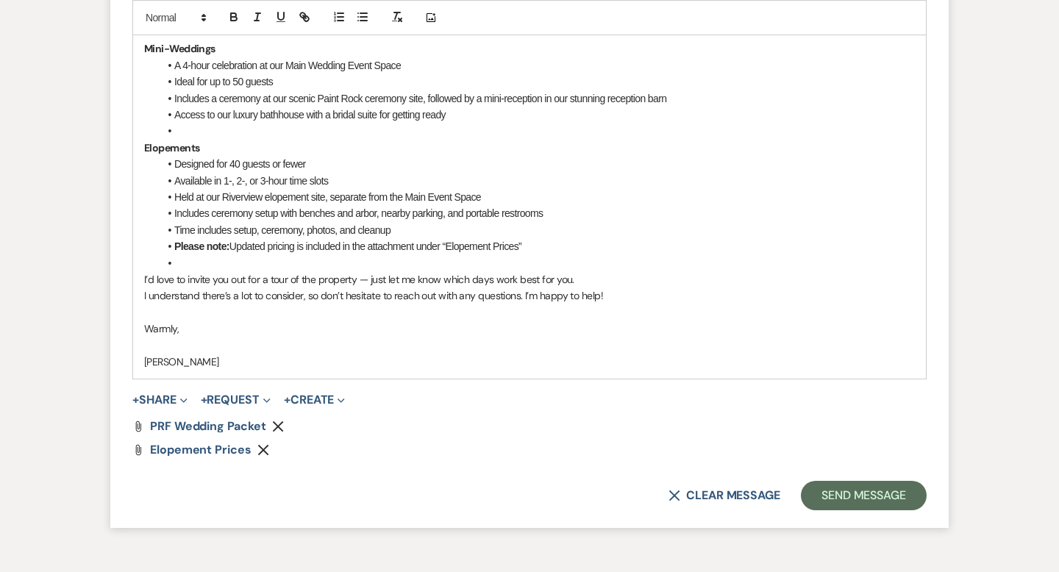
scroll to position [1222, 0]
click at [851, 496] on button "Send Message" at bounding box center [864, 496] width 126 height 29
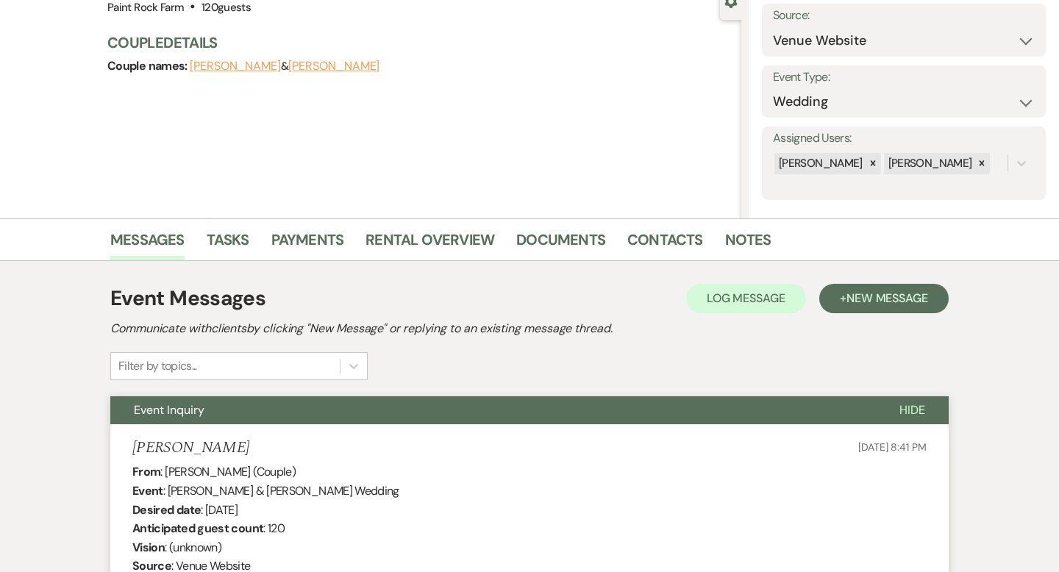
scroll to position [0, 0]
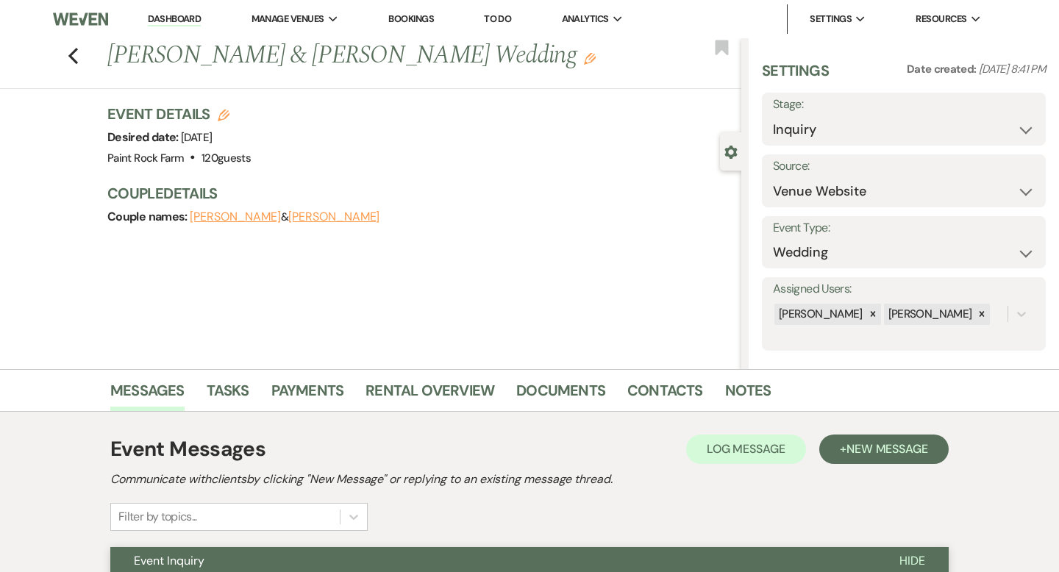
click at [584, 60] on use "button" at bounding box center [590, 59] width 12 height 12
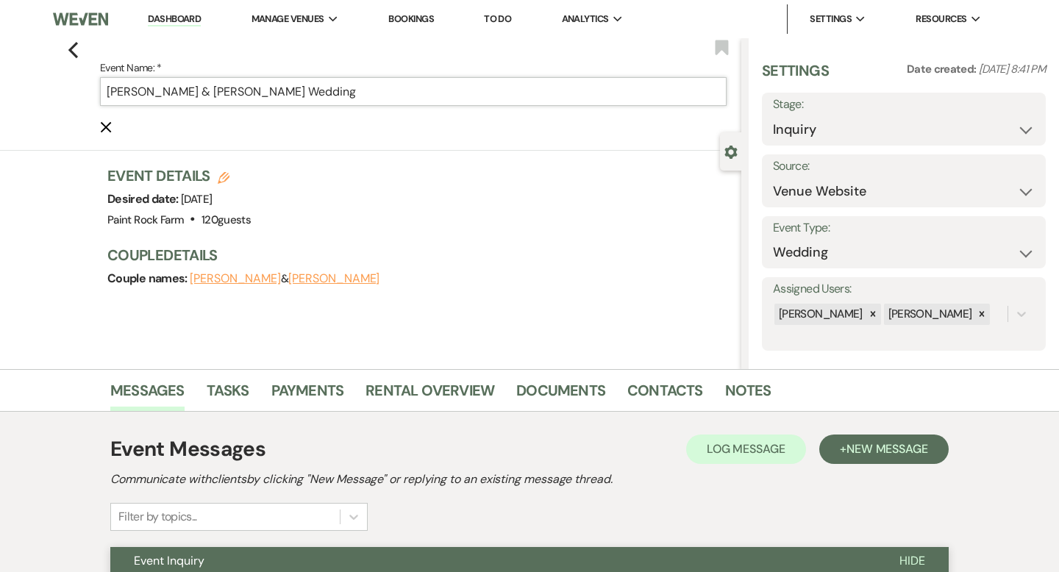
click at [375, 90] on input "[PERSON_NAME] & [PERSON_NAME] Wedding" at bounding box center [413, 91] width 627 height 29
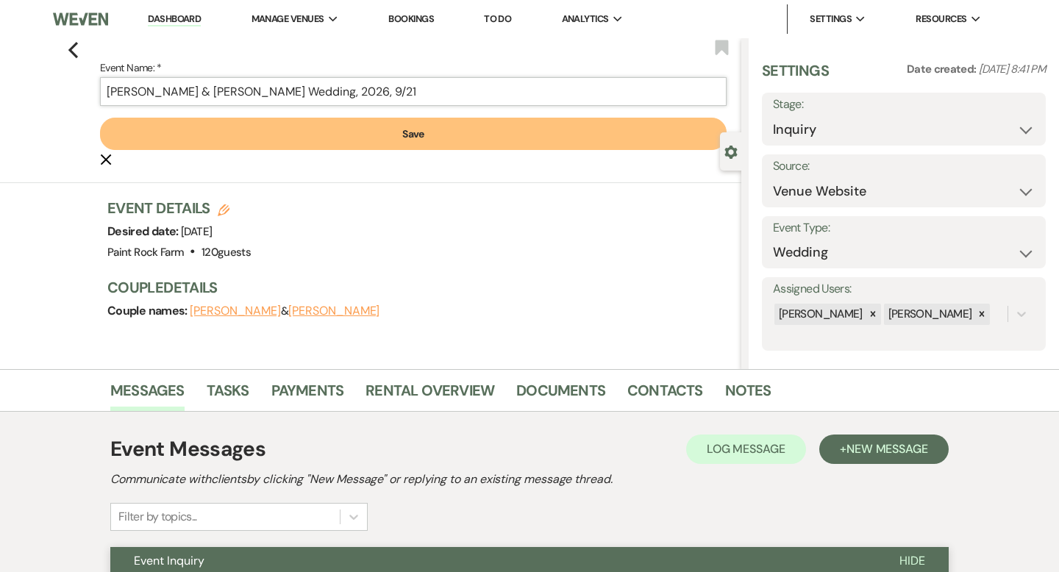
type input "Chris Noyes & Mary Laura Quasarano's Wedding, 2026, 9/21"
click at [421, 135] on button "Save" at bounding box center [413, 134] width 627 height 32
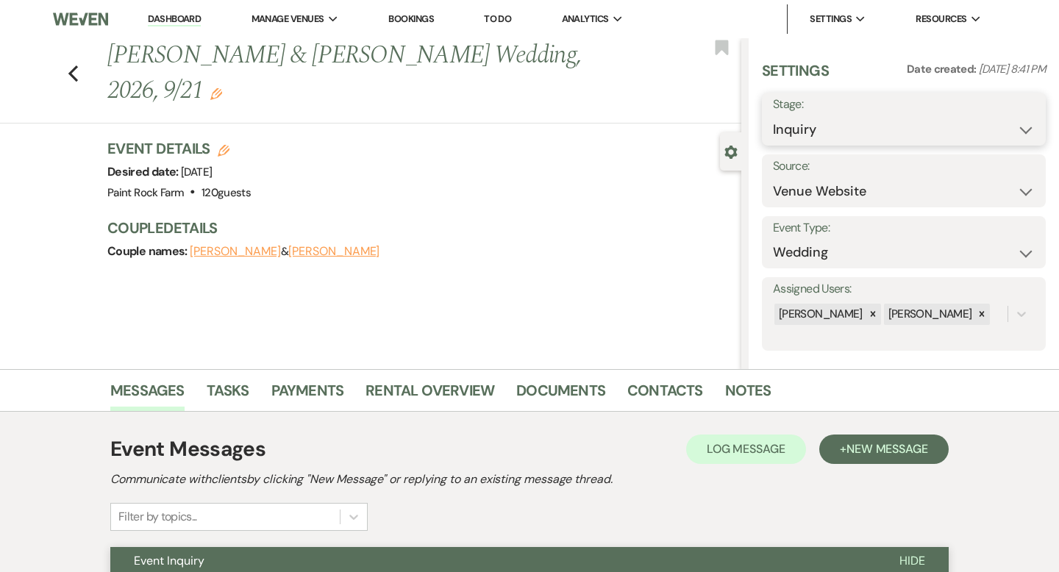
click at [1029, 131] on select "Inquiry Follow Up Tour Requested Tour Confirmed Toured Proposal Sent Booked Lost" at bounding box center [904, 129] width 262 height 29
select select "8"
click at [773, 115] on select "Inquiry Follow Up Tour Requested Tour Confirmed Toured Proposal Sent Booked Lost" at bounding box center [904, 129] width 262 height 29
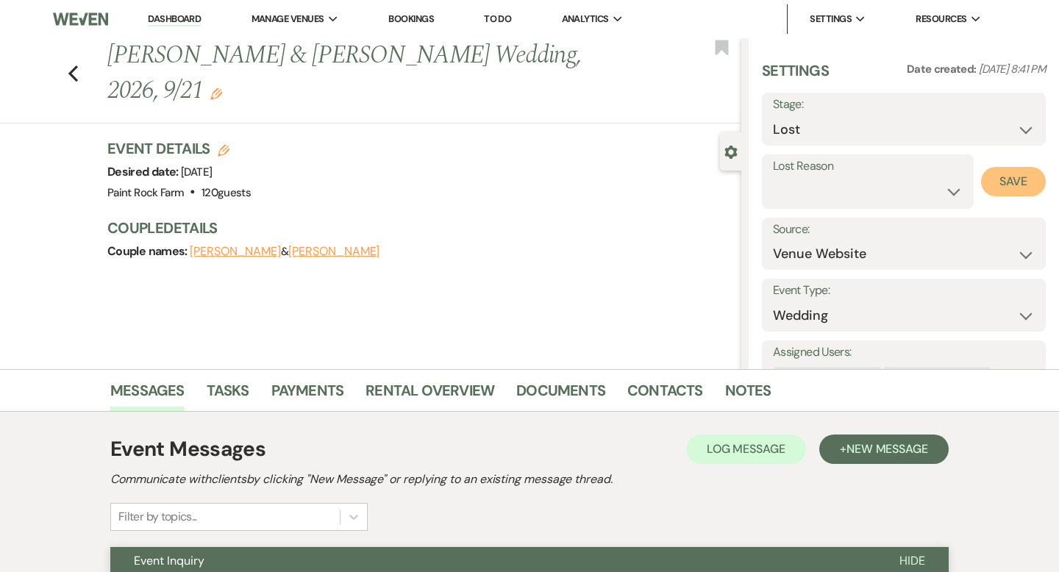
click at [1004, 185] on button "Save" at bounding box center [1013, 181] width 65 height 29
click at [75, 70] on icon "Previous" at bounding box center [73, 74] width 11 height 18
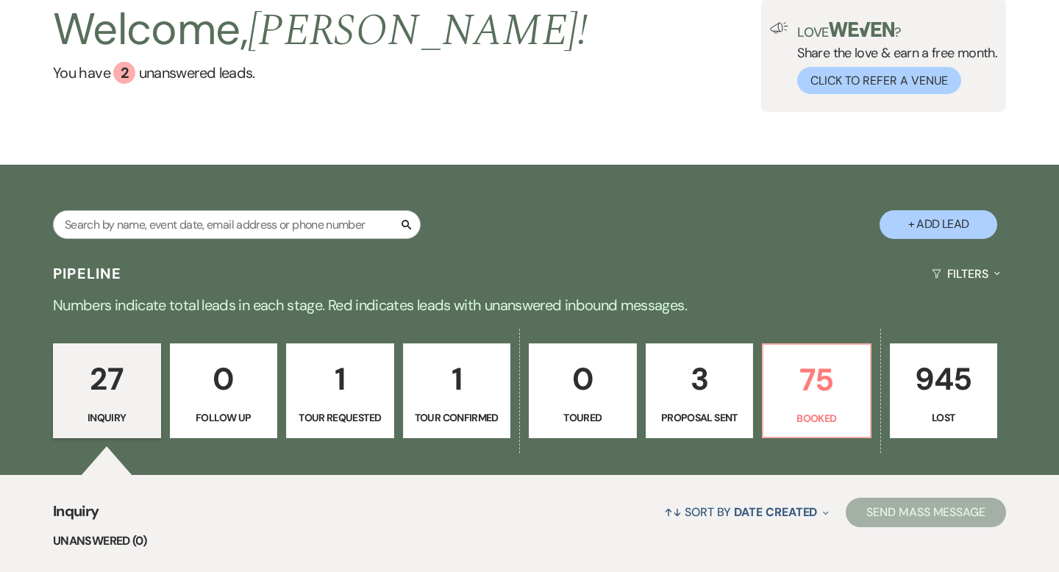
scroll to position [107, 0]
